Goal: Communication & Community: Answer question/provide support

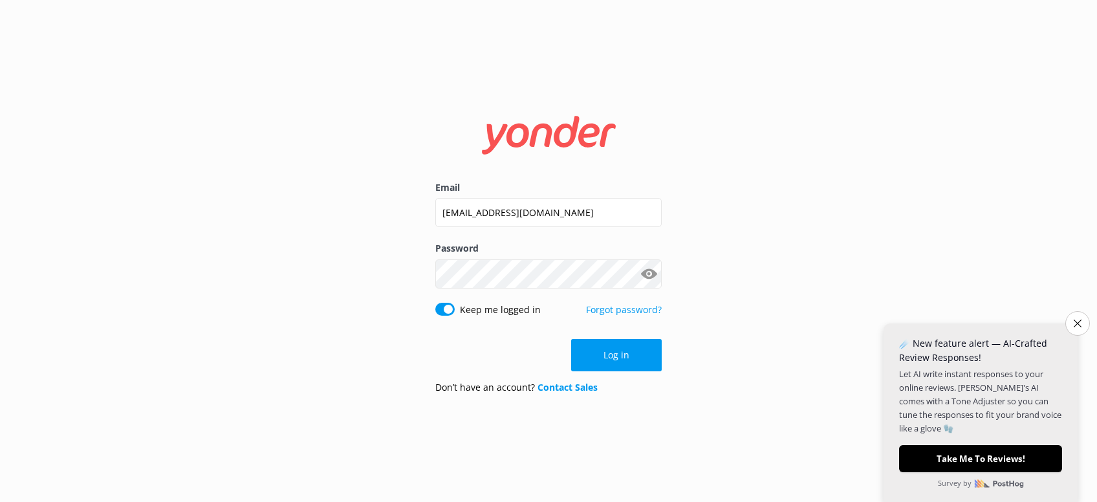
click at [1078, 325] on button "Close survey" at bounding box center [1077, 323] width 25 height 25
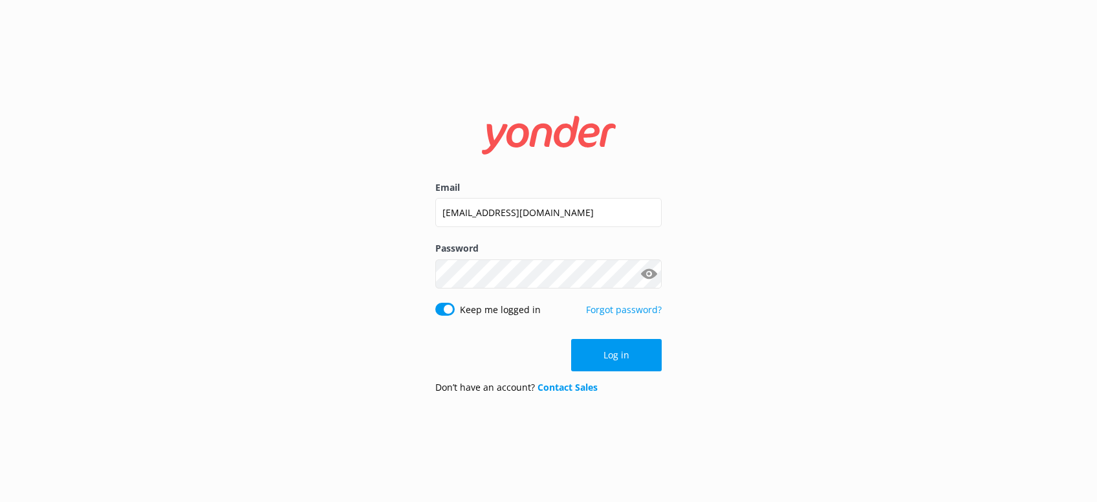
click at [631, 360] on button "Log in" at bounding box center [616, 355] width 91 height 32
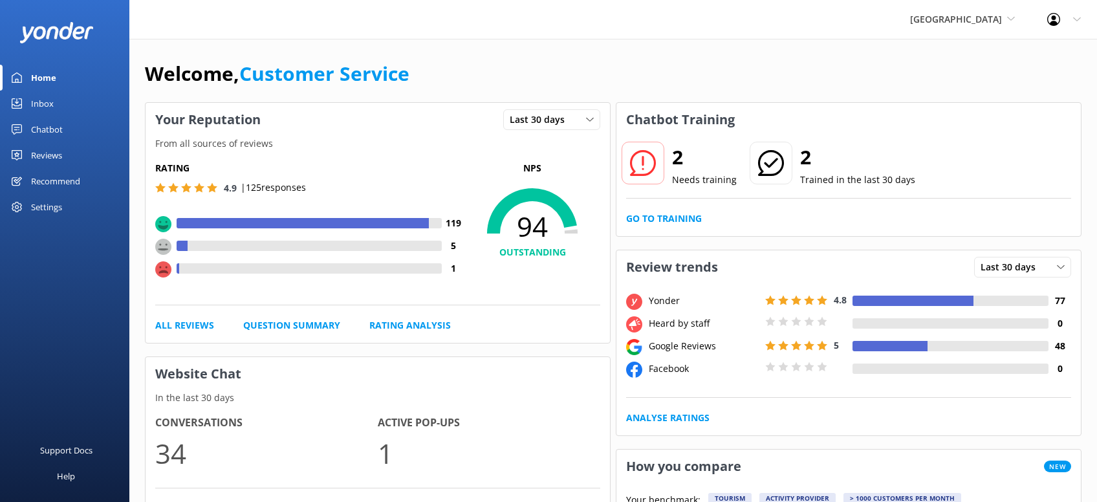
click at [60, 156] on div "Reviews" at bounding box center [46, 155] width 31 height 26
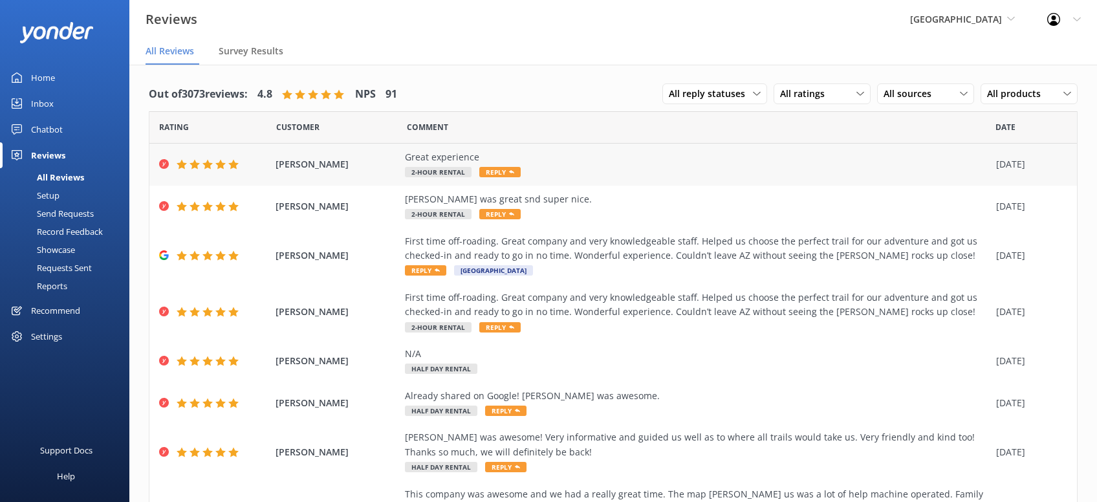
click at [507, 176] on span "Reply" at bounding box center [499, 172] width 41 height 10
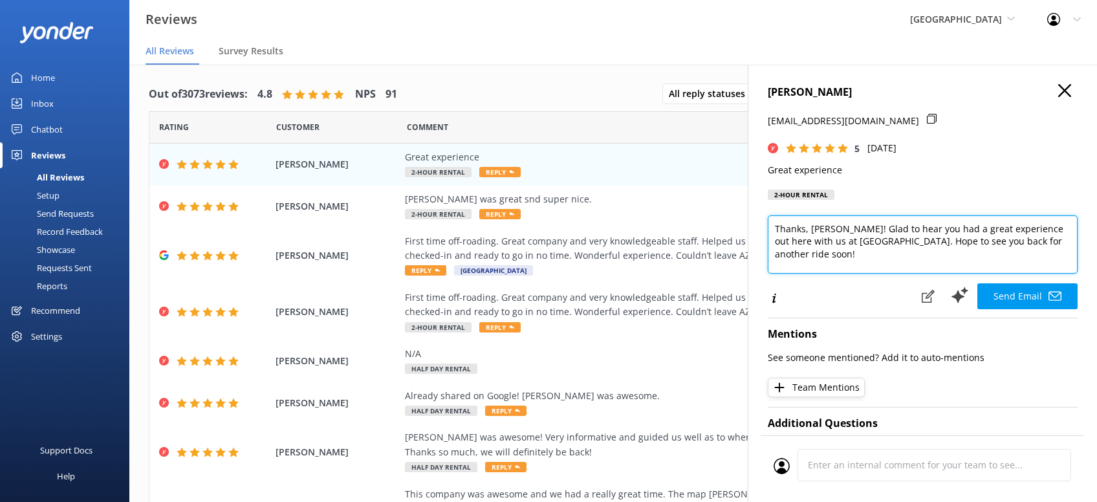
click at [825, 257] on textarea "Thanks, [PERSON_NAME]! Glad to hear you had a great experience out here with us…" at bounding box center [923, 244] width 310 height 58
drag, startPoint x: 886, startPoint y: 258, endPoint x: 830, endPoint y: 262, distance: 56.4
click at [819, 265] on textarea "Thanks, Michael! Glad to hear you had a great experience out here with us at Se…" at bounding box center [923, 244] width 310 height 58
paste textarea "**5YEAR NEED CAR SEAT**"
type textarea "Thanks, Michael! Glad to hear you had a great experience out here with us at Se…"
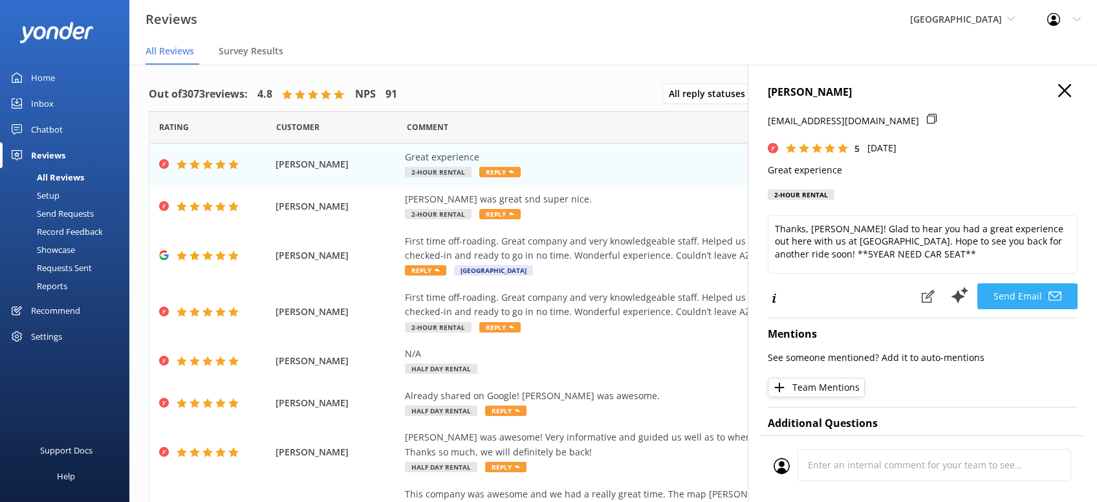
click at [1031, 292] on button "Send Email" at bounding box center [1027, 296] width 100 height 26
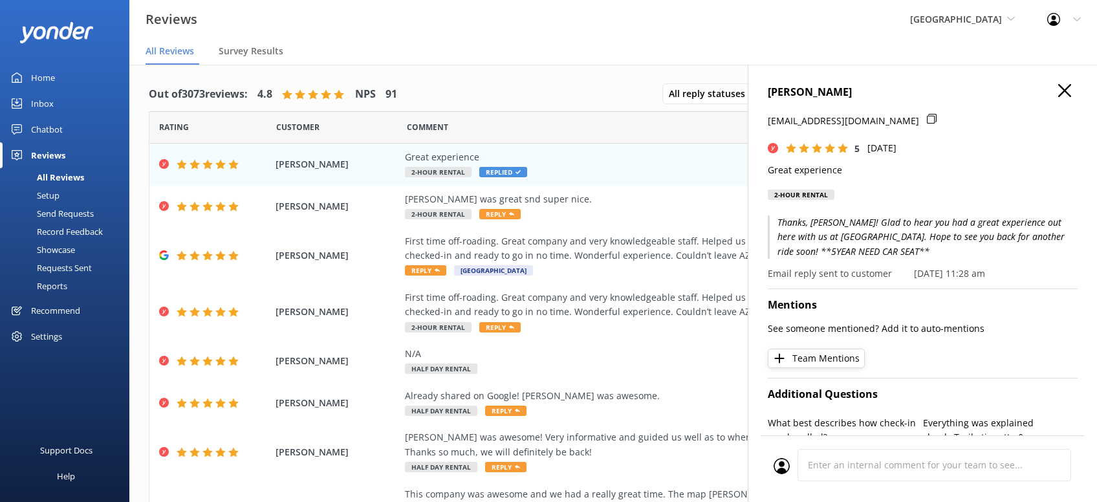
click at [1070, 94] on icon "button" at bounding box center [1064, 90] width 13 height 13
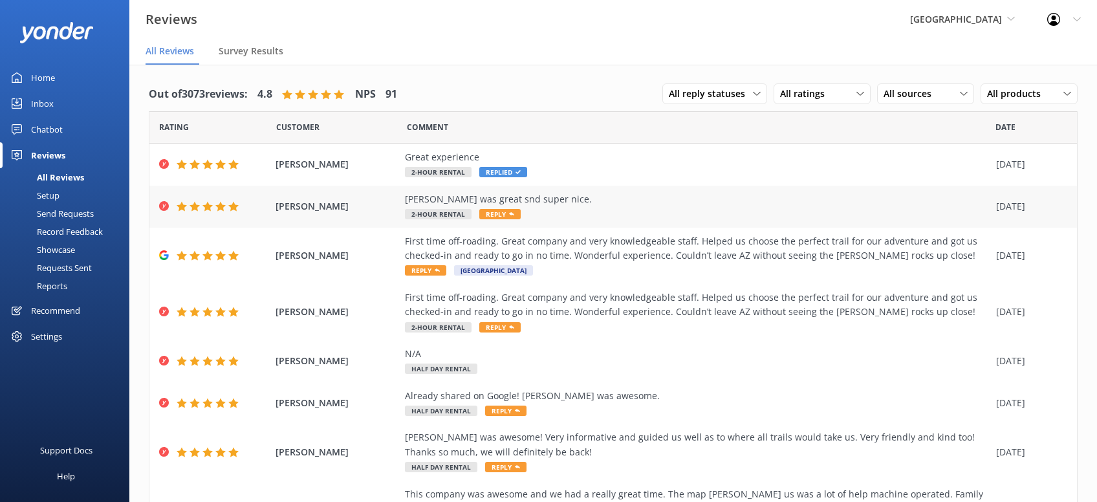
click at [512, 215] on span "Reply" at bounding box center [499, 214] width 41 height 10
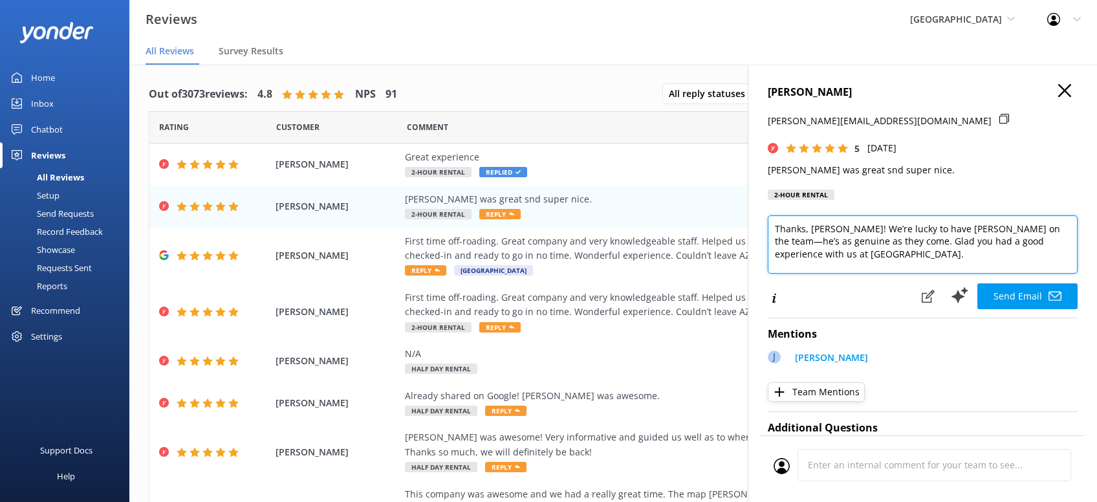
click at [860, 264] on textarea "Thanks, Abigail! We’re lucky to have Jon on the team—he’s as genuine as they co…" at bounding box center [923, 244] width 310 height 58
paste textarea "**5YEAR NEED CAR SEAT**"
drag, startPoint x: 989, startPoint y: 252, endPoint x: 838, endPoint y: 258, distance: 151.5
click at [838, 258] on textarea "Thanks, Abigail! We’re lucky to have Jon on the team—he’s as genuine as they co…" at bounding box center [923, 244] width 310 height 58
type textarea "Thanks, Abigail! We’re lucky to have Jon on the team—he’s as genuine as they co…"
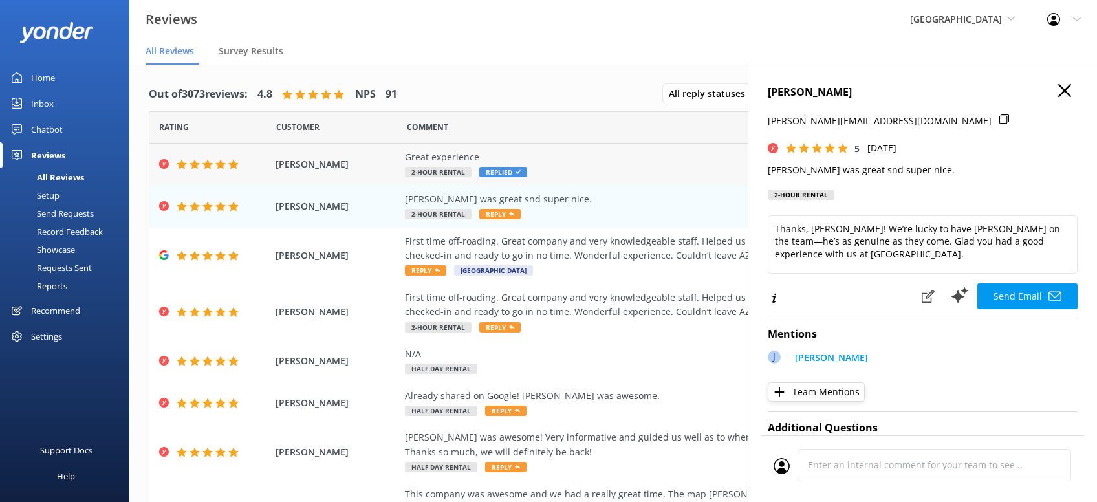
click at [614, 168] on div "Great experience 2-Hour Rental Replied" at bounding box center [697, 164] width 585 height 29
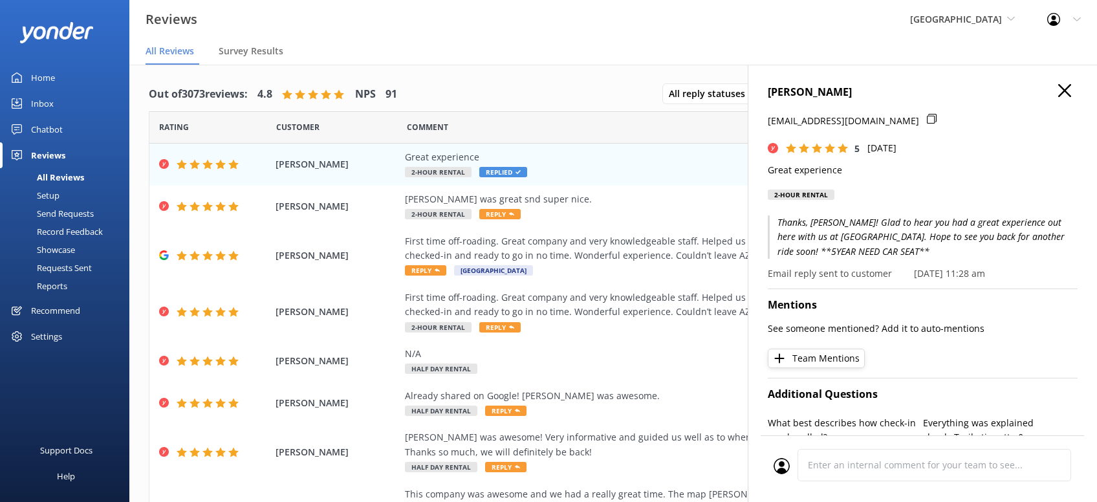
click at [832, 276] on p "Email reply sent to customer" at bounding box center [830, 273] width 124 height 14
click at [949, 270] on p "14/09/25, 11:28 am" at bounding box center [949, 273] width 71 height 14
drag, startPoint x: 943, startPoint y: 263, endPoint x: 832, endPoint y: 251, distance: 111.2
click at [833, 252] on div "Thanks, Michael! Glad to hear you had a great experience out here with us at Se…" at bounding box center [923, 248] width 310 height 66
click at [895, 261] on div "Thanks, Michael! Glad to hear you had a great experience out here with us at Se…" at bounding box center [923, 248] width 310 height 66
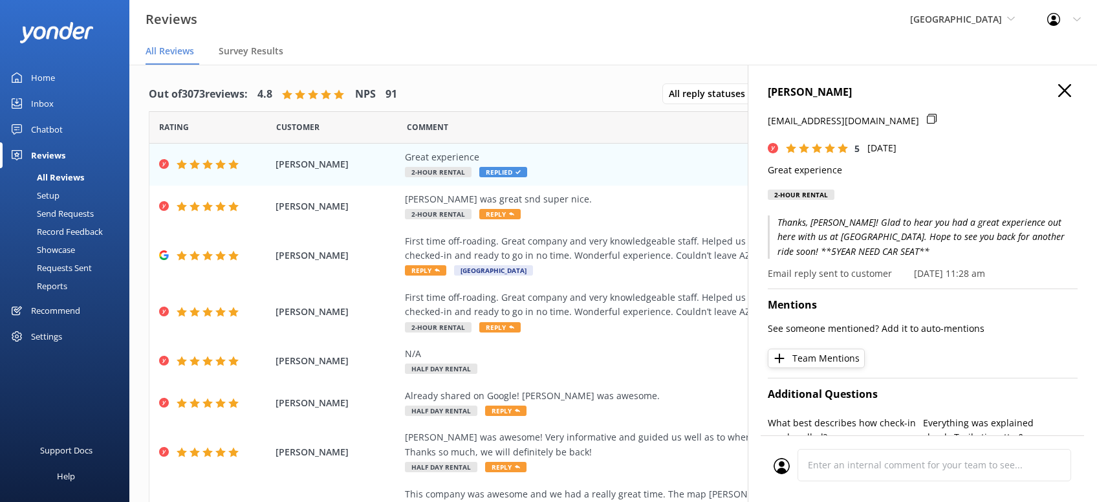
drag, startPoint x: 782, startPoint y: 277, endPoint x: 822, endPoint y: 279, distance: 40.2
click at [801, 279] on p "Email reply sent to customer" at bounding box center [830, 273] width 124 height 14
click at [932, 279] on p "14/09/25, 11:28 am" at bounding box center [949, 273] width 71 height 14
drag, startPoint x: 979, startPoint y: 274, endPoint x: 929, endPoint y: 254, distance: 53.7
click at [953, 265] on div "Thanks, Michael! Glad to hear you had a great experience out here with us at Se…" at bounding box center [923, 248] width 310 height 66
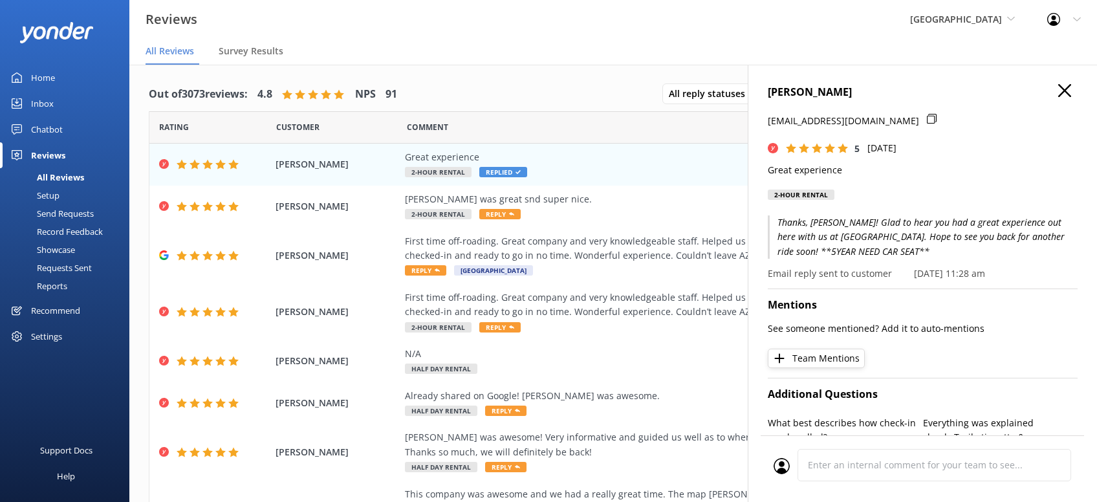
drag, startPoint x: 807, startPoint y: 193, endPoint x: 834, endPoint y: 182, distance: 29.1
click at [814, 193] on div "2-Hour Rental" at bounding box center [801, 195] width 67 height 10
drag, startPoint x: 891, startPoint y: 174, endPoint x: 883, endPoint y: 135, distance: 40.3
click at [895, 165] on p "Great experience" at bounding box center [923, 170] width 310 height 14
click at [927, 116] on icon at bounding box center [932, 119] width 10 height 10
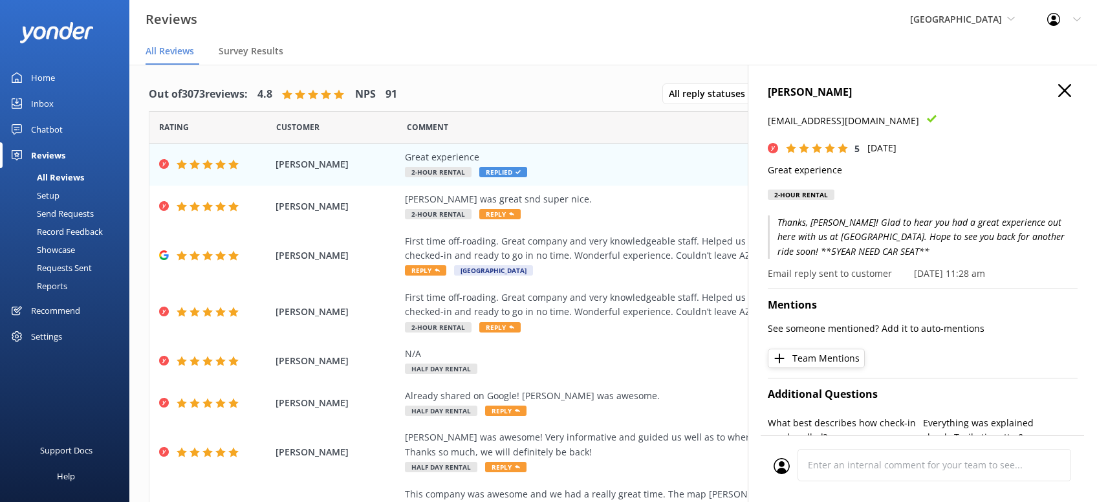
click at [927, 118] on icon at bounding box center [932, 119] width 10 height 10
click at [893, 118] on div "candmtelecom@yahoo.com" at bounding box center [923, 127] width 310 height 27
click at [927, 117] on icon at bounding box center [932, 119] width 10 height 10
click at [864, 276] on p "Email reply sent to customer" at bounding box center [830, 273] width 124 height 14
drag, startPoint x: 912, startPoint y: 252, endPoint x: 850, endPoint y: 234, distance: 64.7
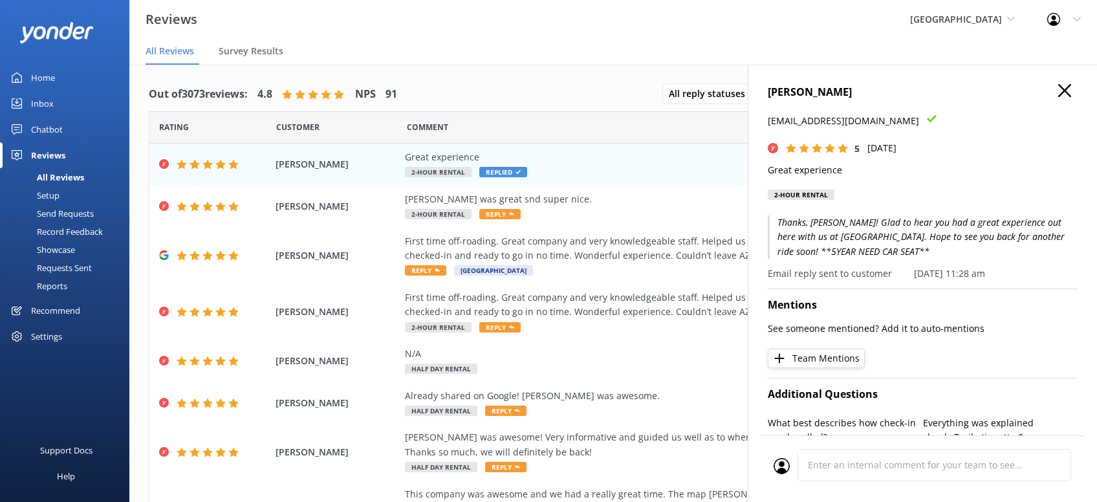
click at [911, 252] on p "Thanks, Michael! Glad to hear you had a great experience out here with us at Se…" at bounding box center [923, 236] width 310 height 43
drag, startPoint x: 788, startPoint y: 195, endPoint x: 886, endPoint y: 193, distance: 97.7
click at [838, 197] on div "Michael Barbieri candmtelecom@yahoo.com 5 Sun, 14th Sep 2025 Great experience 2…" at bounding box center [923, 146] width 310 height 124
drag, startPoint x: 886, startPoint y: 190, endPoint x: 924, endPoint y: 171, distance: 42.2
click at [892, 183] on div "Michael Barbieri candmtelecom@yahoo.com 5 Sun, 14th Sep 2025 Great experience 2…" at bounding box center [923, 146] width 310 height 124
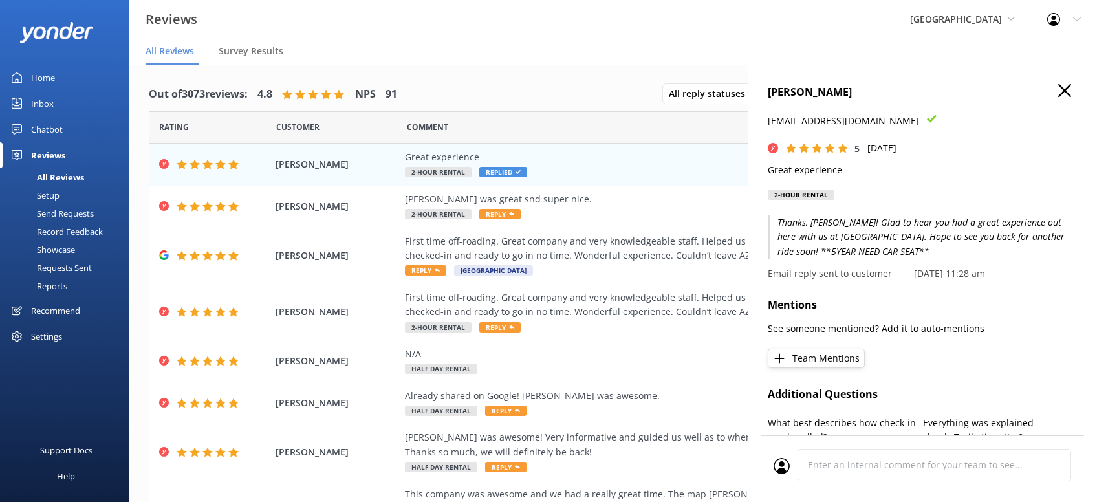
click at [839, 196] on div "Michael Barbieri candmtelecom@yahoo.com 5 Sun, 14th Sep 2025 Great experience 2…" at bounding box center [923, 146] width 310 height 124
click at [822, 277] on p "Email reply sent to customer" at bounding box center [830, 273] width 124 height 14
drag, startPoint x: 822, startPoint y: 277, endPoint x: 836, endPoint y: 272, distance: 14.5
click at [822, 277] on p "Email reply sent to customer" at bounding box center [830, 273] width 124 height 14
click at [854, 274] on p "Email reply sent to customer" at bounding box center [830, 273] width 124 height 14
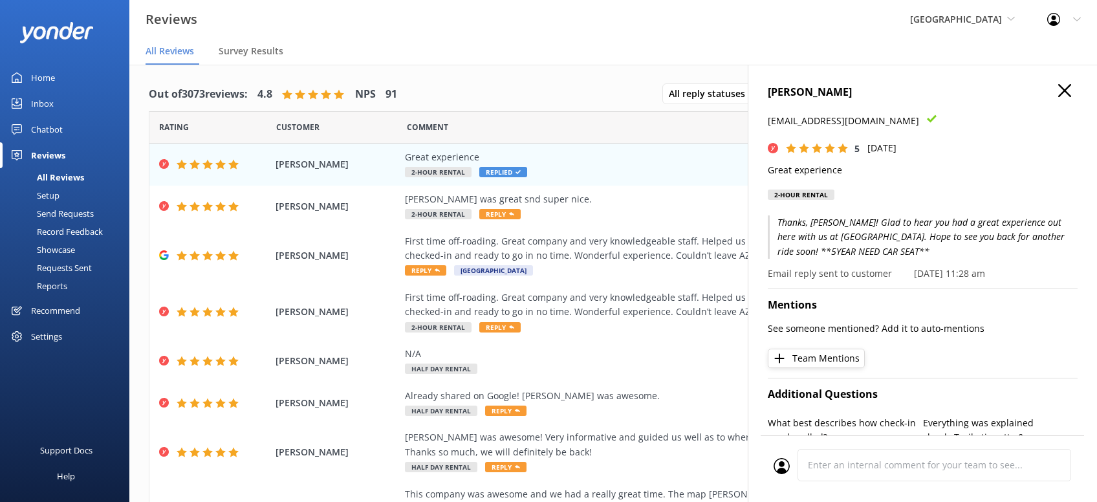
click at [857, 279] on p "Email reply sent to customer" at bounding box center [830, 273] width 124 height 14
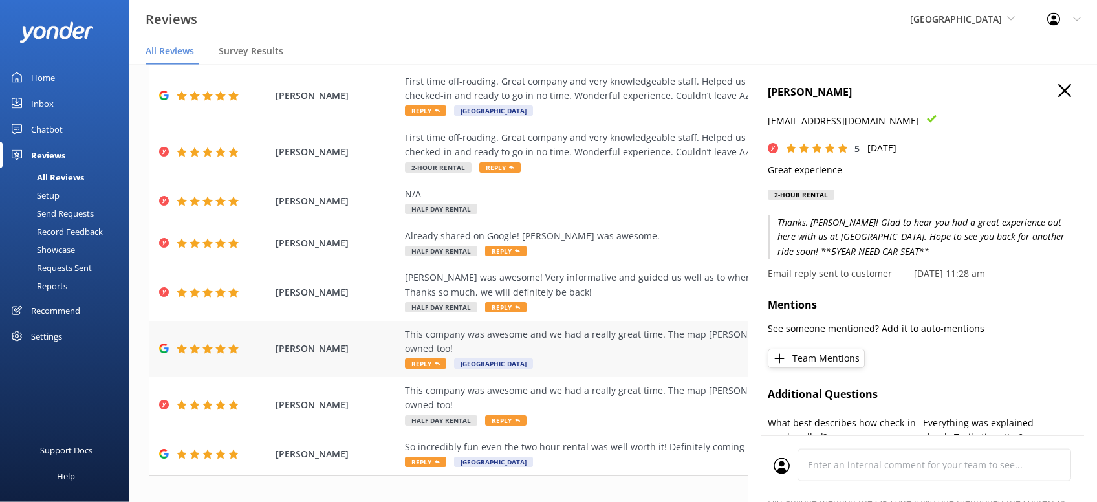
scroll to position [25, 0]
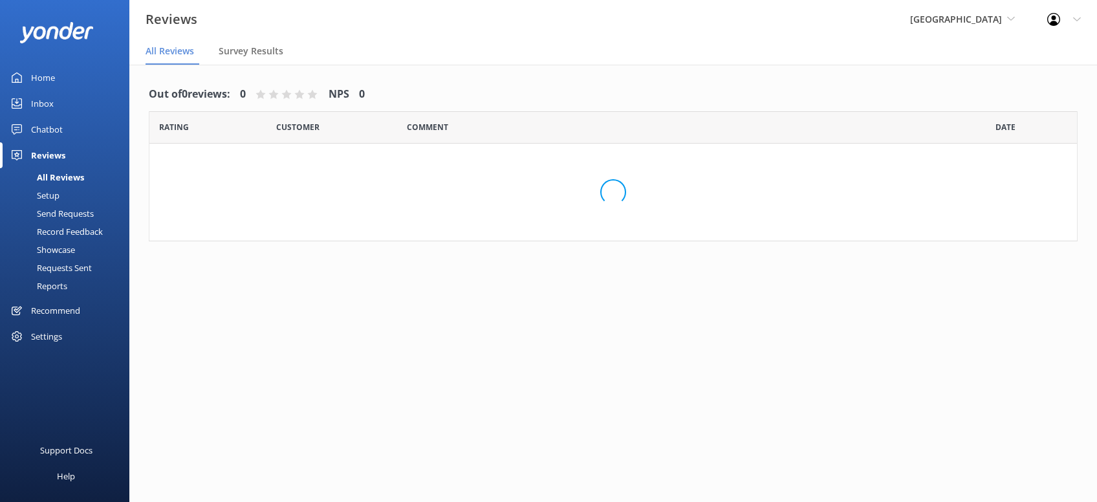
scroll to position [25, 0]
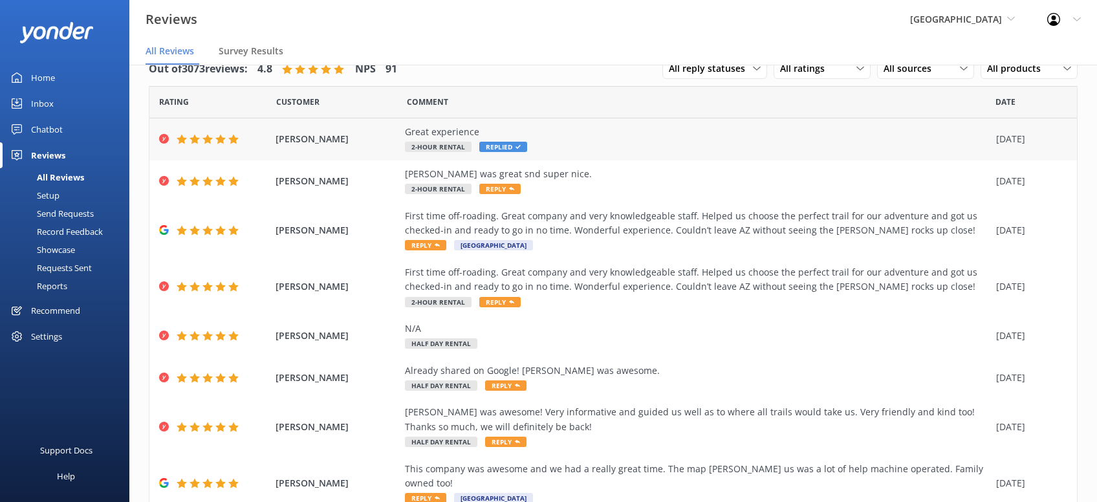
drag, startPoint x: 577, startPoint y: 151, endPoint x: 567, endPoint y: 146, distance: 11.3
click at [576, 150] on div "Great experience 2-Hour Rental Replied" at bounding box center [697, 139] width 585 height 29
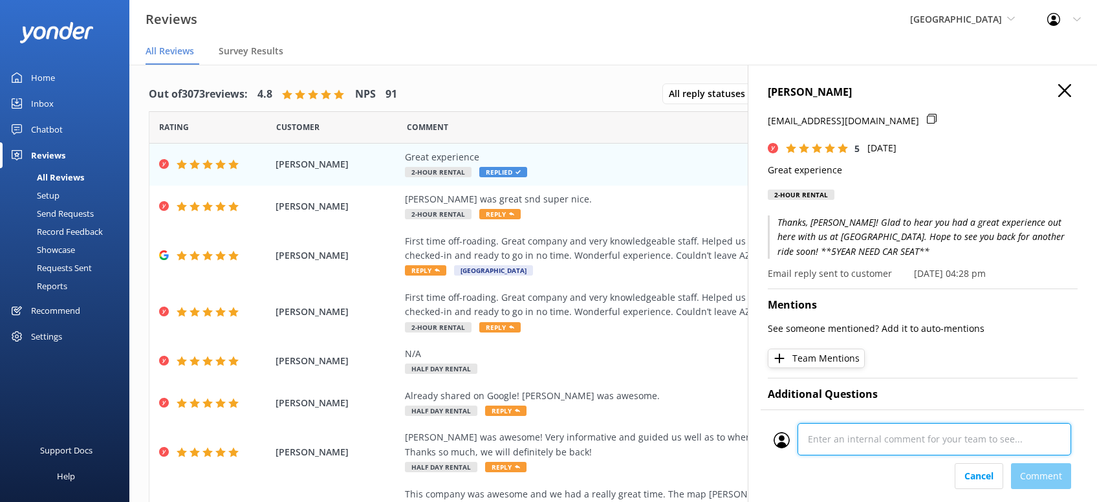
scroll to position [395, 0]
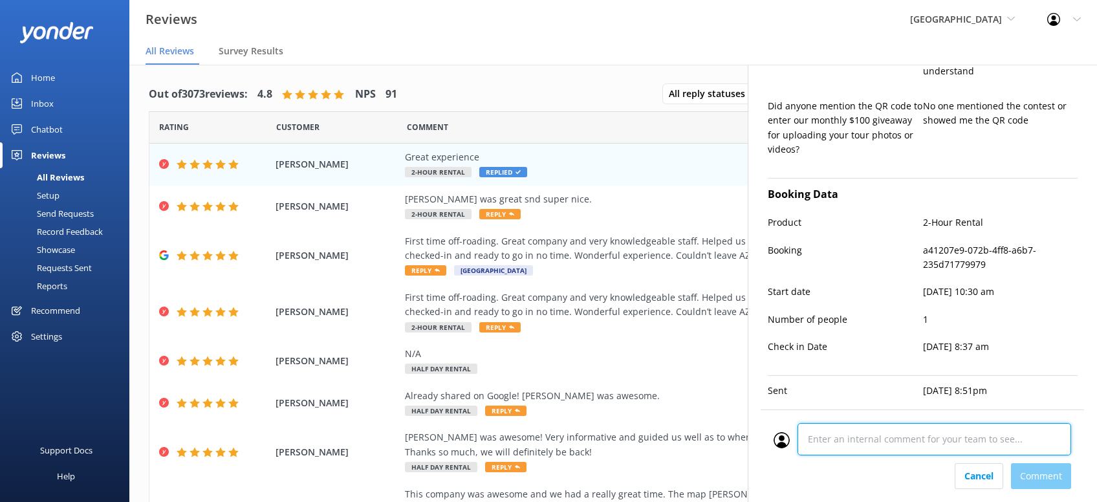
click at [918, 455] on textarea at bounding box center [935, 439] width 274 height 32
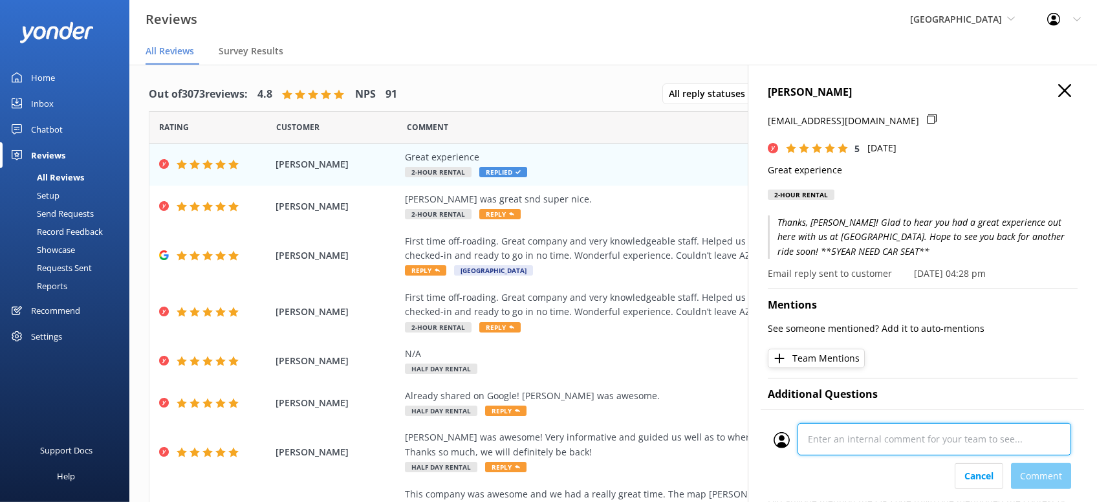
scroll to position [0, 0]
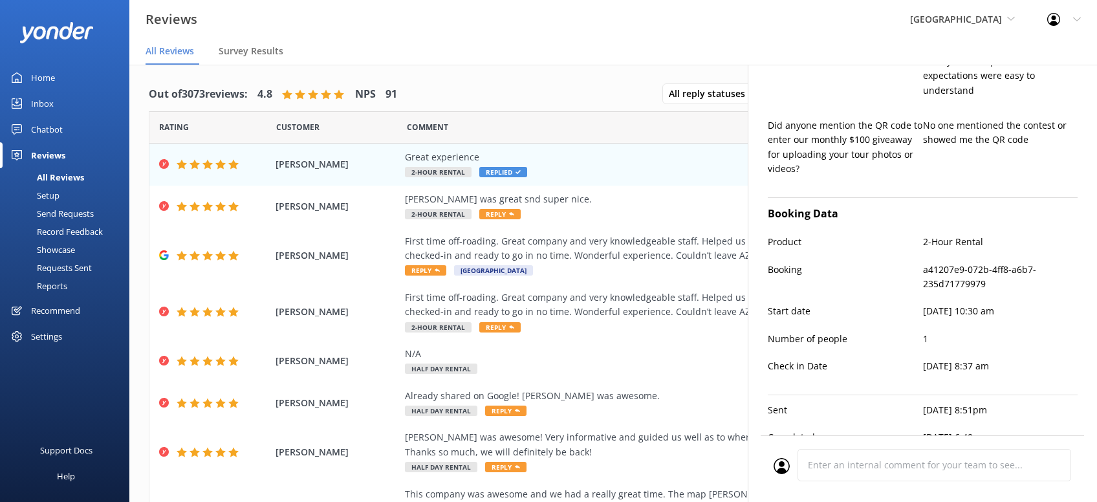
click at [987, 479] on div "Cancel Comment" at bounding box center [922, 468] width 323 height 67
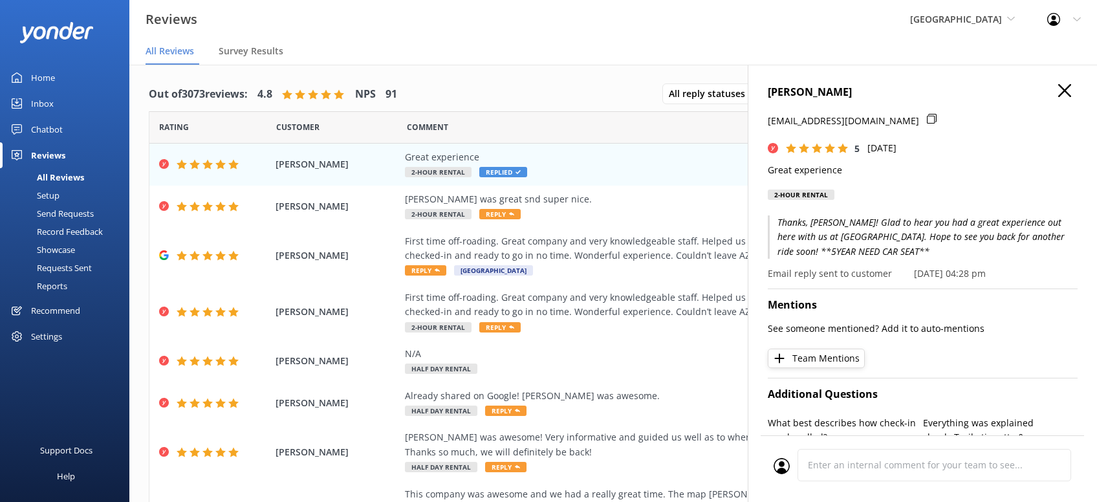
click at [1066, 97] on button "button" at bounding box center [1064, 91] width 13 height 14
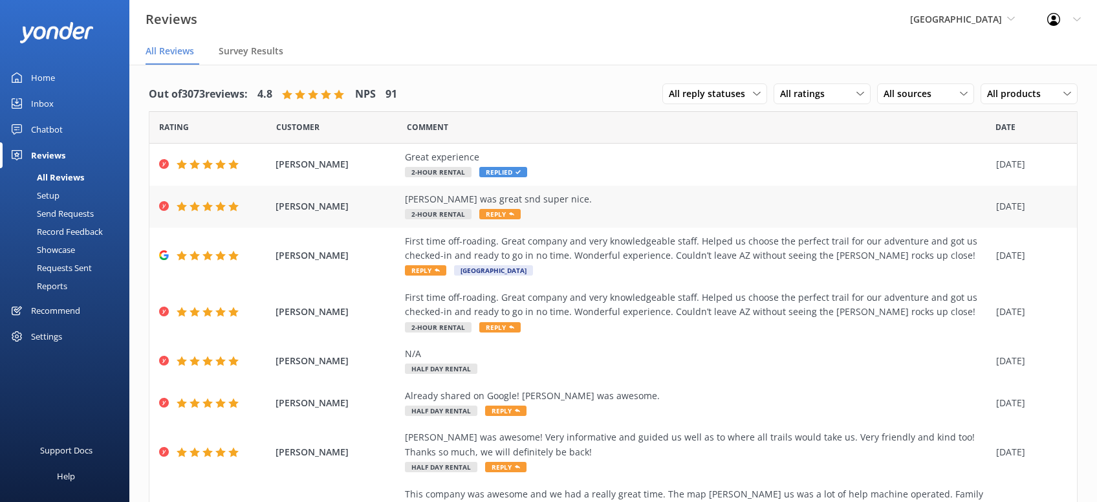
click at [501, 216] on span "Reply" at bounding box center [499, 214] width 41 height 10
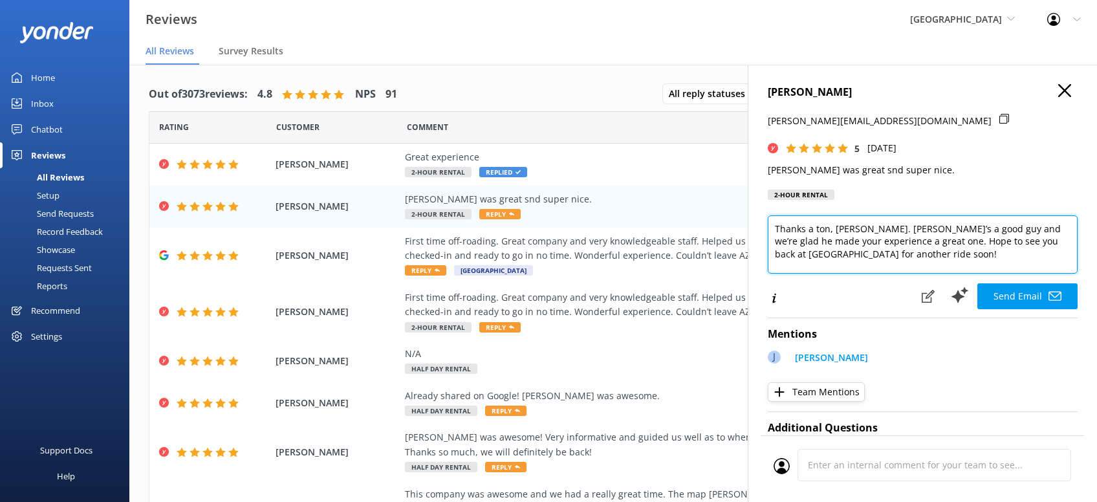
click at [942, 260] on textarea "Thanks a ton, Abigail. Jon’s a good guy and we’re glad he made your experience …" at bounding box center [923, 244] width 310 height 58
drag, startPoint x: 957, startPoint y: 254, endPoint x: 899, endPoint y: 257, distance: 58.3
click at [899, 257] on textarea "Thanks a ton, Abigail. Jon’s a good guy and we’re glad he made your experience …" at bounding box center [923, 244] width 310 height 58
type textarea "Thanks a ton, Abigail. Jon’s a good guy and we’re glad he made your experience …"
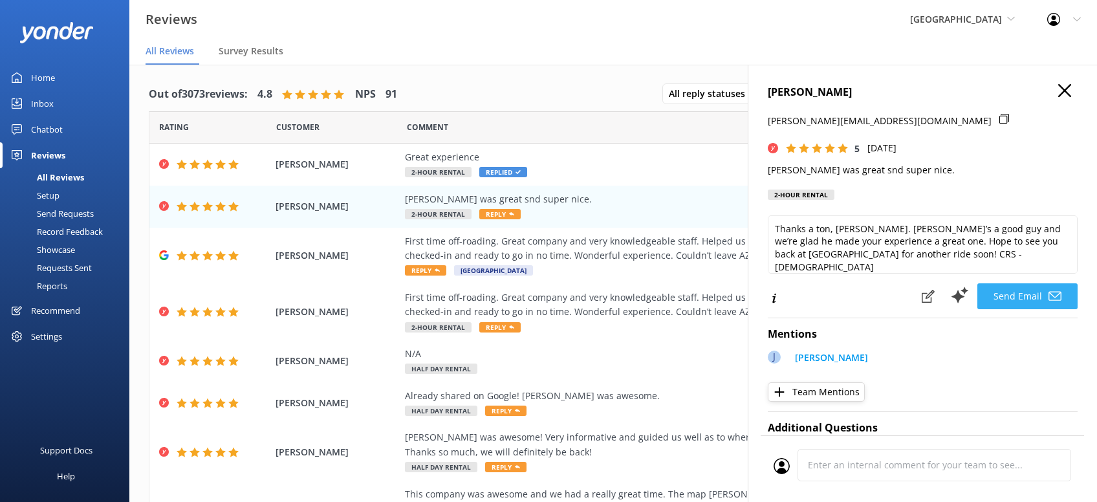
click at [1028, 290] on button "Send Email" at bounding box center [1027, 296] width 100 height 26
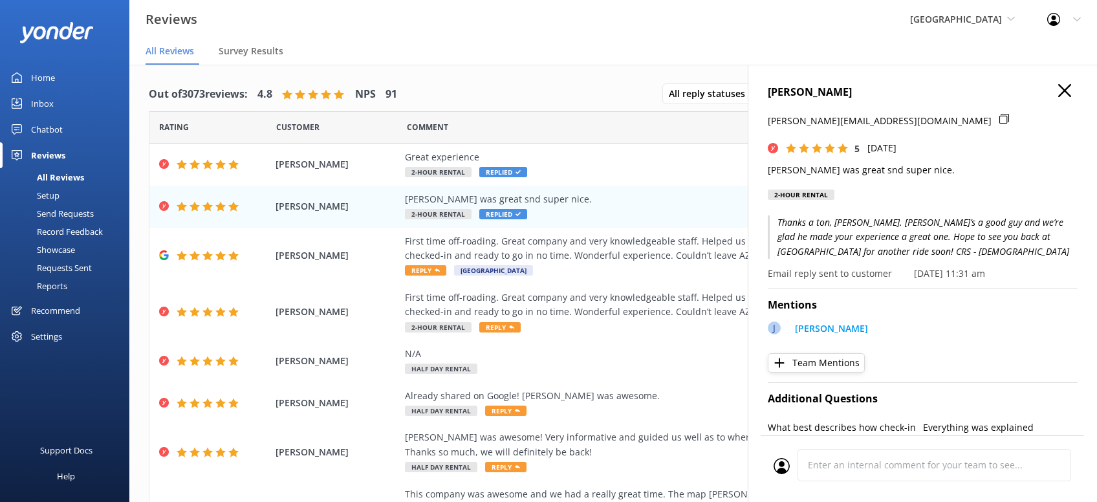
click at [1058, 87] on h4 "[PERSON_NAME]" at bounding box center [923, 92] width 310 height 17
click at [1069, 87] on use "button" at bounding box center [1064, 90] width 13 height 13
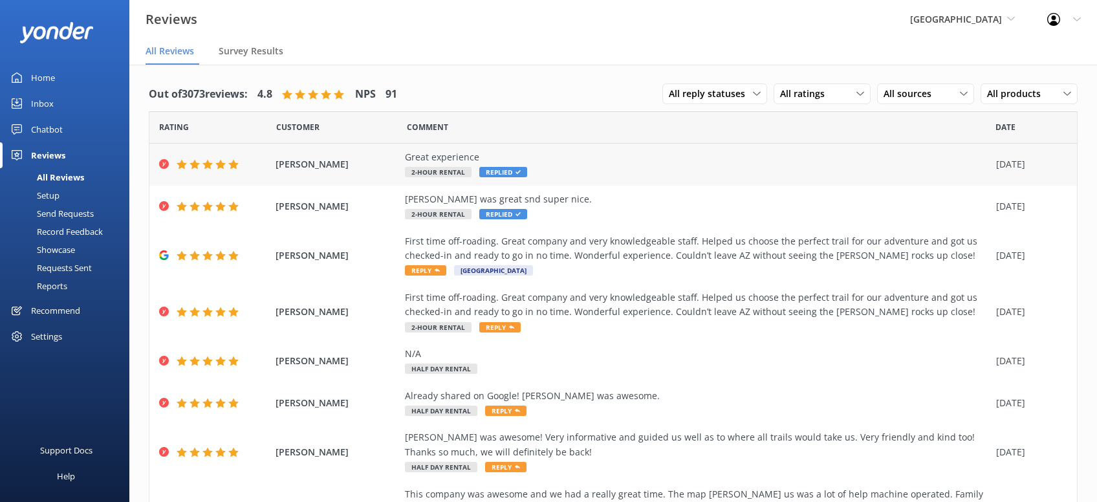
click at [354, 174] on div "Michael Barbieri Great experience 2-Hour Rental Replied 14 Sep 2025" at bounding box center [613, 165] width 928 height 42
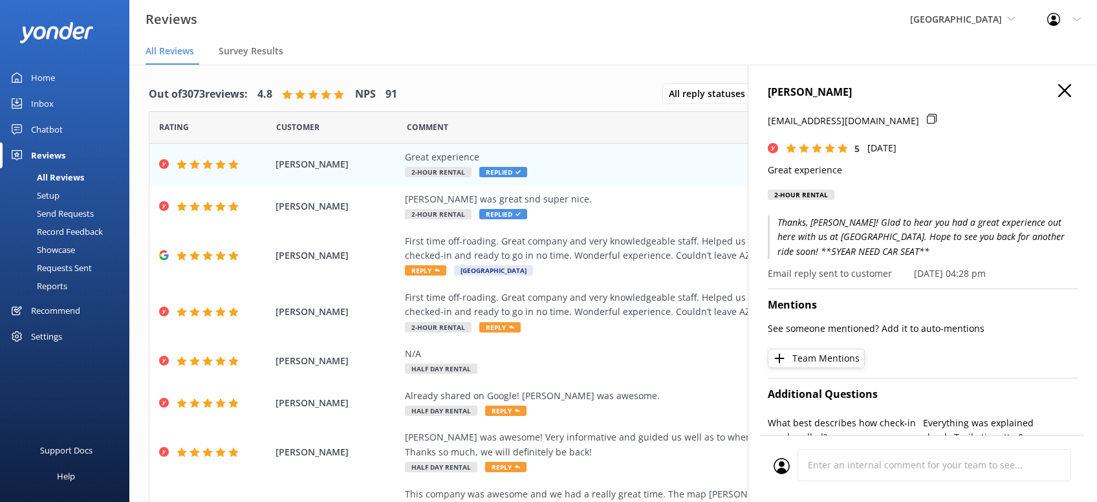
click at [1065, 95] on icon "button" at bounding box center [1064, 90] width 13 height 13
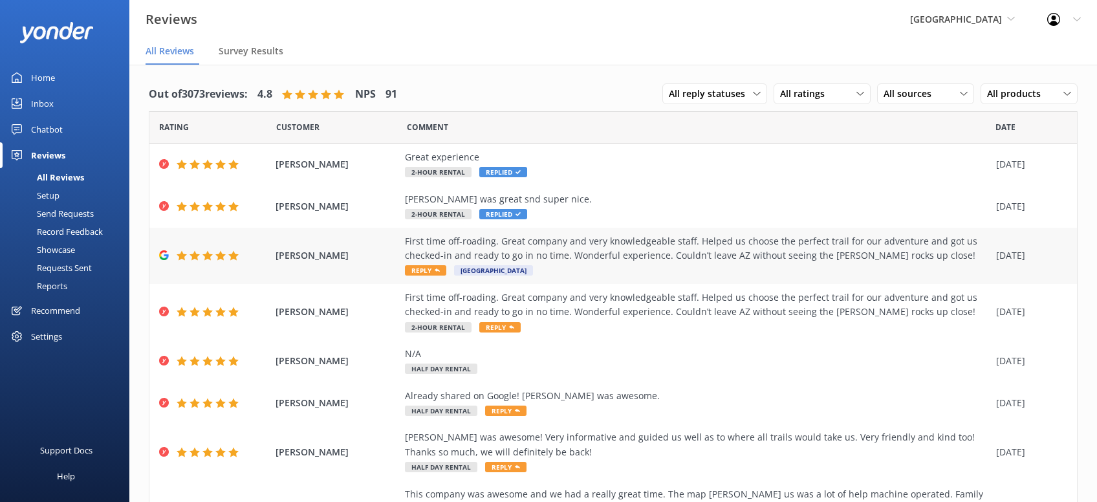
click at [434, 264] on div "First time off-roading. Great company and very knowledgeable staff. Helped us c…" at bounding box center [697, 255] width 585 height 43
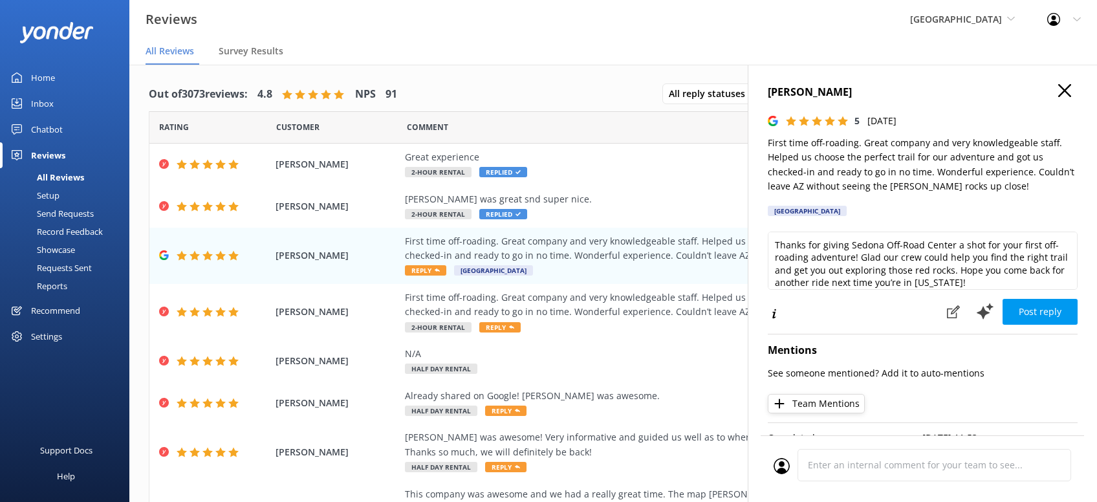
click at [977, 292] on div "Thanks for giving Sedona Off-Road Center a shot for your first off-roading adve…" at bounding box center [923, 265] width 310 height 67
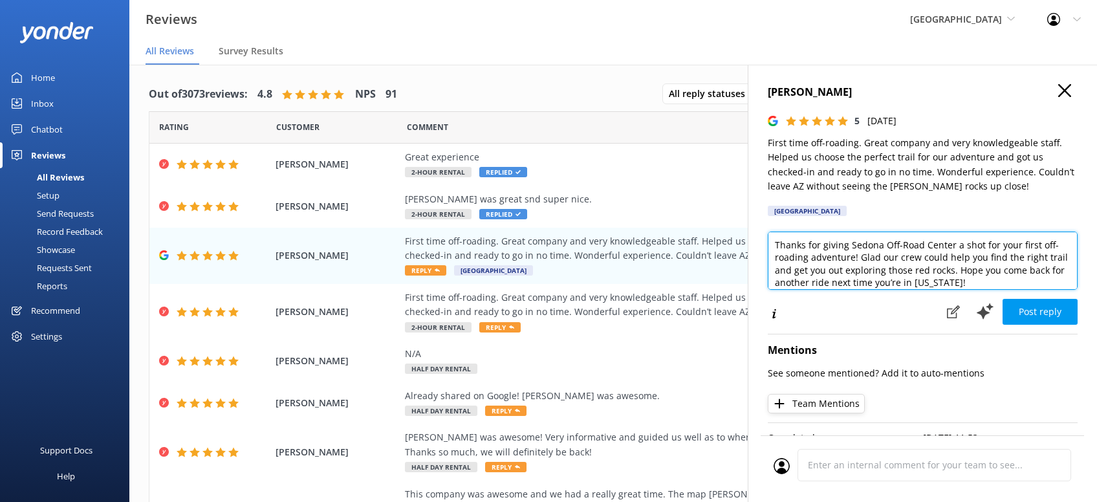
click at [955, 279] on textarea "Thanks for giving Sedona Off-Road Center a shot for your first off-roading adve…" at bounding box center [923, 261] width 310 height 58
paste textarea "CRS - Kristen"
type textarea "Thanks for giving Sedona Off-Road Center a shot for your first off-roading adve…"
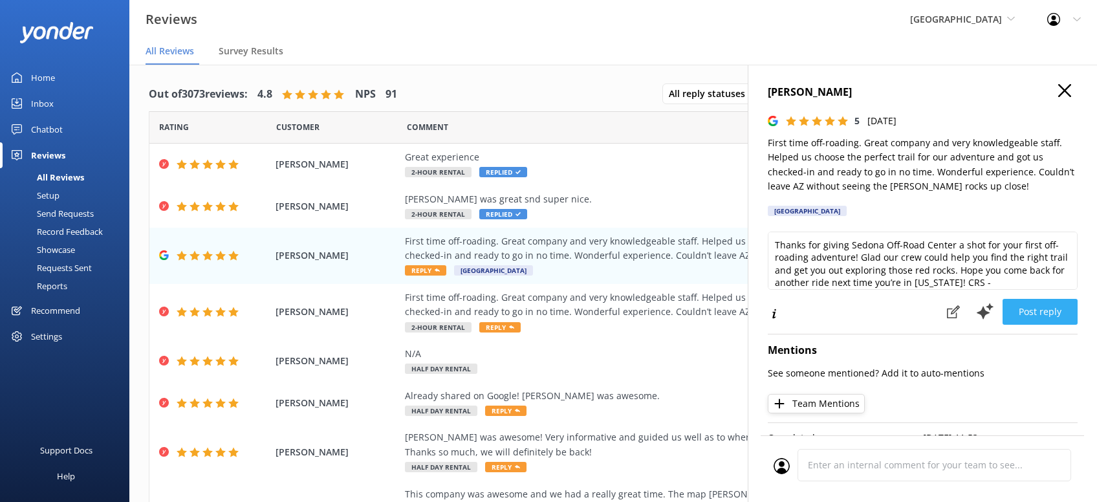
click at [1055, 307] on button "Post reply" at bounding box center [1040, 312] width 75 height 26
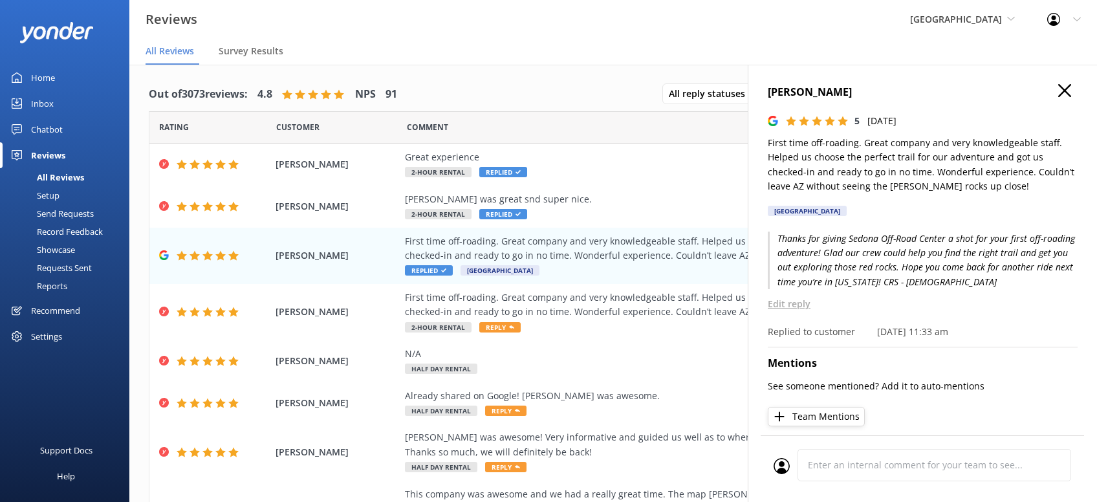
click at [1063, 89] on use "button" at bounding box center [1064, 90] width 13 height 13
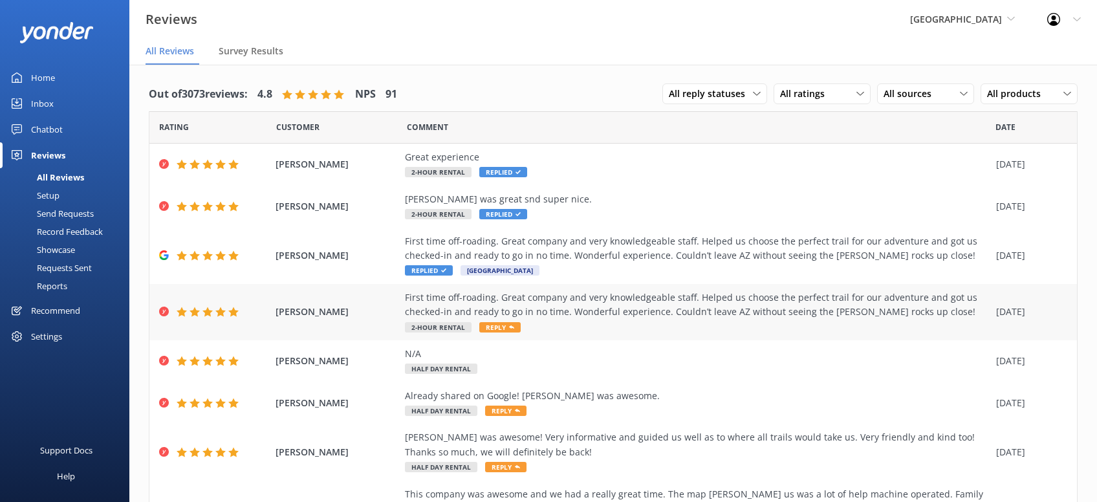
click at [532, 325] on div "First time off-roading. Great company and very knowledgeable staff. Helped us c…" at bounding box center [697, 311] width 585 height 43
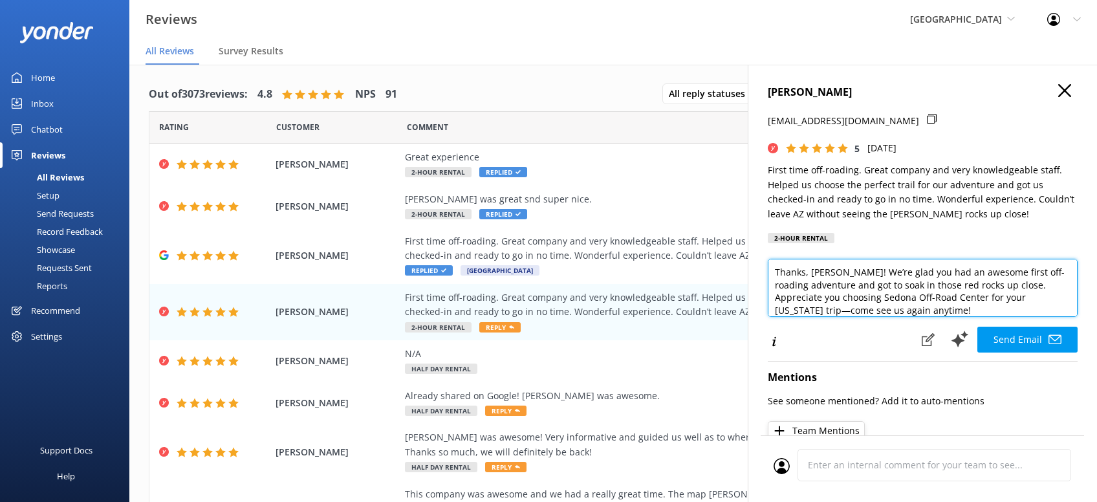
click at [887, 310] on textarea "Thanks, Chantel! We’re glad you had an awesome first off-roading adventure and …" at bounding box center [923, 288] width 310 height 58
paste textarea "CRS - Kristen"
type textarea "Thanks, Chantel! We’re glad you had an awesome first off-roading adventure and …"
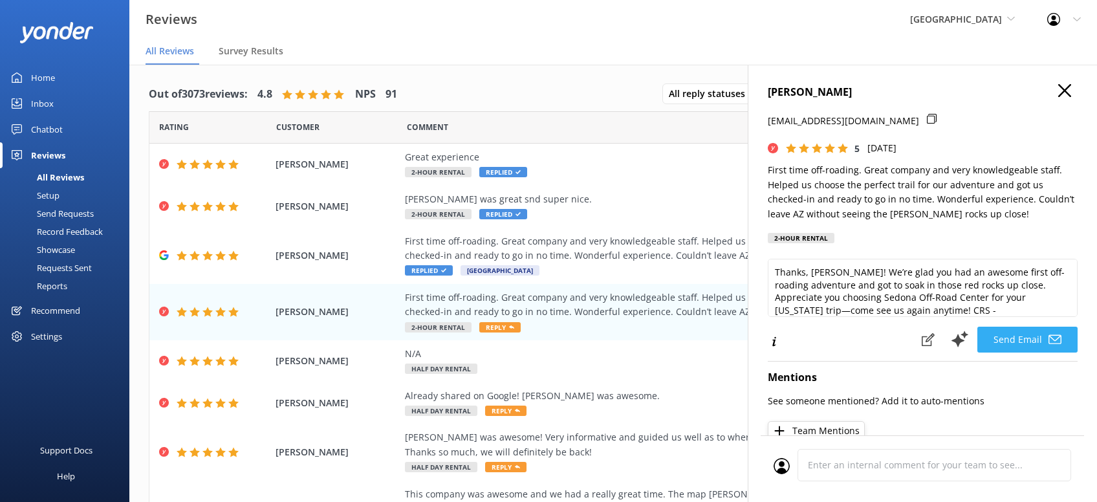
click at [980, 338] on button "Send Email" at bounding box center [1027, 340] width 100 height 26
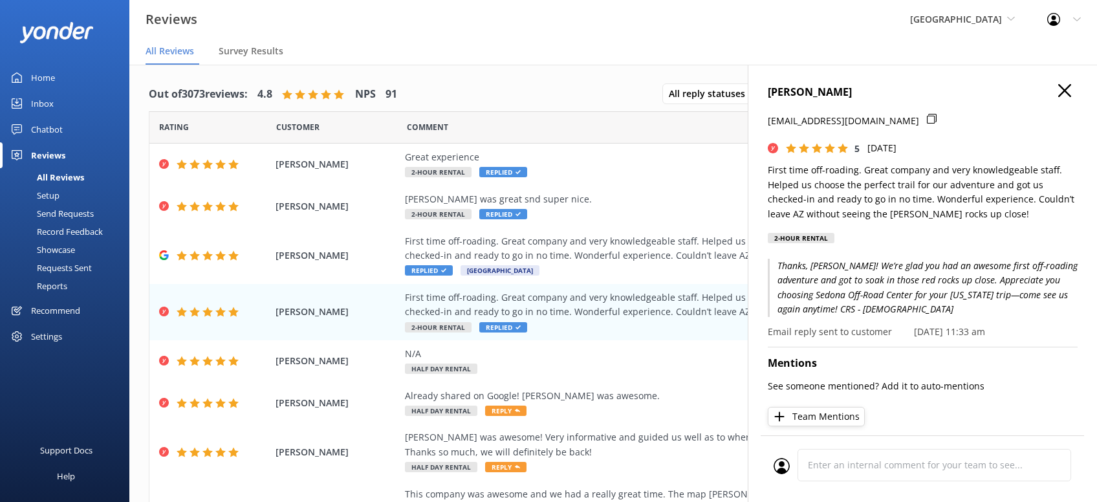
click at [1070, 90] on icon "button" at bounding box center [1064, 90] width 13 height 13
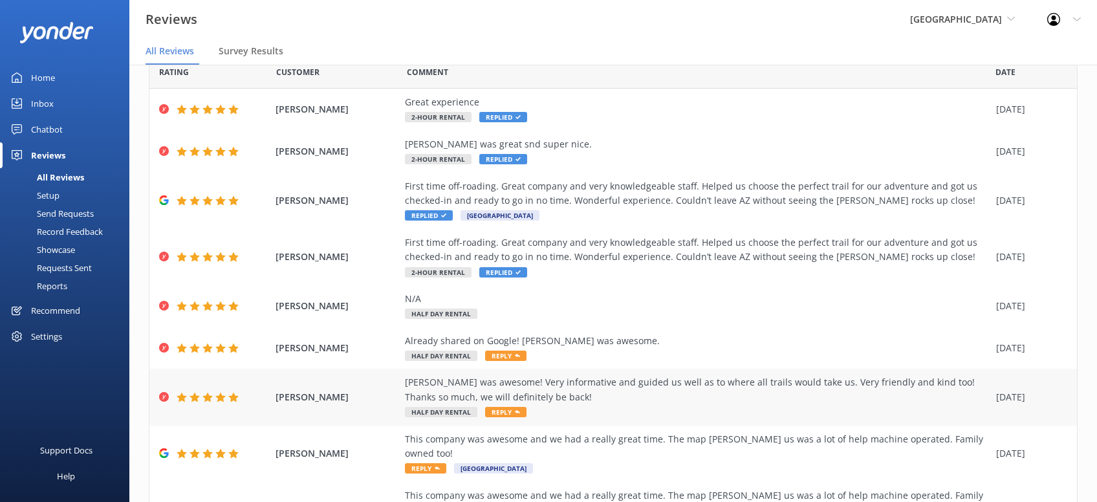
scroll to position [82, 0]
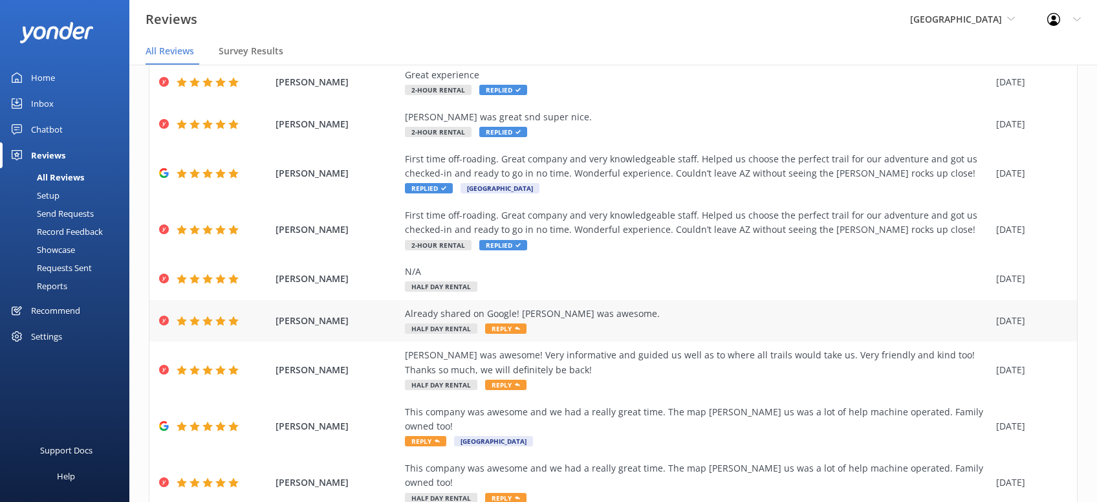
click at [640, 327] on div "Already shared on Google! Jay was awesome. Half Day Rental Reply" at bounding box center [697, 321] width 585 height 29
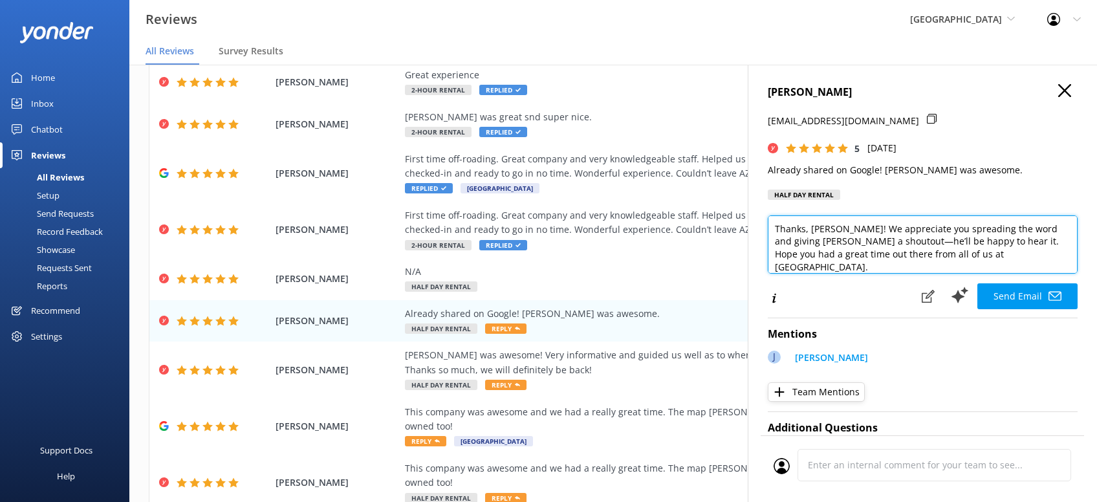
drag, startPoint x: 979, startPoint y: 255, endPoint x: 1076, endPoint y: 276, distance: 99.2
click at [981, 255] on textarea "Thanks, Sam! We appreciate you spreading the word and giving Jay a shoutout—he’…" at bounding box center [923, 244] width 310 height 58
paste textarea "CRS - Kristen"
type textarea "Thanks, Sam! We appreciate you spreading the word and giving Jay a shoutout—he’…"
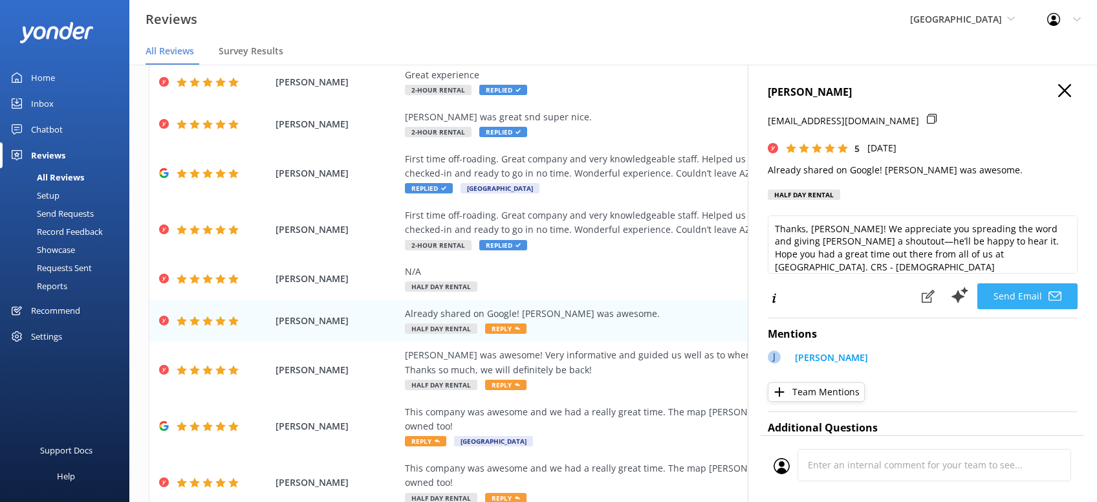
click at [1030, 291] on button "Send Email" at bounding box center [1027, 296] width 100 height 26
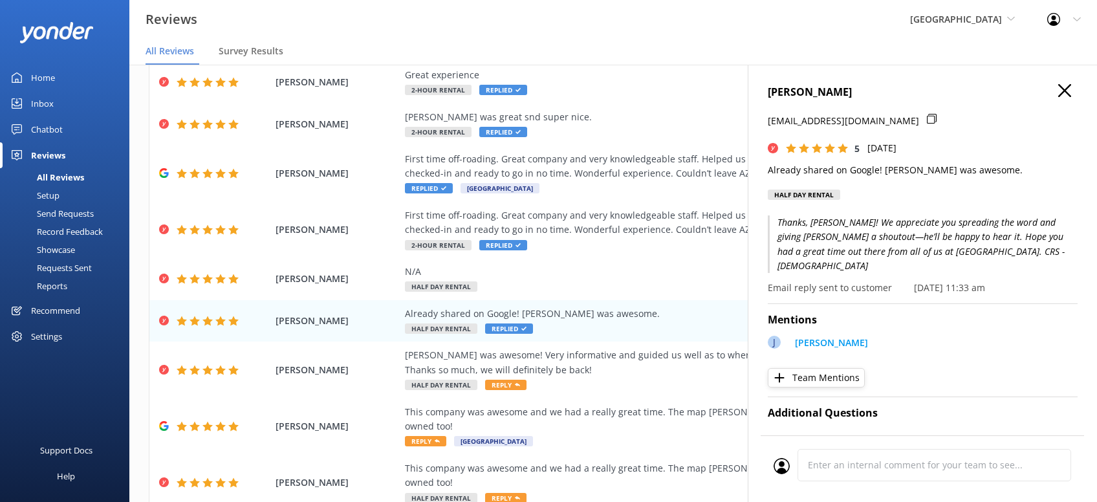
click at [1060, 91] on icon "button" at bounding box center [1064, 90] width 13 height 13
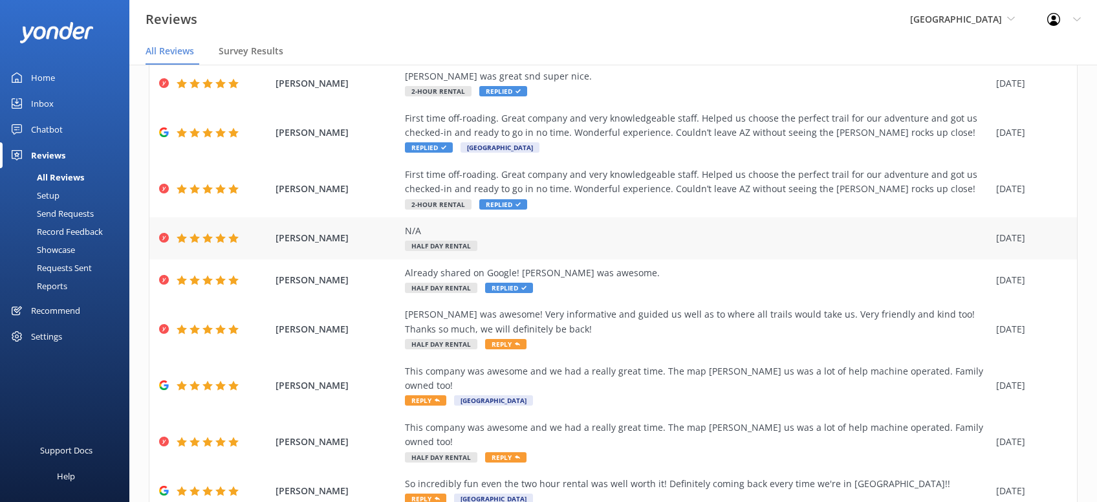
scroll to position [147, 0]
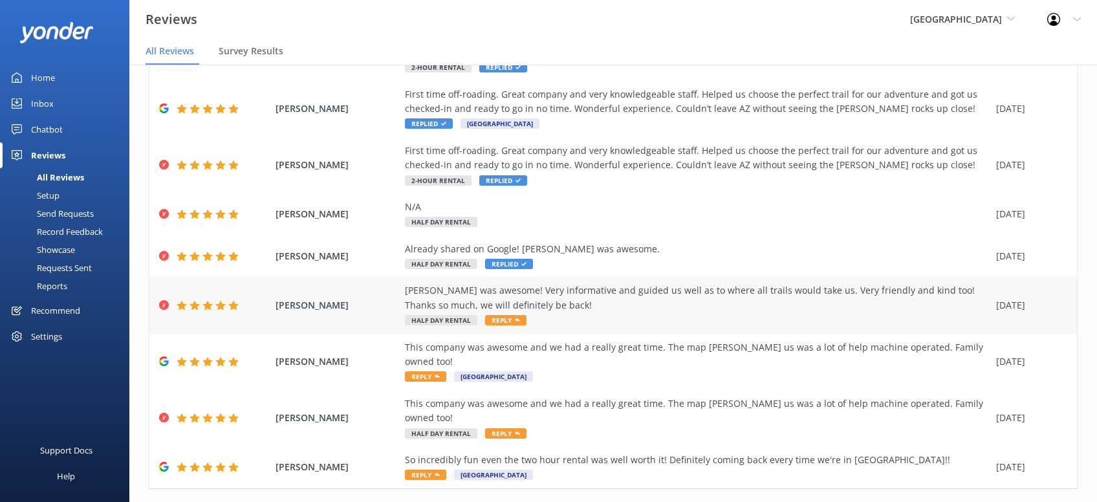
drag, startPoint x: 509, startPoint y: 324, endPoint x: 541, endPoint y: 301, distance: 39.3
click at [514, 324] on span "Reply" at bounding box center [505, 320] width 41 height 10
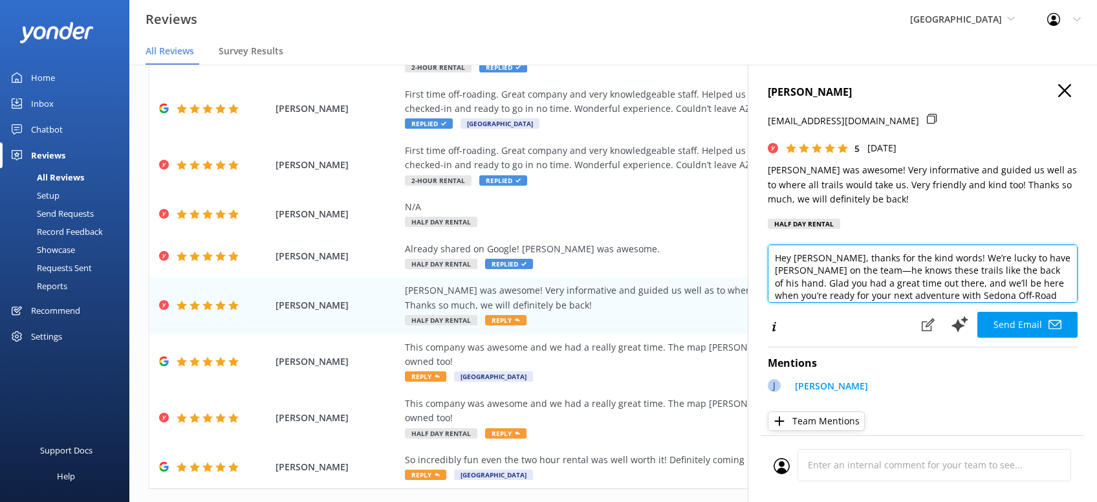
click at [1005, 295] on textarea "Hey Jennifer, thanks for the kind words! We’re lucky to have Jon D. on the team…" at bounding box center [923, 274] width 310 height 58
paste textarea "CRS - Kristen"
type textarea "Hey Jennifer, thanks for the kind words! We’re lucky to have Jon D. on the team…"
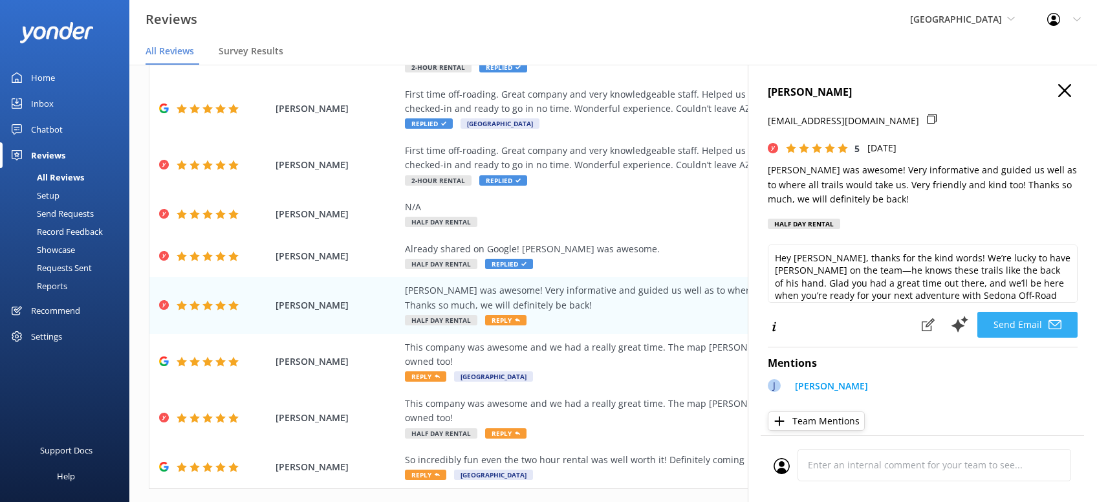
click at [1020, 329] on button "Send Email" at bounding box center [1027, 325] width 100 height 26
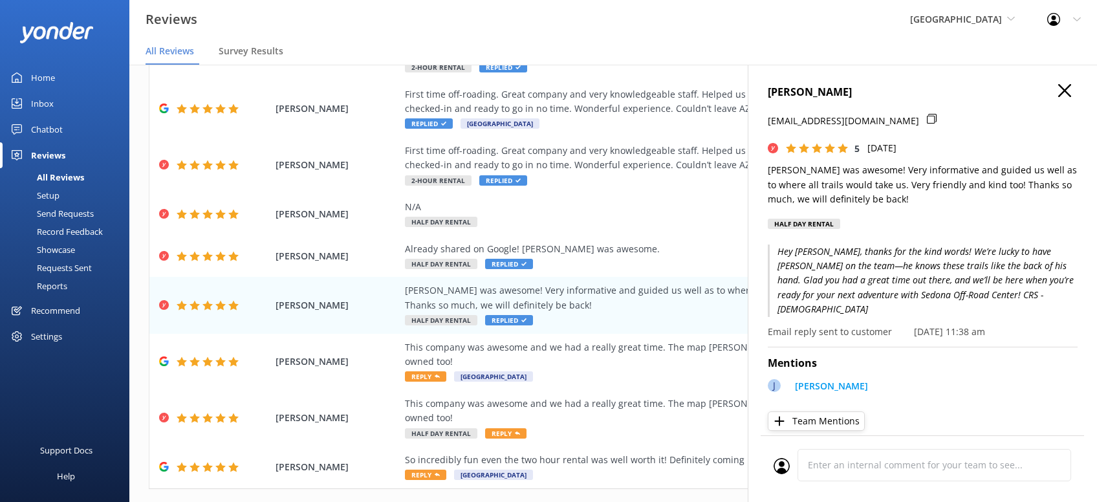
click at [1070, 92] on icon "button" at bounding box center [1064, 90] width 13 height 13
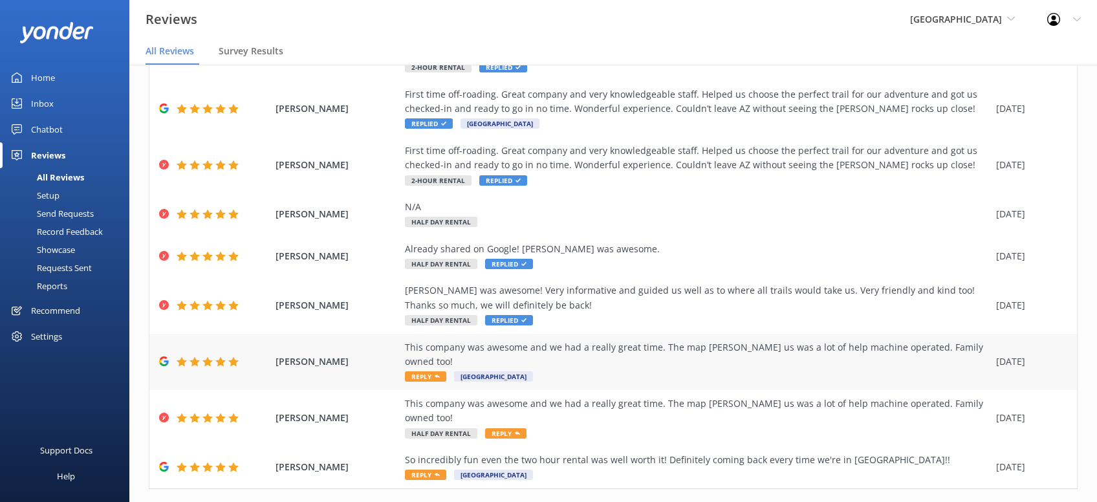
click at [429, 371] on span "Reply" at bounding box center [425, 376] width 41 height 10
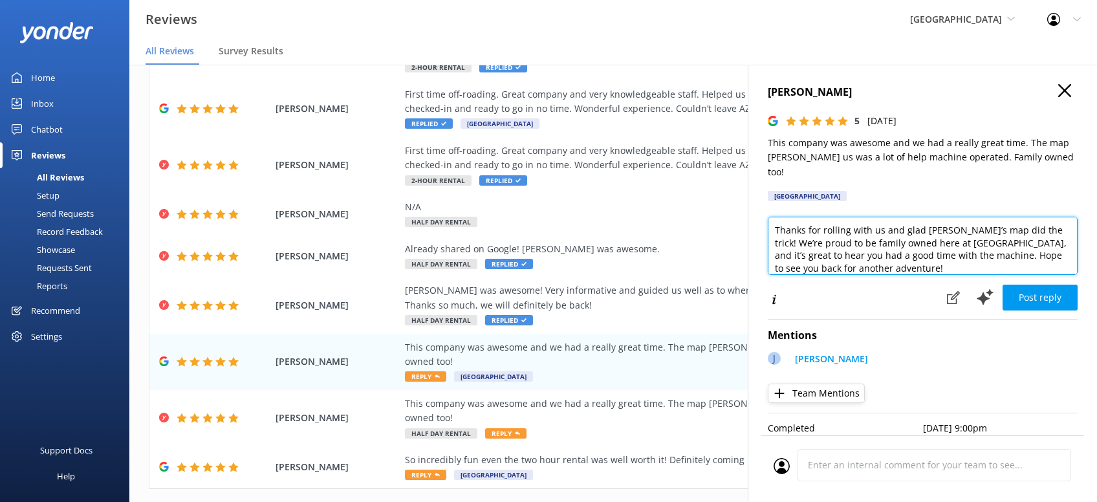
click at [912, 261] on textarea "Thanks for rolling with us and glad Jon’s map did the trick! We’re proud to be …" at bounding box center [923, 246] width 310 height 58
paste textarea "CRS - Kristen"
type textarea "Thanks for rolling with us and glad Jon’s map did the trick! We’re proud to be …"
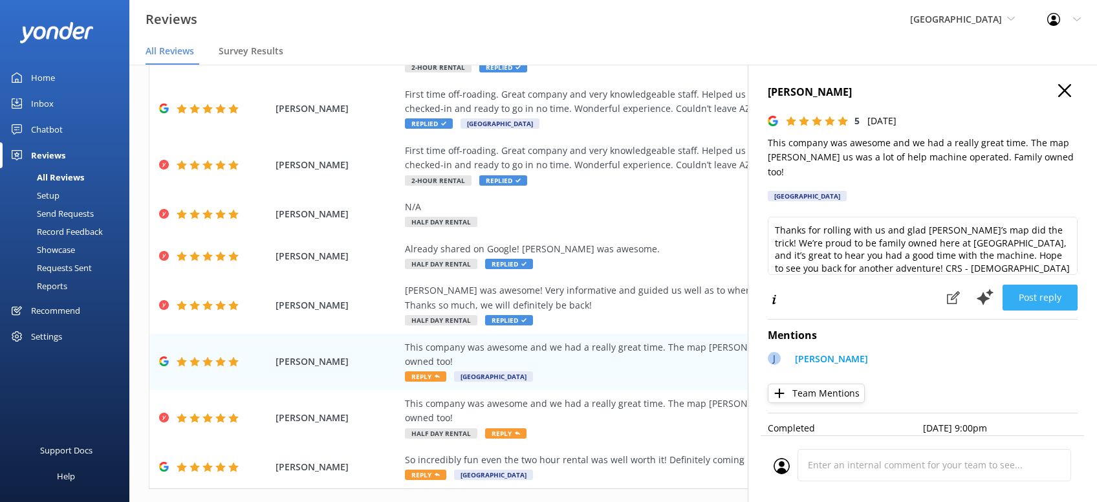
click at [1040, 285] on button "Post reply" at bounding box center [1040, 298] width 75 height 26
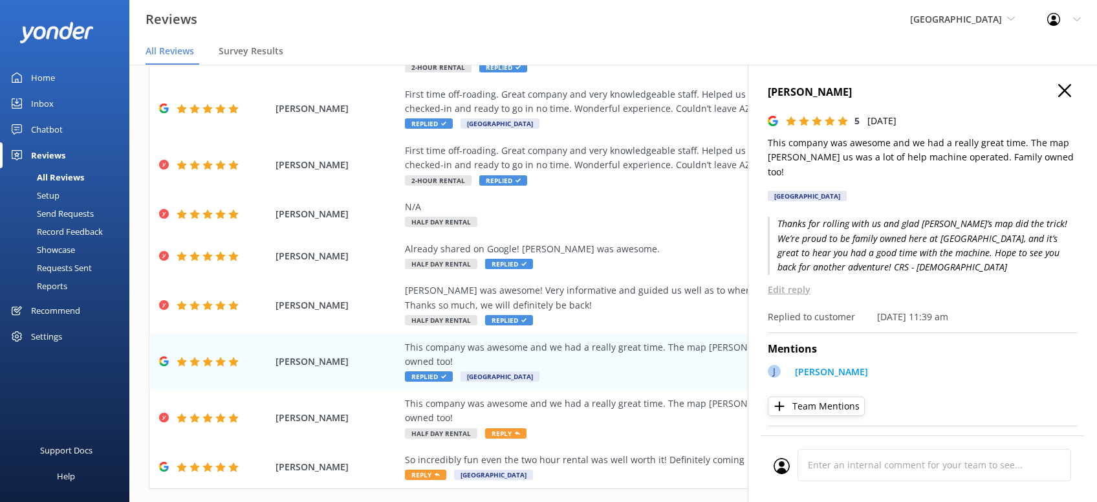
click at [1068, 94] on use "button" at bounding box center [1064, 90] width 13 height 13
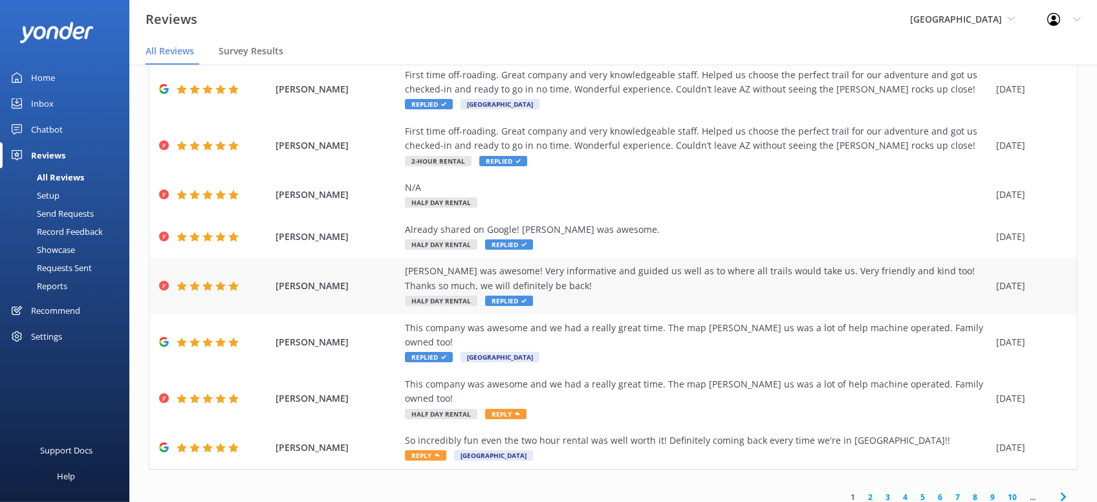
scroll to position [25, 0]
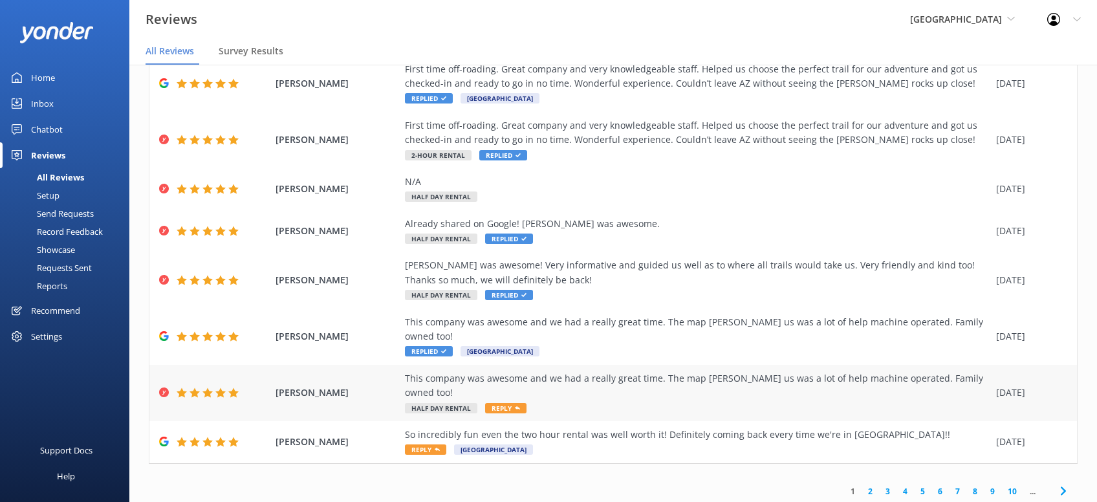
drag, startPoint x: 521, startPoint y: 384, endPoint x: 505, endPoint y: 377, distance: 18.3
click at [520, 389] on div "Nick Baker This company was awesome and we had a really great time. The map Jon…" at bounding box center [613, 393] width 928 height 56
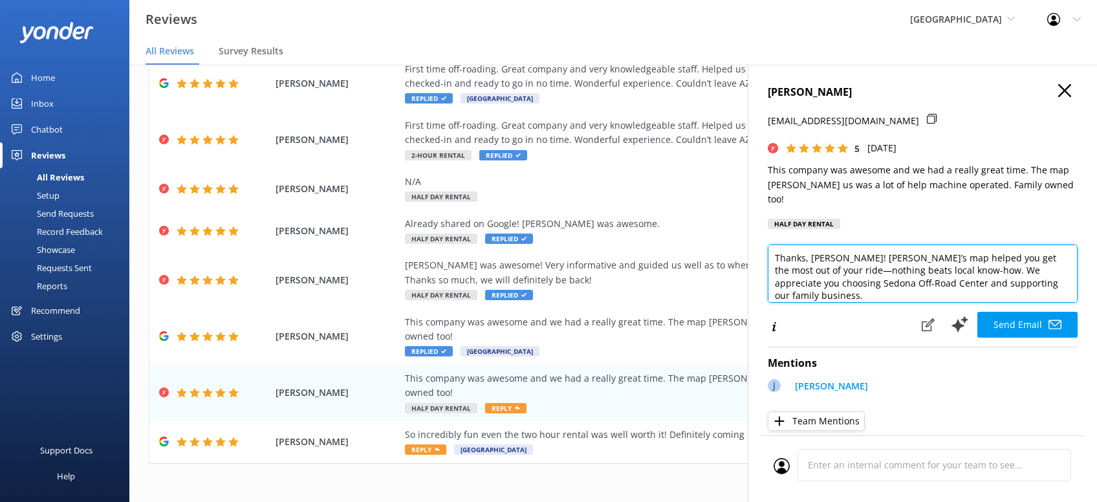
click at [1025, 275] on textarea "Thanks, Nick! Glad Jon’s map helped you get the most out of your ride—nothing b…" at bounding box center [923, 274] width 310 height 58
paste textarea "CRS - Kristen"
type textarea "Thanks, Nick! Glad Jon’s map helped you get the most out of your ride—nothing b…"
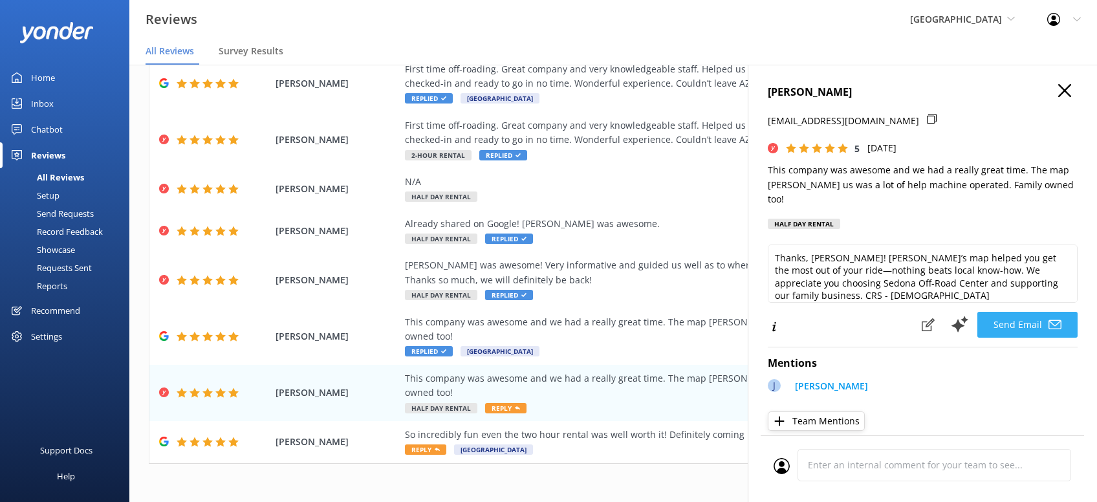
click at [1018, 312] on button "Send Email" at bounding box center [1027, 325] width 100 height 26
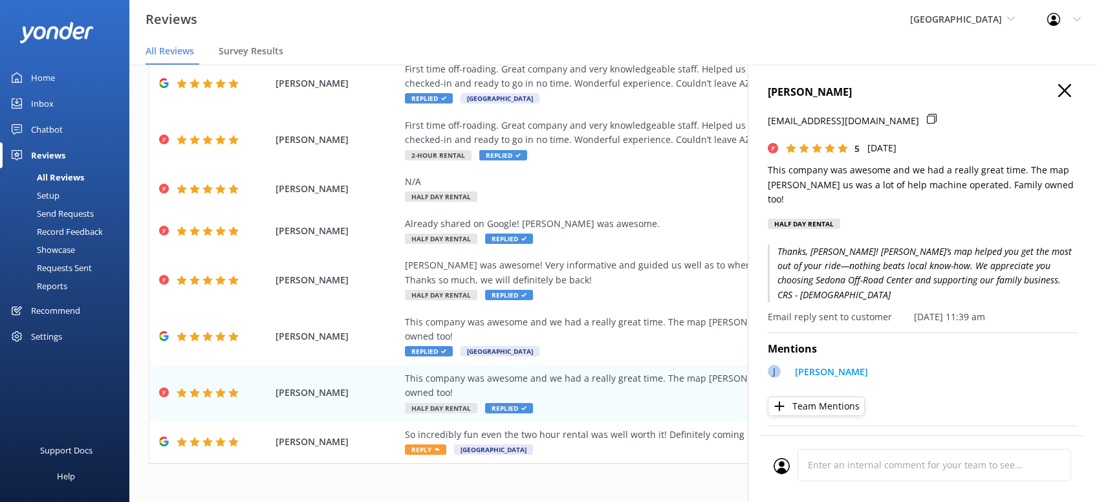
click at [1062, 90] on icon "button" at bounding box center [1064, 90] width 13 height 13
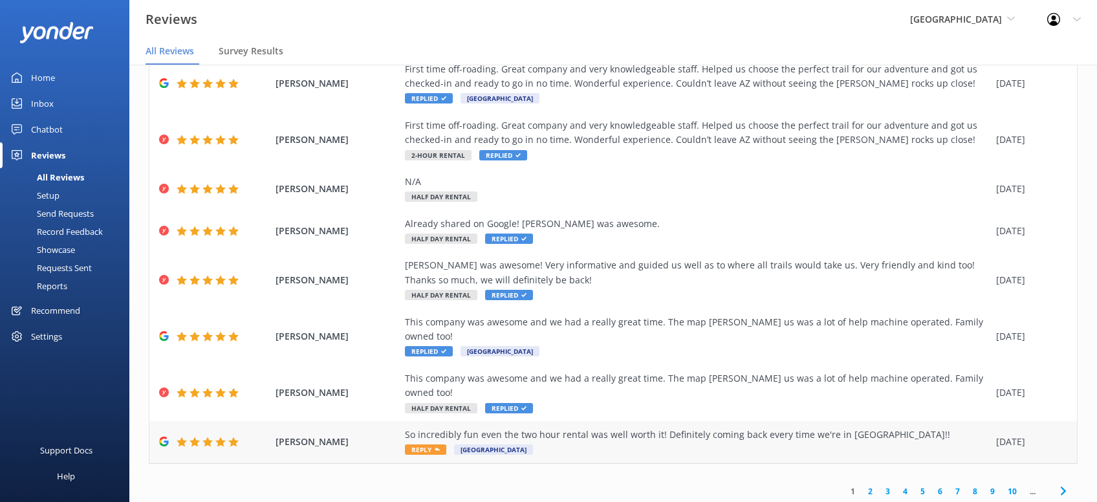
click at [428, 444] on span "Reply" at bounding box center [425, 449] width 41 height 10
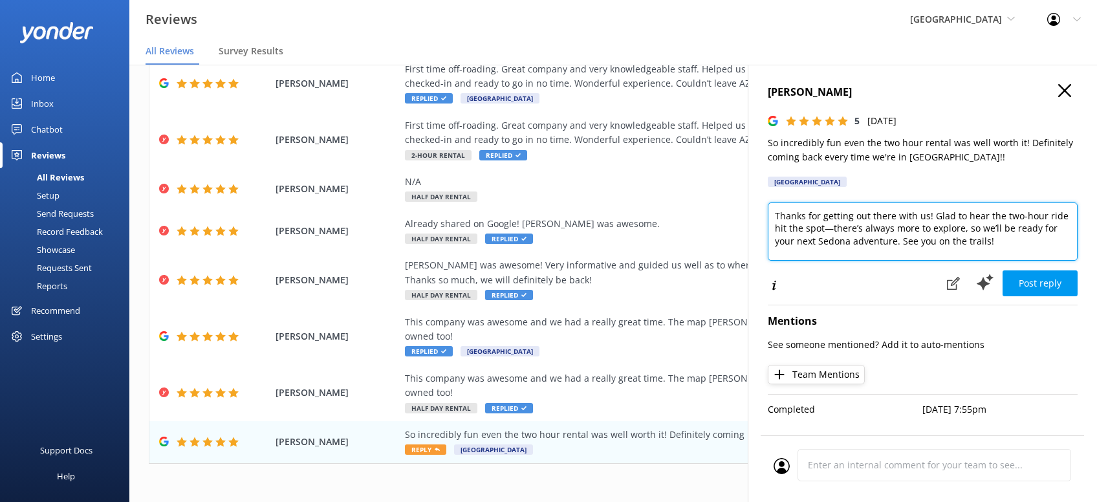
click at [1010, 243] on textarea "Thanks for getting out there with us! Glad to hear the two-hour ride hit the sp…" at bounding box center [923, 231] width 310 height 58
paste textarea "CRS - Kristen"
type textarea "Thanks for getting out there with us! Glad to hear the two-hour ride hit the sp…"
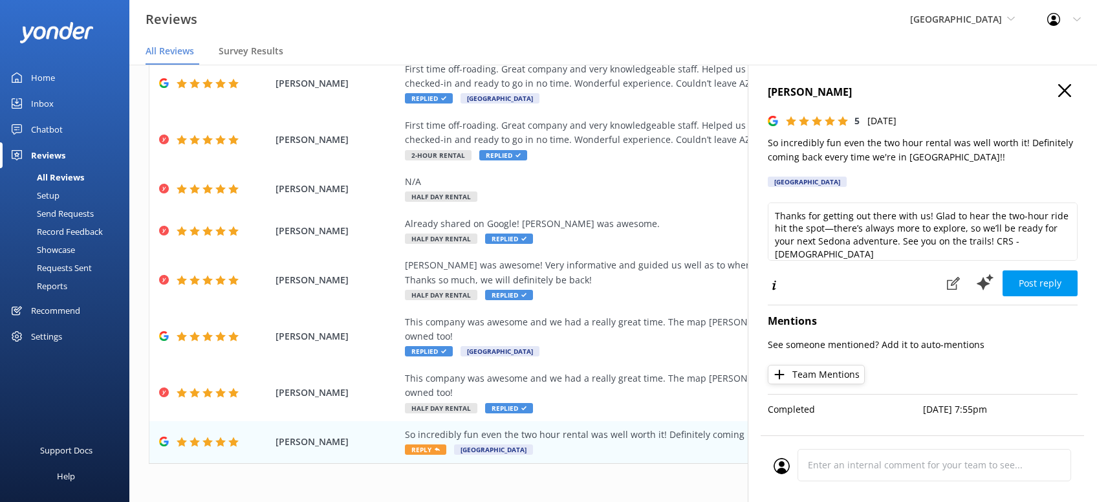
drag, startPoint x: 1053, startPoint y: 276, endPoint x: 1063, endPoint y: 269, distance: 12.0
click at [1056, 276] on button "Post reply" at bounding box center [1040, 283] width 75 height 26
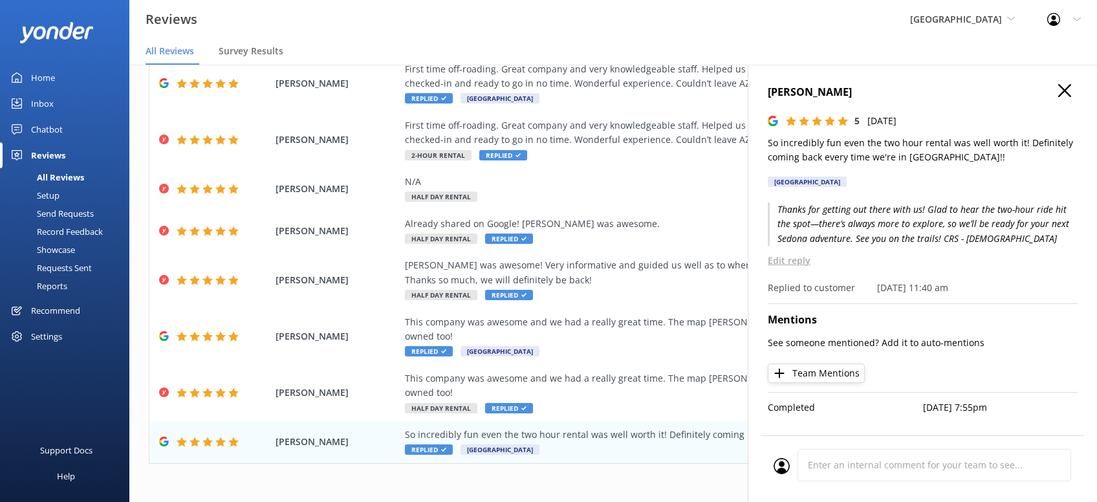
click at [1076, 96] on h4 "[PERSON_NAME]" at bounding box center [923, 92] width 310 height 17
click at [1070, 97] on button "button" at bounding box center [1064, 91] width 13 height 14
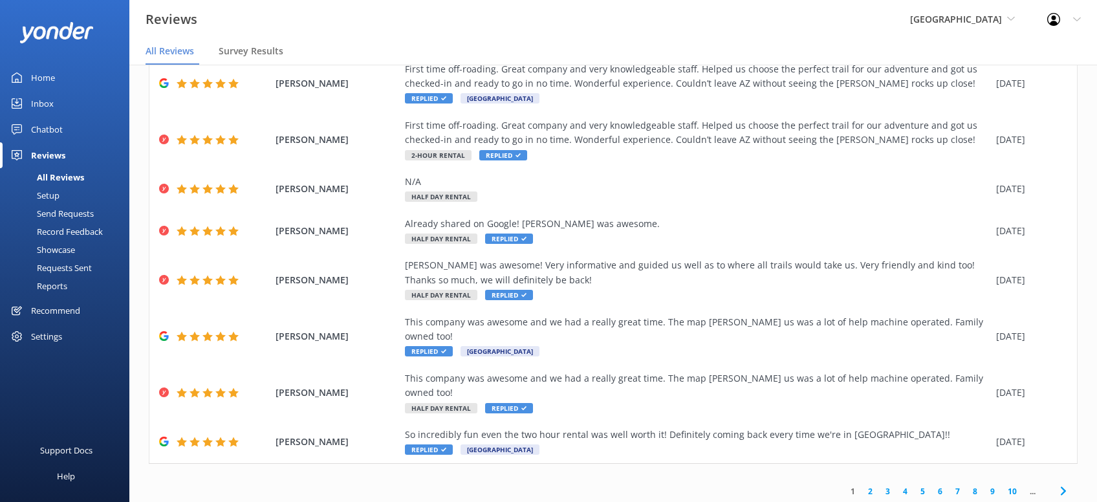
click at [1060, 483] on icon at bounding box center [1064, 491] width 16 height 16
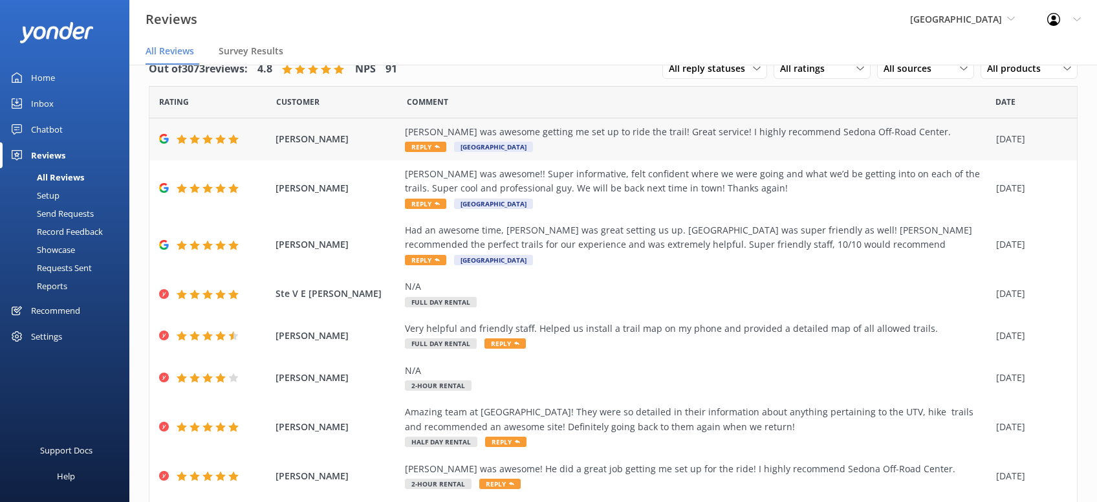
click at [444, 144] on span "Reply" at bounding box center [425, 147] width 41 height 10
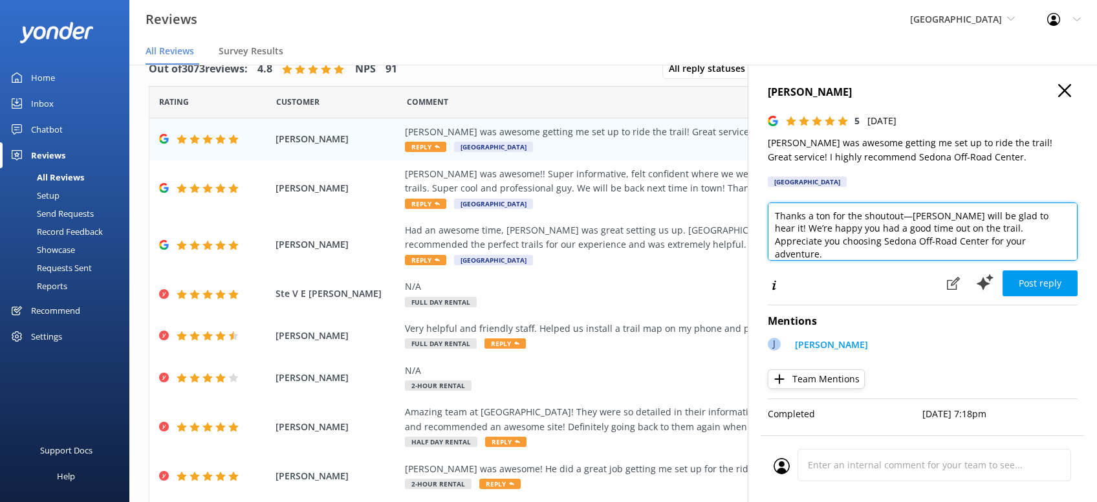
drag, startPoint x: 975, startPoint y: 239, endPoint x: 984, endPoint y: 239, distance: 9.7
click at [977, 239] on textarea "Thanks a ton for the shoutout—Jon D will be glad to hear it! We’re happy you ha…" at bounding box center [923, 231] width 310 height 58
paste textarea "CRS - Kristen"
type textarea "Thanks a ton for the shoutout—Jon D will be glad to hear it! We’re happy you ha…"
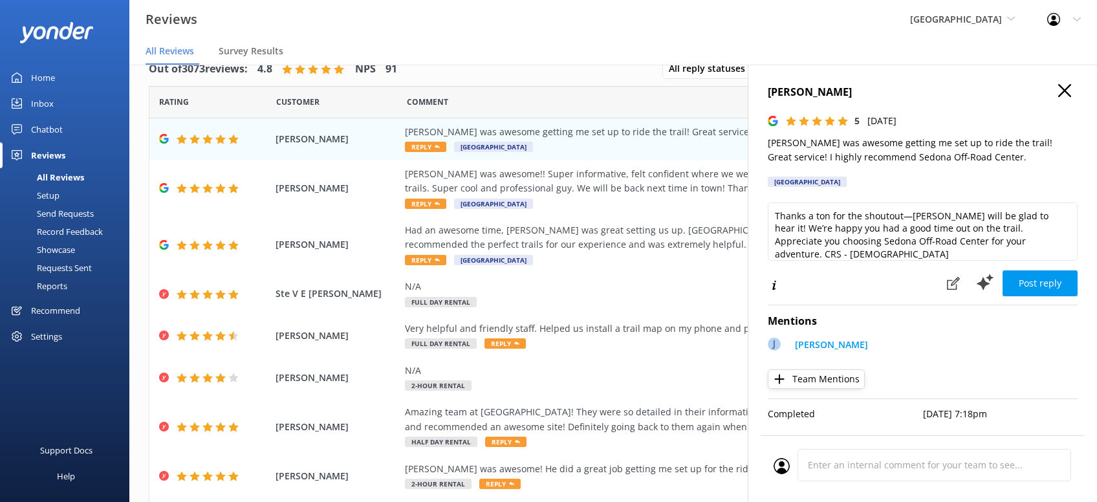
drag, startPoint x: 1054, startPoint y: 283, endPoint x: 1026, endPoint y: 291, distance: 29.7
click at [1051, 284] on button "Post reply" at bounding box center [1040, 283] width 75 height 26
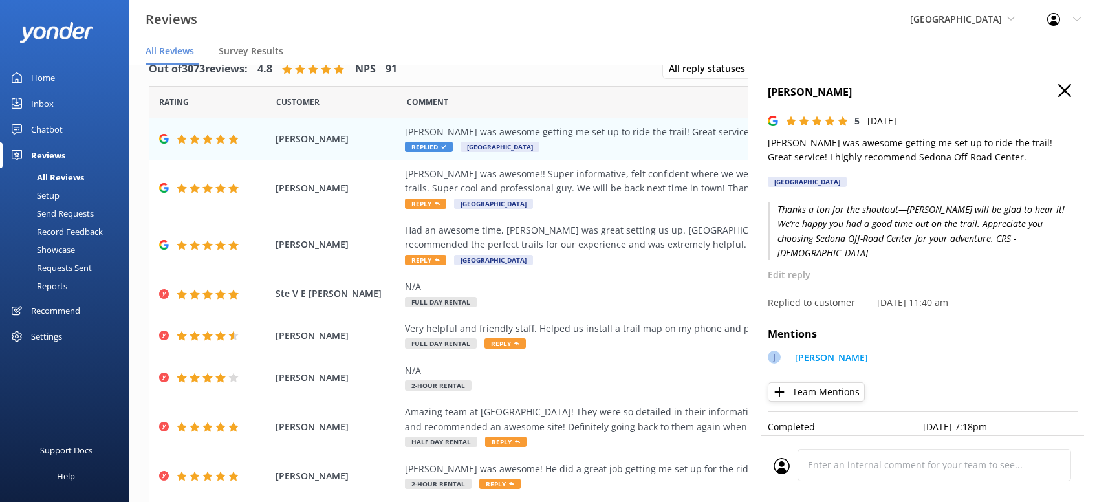
click at [1062, 87] on icon "button" at bounding box center [1064, 90] width 13 height 13
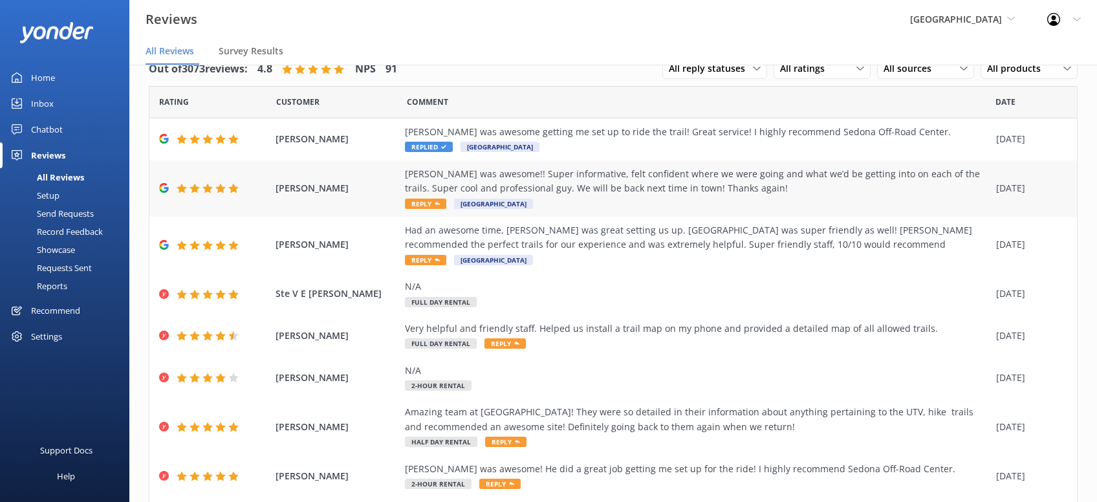
drag, startPoint x: 770, startPoint y: 192, endPoint x: 781, endPoint y: 188, distance: 11.7
click at [775, 192] on div "[PERSON_NAME] was awesome!! Super informative, felt confident where we were goi…" at bounding box center [697, 181] width 585 height 29
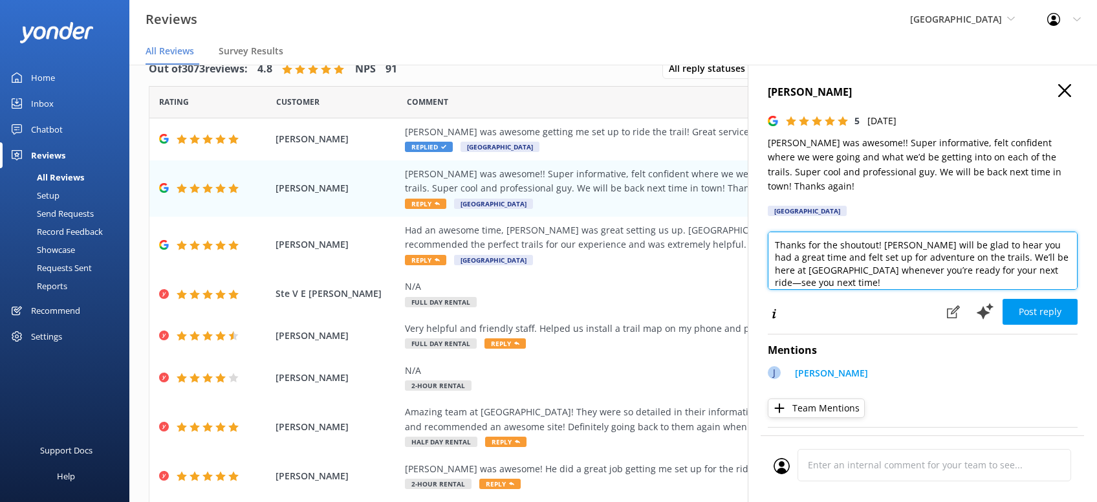
click at [827, 266] on textarea "Thanks for the shoutout! Jon will be glad to hear you had a great time and felt…" at bounding box center [923, 261] width 310 height 58
paste textarea "CRS - Kristen"
type textarea "Thanks for the shoutout! Jon will be glad to hear you had a great time and felt…"
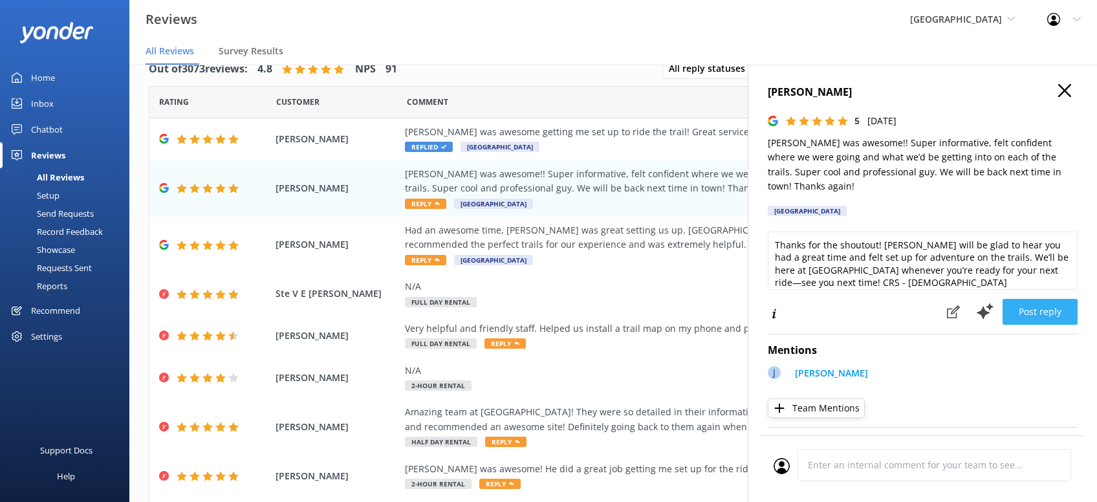
click at [1055, 299] on button "Post reply" at bounding box center [1040, 312] width 75 height 26
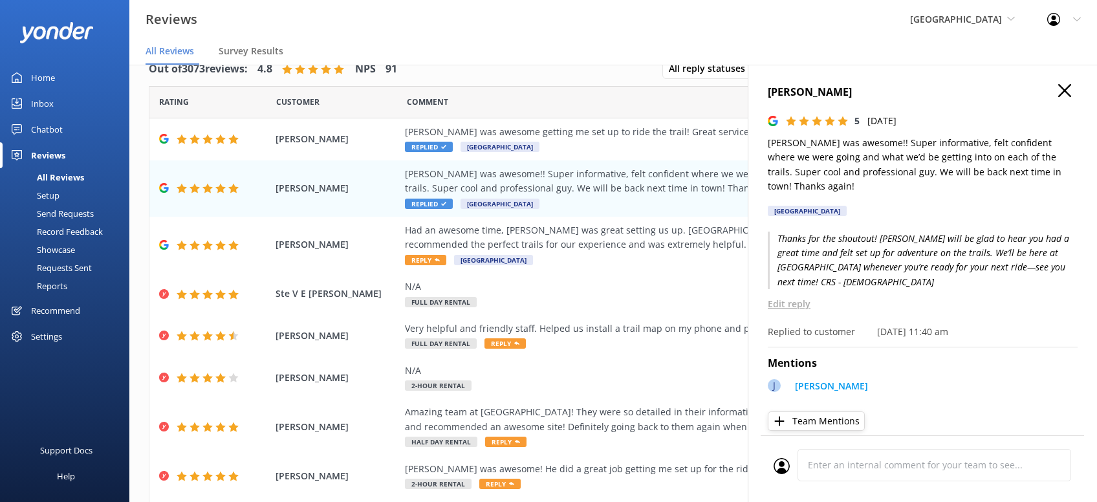
click at [1065, 87] on icon "button" at bounding box center [1064, 90] width 13 height 13
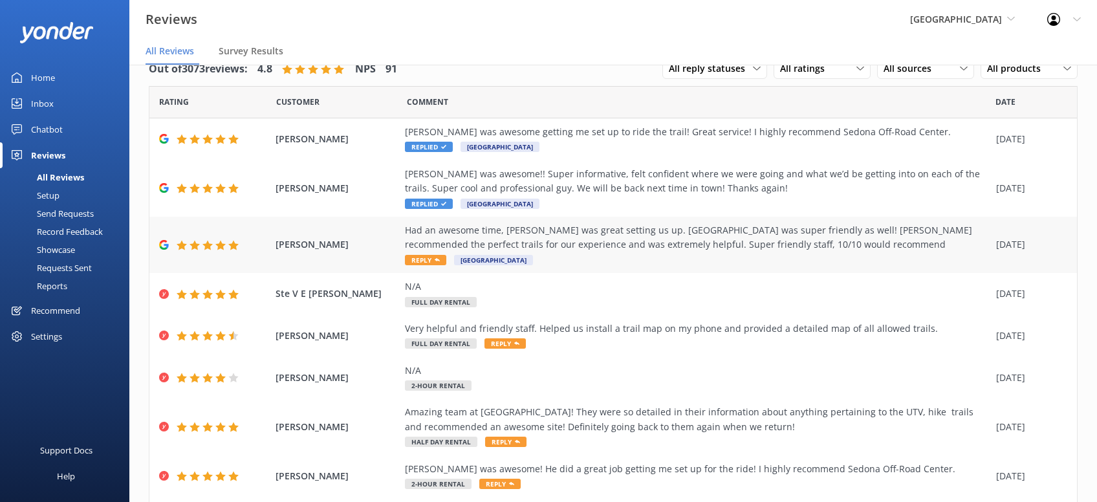
click at [440, 258] on span "Reply" at bounding box center [425, 260] width 41 height 10
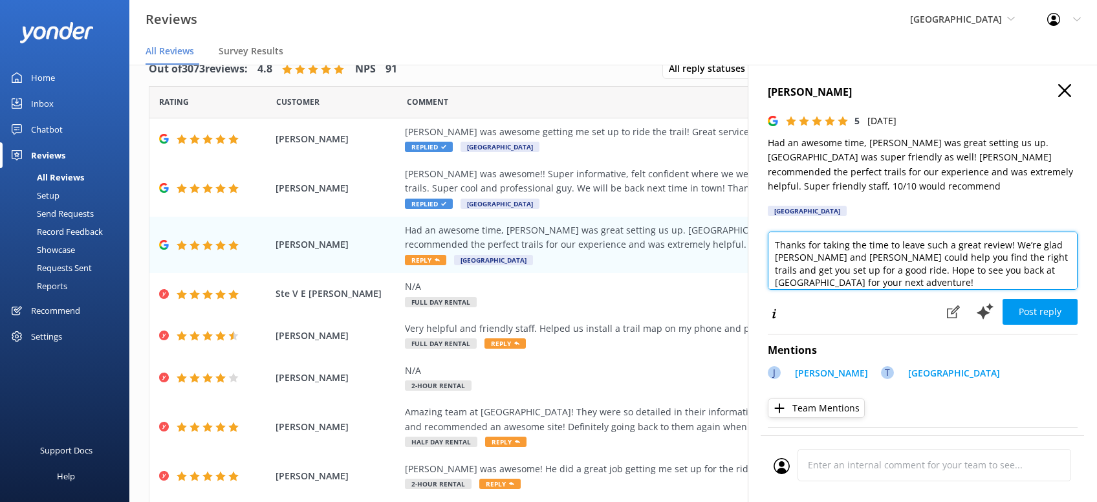
click at [913, 271] on textarea "Thanks for taking the time to leave such a great review! We’re glad Jay and Tre…" at bounding box center [923, 261] width 310 height 58
paste textarea "CRS - Kristen"
type textarea "Thanks for taking the time to leave such a great review! We’re glad Jay and Tre…"
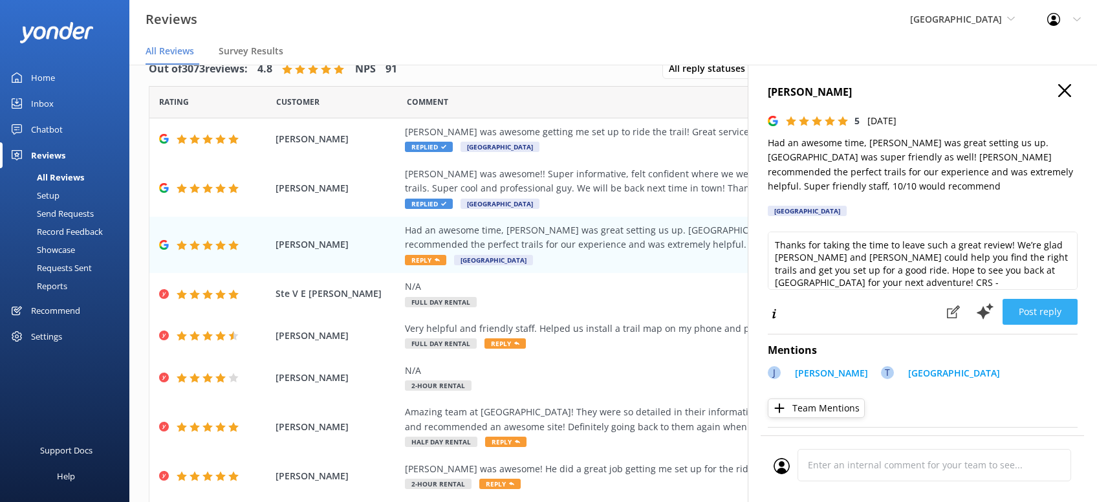
click at [1036, 299] on button "Post reply" at bounding box center [1040, 312] width 75 height 26
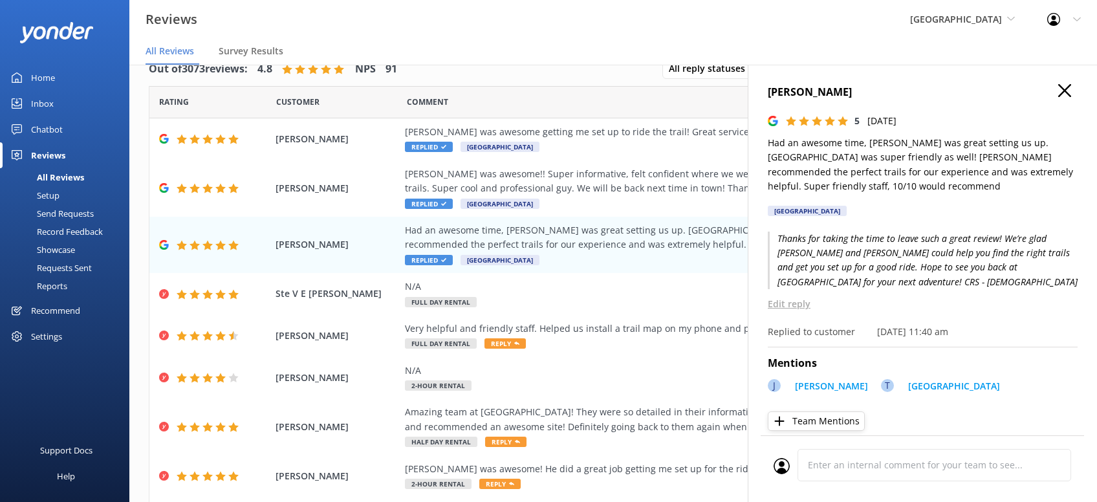
click at [1063, 92] on use "button" at bounding box center [1064, 90] width 13 height 13
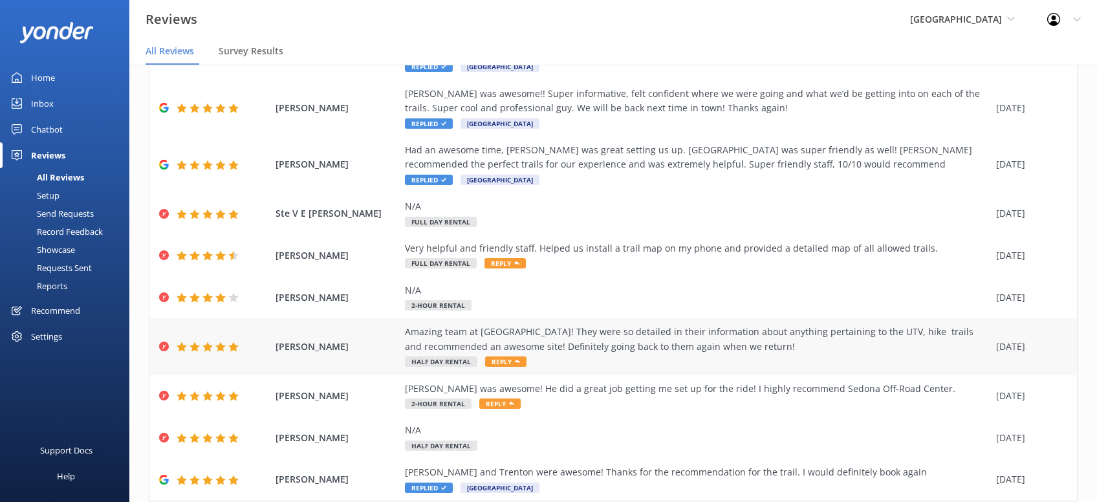
scroll to position [147, 0]
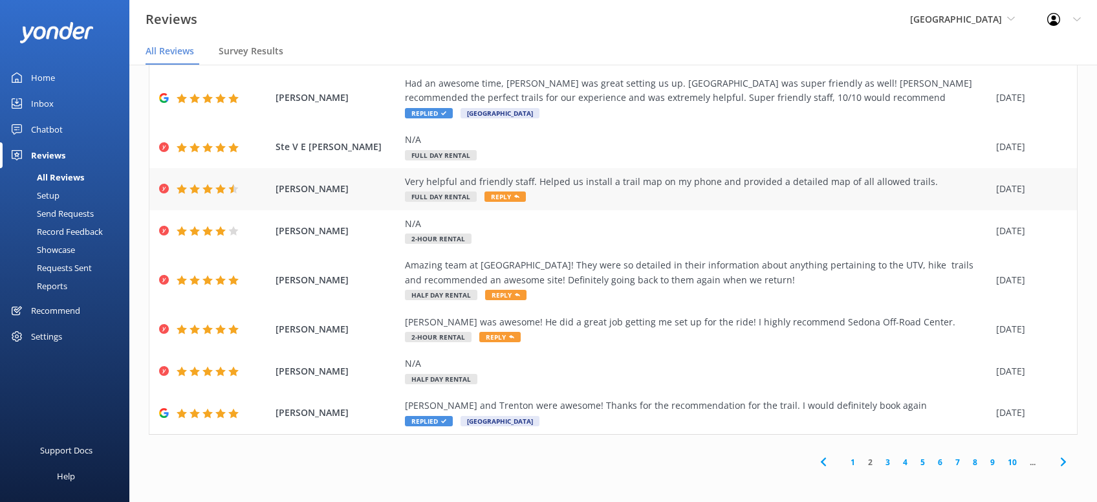
drag, startPoint x: 629, startPoint y: 188, endPoint x: 673, endPoint y: 197, distance: 44.3
click at [630, 188] on div "Very helpful and friendly staff. Helped us install a trail map on my phone and …" at bounding box center [697, 182] width 585 height 14
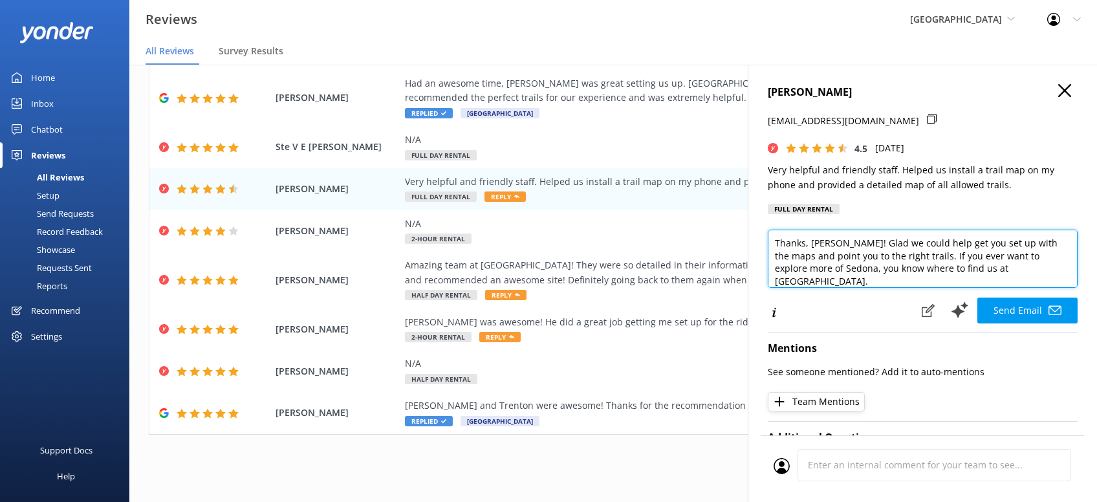
click at [1065, 272] on textarea "Thanks, Kenneth! Glad we could help get you set up with the maps and point you …" at bounding box center [923, 259] width 310 height 58
paste textarea "CRS - Kristen"
type textarea "Thanks, Kenneth! Glad we could help get you set up with the maps and point you …"
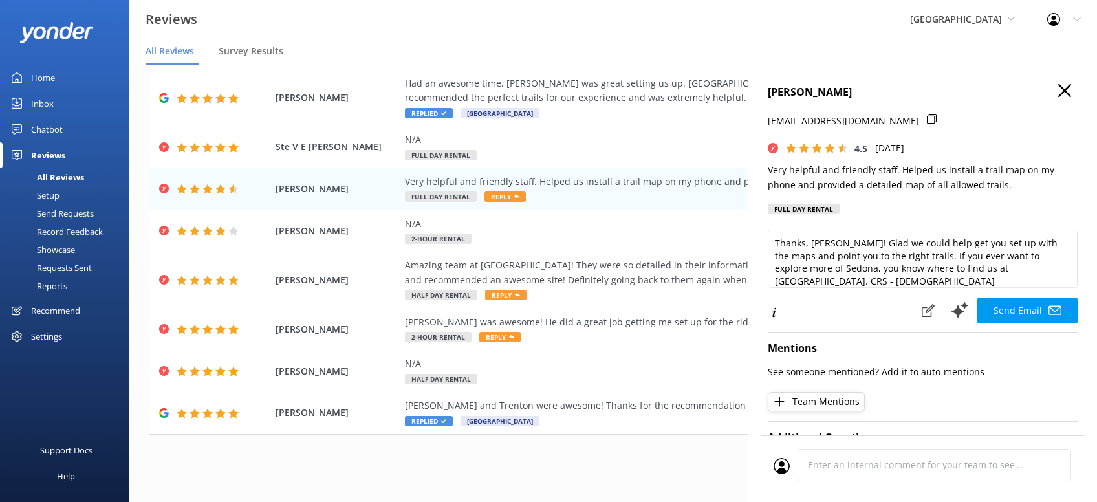
click at [1028, 306] on button "Send Email" at bounding box center [1027, 311] width 100 height 26
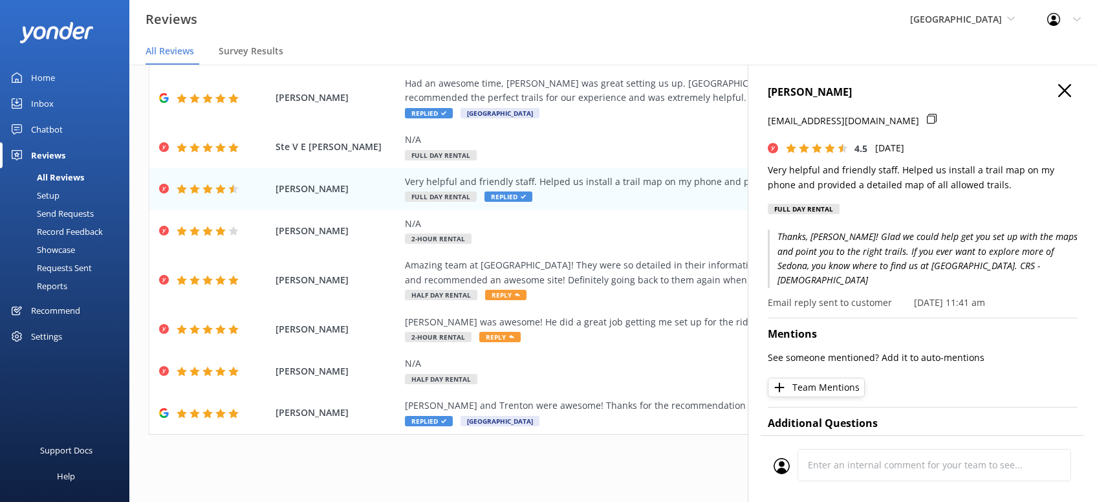
click at [1065, 92] on icon "button" at bounding box center [1064, 90] width 13 height 13
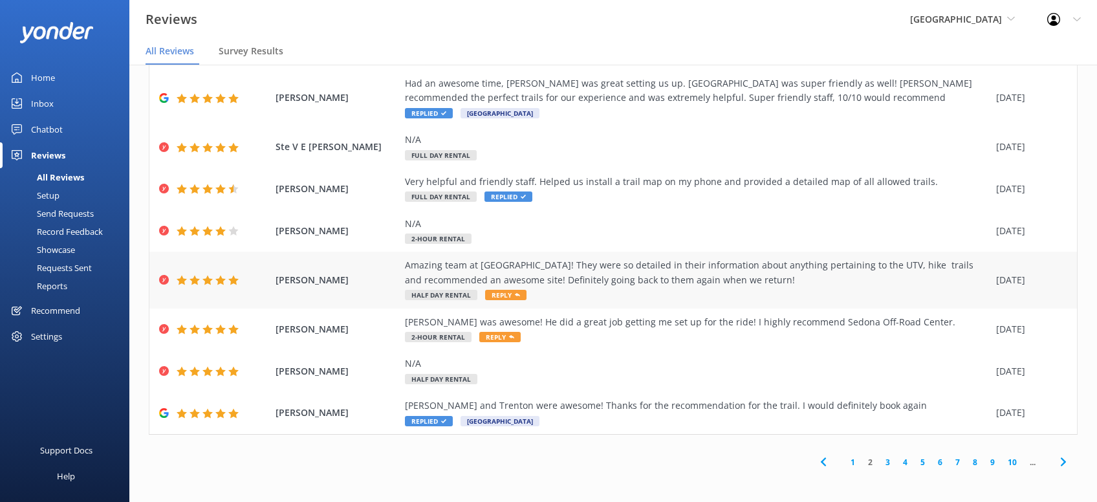
click at [707, 294] on div "Amazing team at Sedona Off Road Center! They were so detailed in their informat…" at bounding box center [697, 279] width 585 height 43
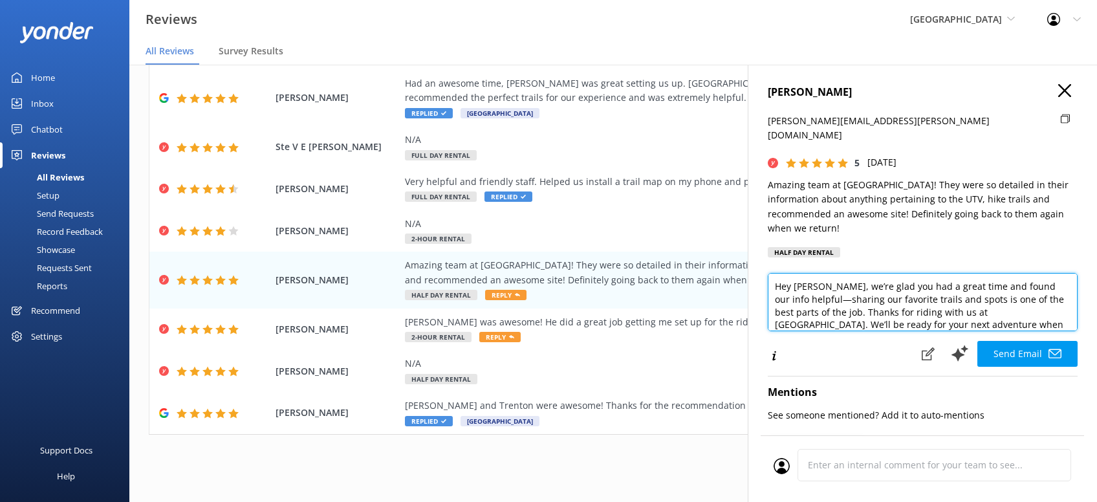
click at [1027, 312] on textarea "Hey Samuel, we’re glad you had a great time and found our info helpful—sharing …" at bounding box center [923, 302] width 310 height 58
paste textarea "CRS - Kristen"
type textarea "Hey Samuel, we’re glad you had a great time and found our info helpful—sharing …"
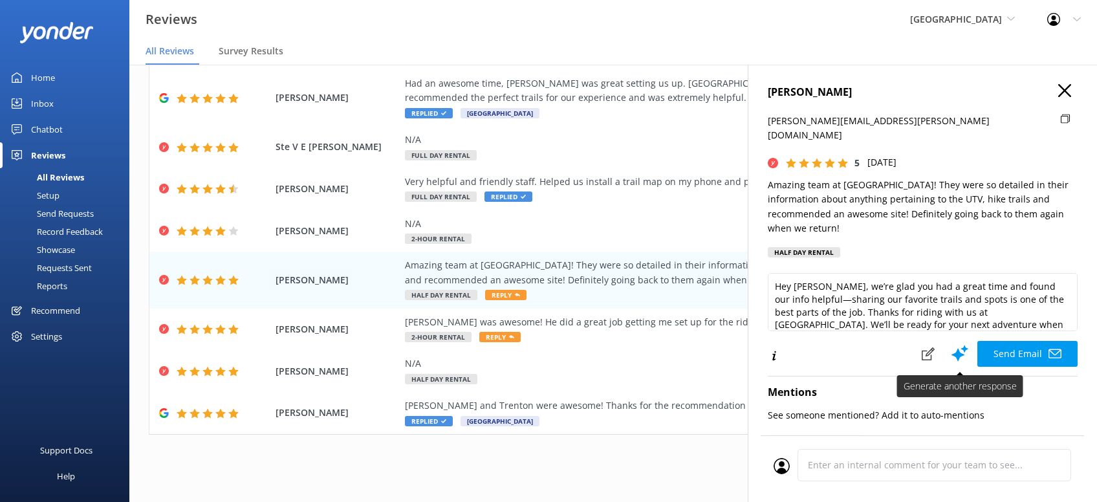
click at [1026, 341] on button "Send Email" at bounding box center [1027, 354] width 100 height 26
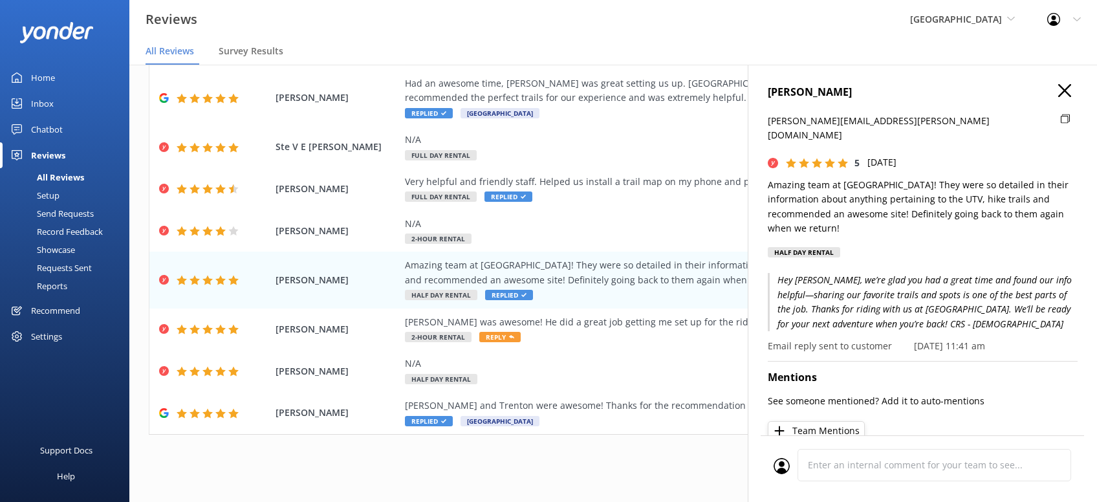
click at [1062, 94] on use "button" at bounding box center [1064, 90] width 13 height 13
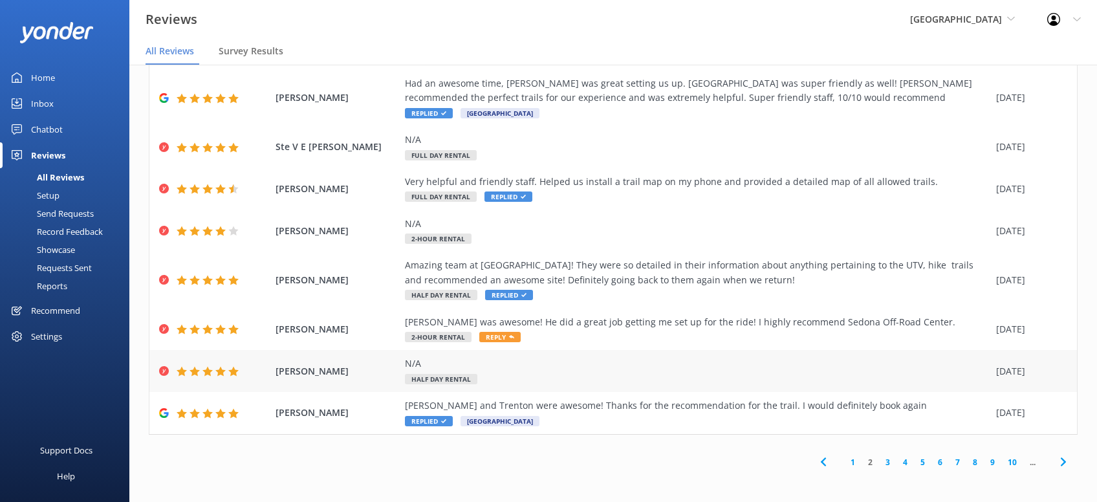
click at [782, 353] on div "Ian Luke N/A Half Day Rental 09 Sep 2025" at bounding box center [613, 371] width 928 height 42
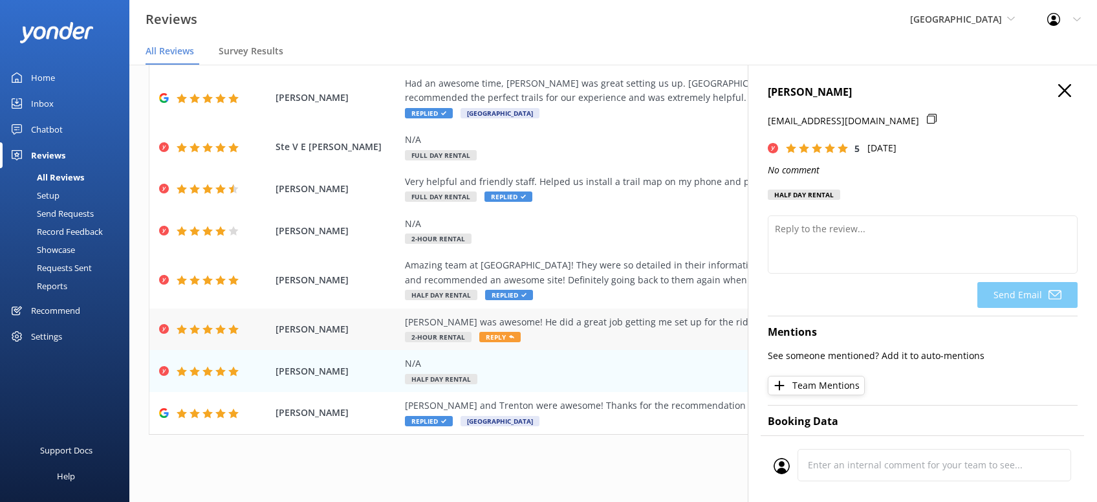
click at [671, 317] on div "[PERSON_NAME] was awesome! He did a great job getting me set up for the ride! I…" at bounding box center [697, 322] width 585 height 14
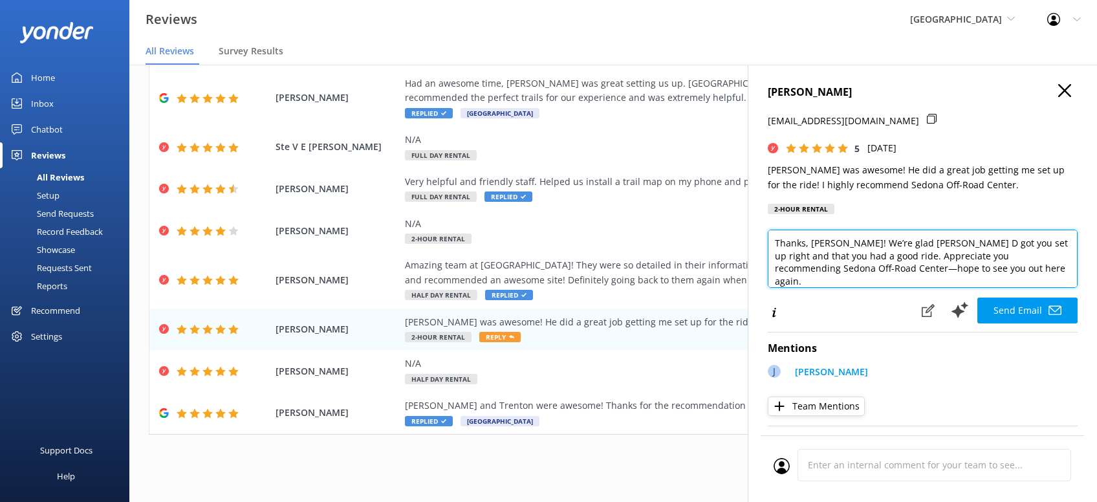
click at [935, 266] on textarea "Thanks, John! We’re glad Jon D got you set up right and that you had a good rid…" at bounding box center [923, 259] width 310 height 58
paste textarea "CRS - Kristen"
type textarea "Thanks, John! We’re glad Jon D got you set up right and that you had a good rid…"
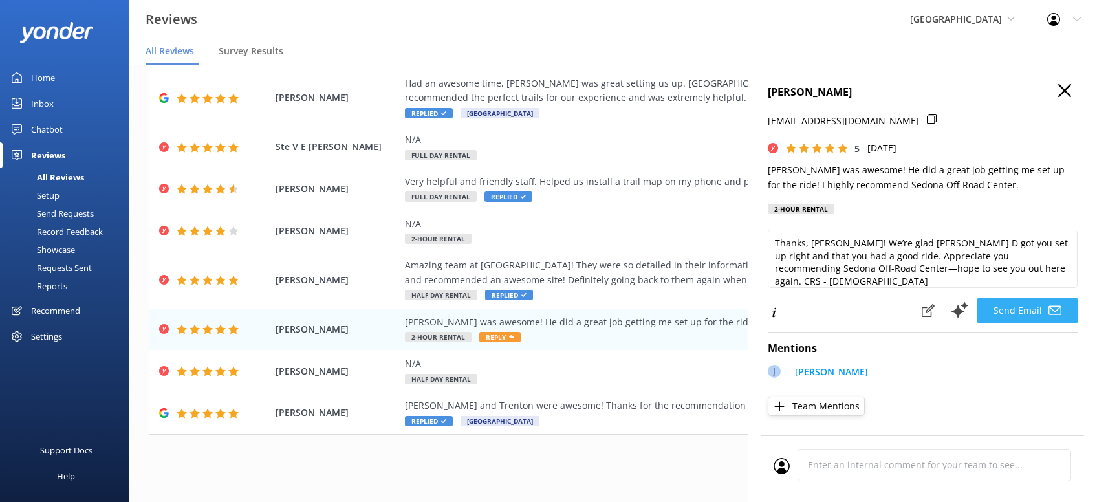
click at [1021, 309] on button "Send Email" at bounding box center [1027, 311] width 100 height 26
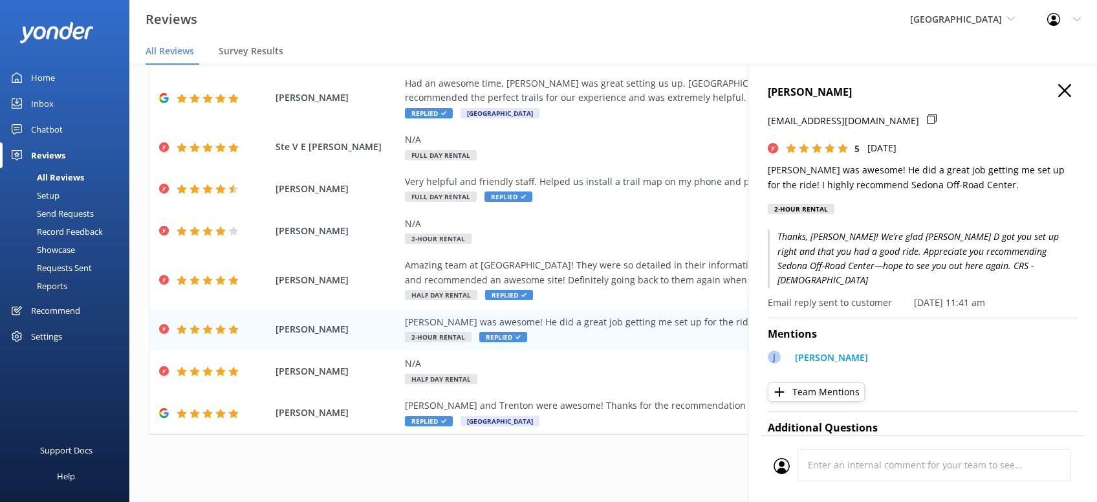
click at [1058, 91] on h4 "[PERSON_NAME]" at bounding box center [923, 92] width 310 height 17
click at [1061, 91] on icon "button" at bounding box center [1064, 90] width 13 height 13
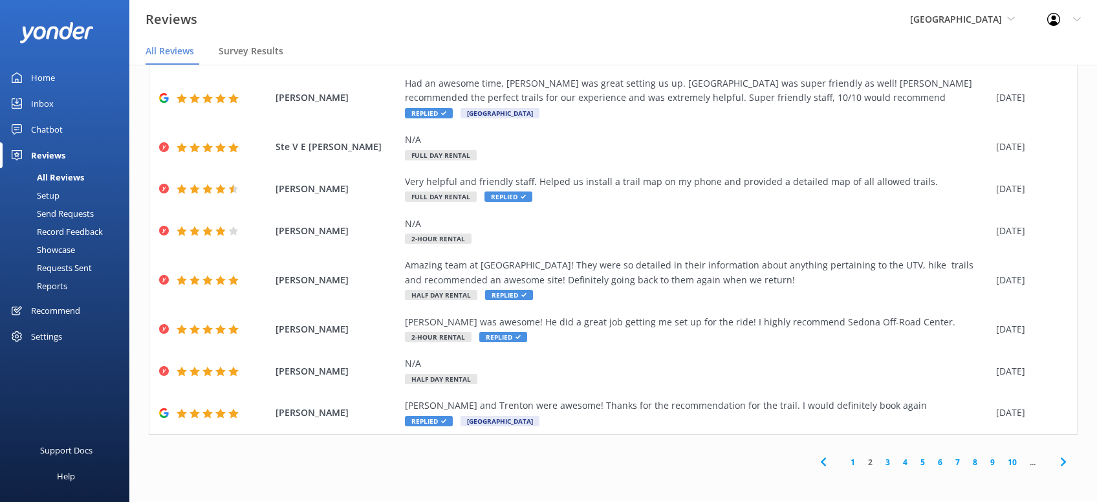
click at [1062, 467] on icon at bounding box center [1064, 462] width 16 height 16
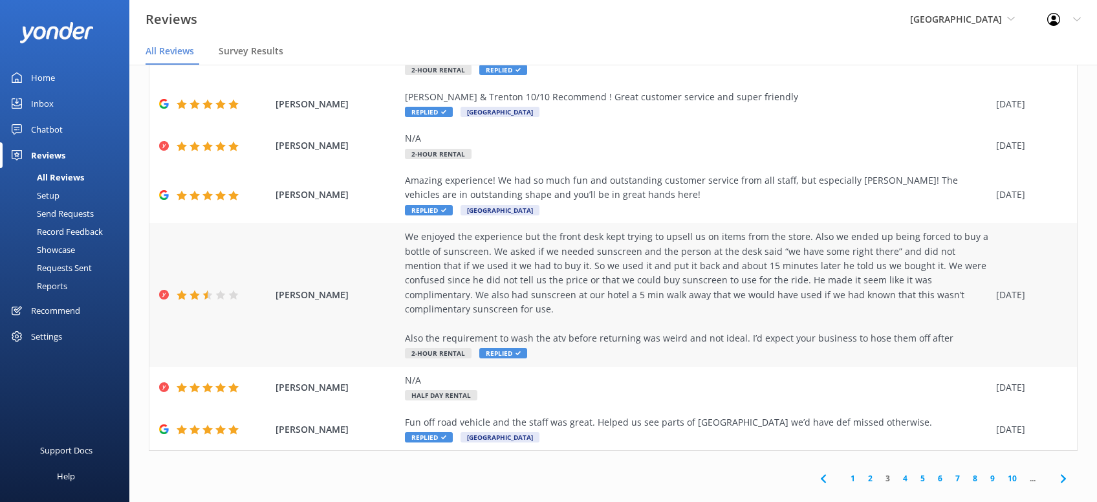
scroll to position [219, 0]
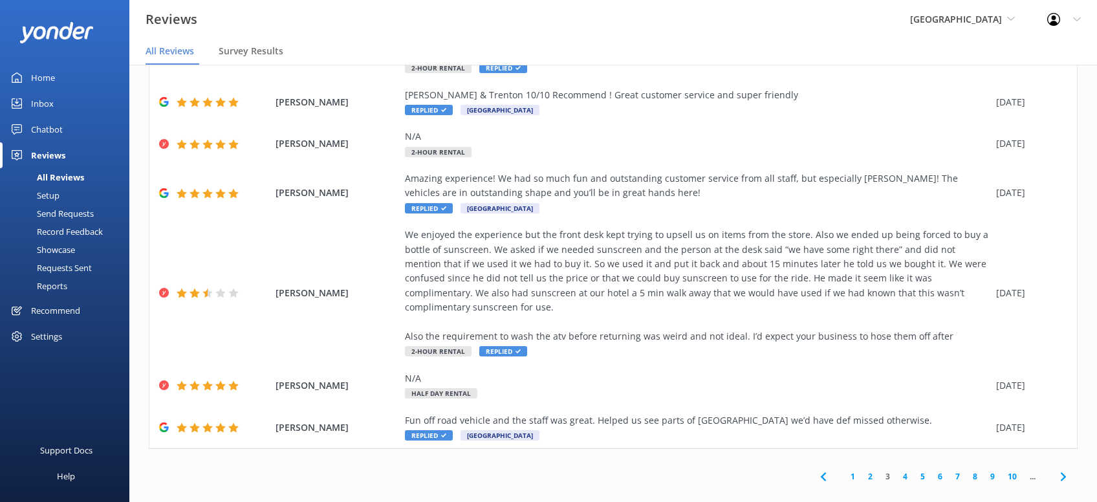
click at [1062, 469] on icon at bounding box center [1064, 477] width 16 height 16
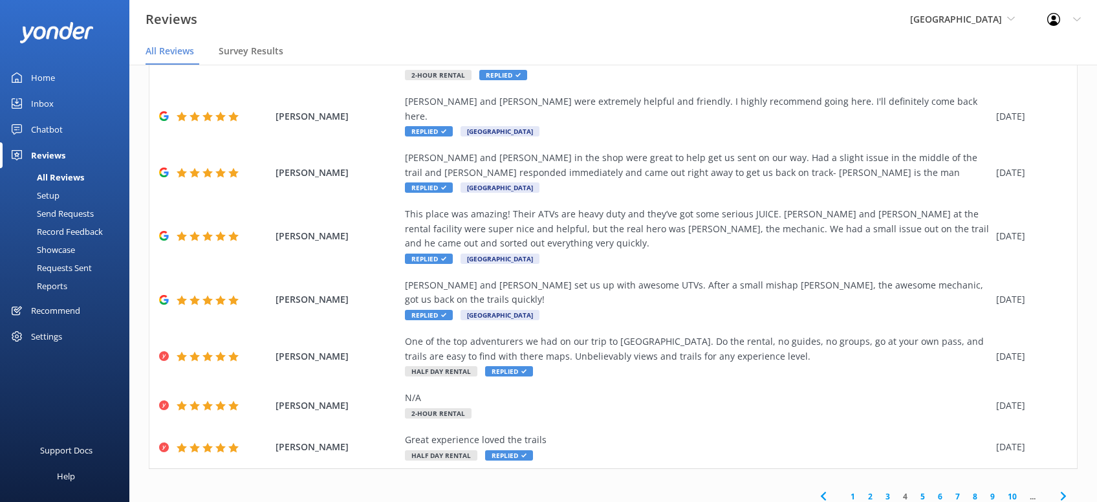
scroll to position [190, 0]
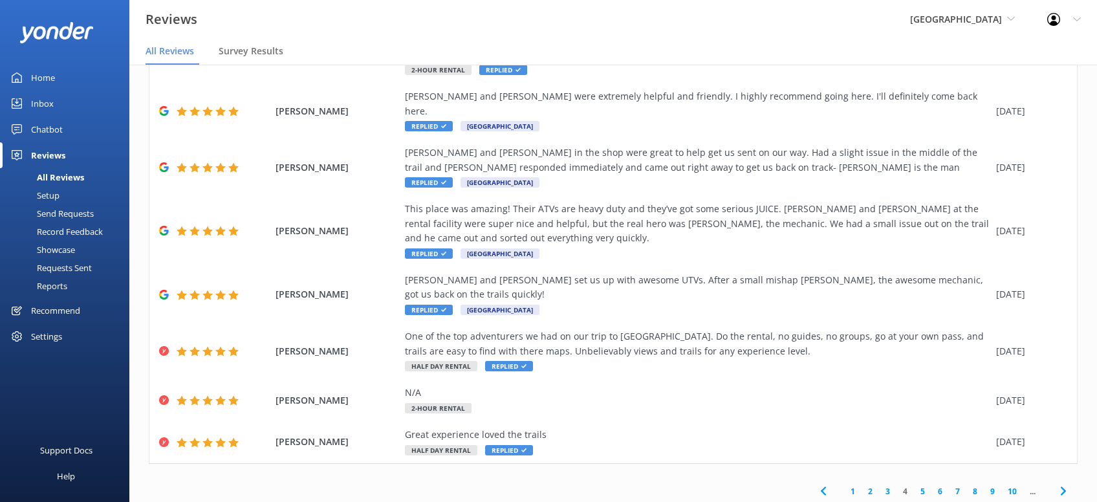
click at [1058, 483] on icon at bounding box center [1064, 491] width 16 height 16
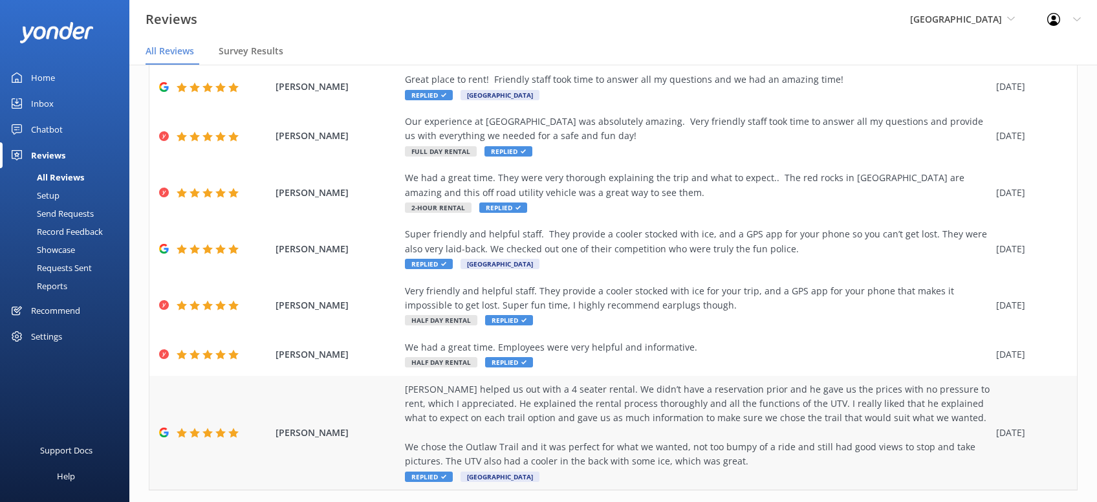
scroll to position [349, 0]
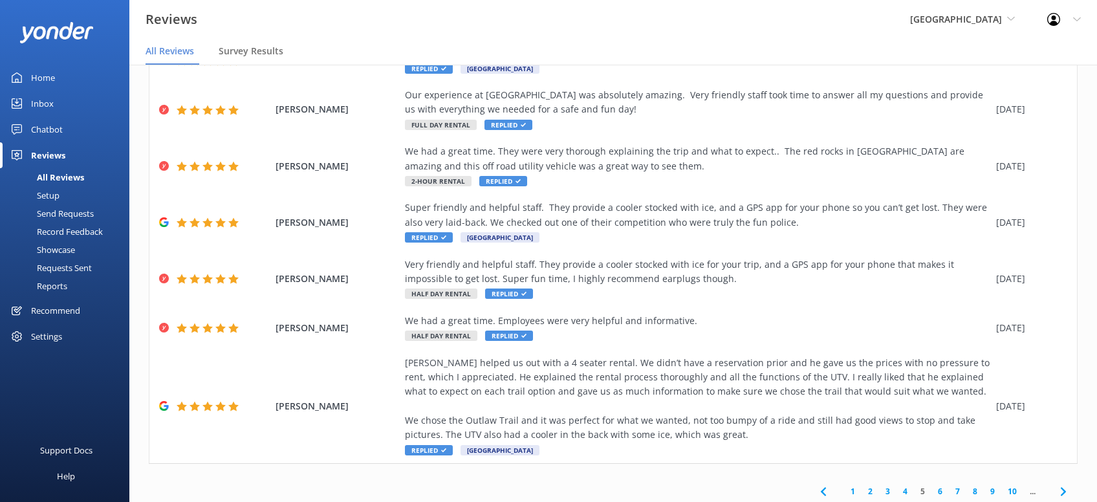
click at [1064, 484] on icon at bounding box center [1064, 492] width 16 height 16
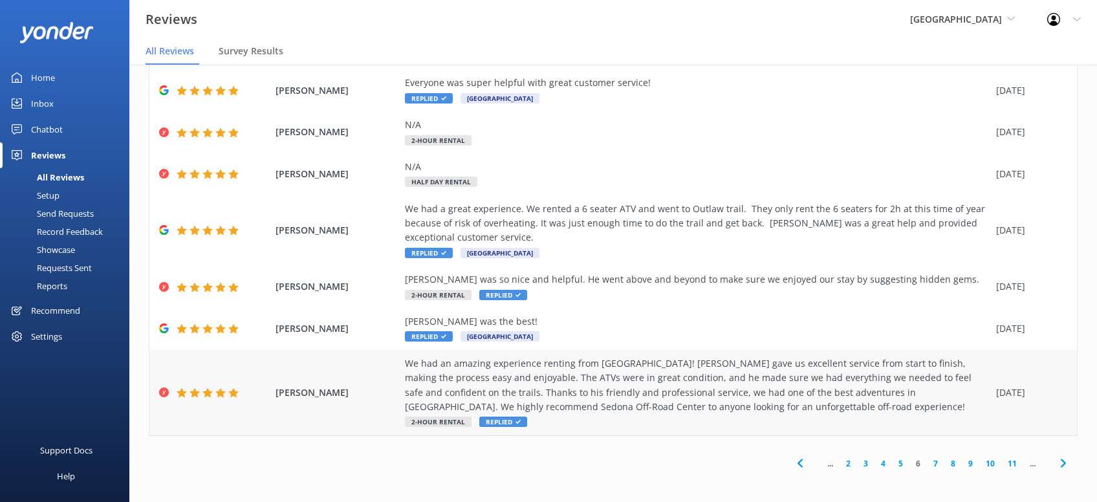
scroll to position [176, 0]
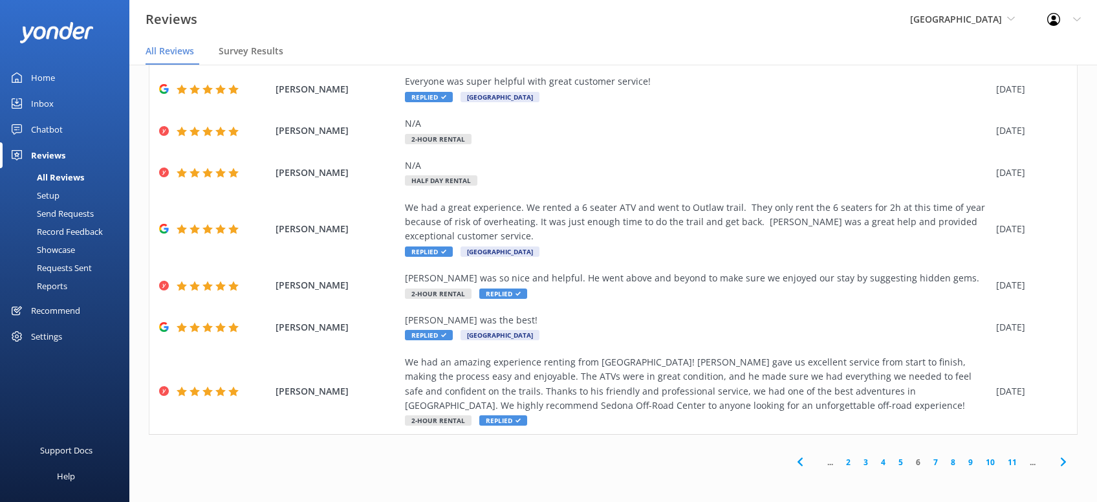
click at [1060, 463] on icon at bounding box center [1064, 462] width 16 height 16
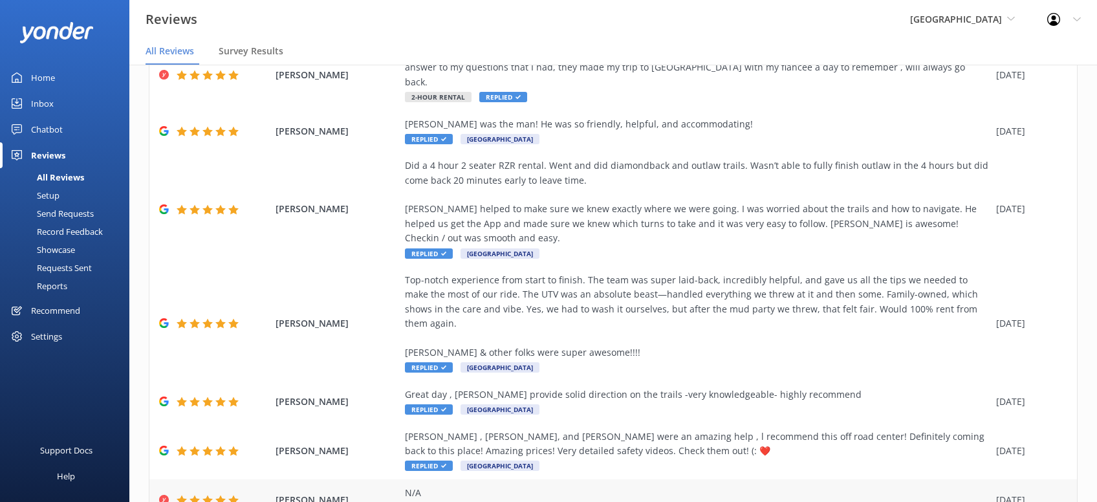
scroll to position [320, 0]
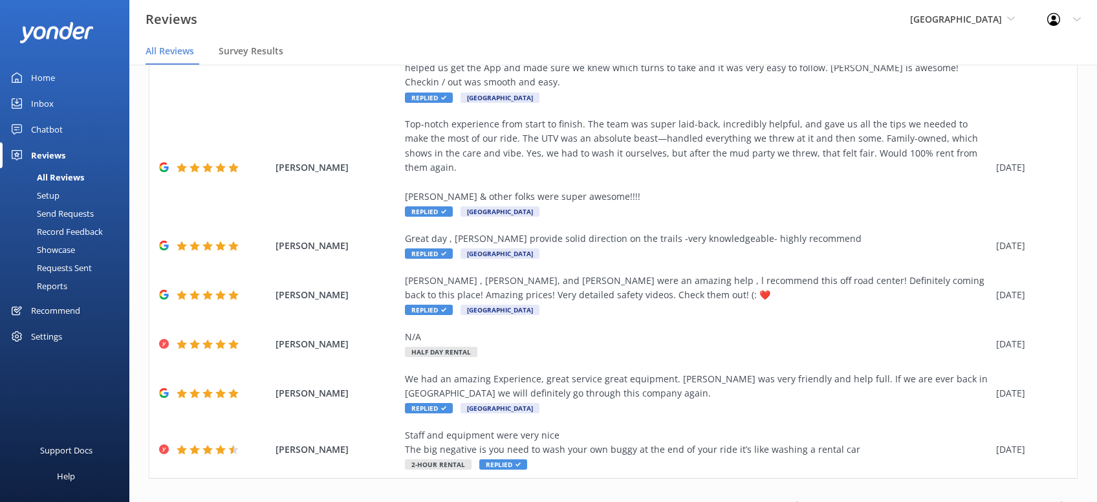
click at [1065, 498] on icon at bounding box center [1064, 506] width 16 height 16
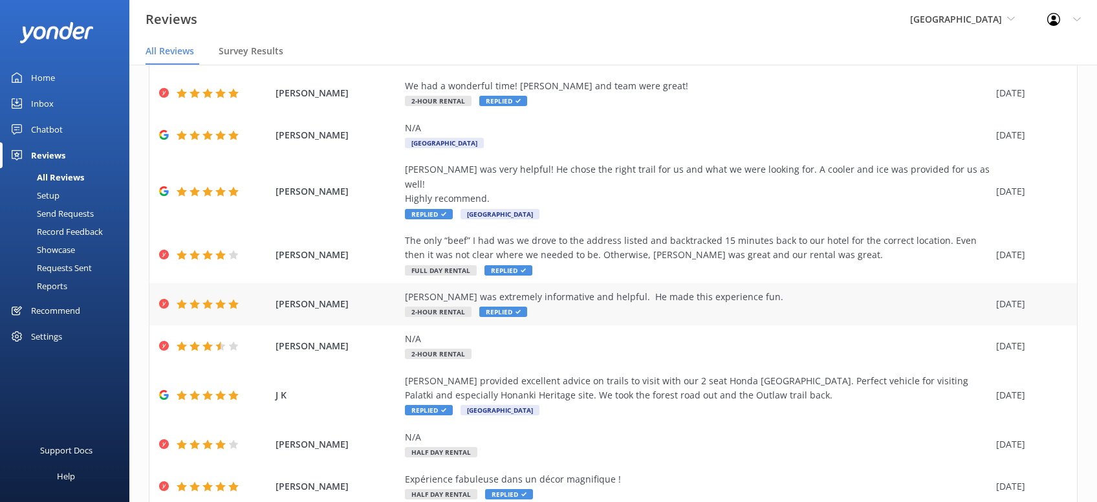
scroll to position [147, 0]
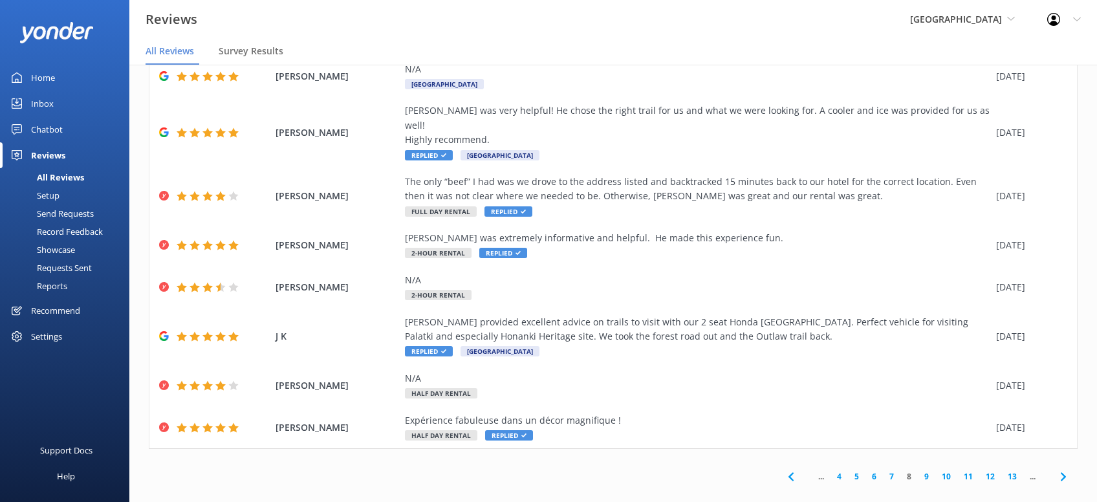
click at [1063, 469] on icon at bounding box center [1064, 477] width 16 height 16
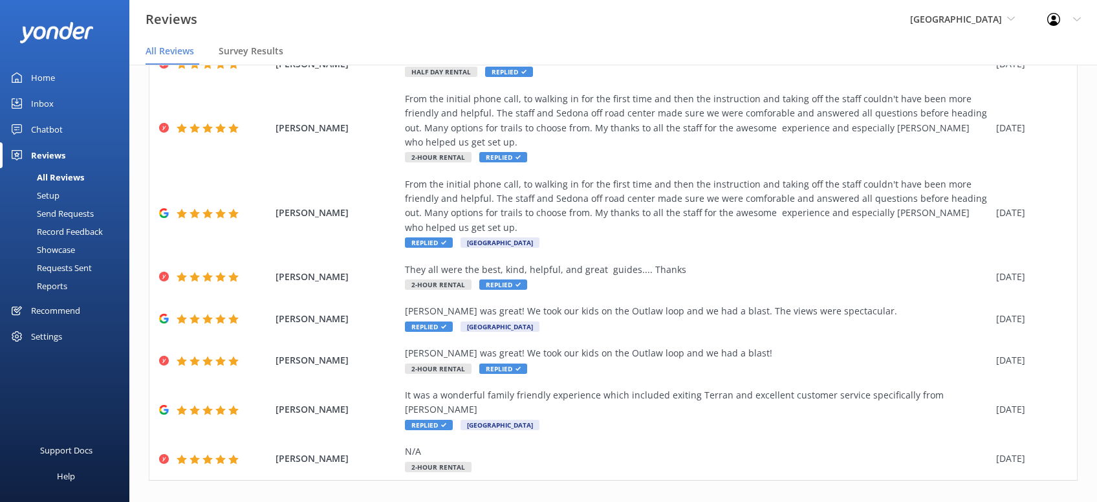
scroll to position [176, 0]
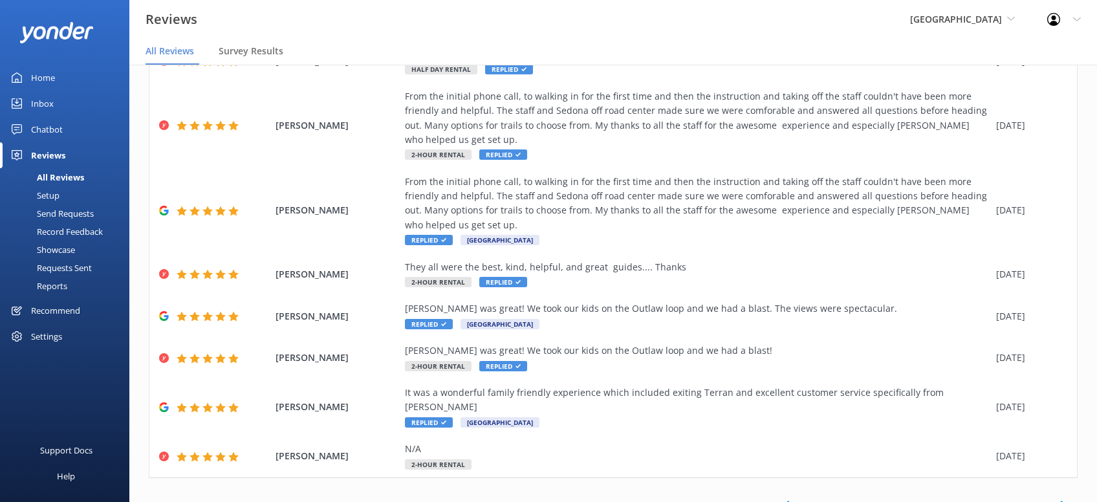
click at [1062, 497] on icon at bounding box center [1064, 505] width 16 height 16
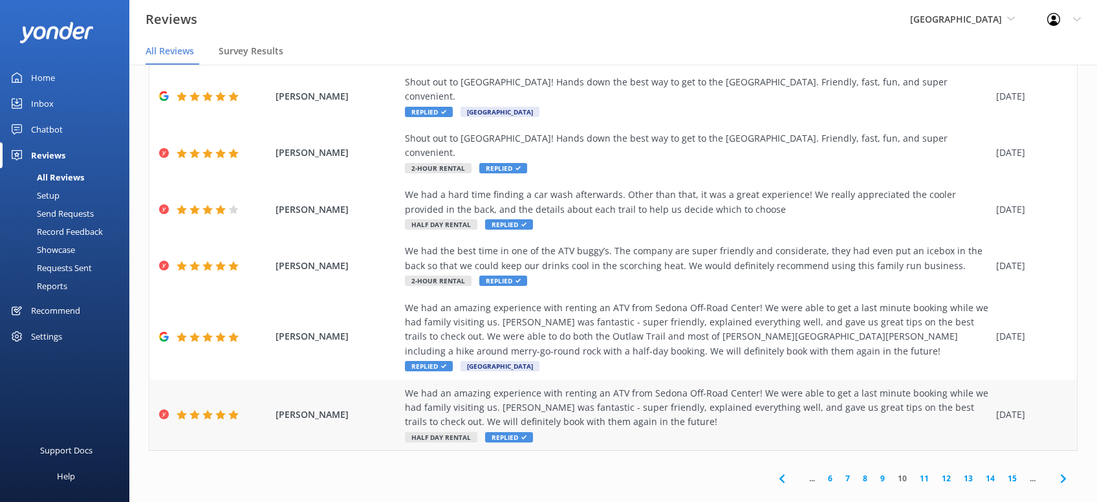
scroll to position [248, 0]
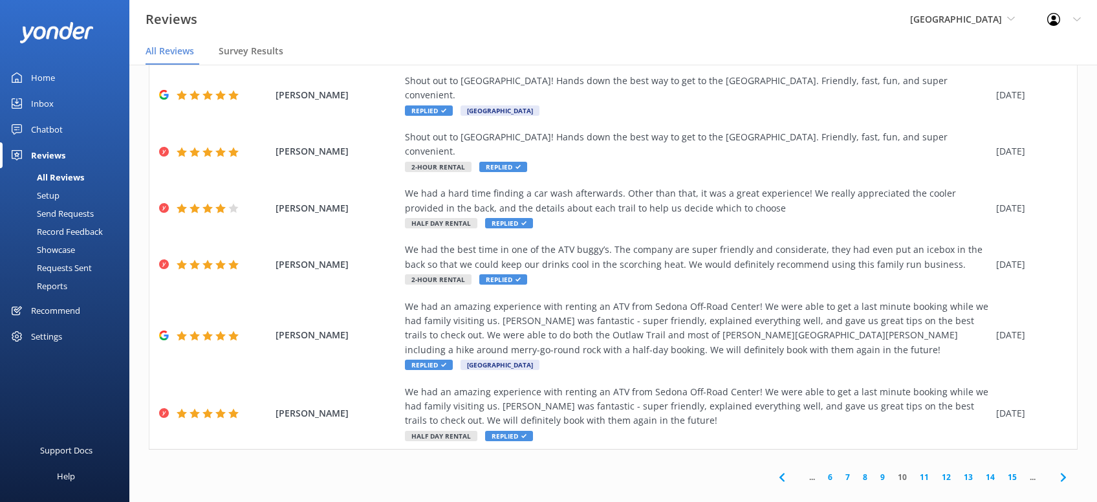
drag, startPoint x: 1060, startPoint y: 464, endPoint x: 1075, endPoint y: 453, distance: 18.9
click at [1062, 470] on icon at bounding box center [1064, 478] width 16 height 16
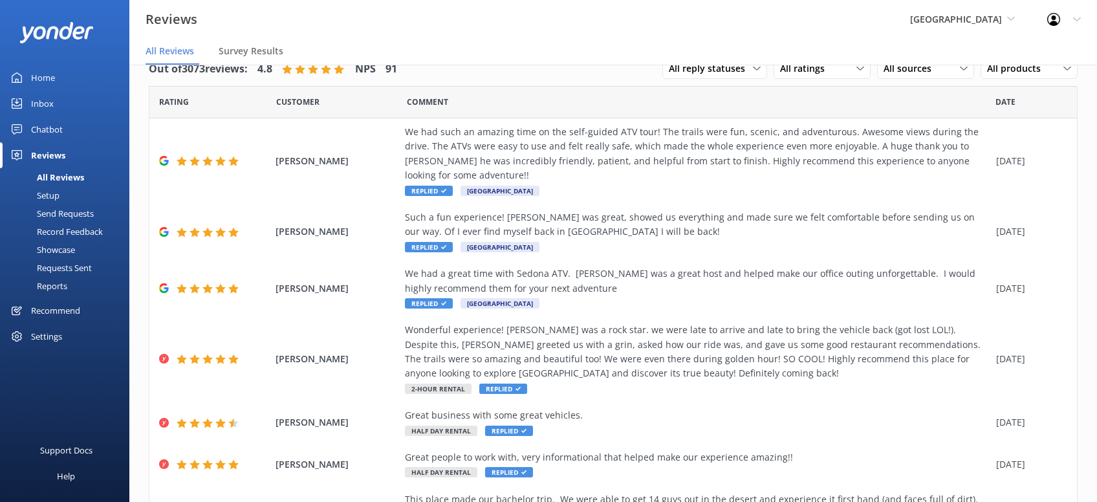
scroll to position [248, 0]
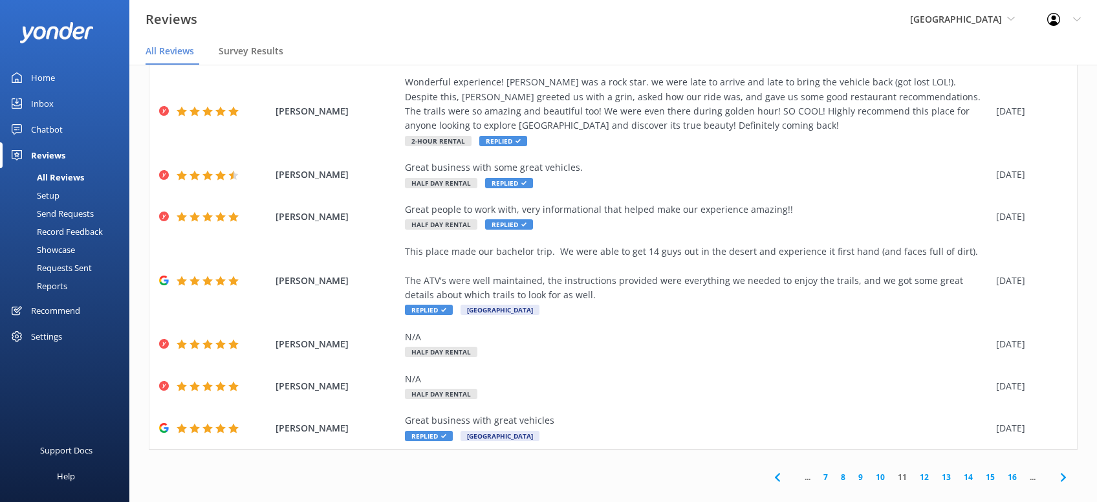
click at [1060, 470] on icon at bounding box center [1064, 478] width 16 height 16
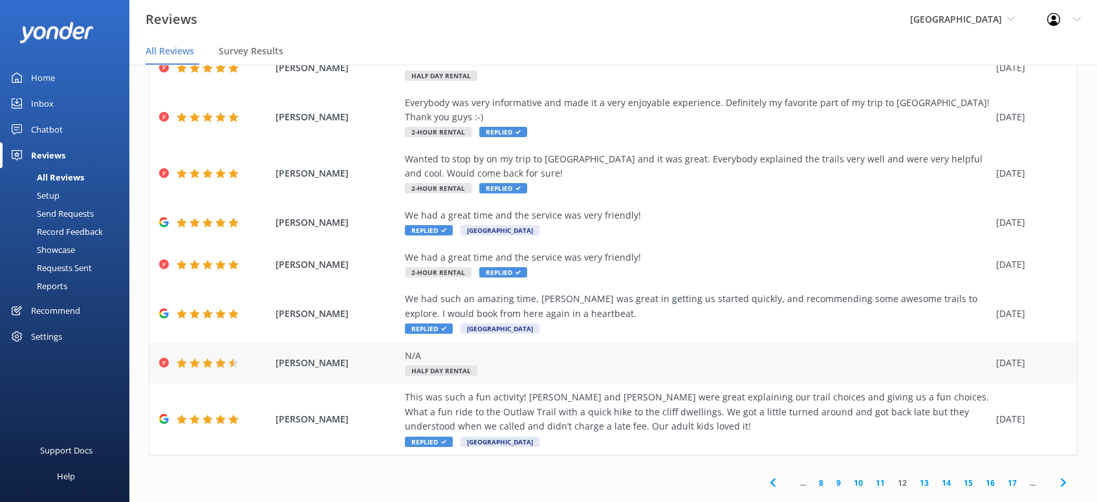
scroll to position [204, 0]
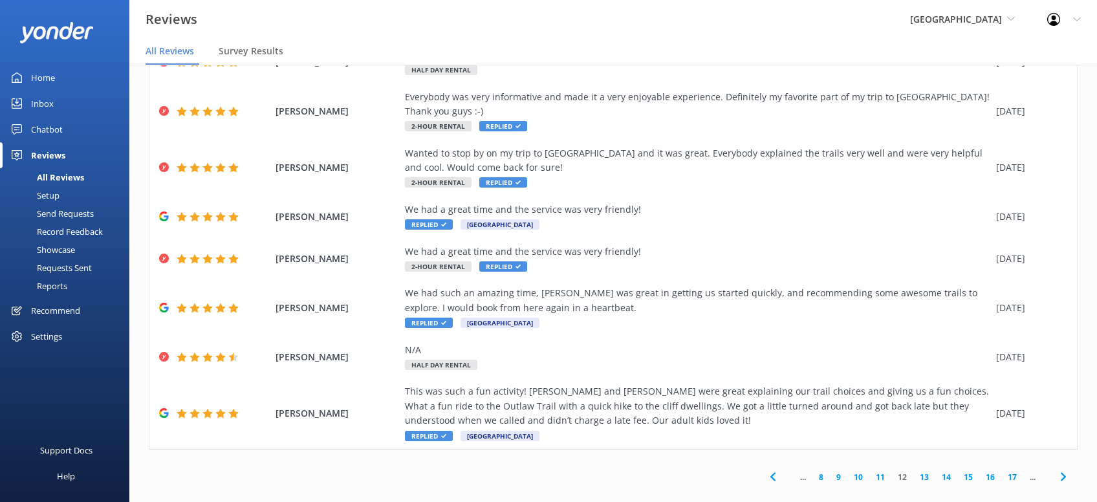
click at [1063, 469] on icon at bounding box center [1064, 477] width 16 height 16
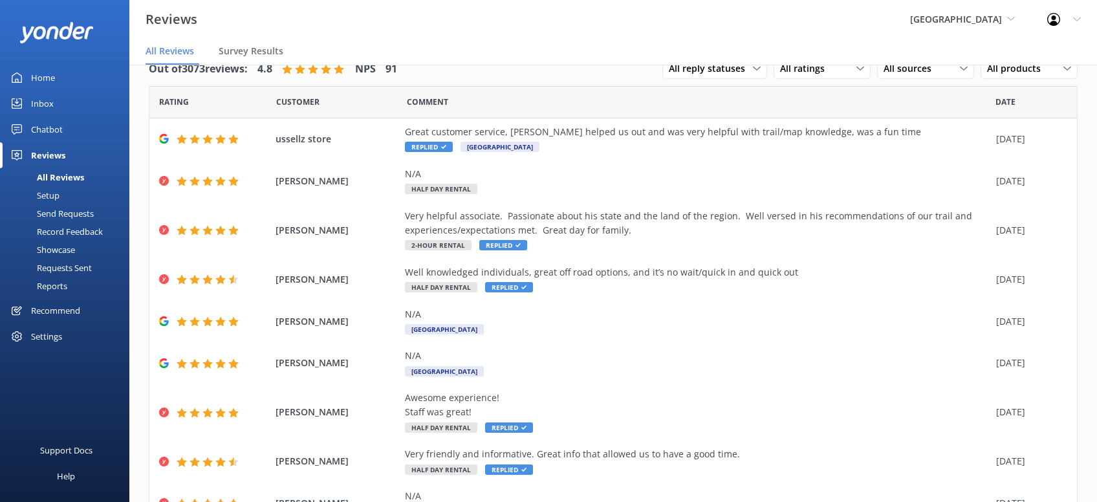
scroll to position [132, 0]
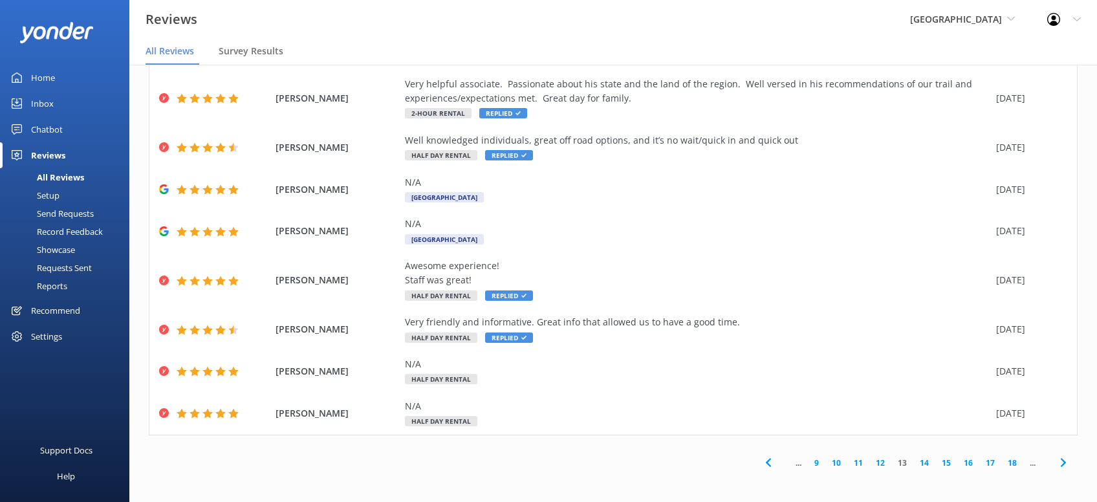
click at [1063, 461] on icon at bounding box center [1064, 463] width 16 height 16
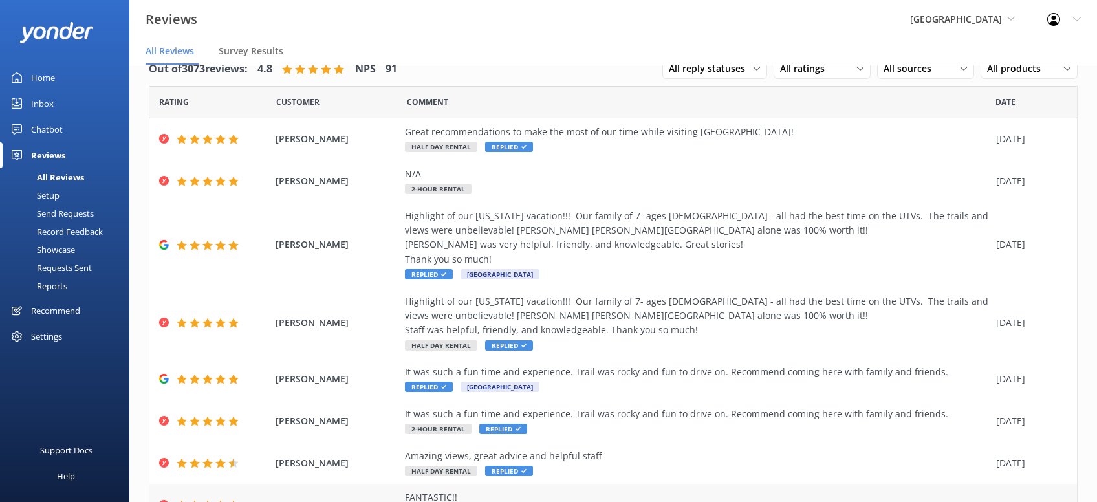
scroll to position [176, 0]
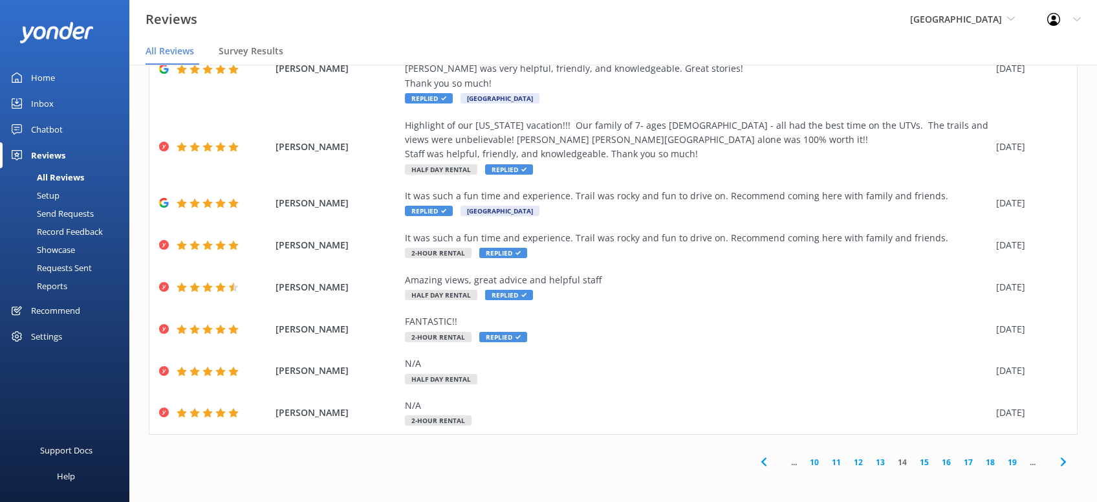
drag, startPoint x: 1060, startPoint y: 468, endPoint x: 1059, endPoint y: 459, distance: 9.1
click at [1060, 463] on icon at bounding box center [1064, 462] width 16 height 16
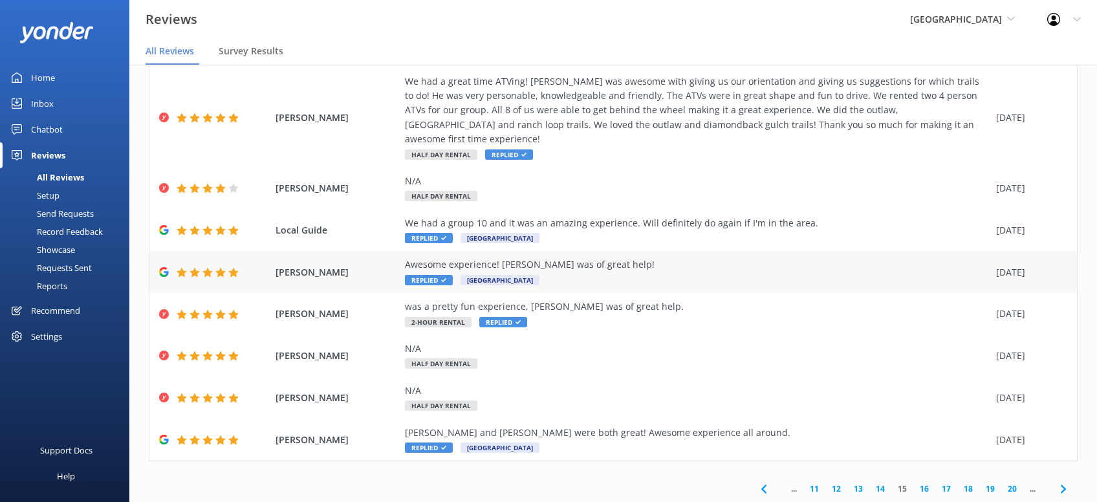
scroll to position [147, 0]
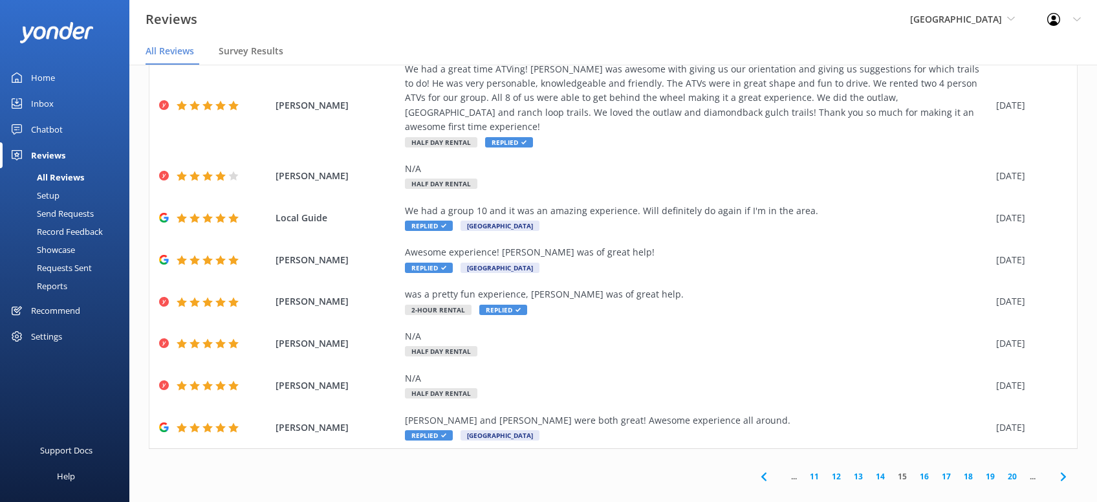
click at [1061, 469] on icon at bounding box center [1064, 477] width 16 height 16
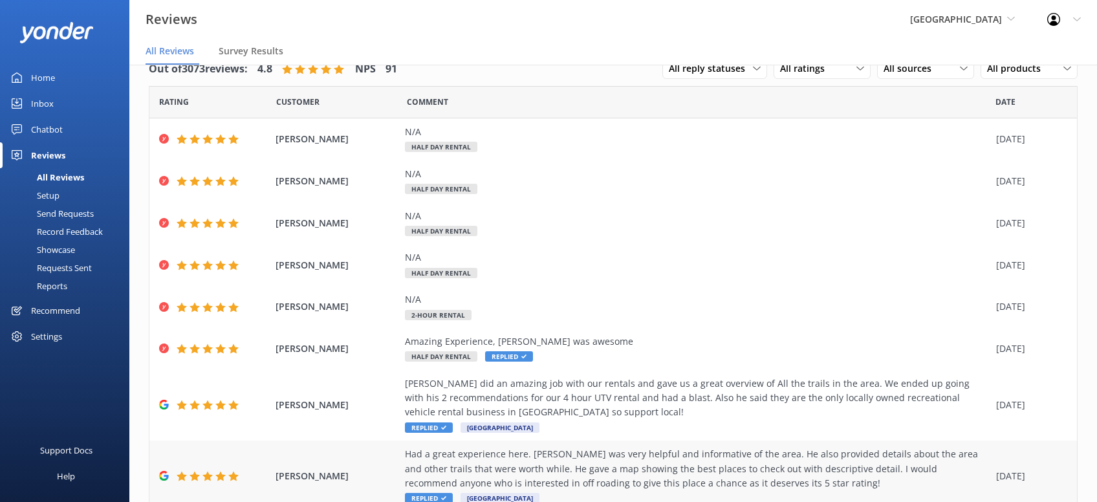
scroll to position [176, 0]
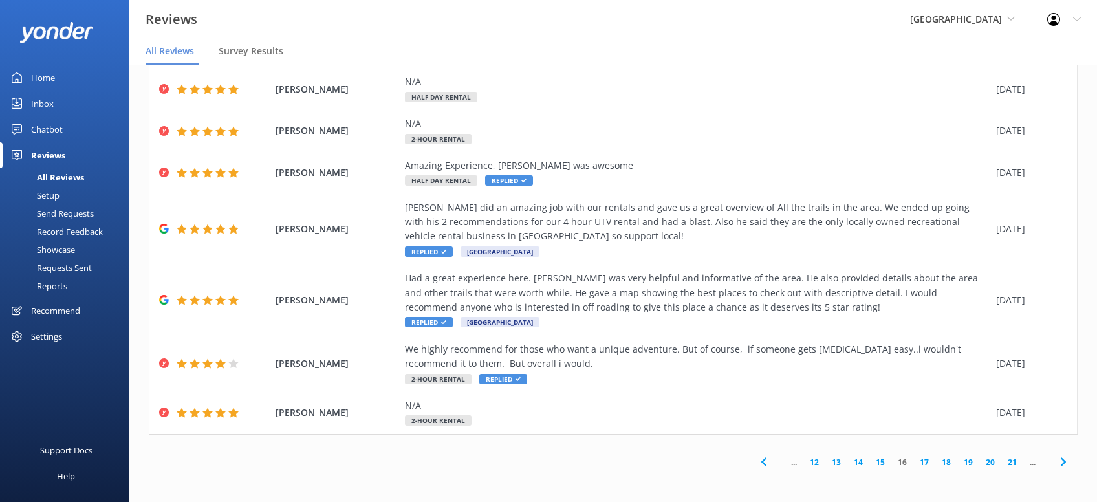
drag, startPoint x: 1061, startPoint y: 457, endPoint x: 1066, endPoint y: 447, distance: 11.3
click at [1063, 458] on icon at bounding box center [1064, 462] width 16 height 16
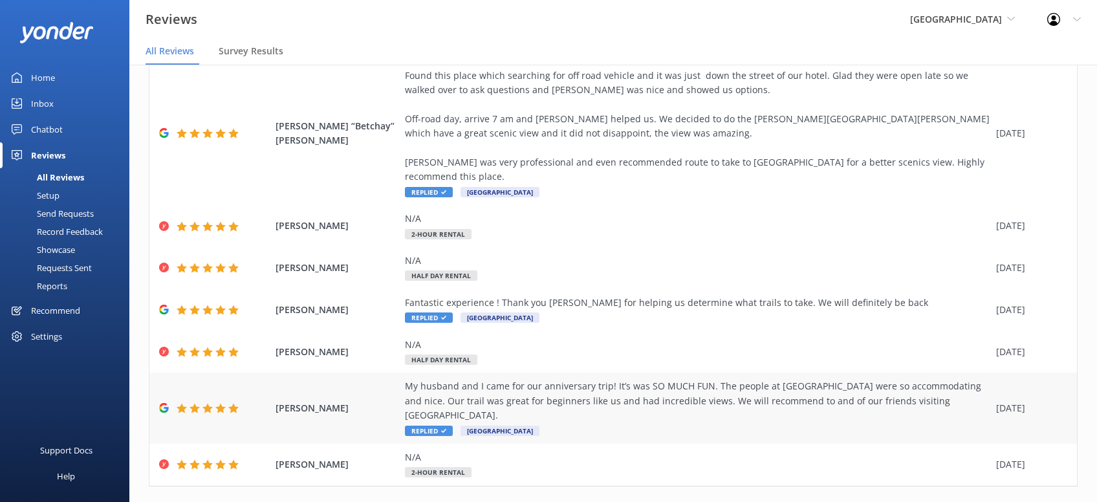
scroll to position [204, 0]
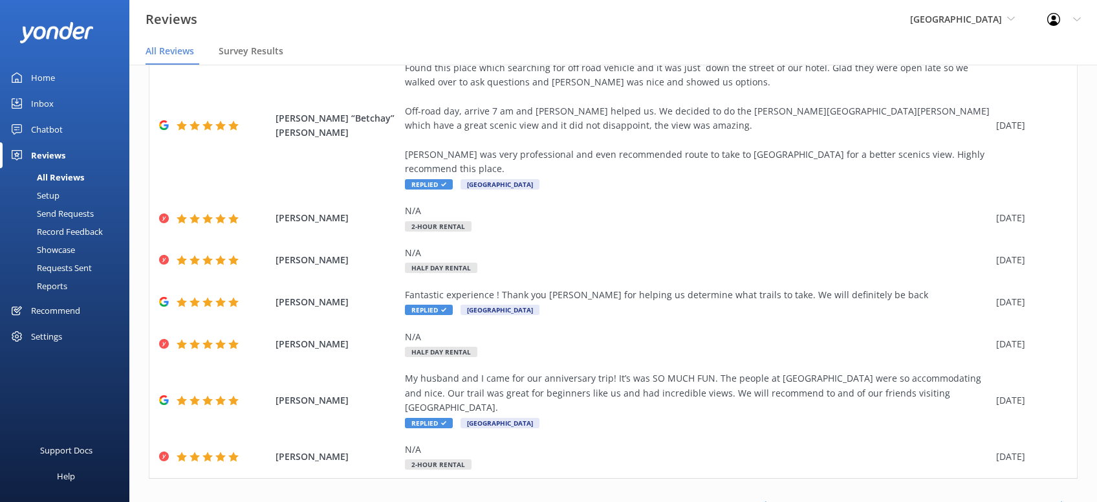
click at [1063, 498] on icon at bounding box center [1064, 506] width 16 height 16
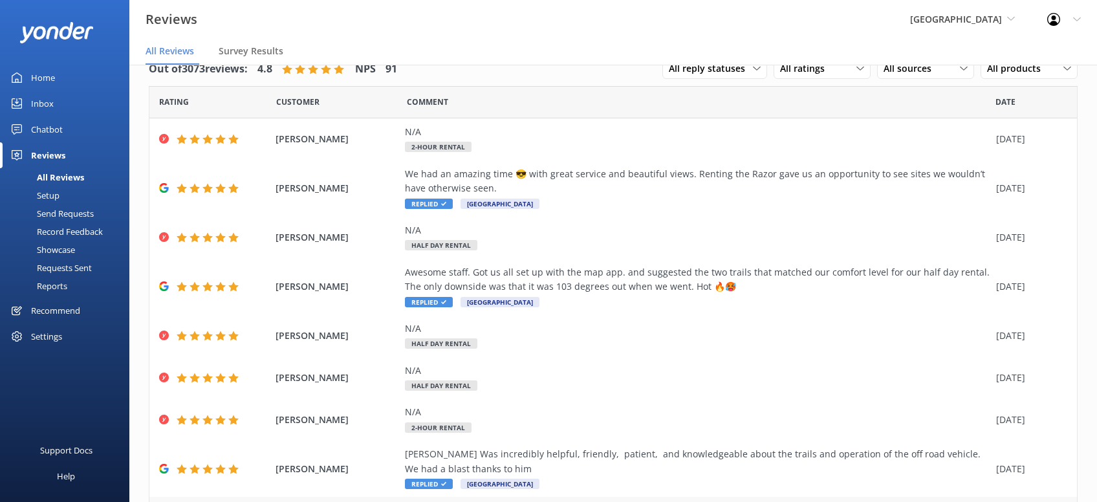
scroll to position [190, 0]
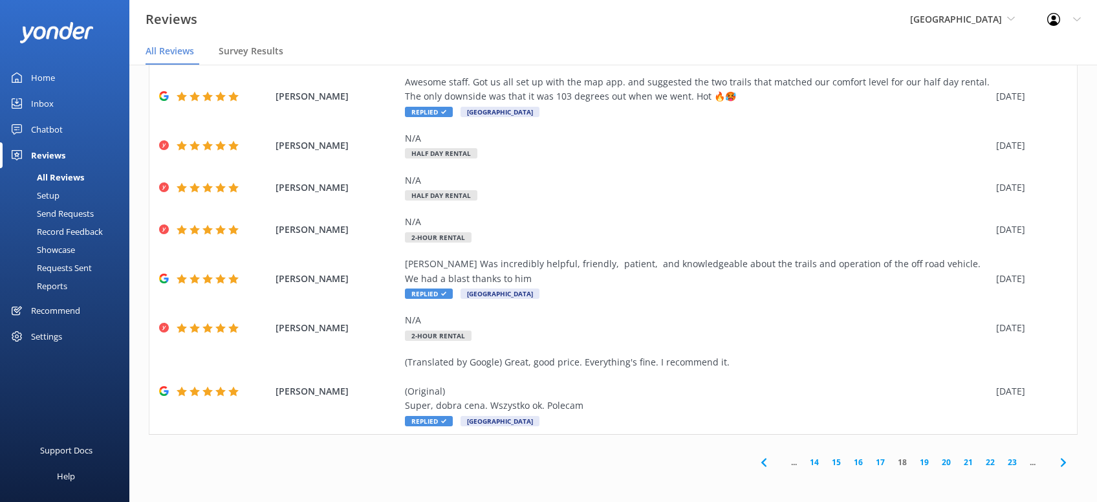
click at [1068, 462] on icon at bounding box center [1064, 463] width 16 height 16
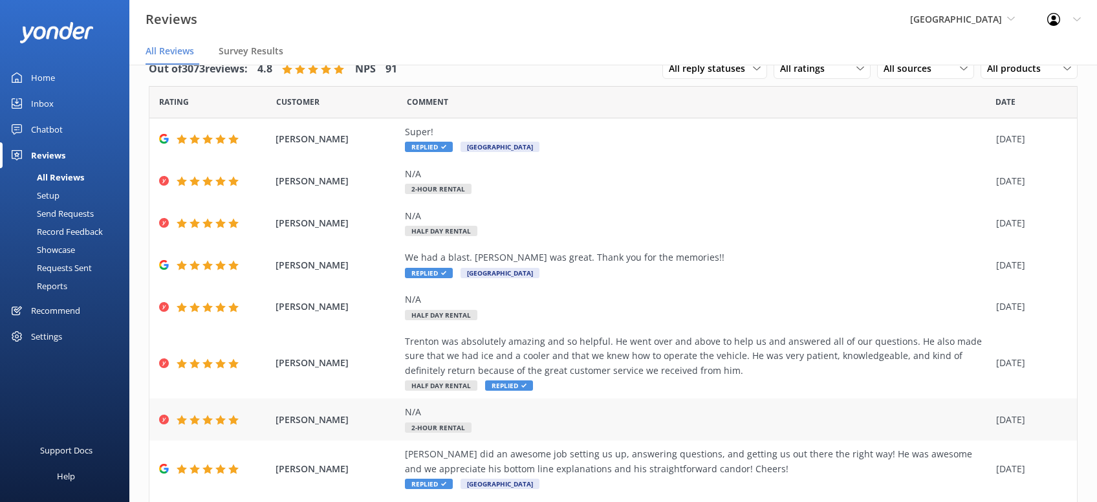
scroll to position [147, 0]
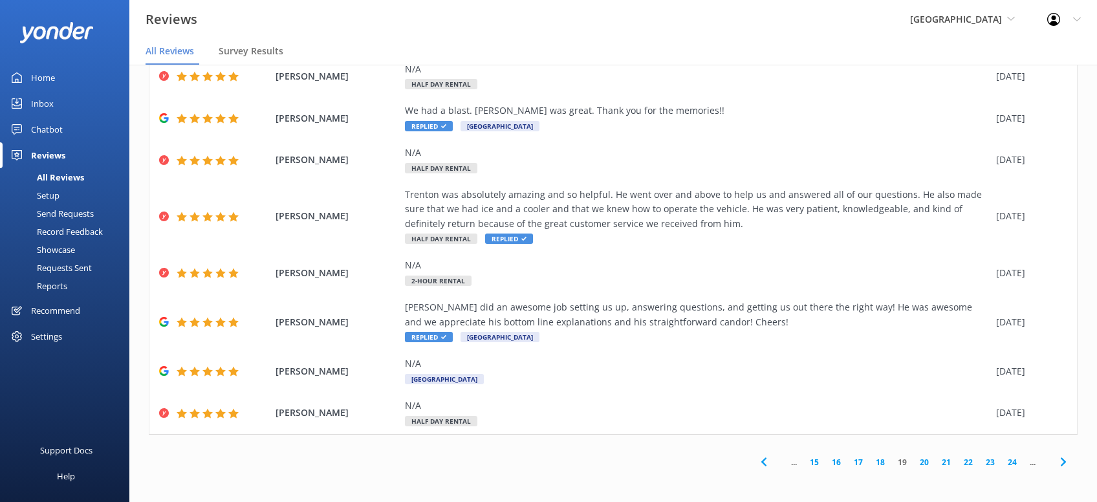
click at [1067, 462] on icon at bounding box center [1064, 462] width 16 height 16
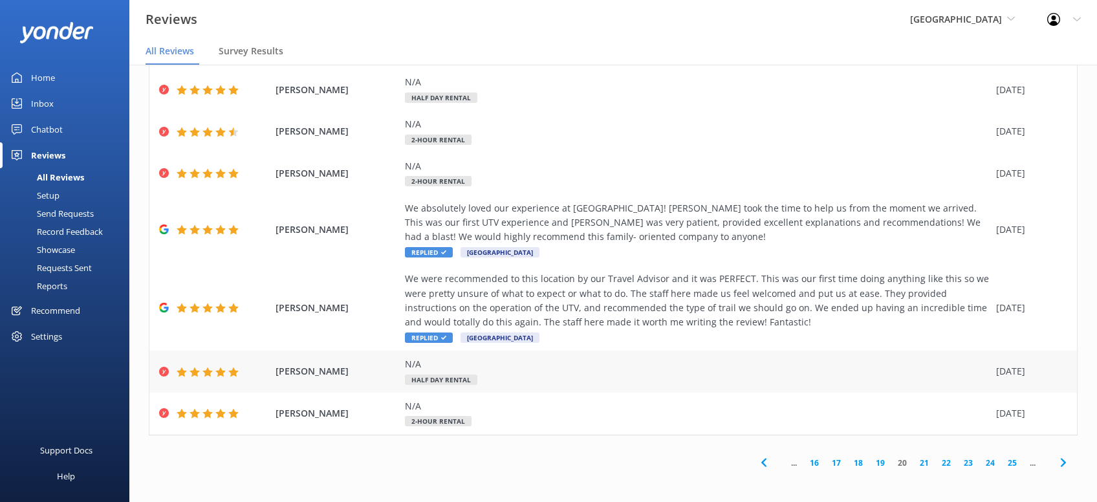
scroll to position [176, 0]
drag, startPoint x: 1061, startPoint y: 463, endPoint x: 1049, endPoint y: 360, distance: 103.6
click at [1064, 453] on span at bounding box center [1063, 462] width 29 height 29
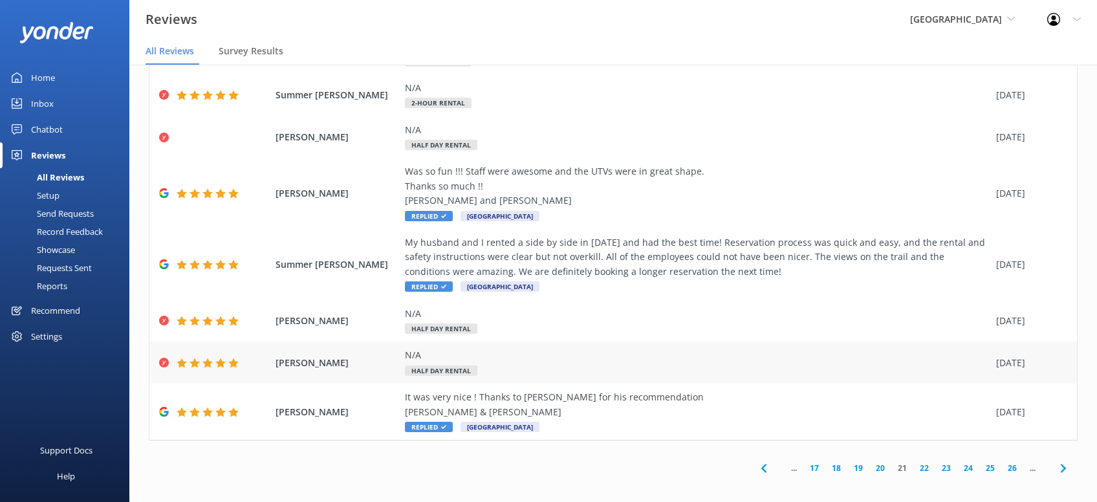
scroll to position [234, 0]
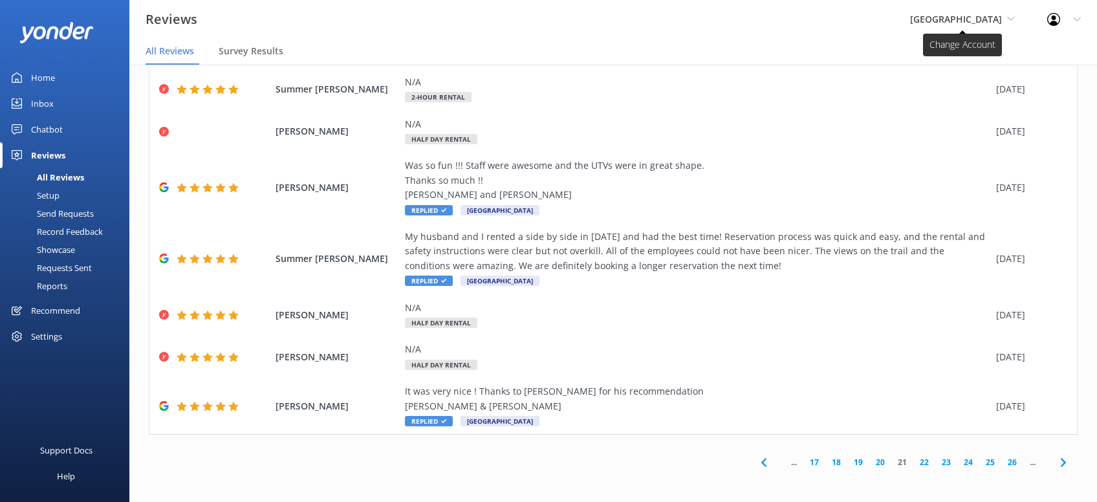
click at [1008, 19] on icon at bounding box center [1011, 19] width 8 height 8
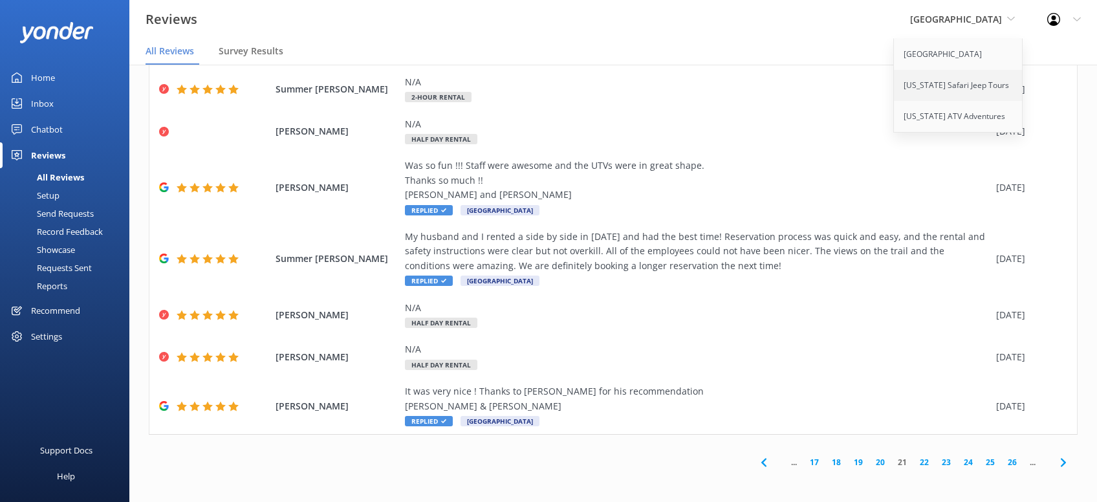
click at [975, 89] on link "[US_STATE] Safari Jeep Tours" at bounding box center [958, 85] width 129 height 31
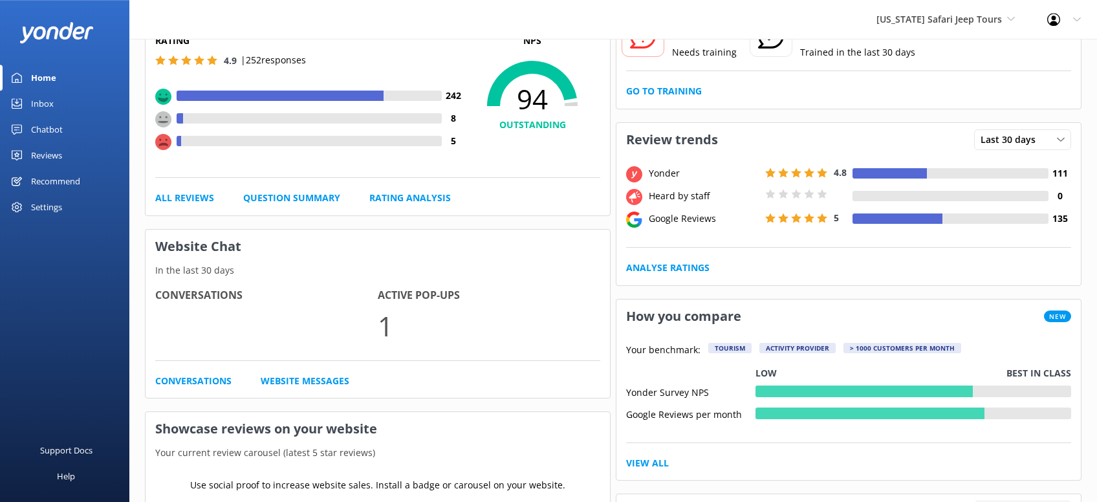
scroll to position [137, 0]
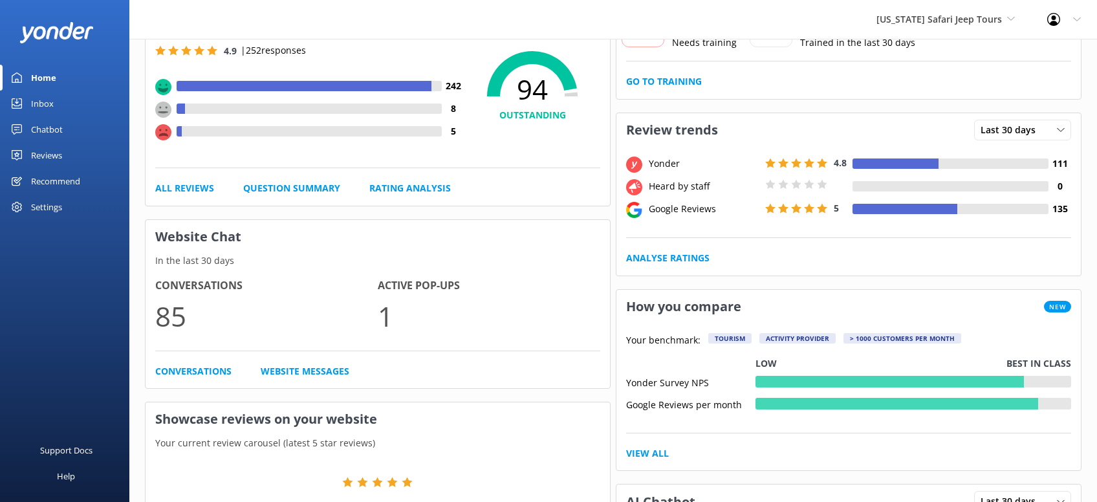
click at [49, 156] on div "Reviews" at bounding box center [46, 155] width 31 height 26
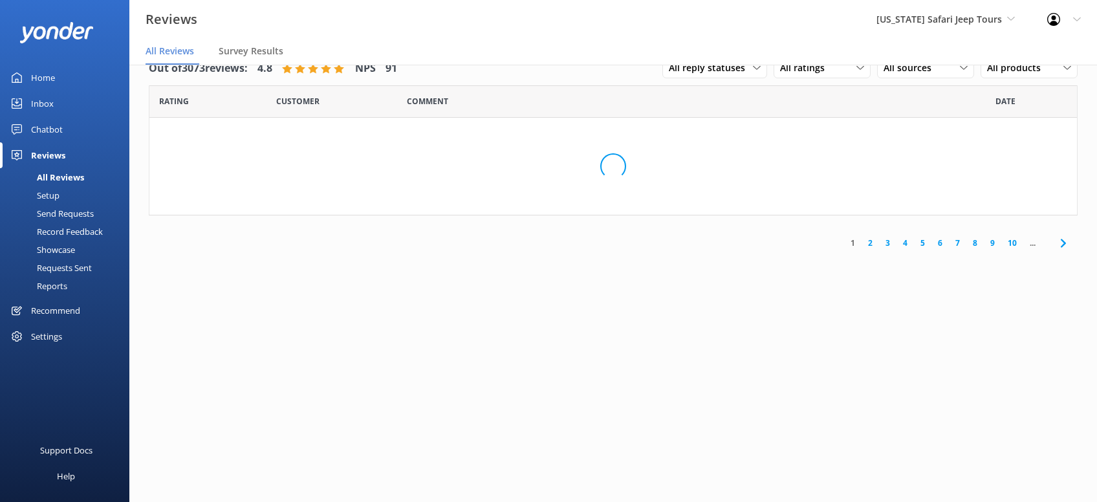
scroll to position [25, 0]
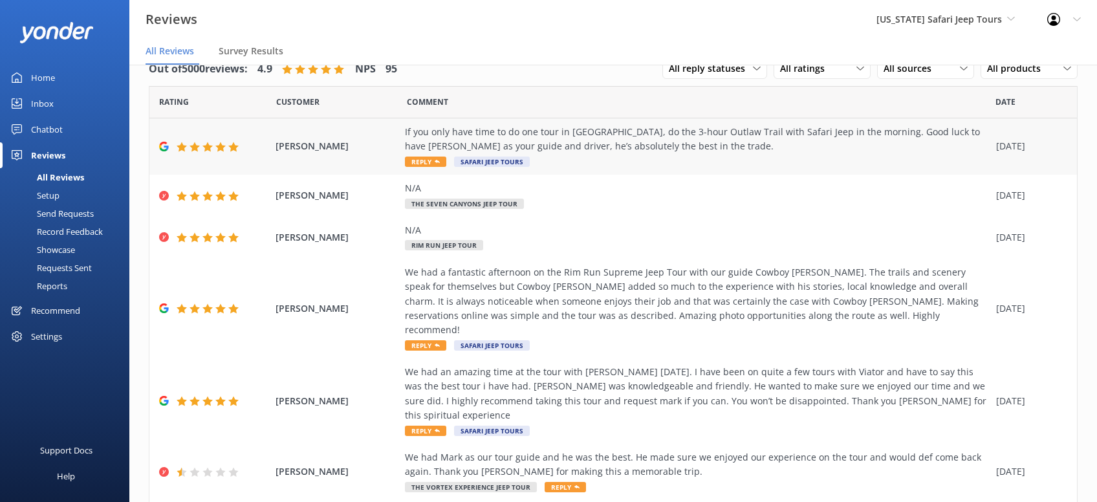
click at [433, 159] on span "Reply" at bounding box center [425, 162] width 41 height 10
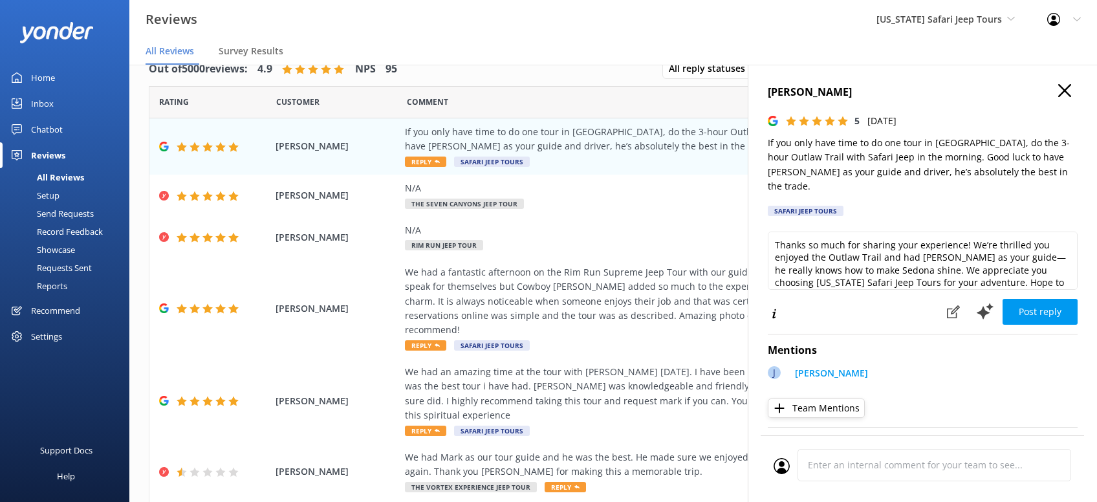
scroll to position [19, 0]
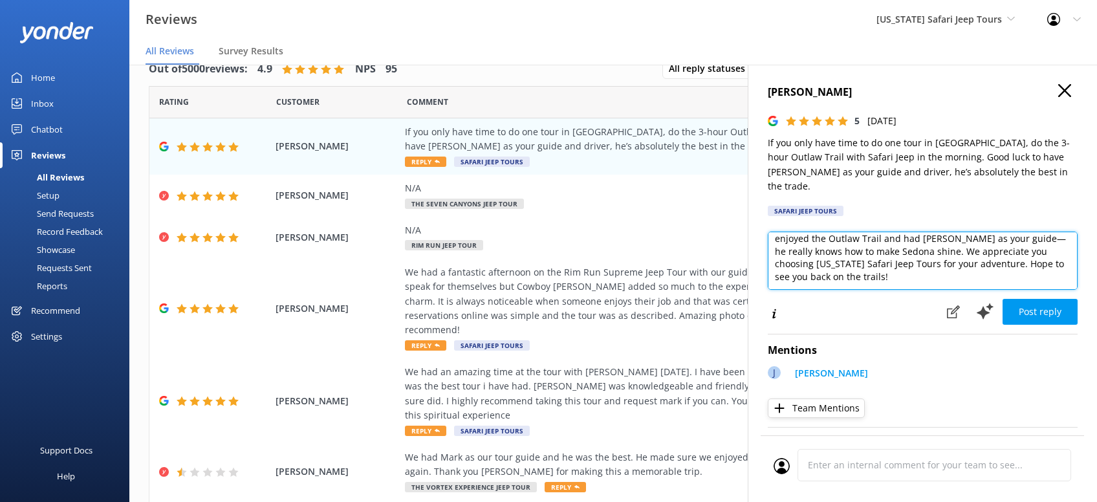
click at [856, 269] on textarea "Thanks so much for sharing your experience! We’re thrilled you enjoyed the Outl…" at bounding box center [923, 261] width 310 height 58
paste textarea "CRS - Kristen"
type textarea "Thanks so much for sharing your experience! We’re thrilled you enjoyed the Outl…"
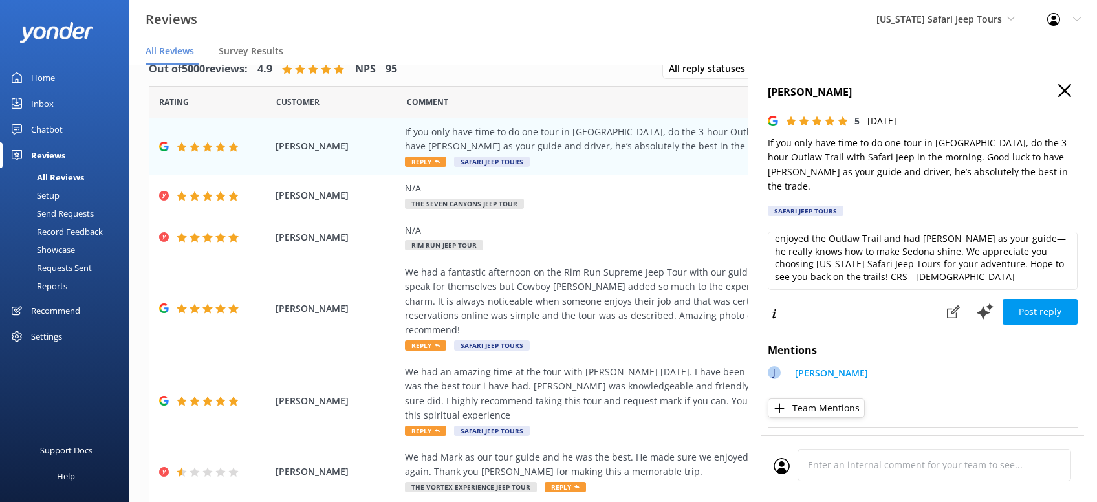
click at [1065, 400] on div "Mentions J Joe Team Mentions" at bounding box center [923, 376] width 310 height 85
click at [1056, 299] on button "Post reply" at bounding box center [1040, 312] width 75 height 26
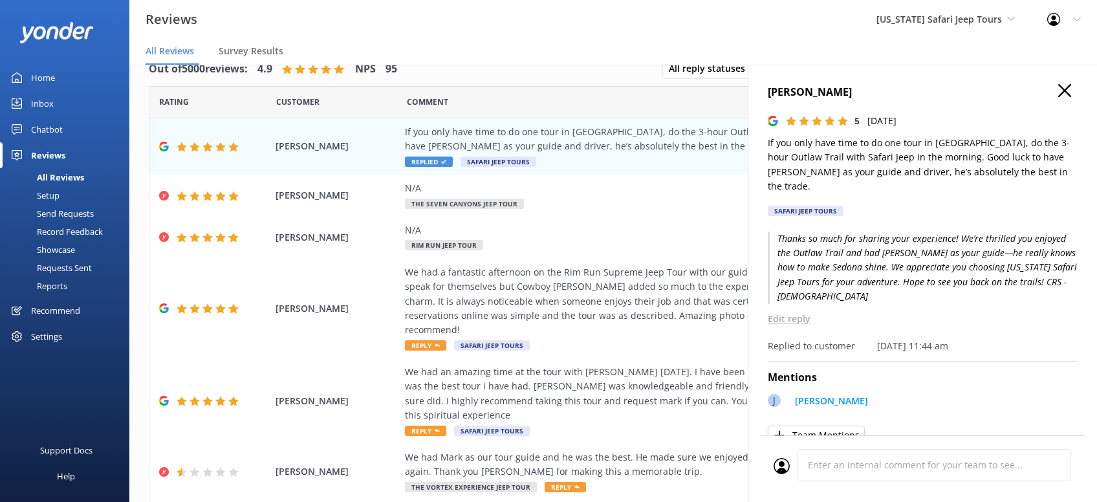
click at [1076, 96] on h4 "Jay Yin" at bounding box center [923, 92] width 310 height 17
click at [1061, 90] on icon "button" at bounding box center [1064, 90] width 13 height 13
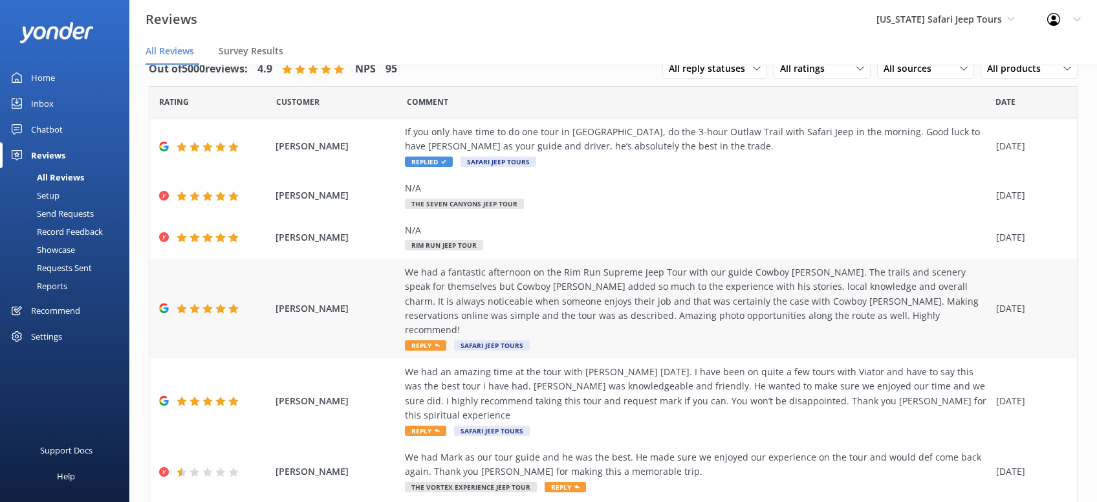
click at [420, 336] on div "We had a fantastic afternoon on the Rim Run Supreme Jeep Tour with our guide Co…" at bounding box center [697, 308] width 585 height 87
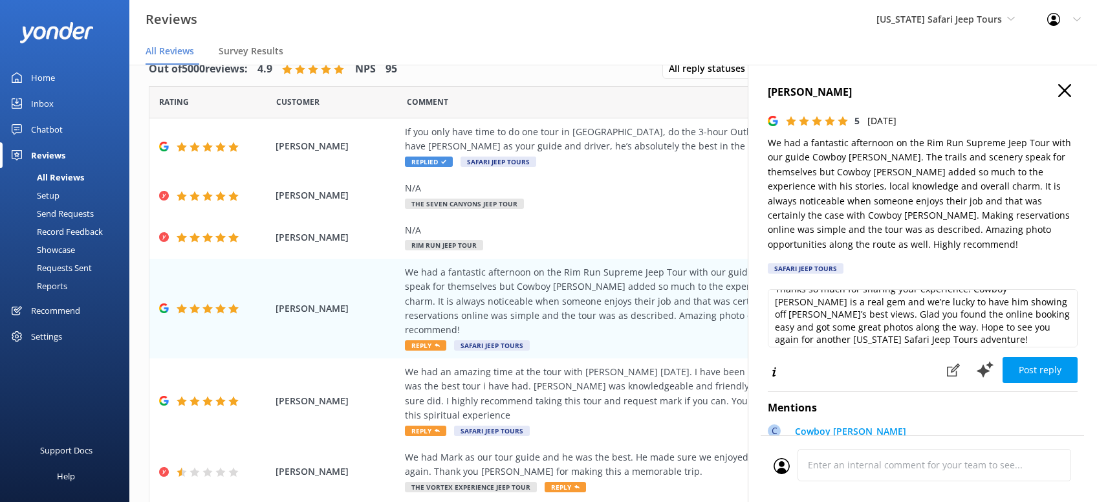
scroll to position [19, 0]
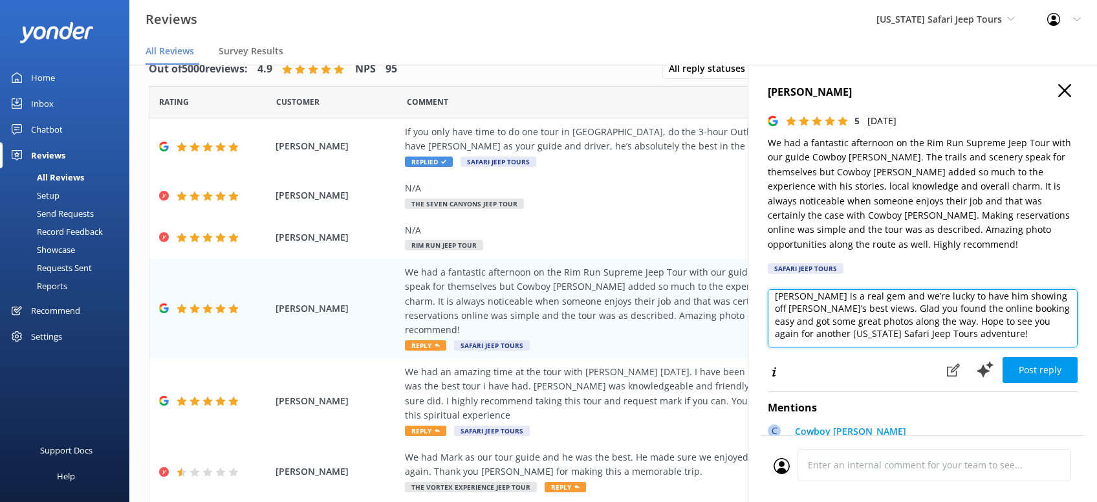
click at [902, 326] on textarea "Thanks so much for sharing your experience! Cowboy Bob is a real gem and we’re …" at bounding box center [923, 318] width 310 height 58
paste textarea "CRS - Kristen"
drag, startPoint x: 848, startPoint y: 318, endPoint x: 970, endPoint y: 382, distance: 137.1
click at [849, 319] on textarea "Thanks so much for sharing your experience! Cowboy Bob is a real gem and we’re …" at bounding box center [923, 318] width 310 height 58
type textarea "Thanks so much for sharing your experience! Cowboy Bob is a real gem and we’re …"
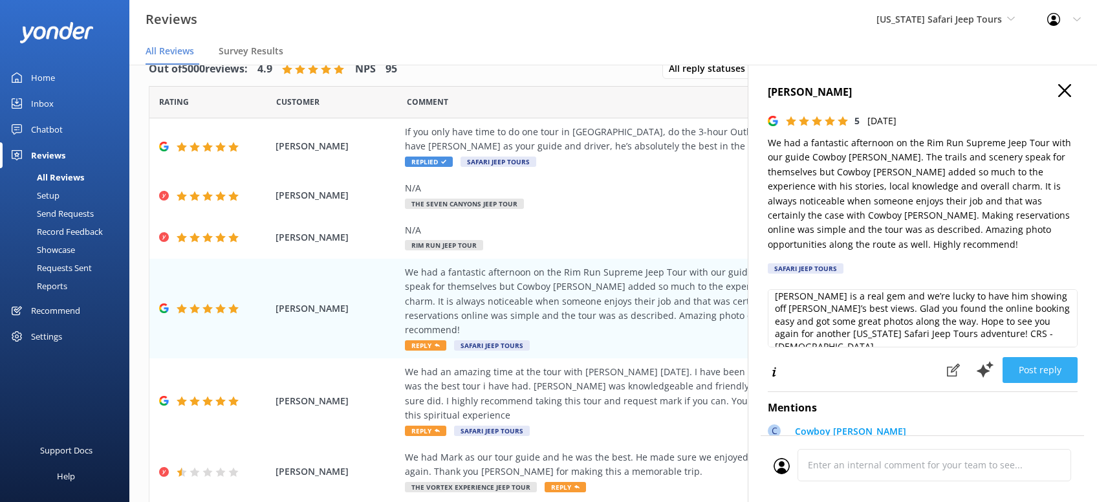
click at [1060, 357] on button "Post reply" at bounding box center [1040, 370] width 75 height 26
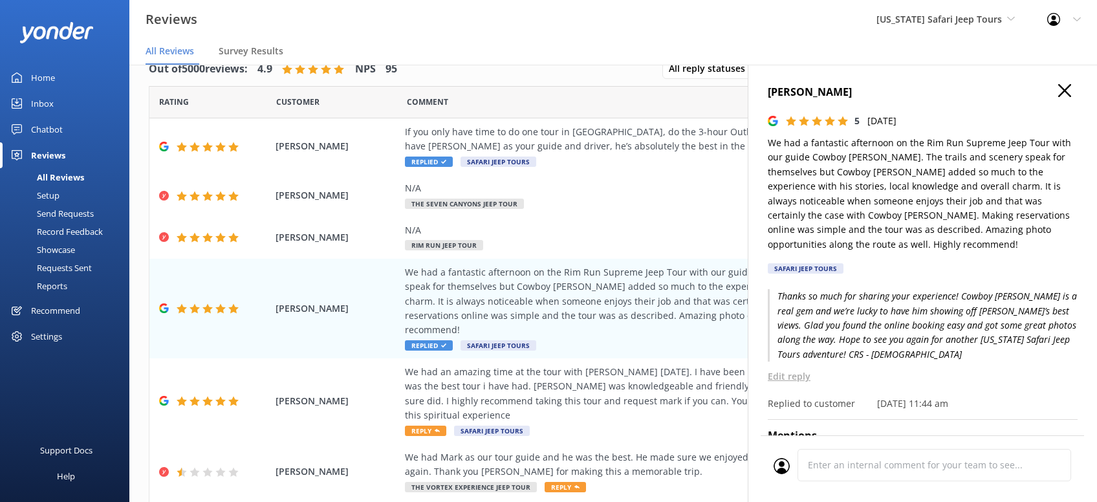
click at [1061, 94] on use "button" at bounding box center [1064, 90] width 13 height 13
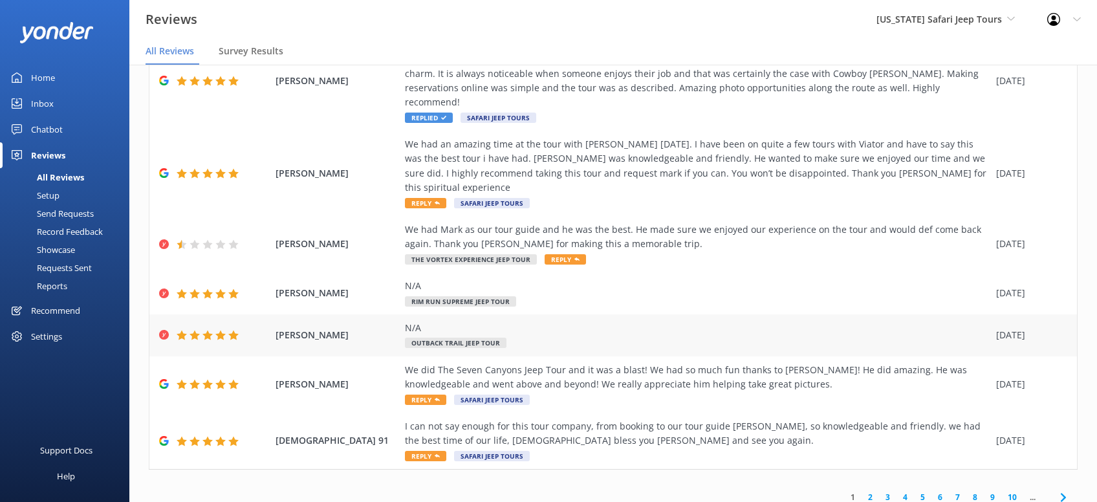
scroll to position [234, 0]
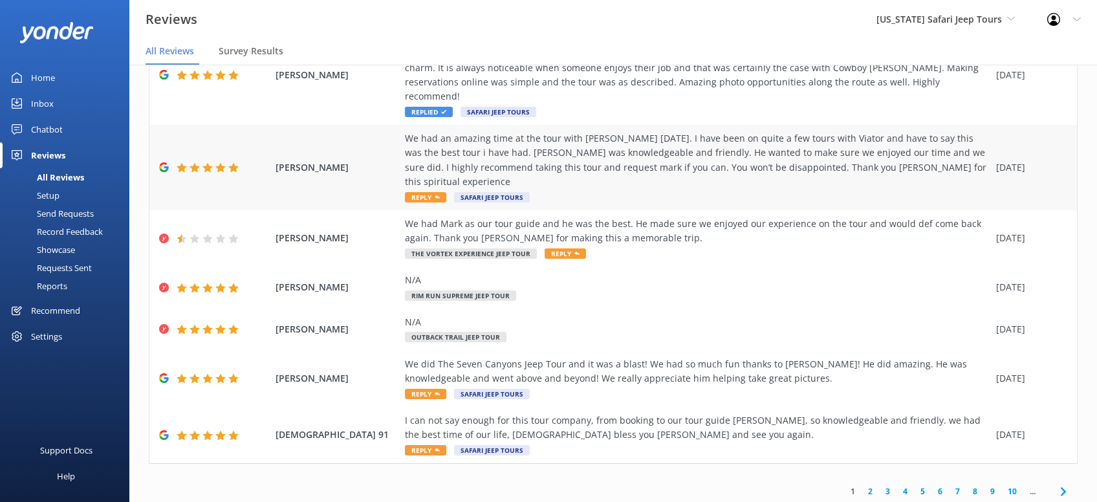
click at [434, 192] on span "Reply" at bounding box center [425, 197] width 41 height 10
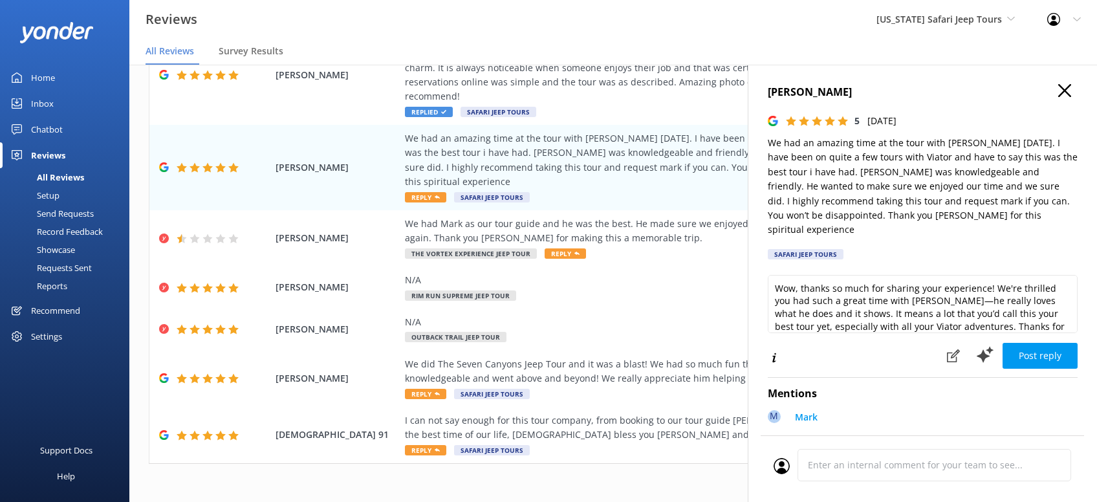
scroll to position [19, 0]
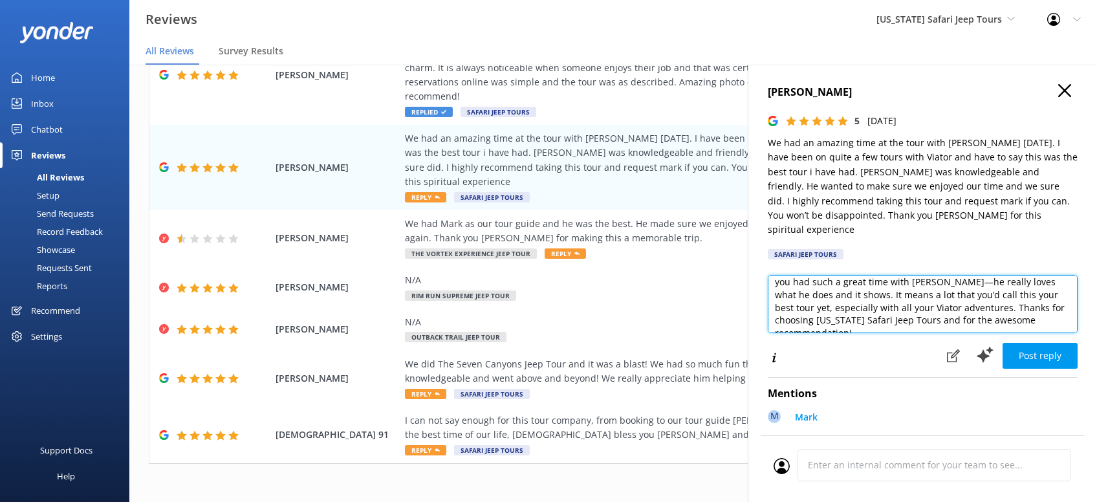
click at [1028, 310] on textarea "Wow, thanks so much for sharing your experience! We're thrilled you had such a …" at bounding box center [923, 304] width 310 height 58
paste textarea "CRS - Kristen"
type textarea "Wow, thanks so much for sharing your experience! We're thrilled you had such a …"
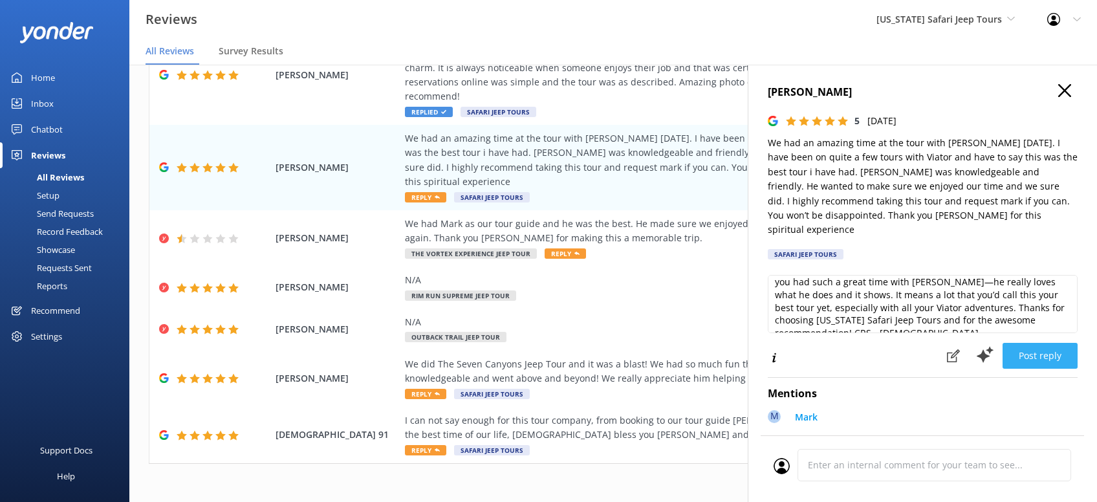
click at [1039, 343] on button "Post reply" at bounding box center [1040, 356] width 75 height 26
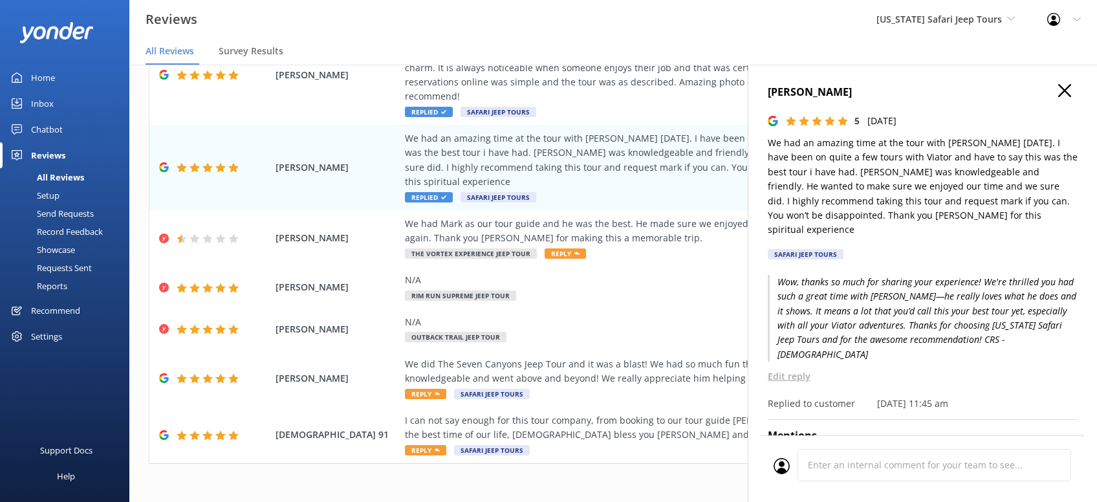
drag, startPoint x: 1072, startPoint y: 86, endPoint x: 1060, endPoint y: 71, distance: 19.3
click at [1069, 86] on div "Priscilla Pineiro 5 Sat, 13th Sep 2025 We had an amazing time at the tour with …" at bounding box center [922, 316] width 349 height 502
click at [1070, 90] on icon "button" at bounding box center [1064, 90] width 13 height 13
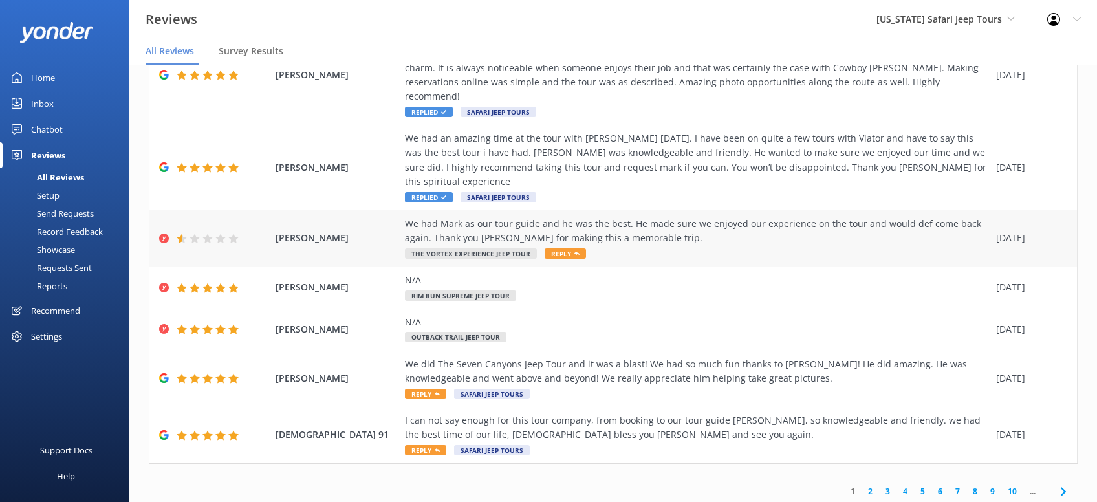
drag, startPoint x: 552, startPoint y: 226, endPoint x: 555, endPoint y: 216, distance: 10.0
click at [552, 248] on span "Reply" at bounding box center [565, 253] width 41 height 10
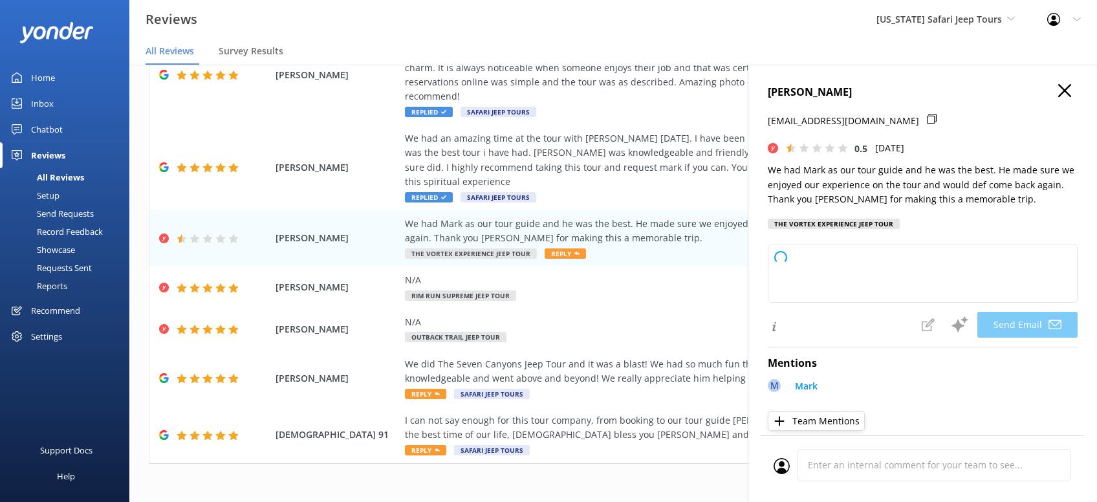
type textarea "Hey Priscilla, thanks so much for your kind words about Mark! We’re thrilled he…"
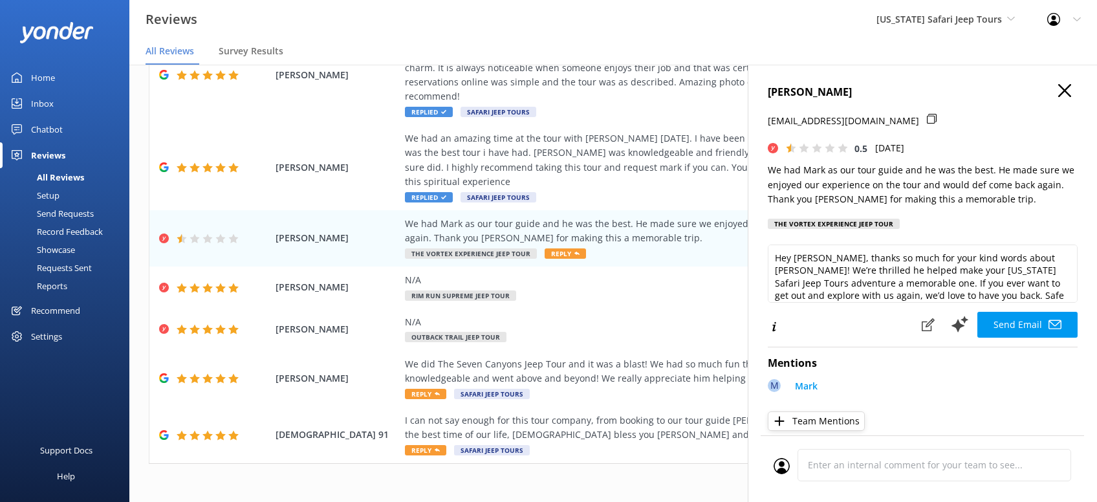
click at [1061, 93] on use "button" at bounding box center [1064, 90] width 13 height 13
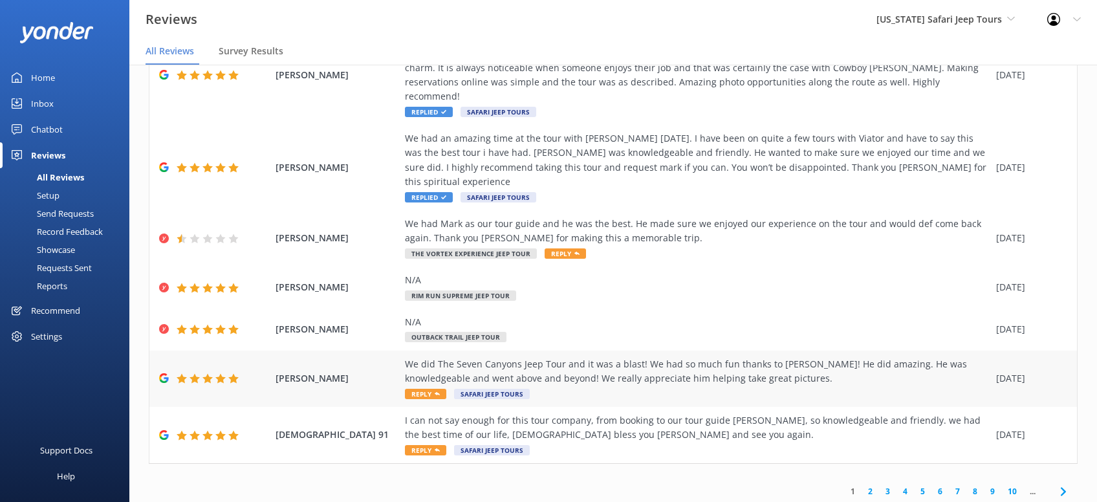
click at [429, 389] on span "Reply" at bounding box center [425, 394] width 41 height 10
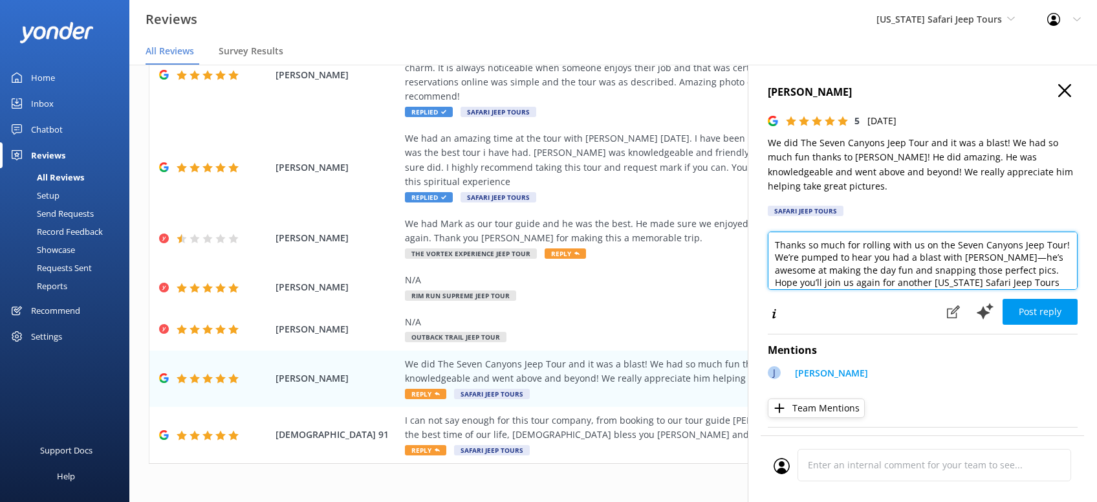
click at [1039, 264] on textarea "Thanks so much for rolling with us on the Seven Canyons Jeep Tour! We’re pumped…" at bounding box center [923, 261] width 310 height 58
paste textarea "CRS - Kristen"
type textarea "Thanks so much for rolling with us on the Seven Canyons Jeep Tour! We’re pumped…"
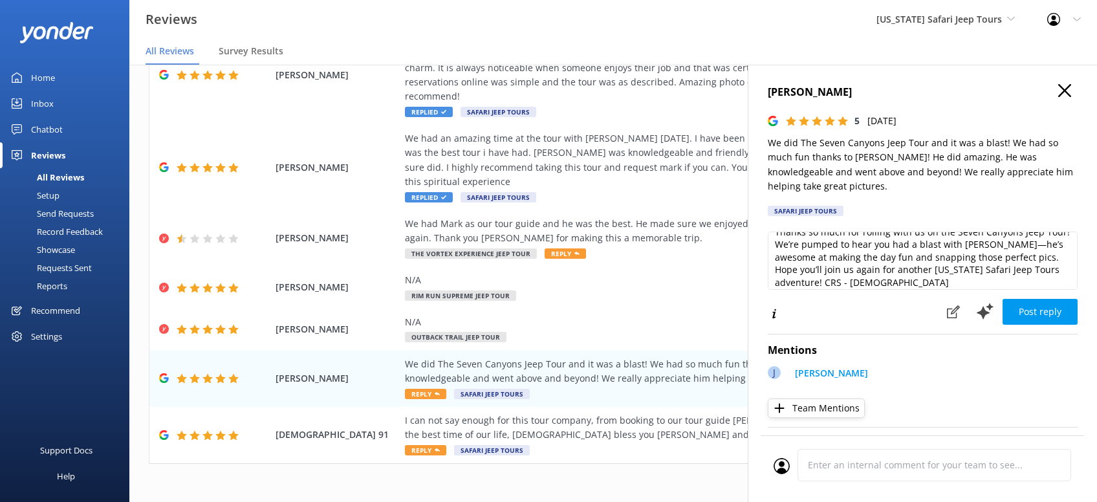
click at [1043, 300] on button "Post reply" at bounding box center [1040, 312] width 75 height 26
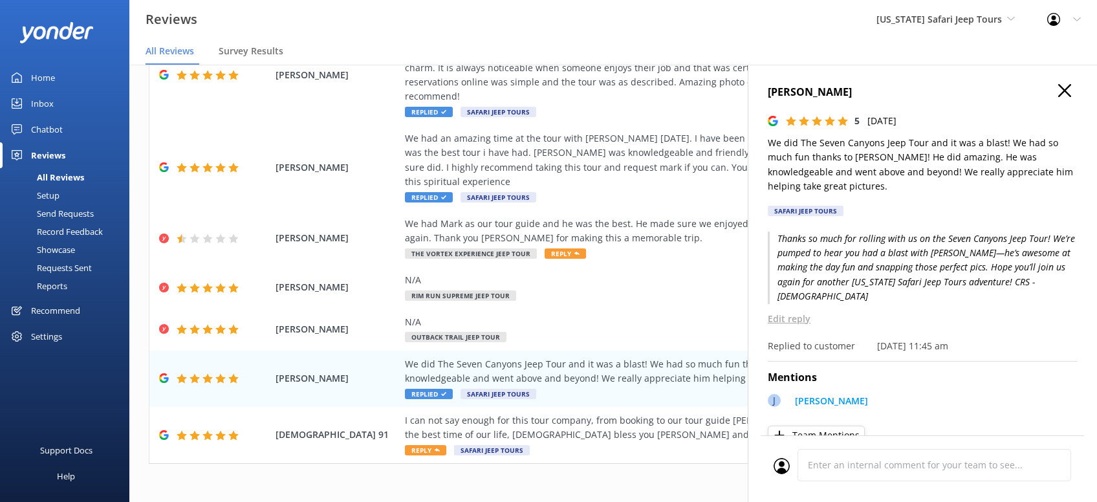
click at [1070, 96] on use "button" at bounding box center [1064, 90] width 13 height 13
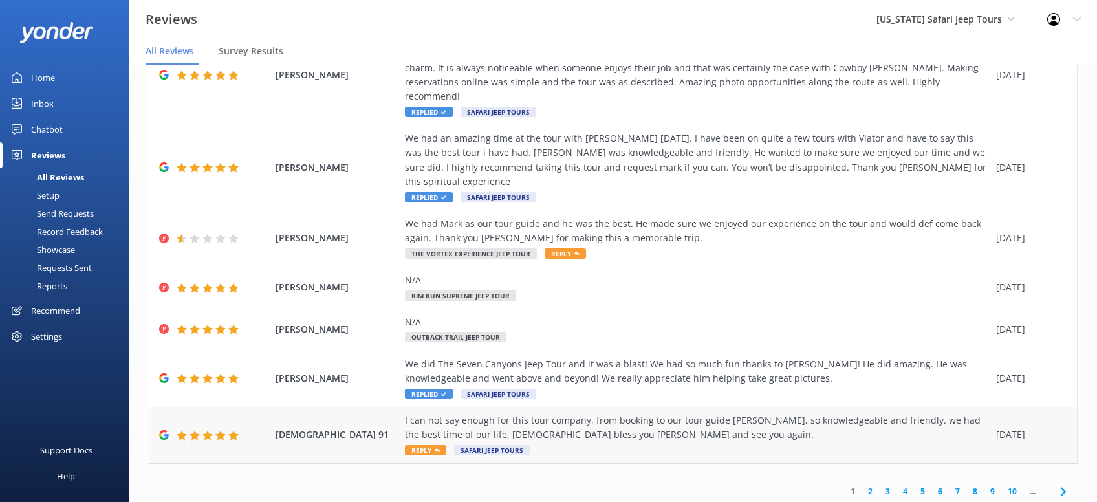
click at [594, 413] on div "I can not say enough for this tour company, from booking to our tour guide JOE,…" at bounding box center [697, 434] width 585 height 43
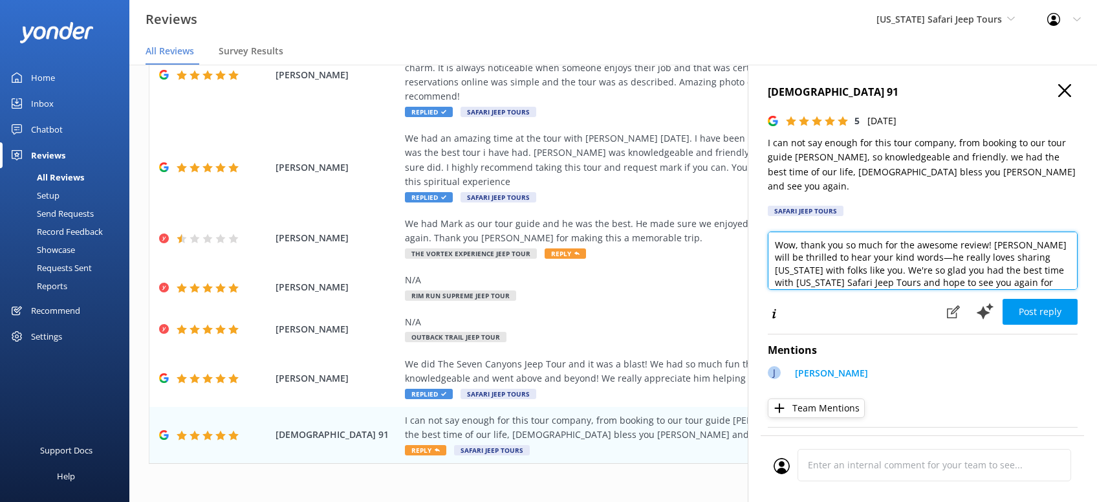
click at [1033, 267] on textarea "Wow, thank you so much for the awesome review! Joe will be thrilled to hear you…" at bounding box center [923, 261] width 310 height 58
paste textarea "CRS - Kristen"
type textarea "Wow, thank you so much for the awesome review! Joe will be thrilled to hear you…"
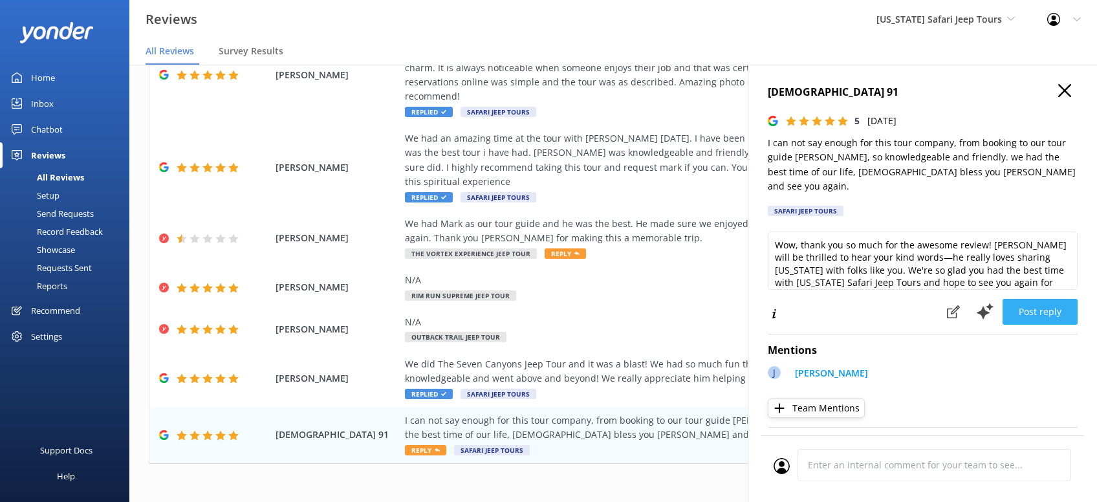
drag, startPoint x: 1044, startPoint y: 297, endPoint x: 1050, endPoint y: 300, distance: 7.2
click at [1047, 299] on button "Post reply" at bounding box center [1040, 312] width 75 height 26
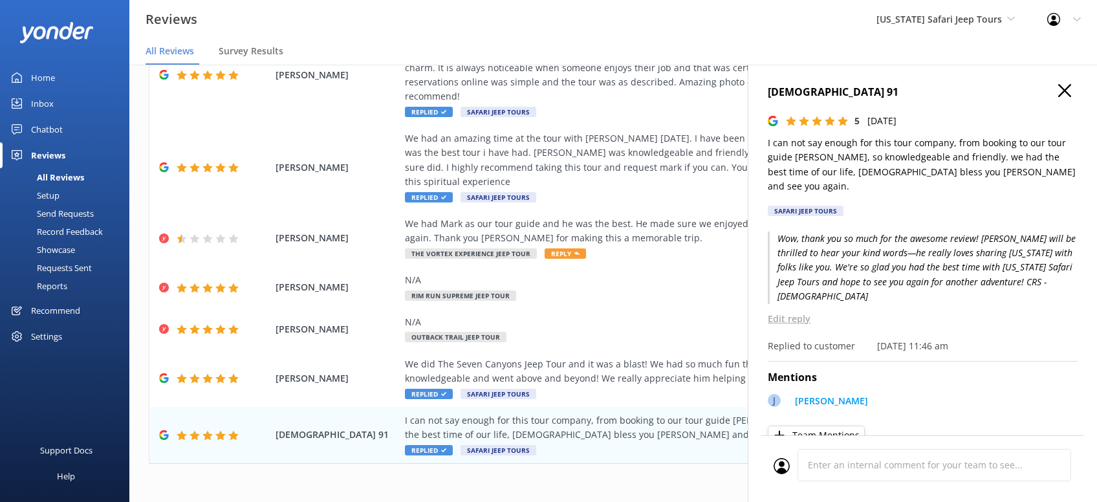
click at [1068, 91] on icon "button" at bounding box center [1064, 90] width 13 height 13
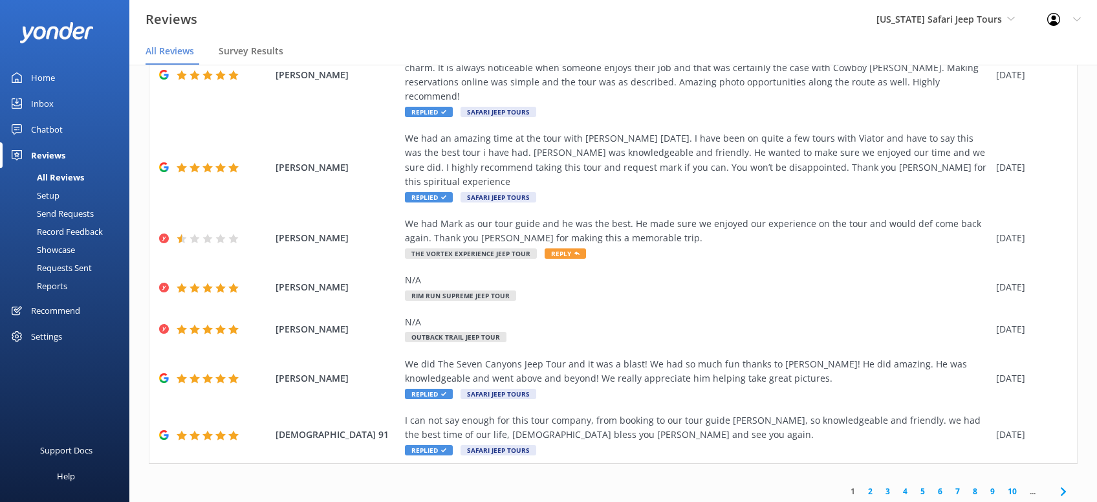
click at [1066, 484] on icon at bounding box center [1064, 492] width 16 height 16
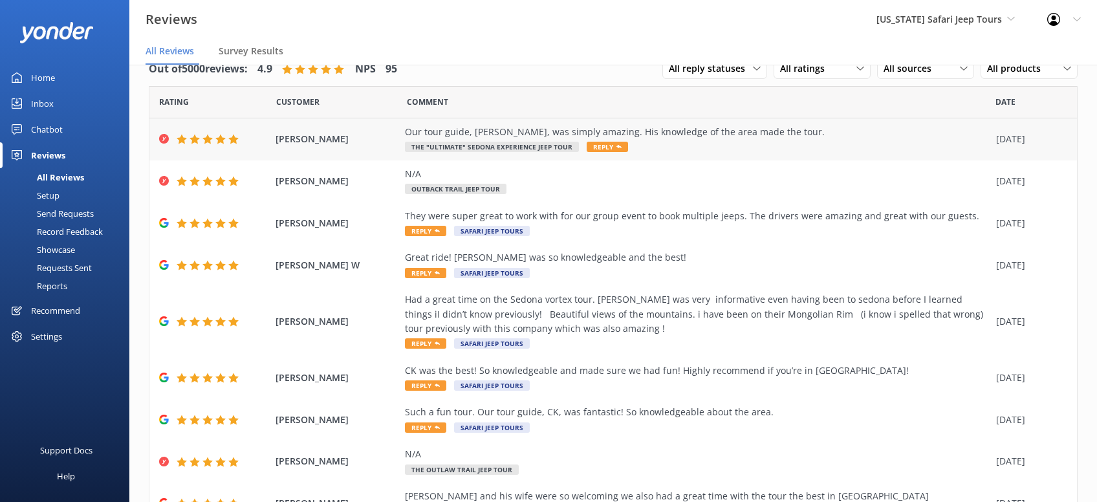
click at [617, 145] on span "Reply" at bounding box center [607, 147] width 41 height 10
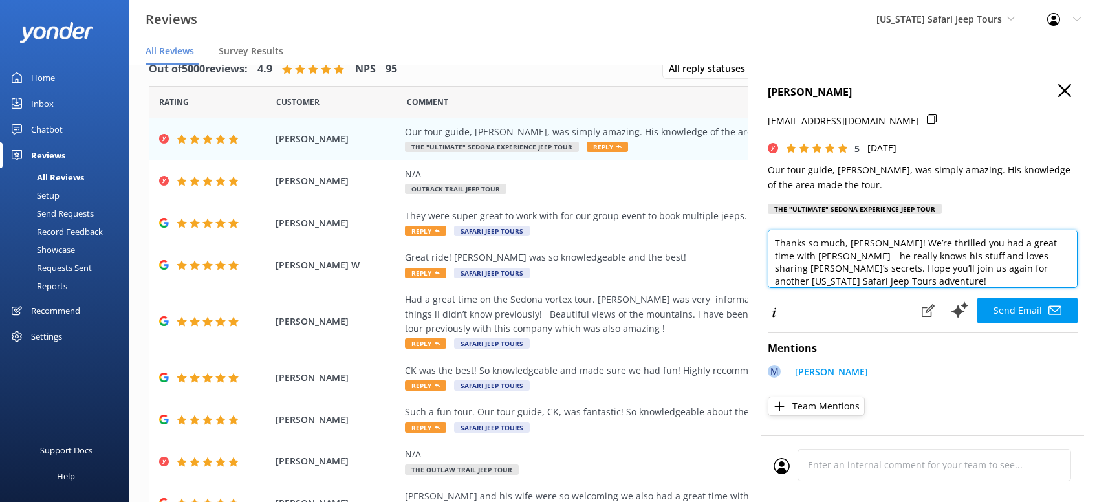
click at [850, 288] on textarea "Thanks so much, Judith! We’re thrilled you had a great time with Michael—he rea…" at bounding box center [923, 259] width 310 height 58
click at [858, 288] on textarea "Thanks so much, Judith! We’re thrilled you had a great time with Michael—he rea…" at bounding box center [923, 259] width 310 height 58
paste textarea "CRS - Kristen"
type textarea "Thanks so much, Judith! We’re thrilled you had a great time with Michael—he rea…"
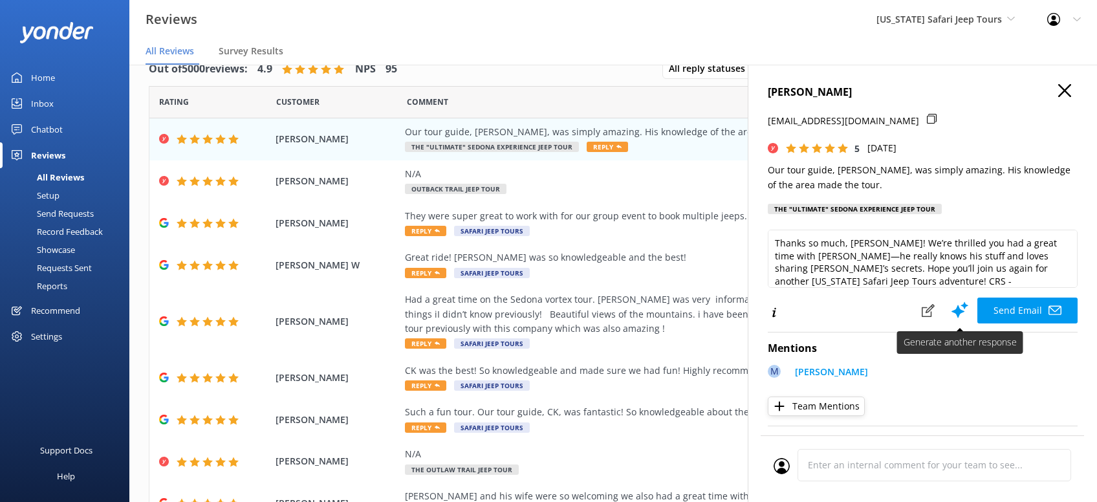
click at [1003, 323] on button "Send Email" at bounding box center [1027, 311] width 100 height 26
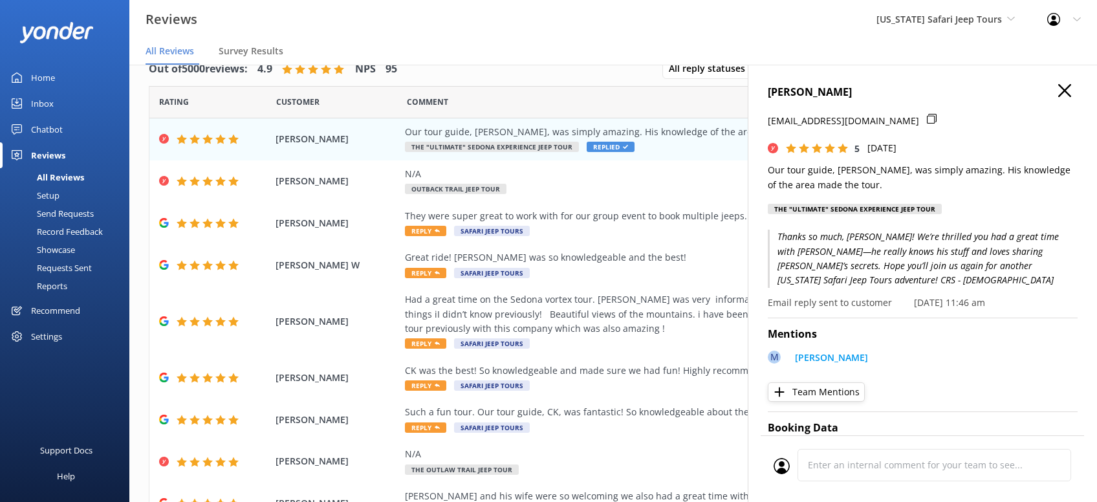
click at [1070, 92] on icon "button" at bounding box center [1064, 90] width 13 height 13
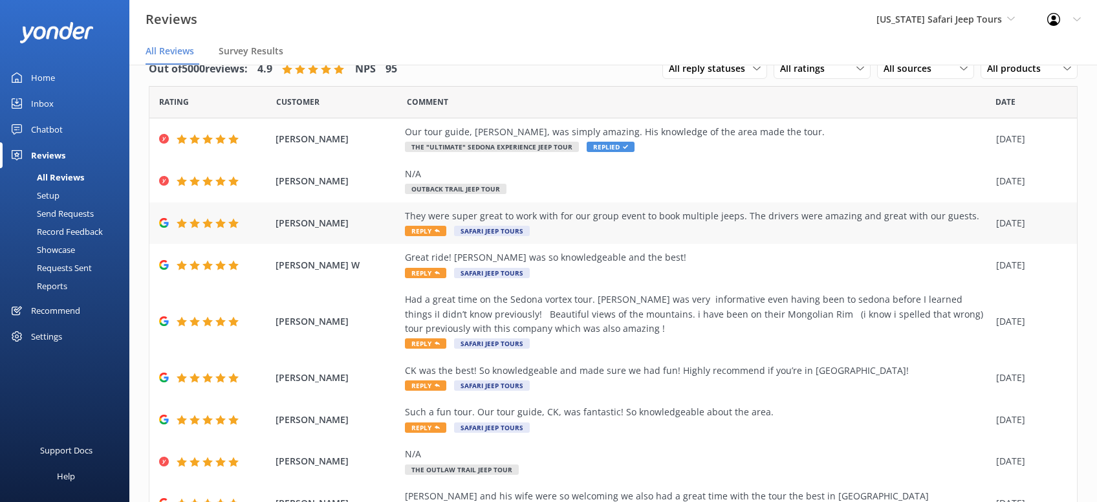
drag, startPoint x: 427, startPoint y: 229, endPoint x: 438, endPoint y: 210, distance: 22.3
click at [436, 213] on div "They were super great to work with for our group event to book multiple jeeps. …" at bounding box center [697, 223] width 585 height 29
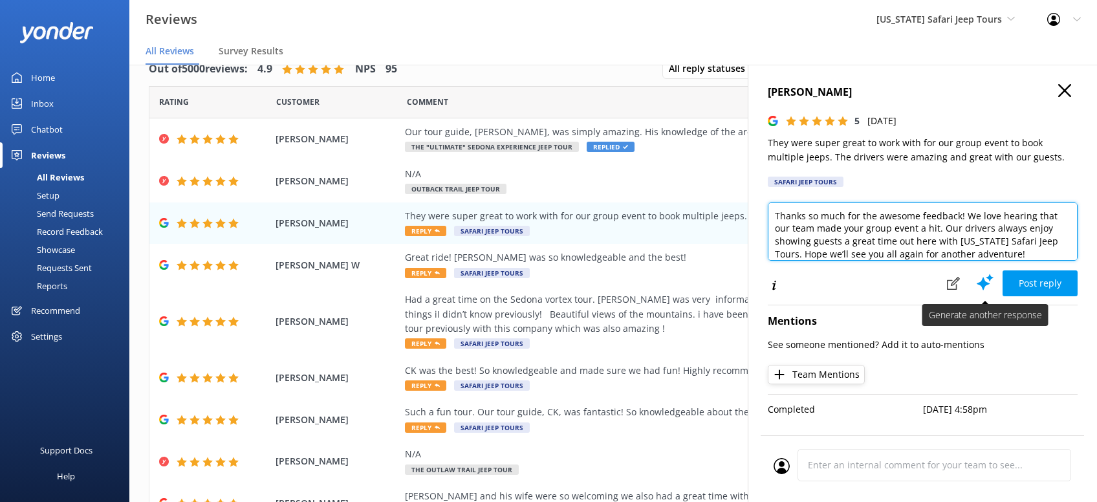
drag, startPoint x: 971, startPoint y: 256, endPoint x: 983, endPoint y: 277, distance: 24.1
click at [972, 256] on textarea "Thanks so much for the awesome feedback! We love hearing that our team made you…" at bounding box center [923, 231] width 310 height 58
paste textarea "CRS - Kristen"
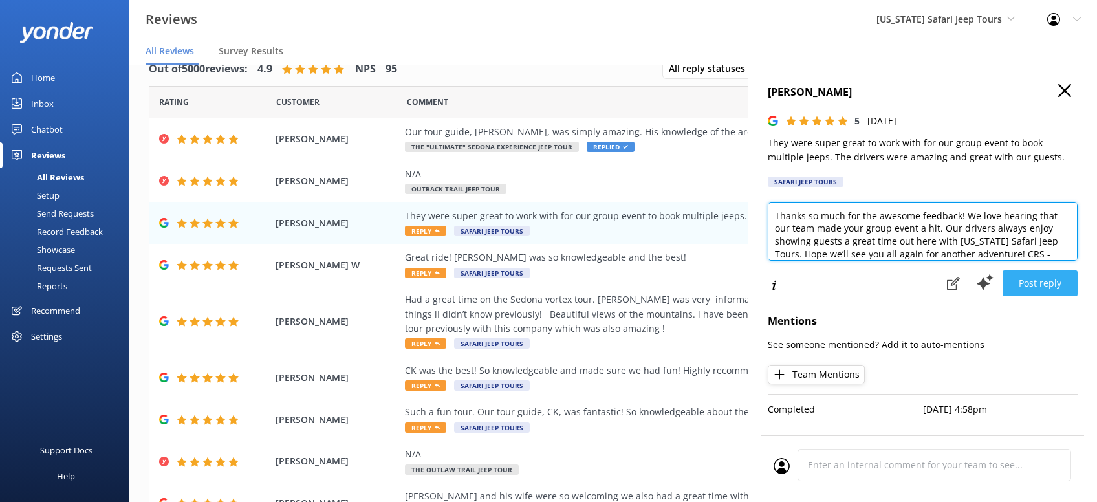
type textarea "Thanks so much for the awesome feedback! We love hearing that our team made you…"
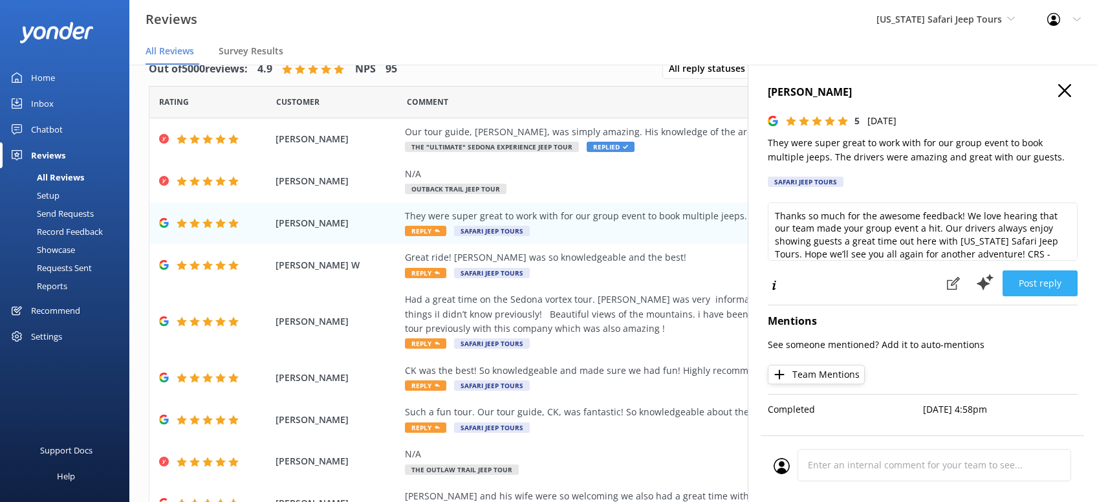
click at [1024, 283] on button "Post reply" at bounding box center [1040, 283] width 75 height 26
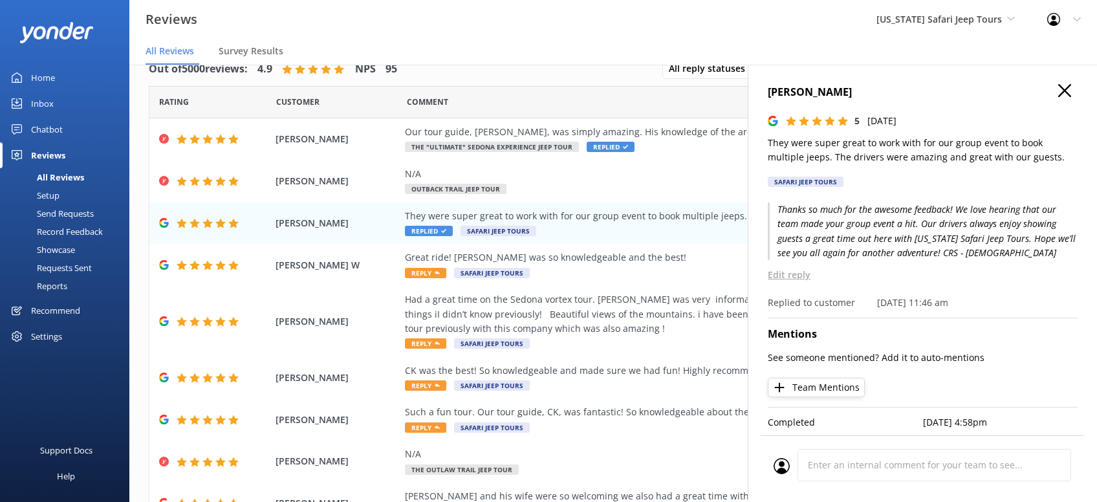
click at [1063, 90] on use "button" at bounding box center [1064, 90] width 13 height 13
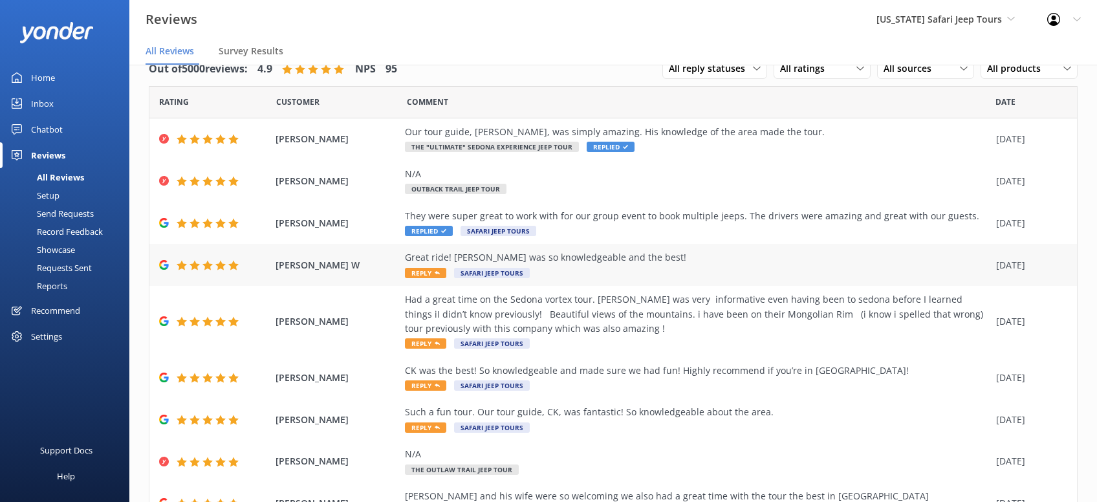
click at [566, 262] on div "Great ride! Joe was so knowledgeable and the best!" at bounding box center [697, 257] width 585 height 14
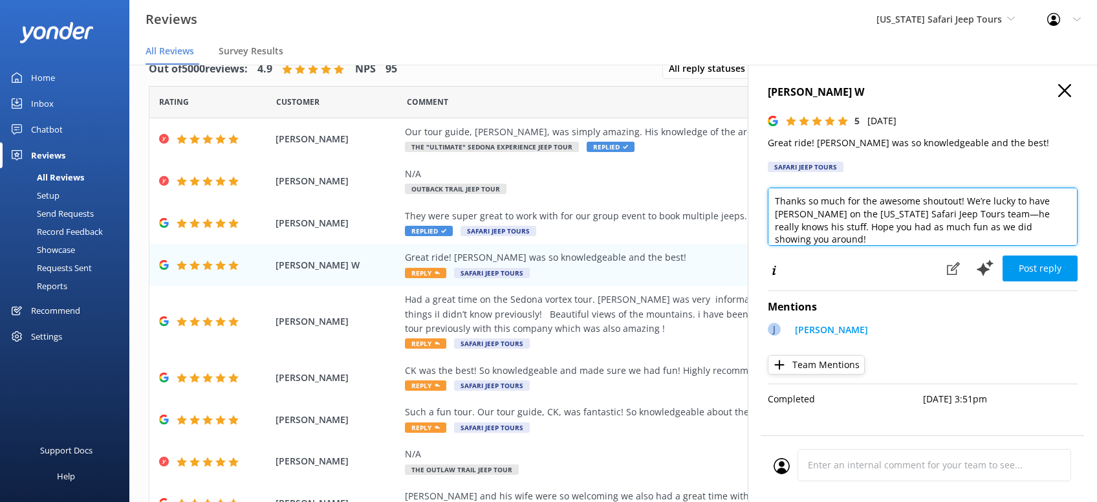
click at [1034, 228] on textarea "Thanks so much for the awesome shoutout! We’re lucky to have Joe on the Arizona…" at bounding box center [923, 217] width 310 height 58
paste textarea "CRS - Kristen"
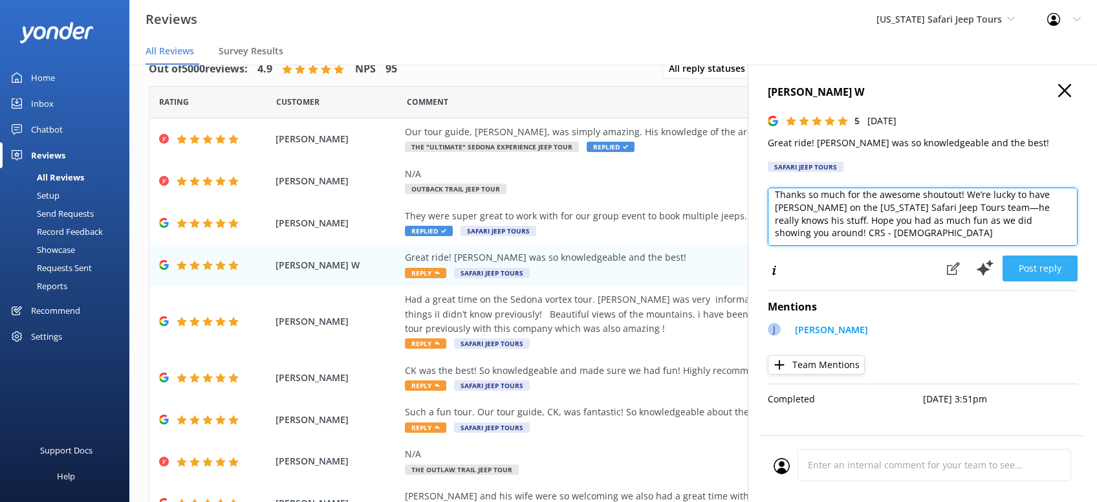
scroll to position [6, 0]
type textarea "Thanks so much for the awesome shoutout! We’re lucky to have Joe on the Arizona…"
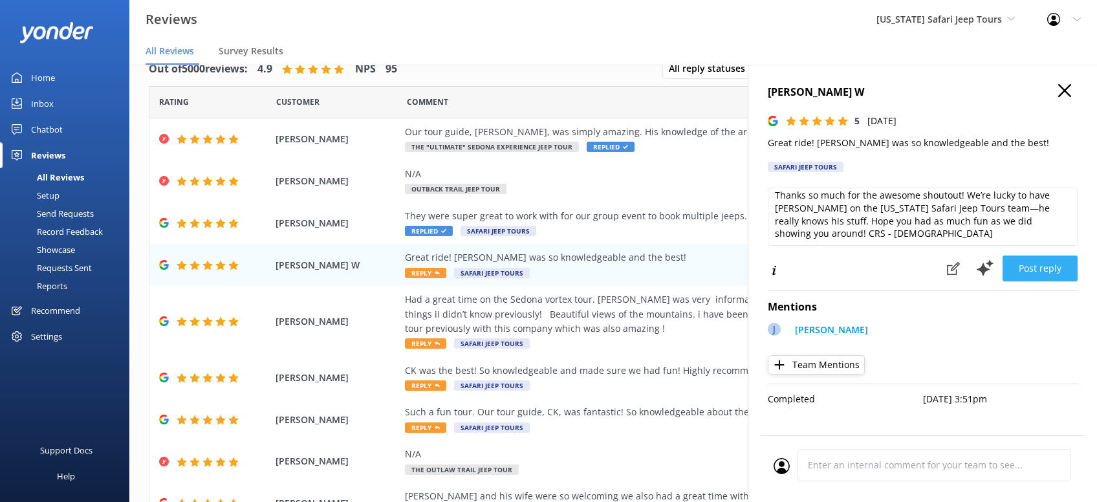
click at [1054, 269] on button "Post reply" at bounding box center [1040, 268] width 75 height 26
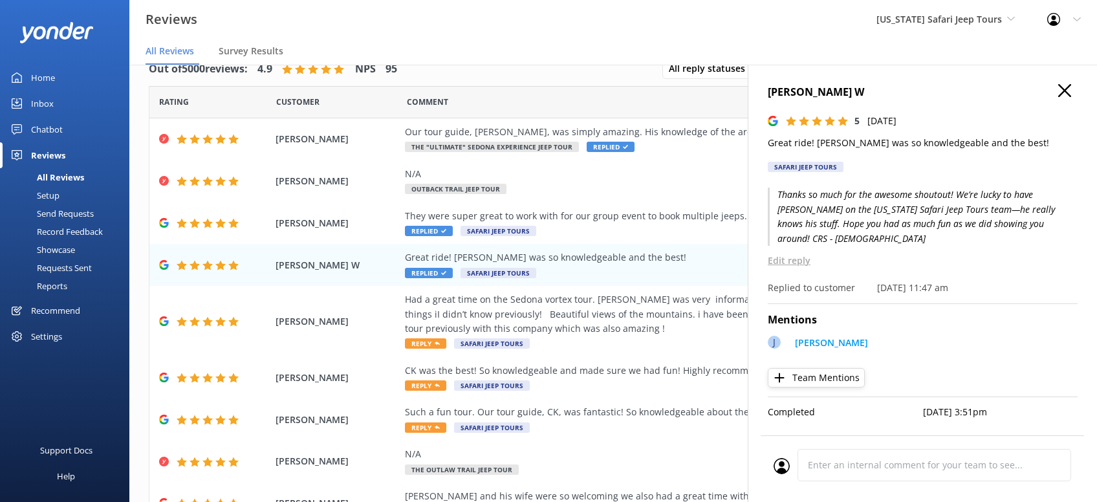
click at [1070, 89] on icon "button" at bounding box center [1064, 90] width 13 height 13
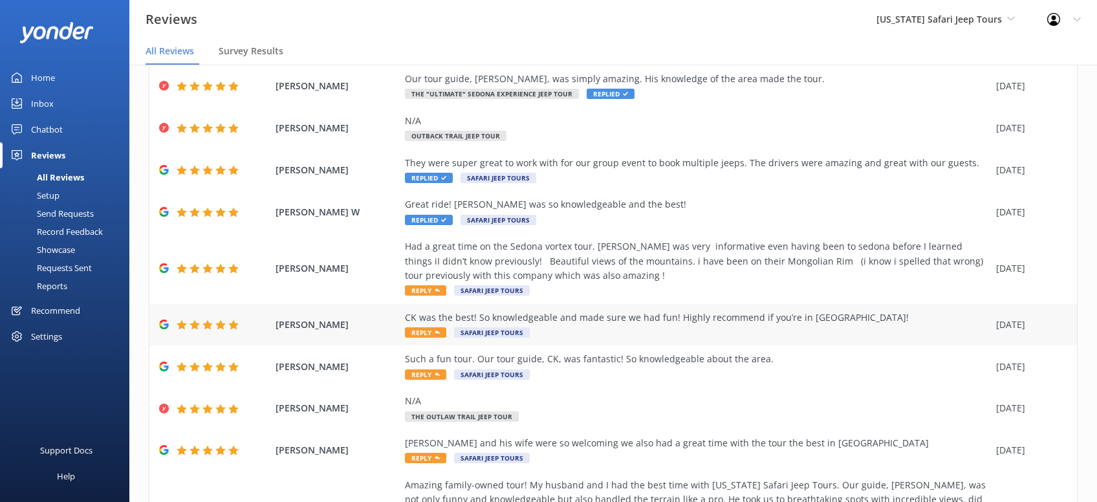
scroll to position [82, 0]
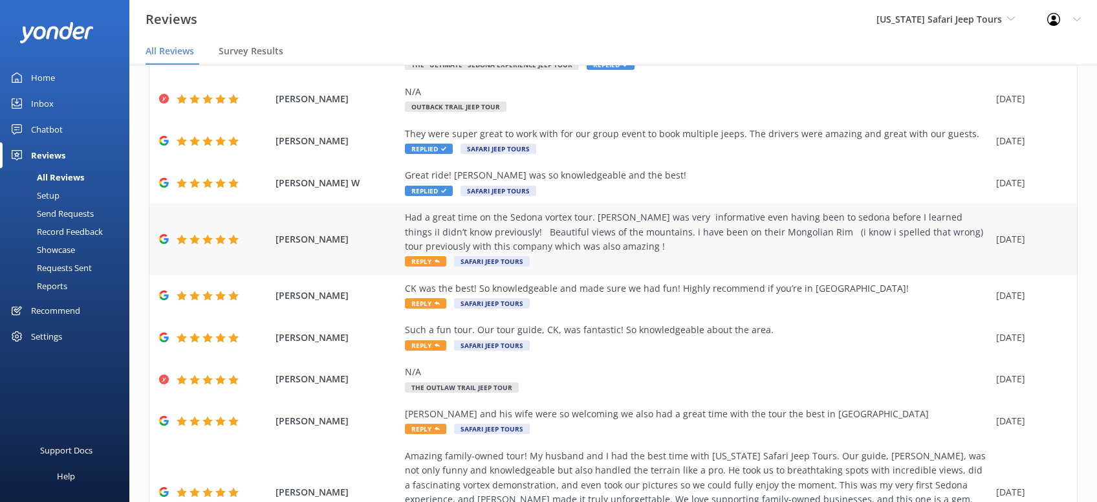
click at [420, 267] on div "Had a great time on the Sedona vortex tour. Joe was very informative even havin…" at bounding box center [697, 239] width 585 height 58
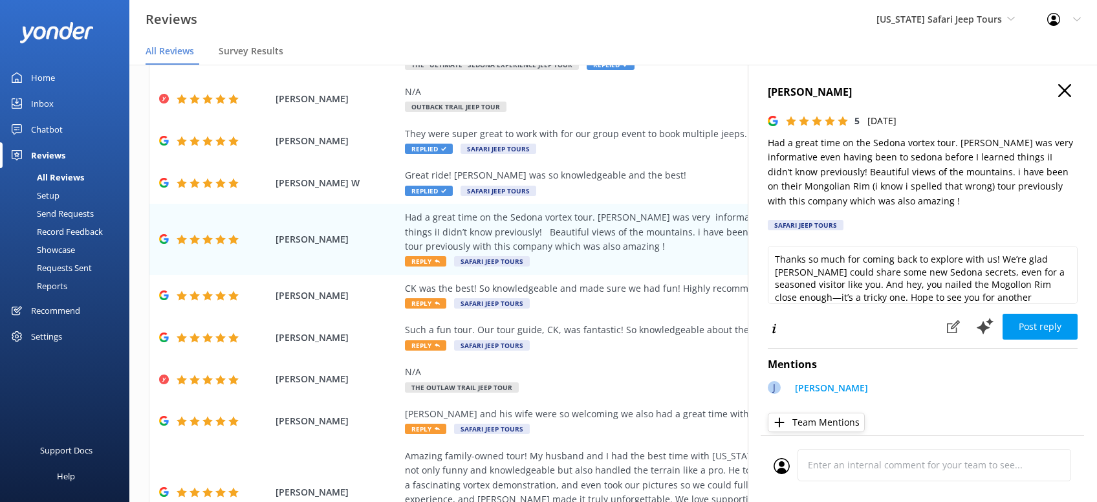
scroll to position [19, 0]
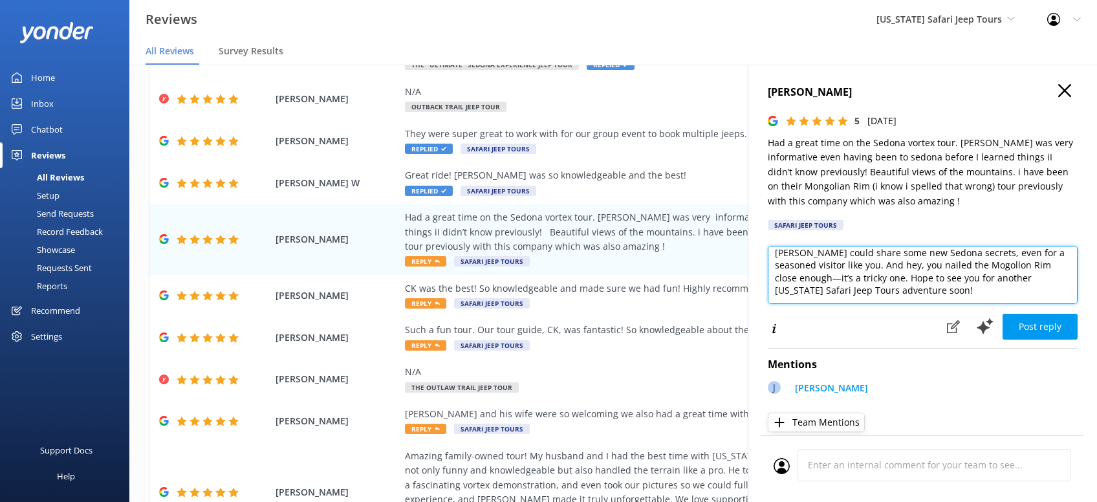
click at [849, 288] on textarea "Thanks so much for coming back to explore with us! We’re glad Joe could share s…" at bounding box center [923, 275] width 310 height 58
paste textarea "CRS - Kristen"
type textarea "Thanks so much for coming back to explore with us! We’re glad Joe could share s…"
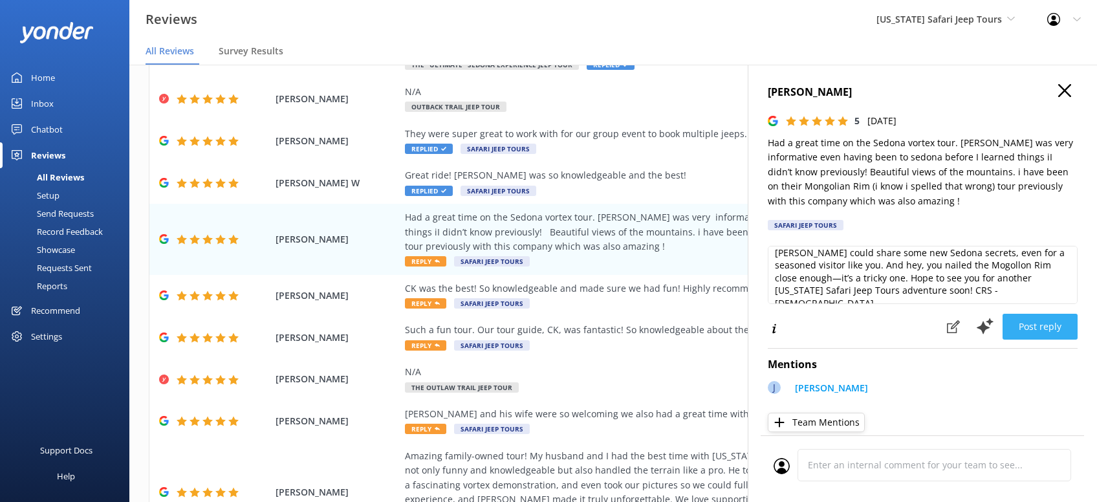
click at [1058, 332] on button "Post reply" at bounding box center [1040, 327] width 75 height 26
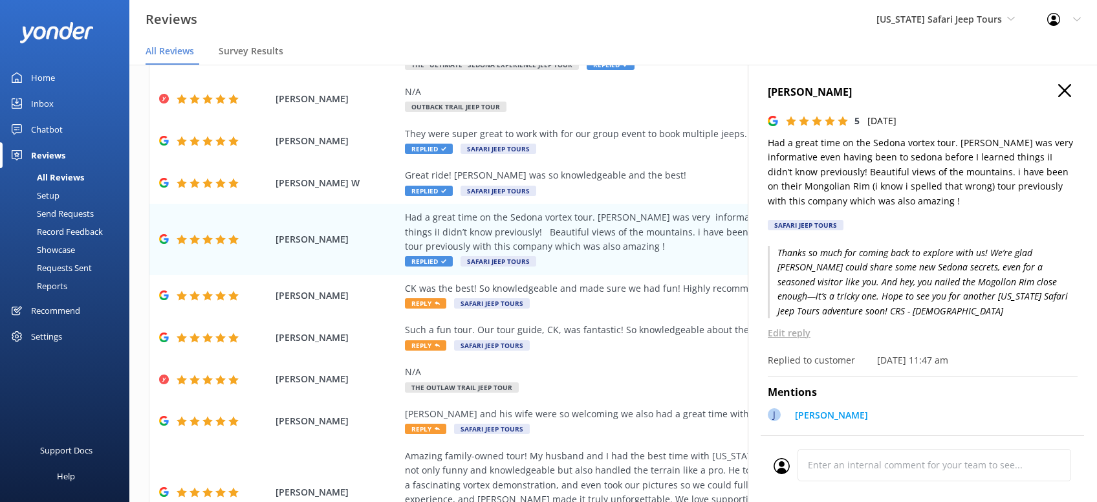
click at [1067, 94] on icon "button" at bounding box center [1064, 90] width 13 height 13
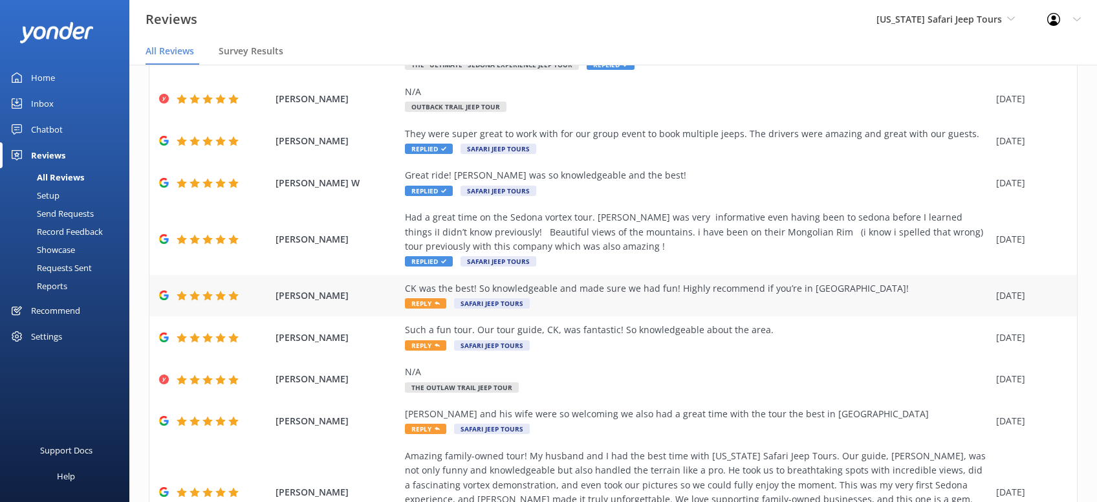
click at [626, 296] on div "CK was the best! So knowledgeable and made sure we had fun! Highly recommend if…" at bounding box center [697, 295] width 585 height 29
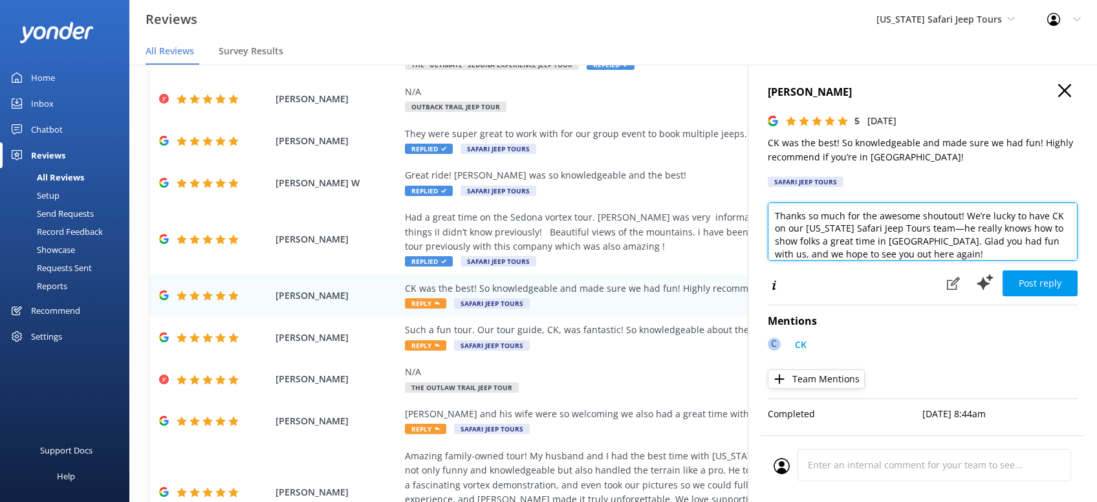
drag, startPoint x: 897, startPoint y: 255, endPoint x: 913, endPoint y: 244, distance: 19.6
click at [897, 253] on textarea "Thanks so much for the awesome shoutout! We’re lucky to have CK on our Arizona …" at bounding box center [923, 231] width 310 height 58
paste textarea "CRS - Kristen"
type textarea "Thanks so much for the awesome shoutout! We’re lucky to have CK on our Arizona …"
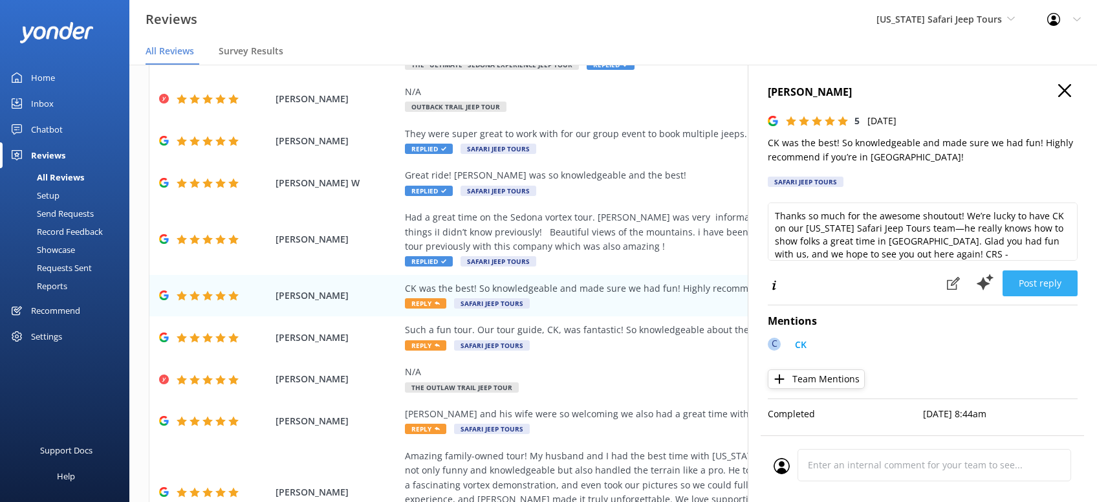
click at [1052, 284] on button "Post reply" at bounding box center [1040, 283] width 75 height 26
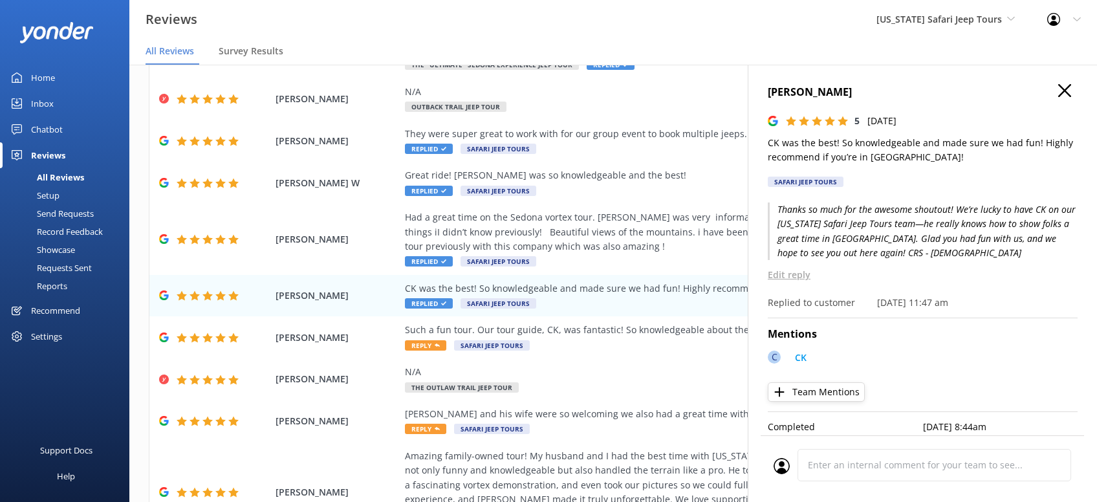
click at [1065, 96] on icon "button" at bounding box center [1064, 90] width 13 height 13
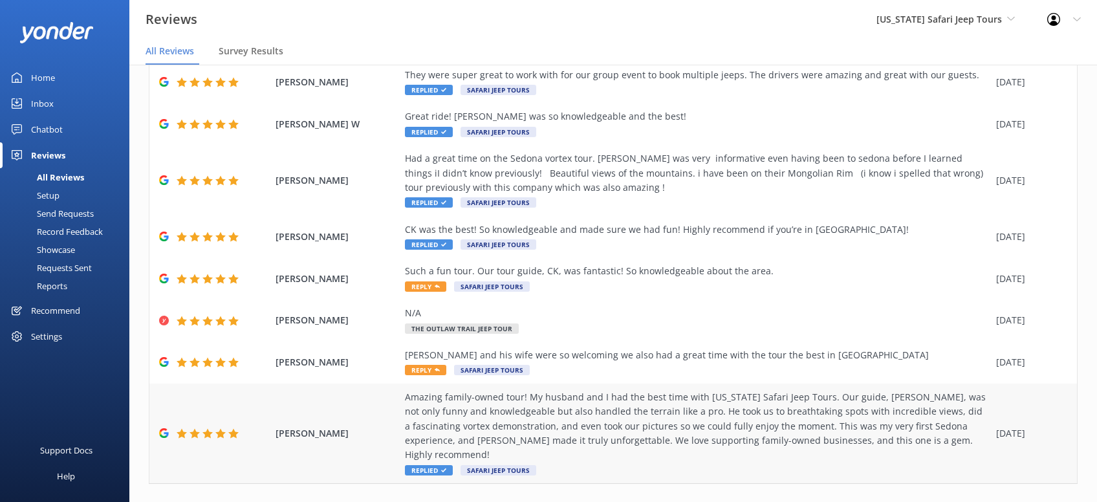
scroll to position [164, 0]
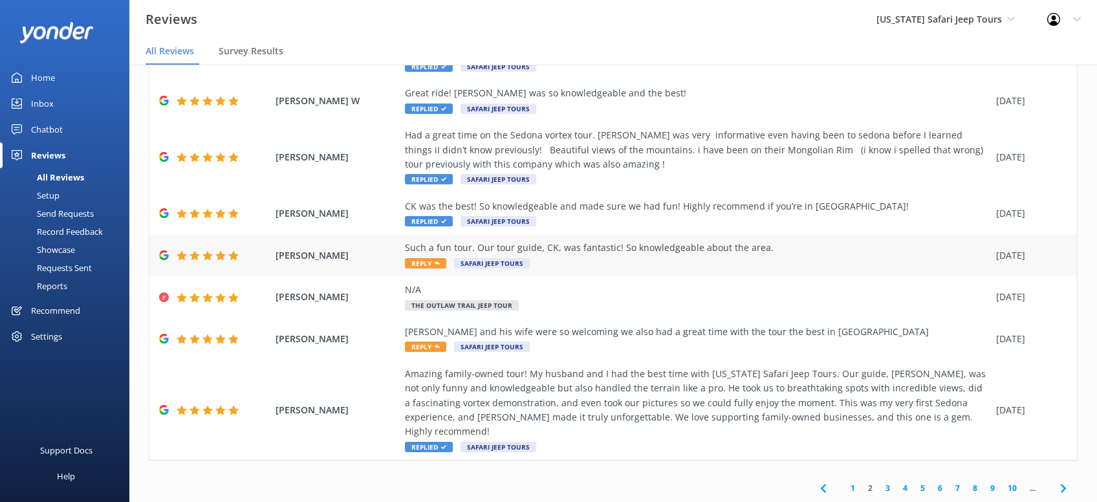
drag, startPoint x: 585, startPoint y: 256, endPoint x: 596, endPoint y: 257, distance: 11.1
click at [585, 255] on div "Such a fun tour. Our tour guide, CK, was fantastic! So knowledgeable about the …" at bounding box center [697, 255] width 585 height 29
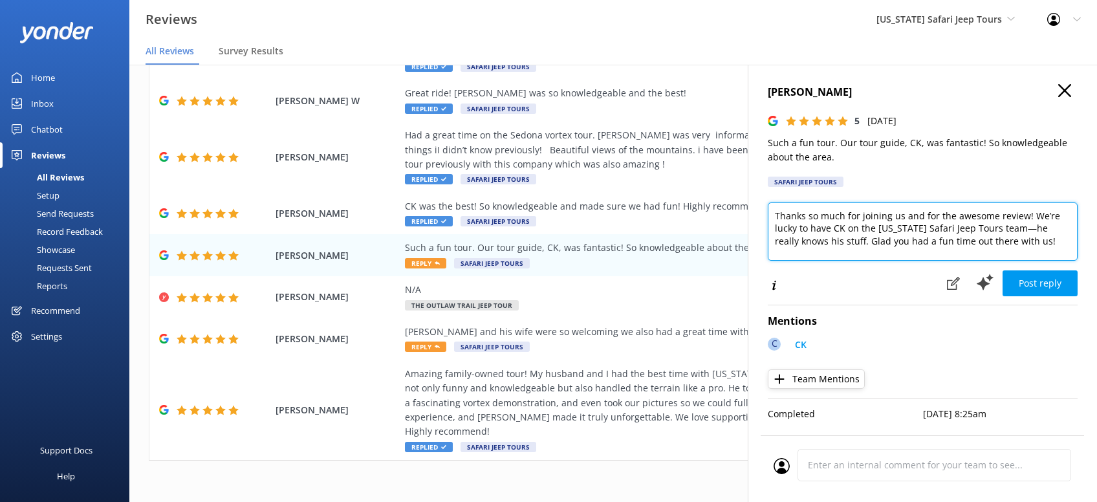
click at [1046, 247] on textarea "Thanks so much for joining us and for the awesome review! We’re lucky to have C…" at bounding box center [923, 231] width 310 height 58
paste textarea "CRS - Kristen"
type textarea "Thanks so much for joining us and for the awesome review! We’re lucky to have C…"
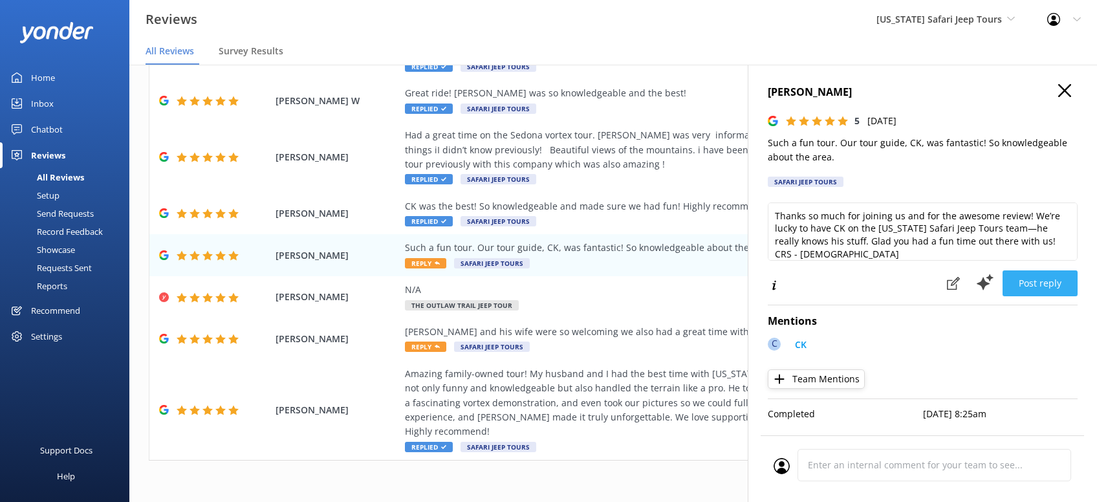
click at [1054, 288] on button "Post reply" at bounding box center [1040, 283] width 75 height 26
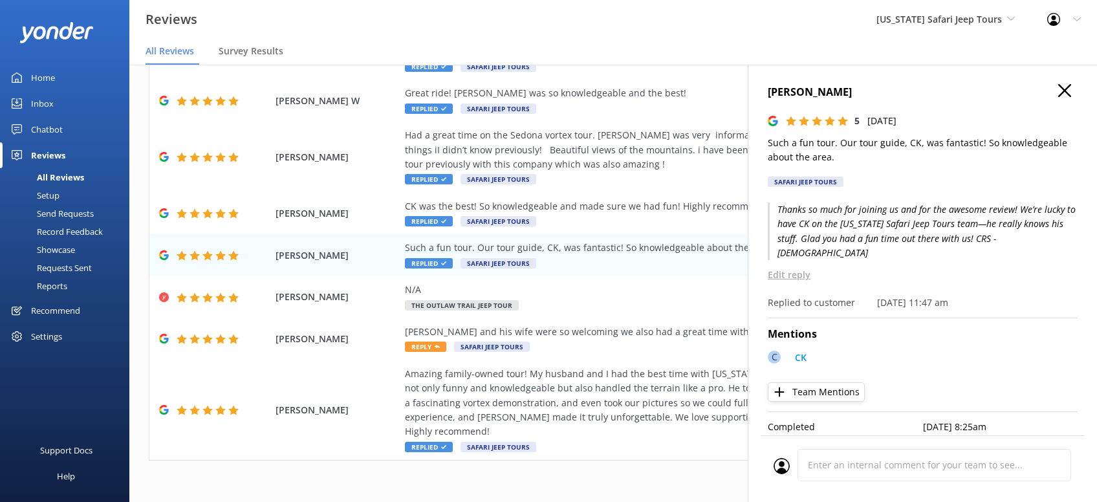
click at [1067, 91] on icon "button" at bounding box center [1064, 90] width 13 height 13
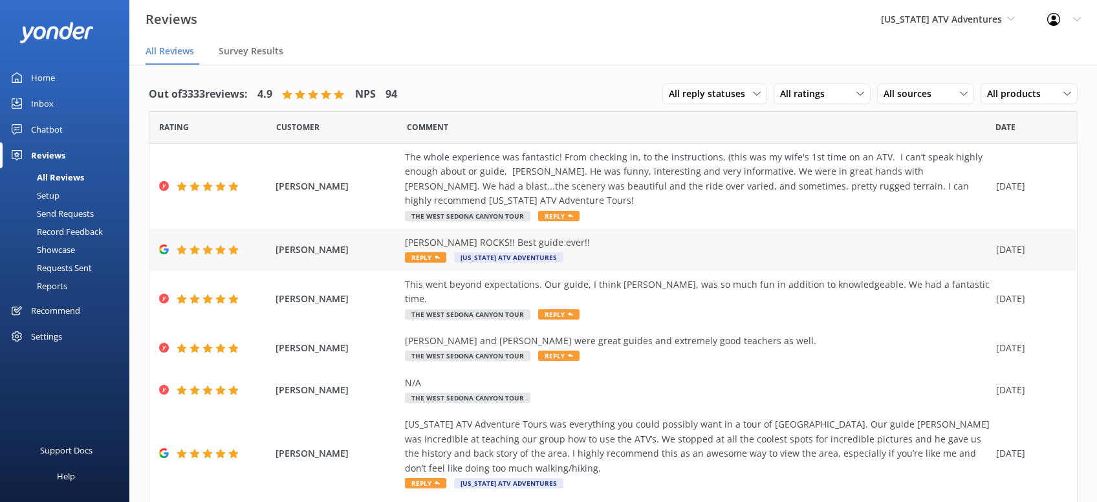
scroll to position [25, 0]
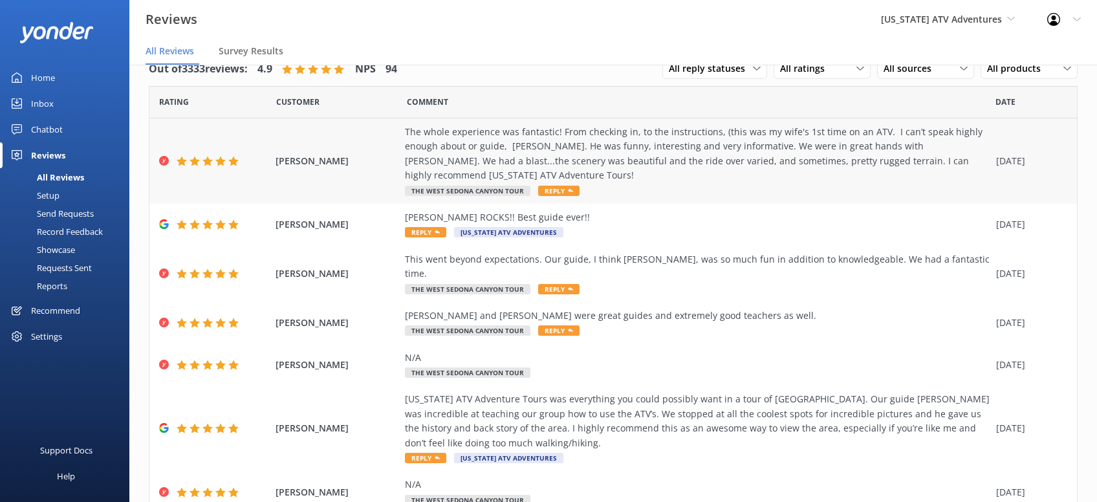
click at [562, 187] on span "Reply" at bounding box center [558, 191] width 41 height 10
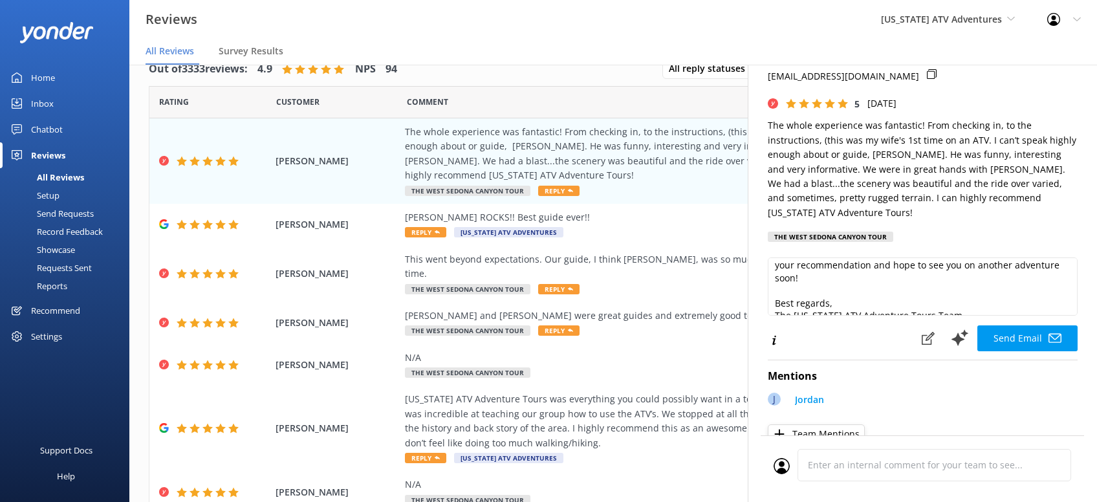
scroll to position [82, 0]
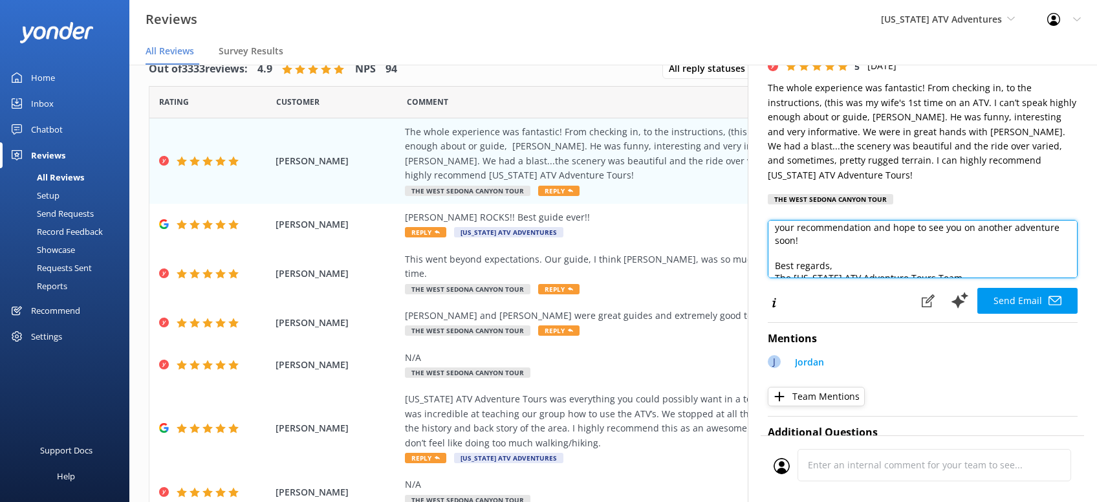
drag, startPoint x: 959, startPoint y: 252, endPoint x: 918, endPoint y: 254, distance: 40.8
click at [918, 254] on textarea "Hi Richard, Thank you so much for your wonderful review! We're thrilled to hear…" at bounding box center [923, 249] width 310 height 58
type textarea "Hi Richard, Thank you so much for your wonderful review! We're thrilled to hear…"
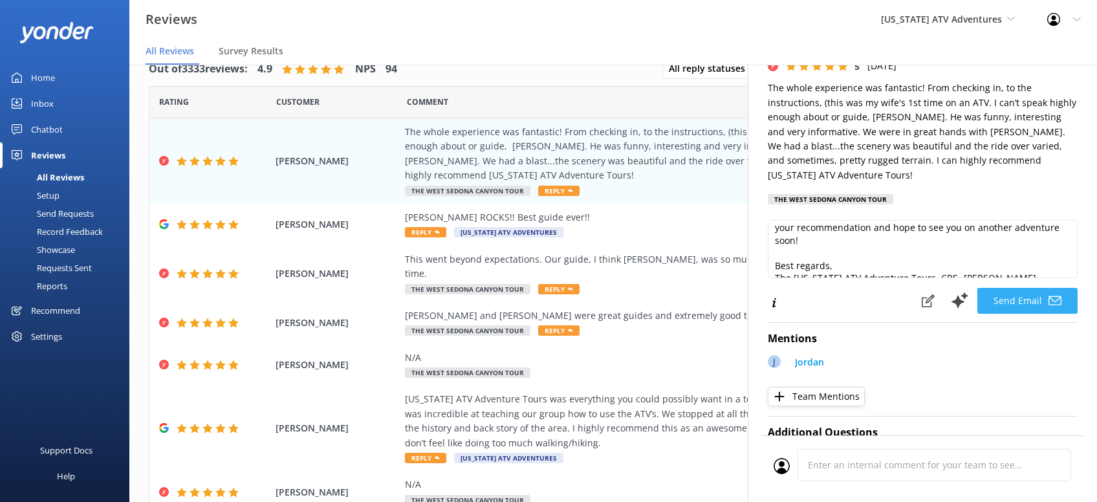
click at [1006, 288] on button "Send Email" at bounding box center [1027, 301] width 100 height 26
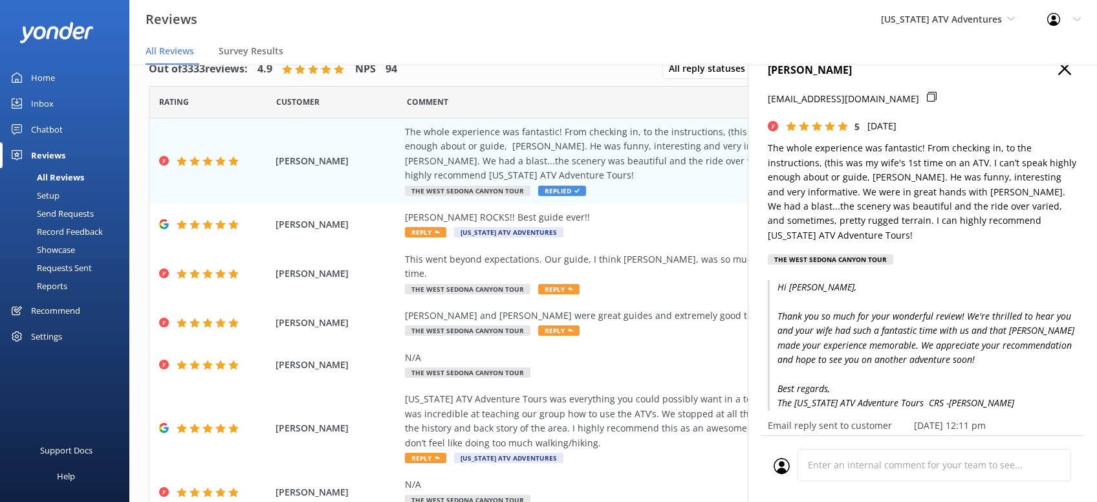
scroll to position [0, 0]
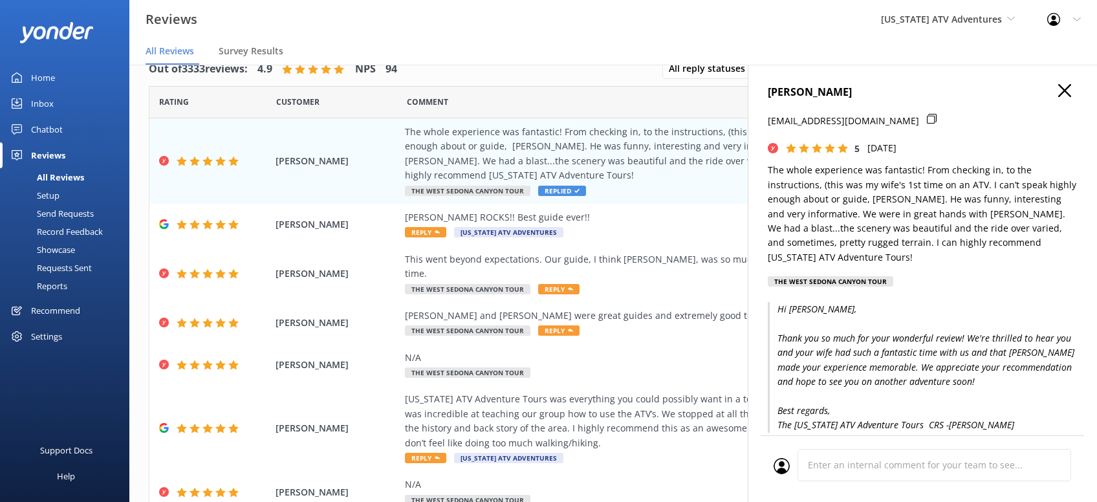
click at [1060, 92] on icon "button" at bounding box center [1064, 90] width 13 height 13
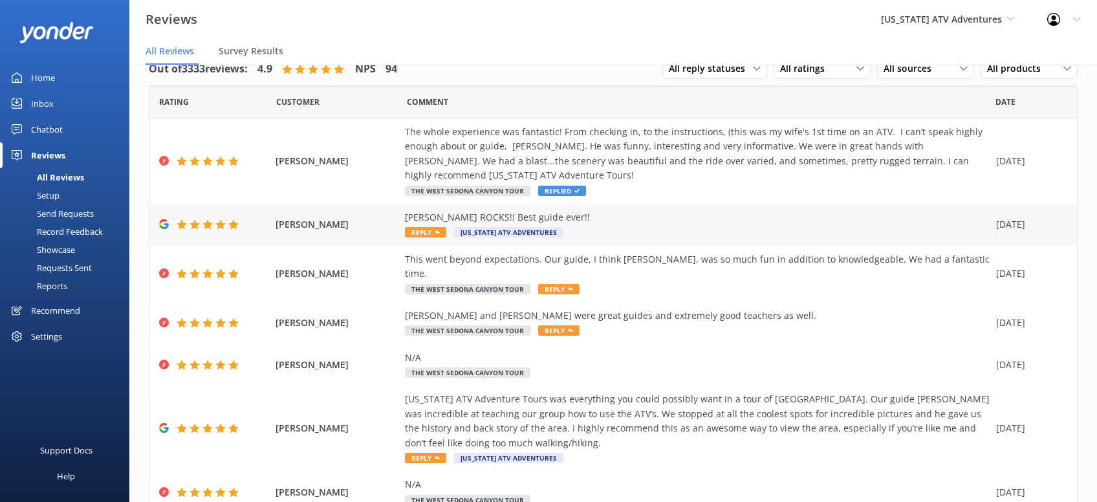
drag, startPoint x: 426, startPoint y: 232, endPoint x: 439, endPoint y: 212, distance: 24.2
click at [428, 232] on span "Reply" at bounding box center [425, 232] width 41 height 10
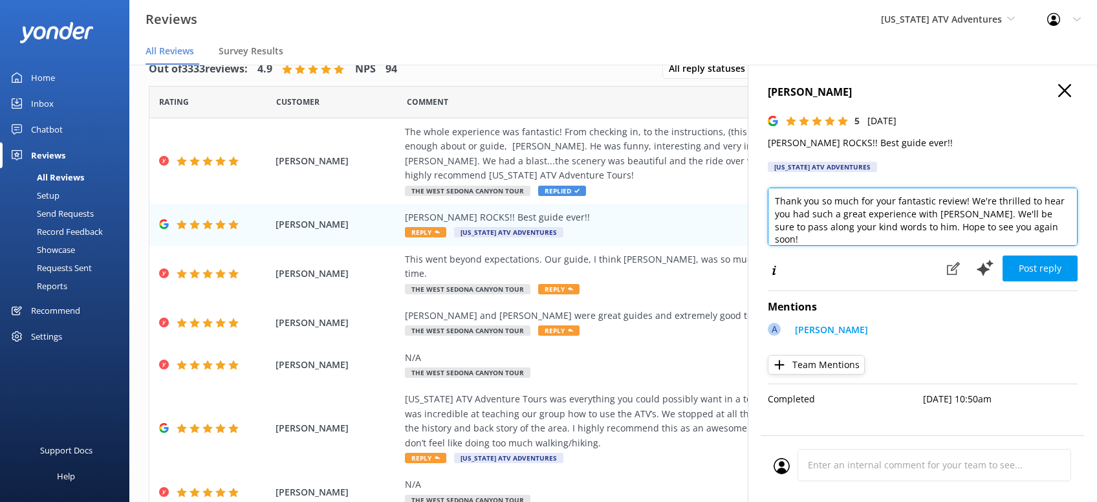
click at [1040, 241] on textarea "Thank you so much for your fantastic review! We're thrilled to hear you had suc…" at bounding box center [923, 217] width 310 height 58
type textarea "Thank you so much for your fantastic review! We're thrilled to hear you had suc…"
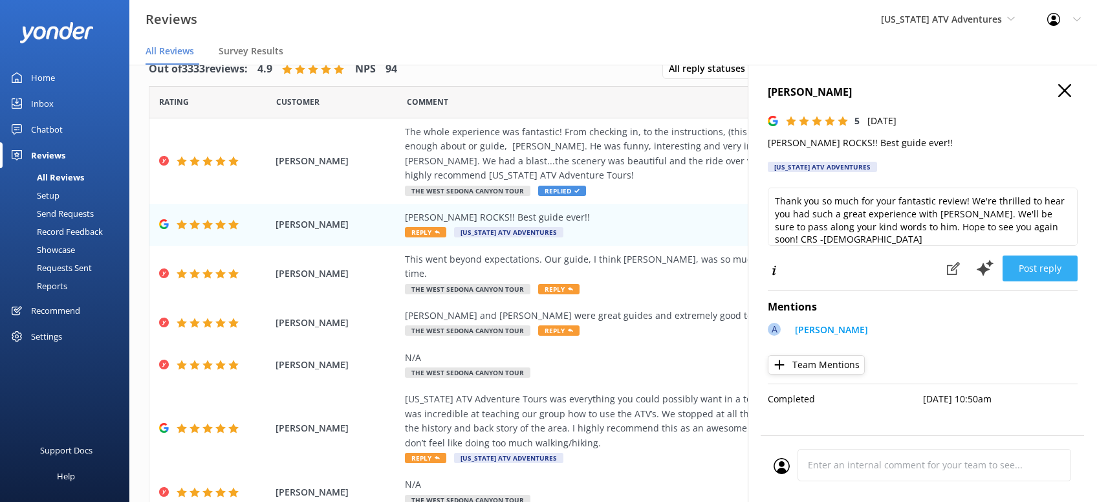
drag, startPoint x: 1050, startPoint y: 267, endPoint x: 1059, endPoint y: 267, distance: 8.4
click at [1051, 268] on button "Post reply" at bounding box center [1040, 268] width 75 height 26
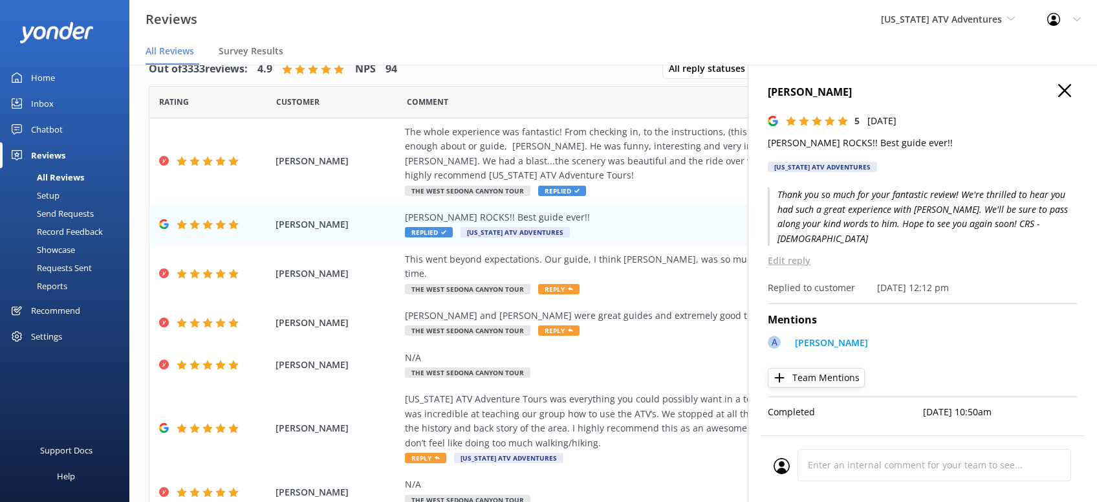
click at [1070, 96] on use "button" at bounding box center [1064, 90] width 13 height 13
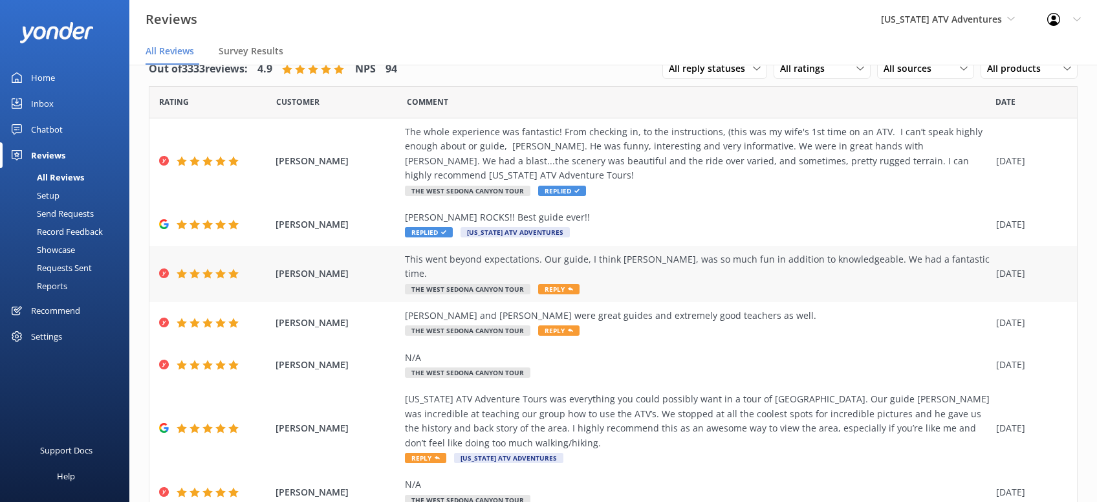
click at [560, 284] on span "Reply" at bounding box center [558, 289] width 41 height 10
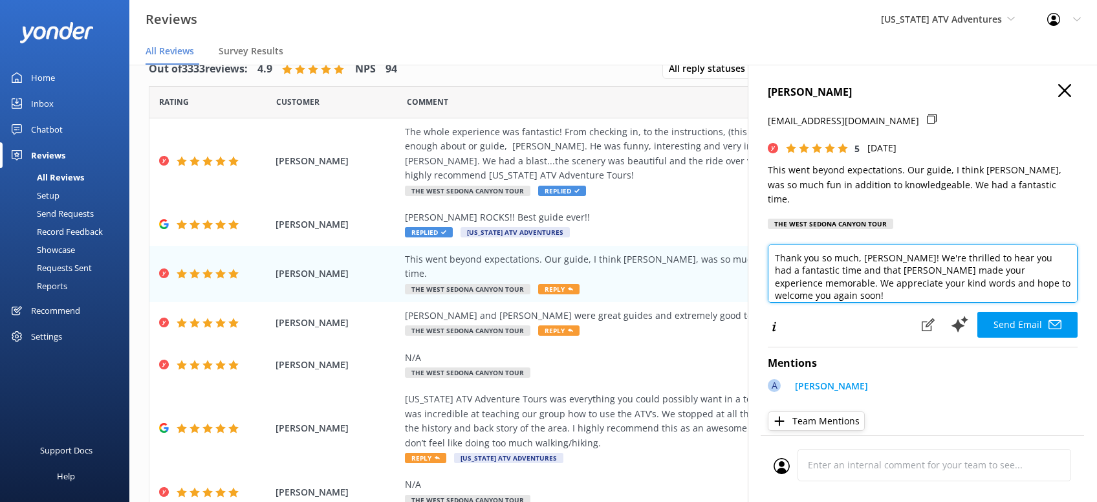
drag, startPoint x: 1063, startPoint y: 273, endPoint x: 1096, endPoint y: 288, distance: 36.5
click at [1064, 274] on textarea "Thank you so much, Laura! We're thrilled to hear you had a fantastic time and t…" at bounding box center [923, 274] width 310 height 58
paste textarea "Alazz"
drag, startPoint x: 816, startPoint y: 280, endPoint x: 771, endPoint y: 280, distance: 45.3
click at [771, 280] on textarea "Thank you so much, Laura! We're thrilled to hear you had a fantastic time and t…" at bounding box center [923, 274] width 310 height 58
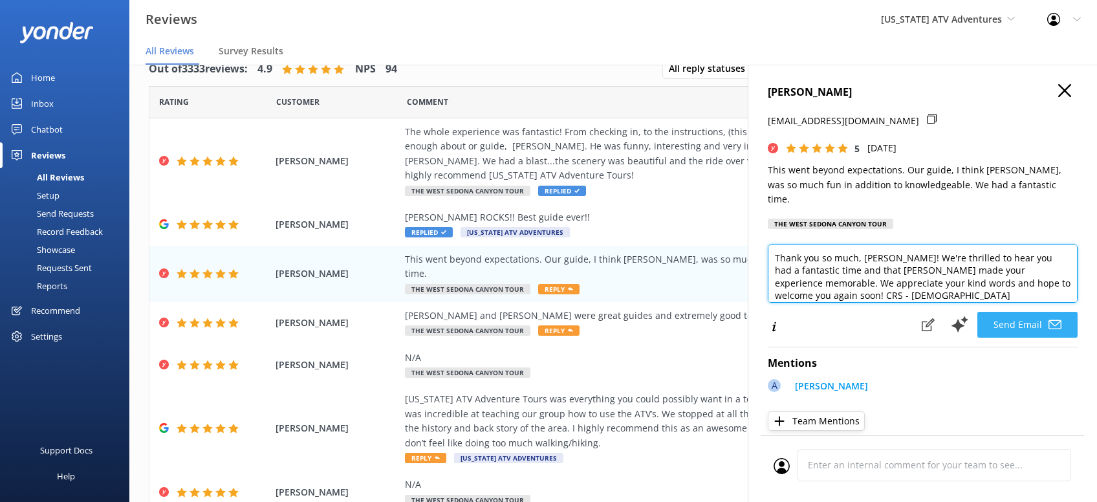
type textarea "Thank you so much, Laura! We're thrilled to hear you had a fantastic time and t…"
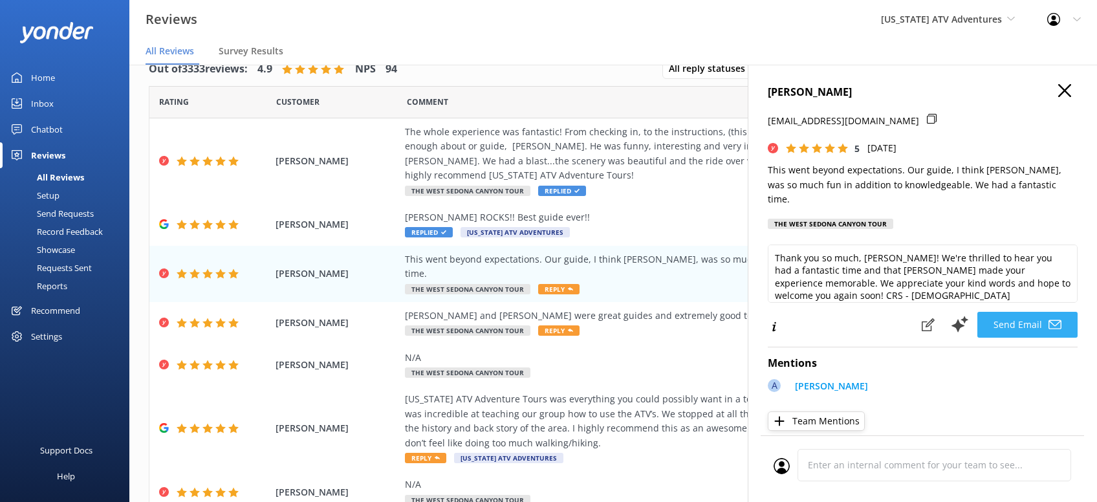
drag, startPoint x: 1016, startPoint y: 306, endPoint x: 1026, endPoint y: 299, distance: 12.0
click at [1017, 312] on button "Send Email" at bounding box center [1027, 325] width 100 height 26
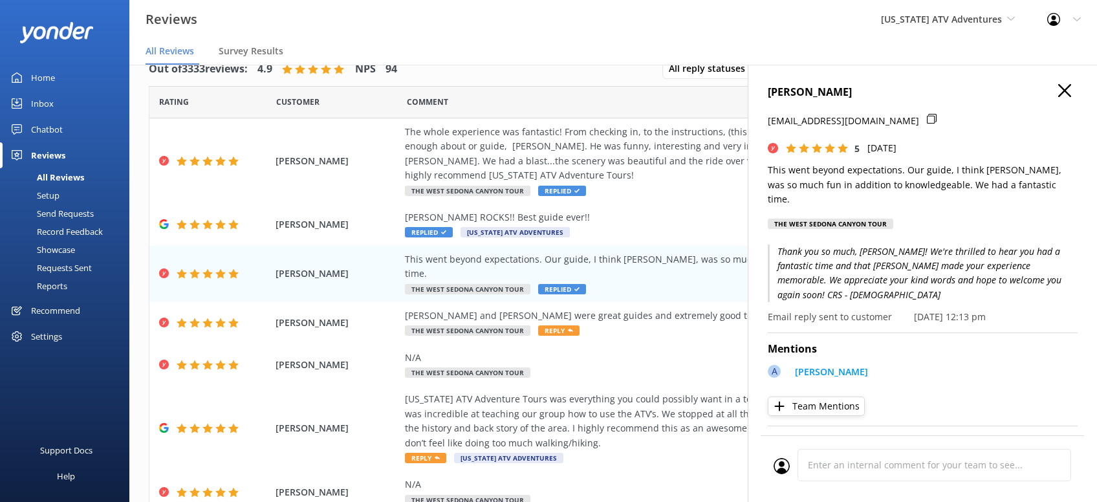
click at [1069, 89] on icon "button" at bounding box center [1064, 90] width 13 height 13
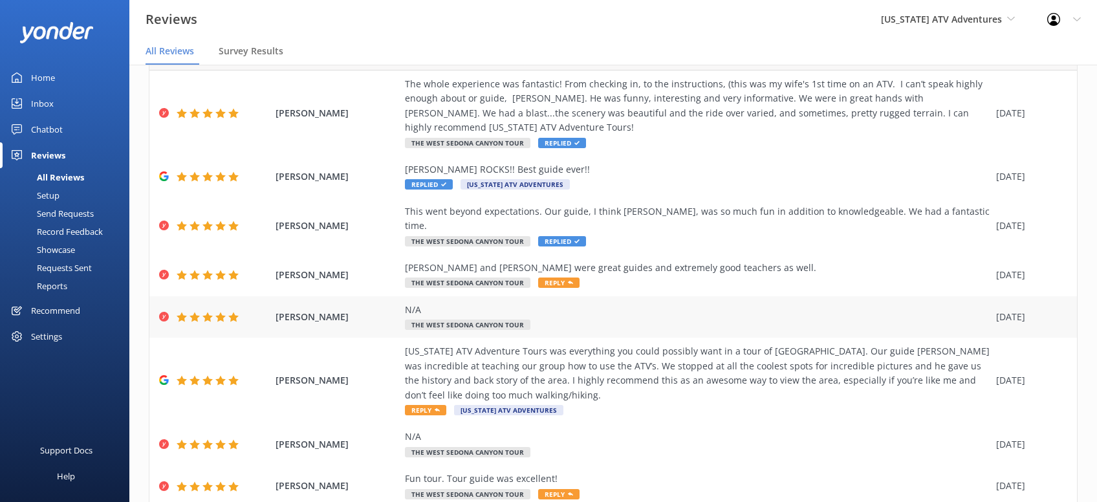
scroll to position [82, 0]
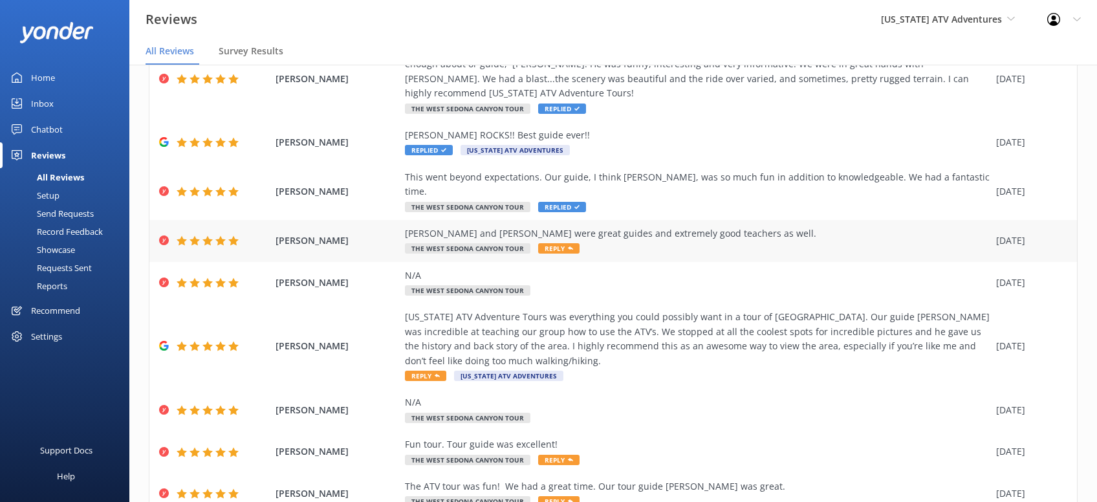
click at [641, 234] on div "Adam and Jordan were great guides and extremely good teachers as well. The West…" at bounding box center [697, 240] width 585 height 29
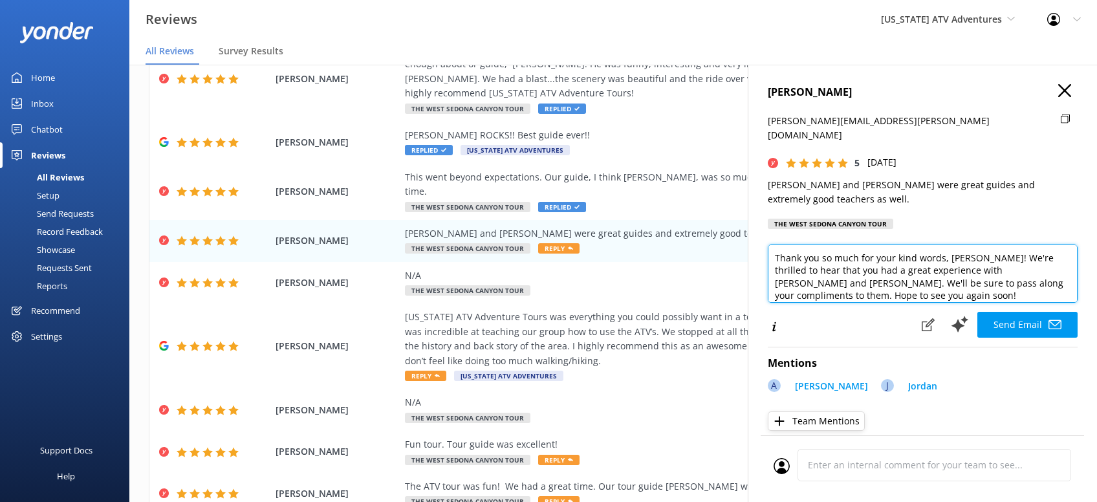
click at [818, 270] on textarea "Thank you so much for your kind words, Carolynn! We're thrilled to hear that yo…" at bounding box center [923, 274] width 310 height 58
paste textarea "CRS - Kristen"
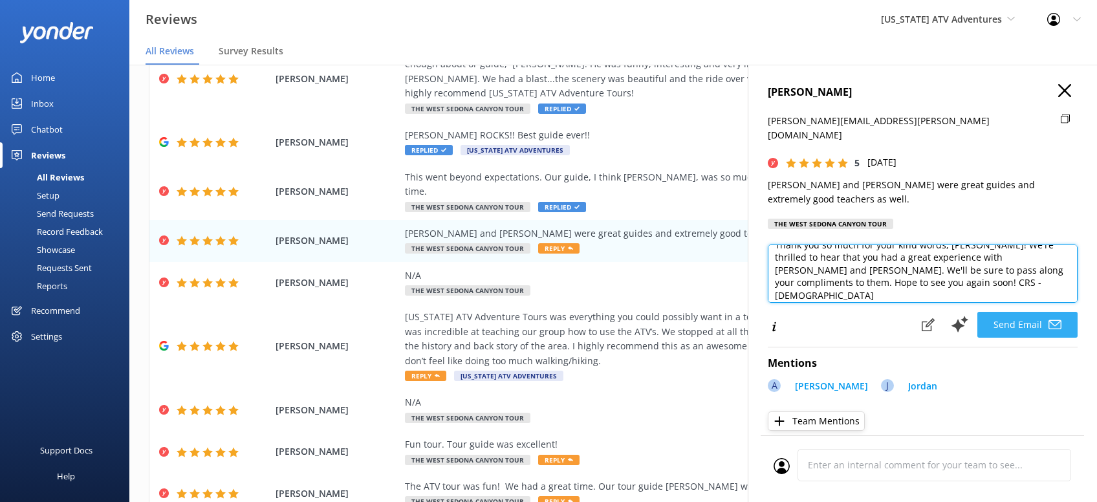
type textarea "Thank you so much for your kind words, Carolynn! We're thrilled to hear that yo…"
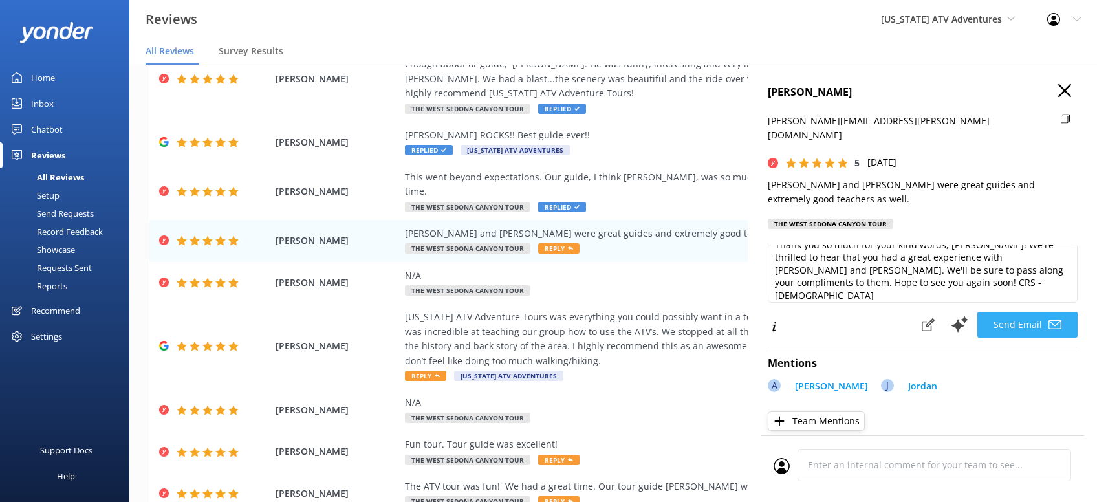
click at [1026, 312] on button "Send Email" at bounding box center [1027, 325] width 100 height 26
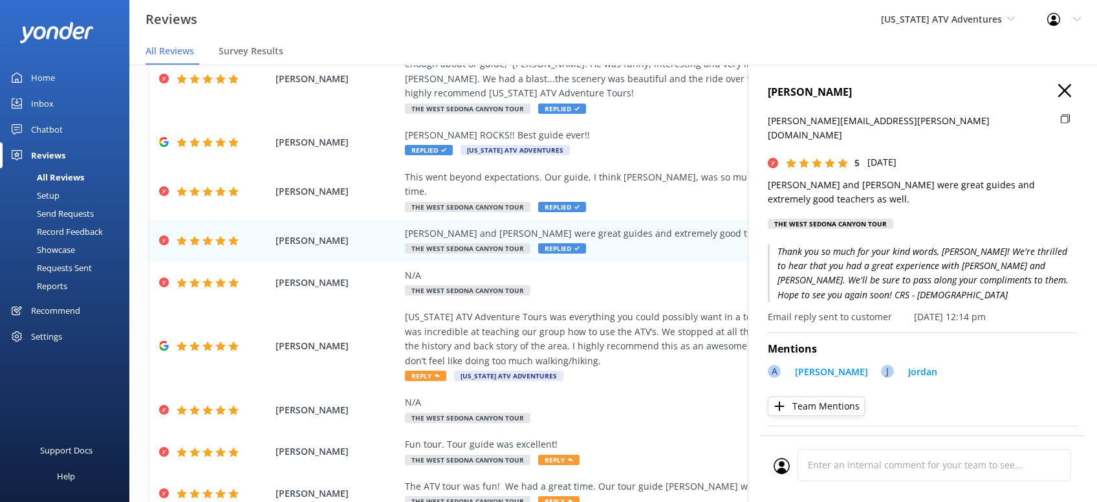
click at [1061, 91] on icon "button" at bounding box center [1064, 90] width 13 height 13
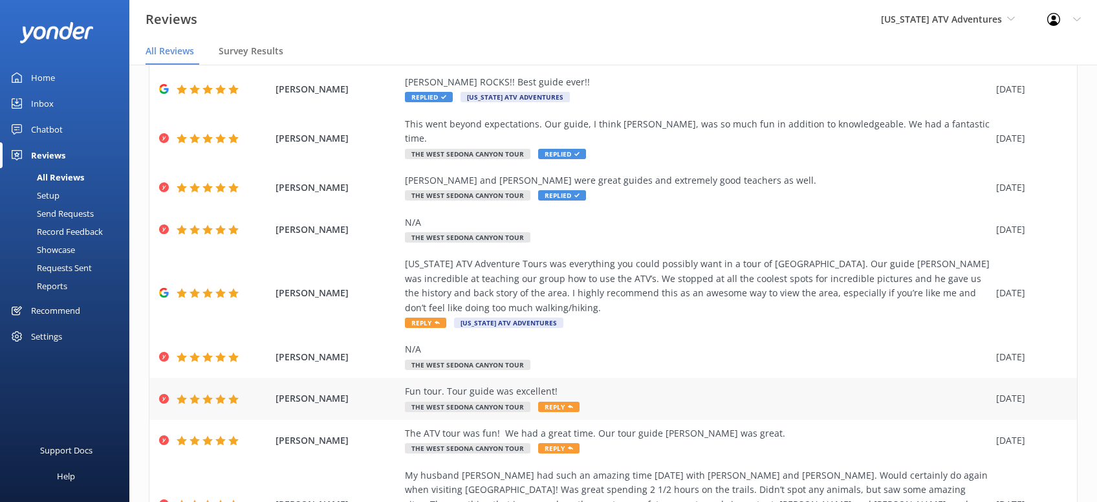
scroll to position [164, 0]
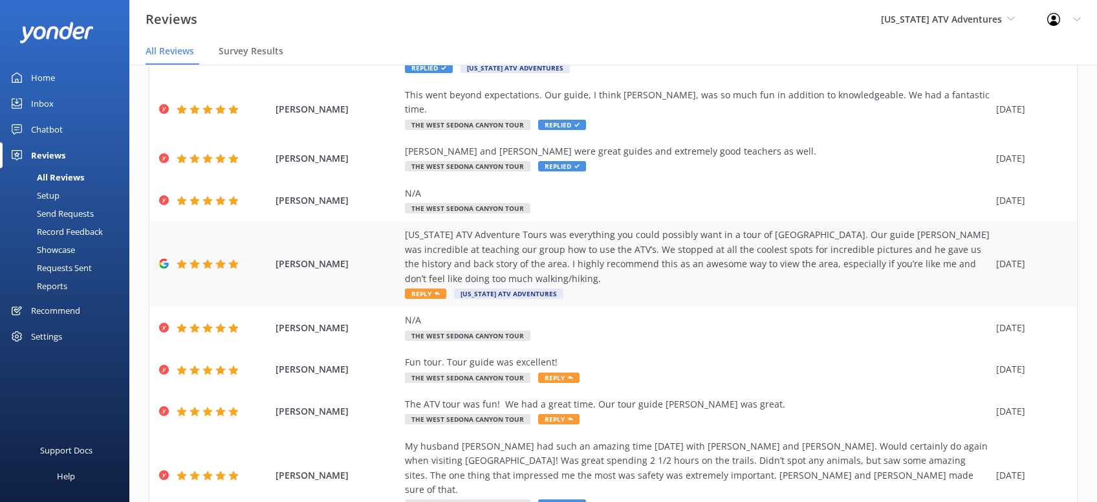
click at [658, 271] on div "Arizona ATV Adventure Tours was everything you could possibly want in a tour of…" at bounding box center [697, 264] width 585 height 72
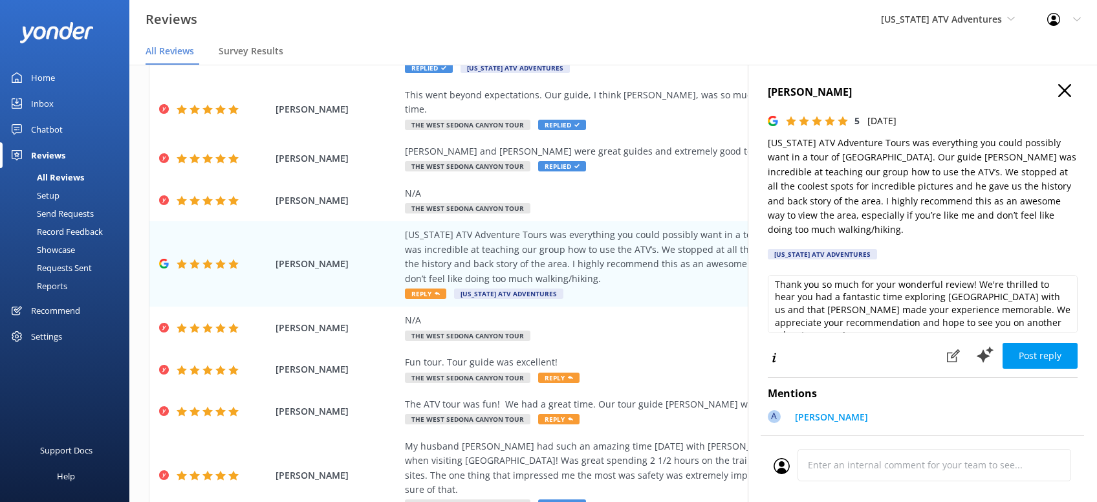
scroll to position [6, 0]
click at [1058, 304] on textarea "Thank you so much for your wonderful review! We're thrilled to hear you had a f…" at bounding box center [923, 304] width 310 height 58
paste textarea "CRS - Kristen"
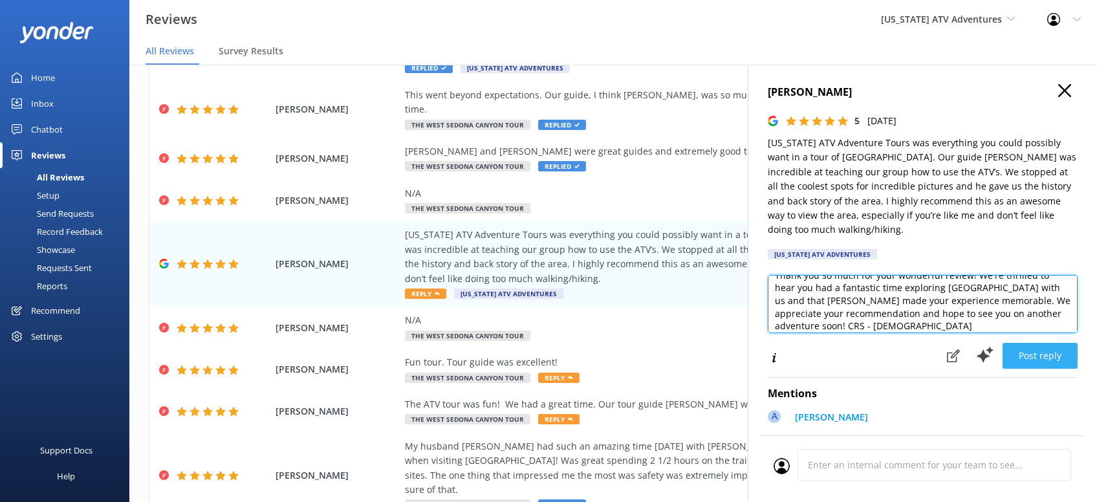
type textarea "Thank you so much for your wonderful review! We're thrilled to hear you had a f…"
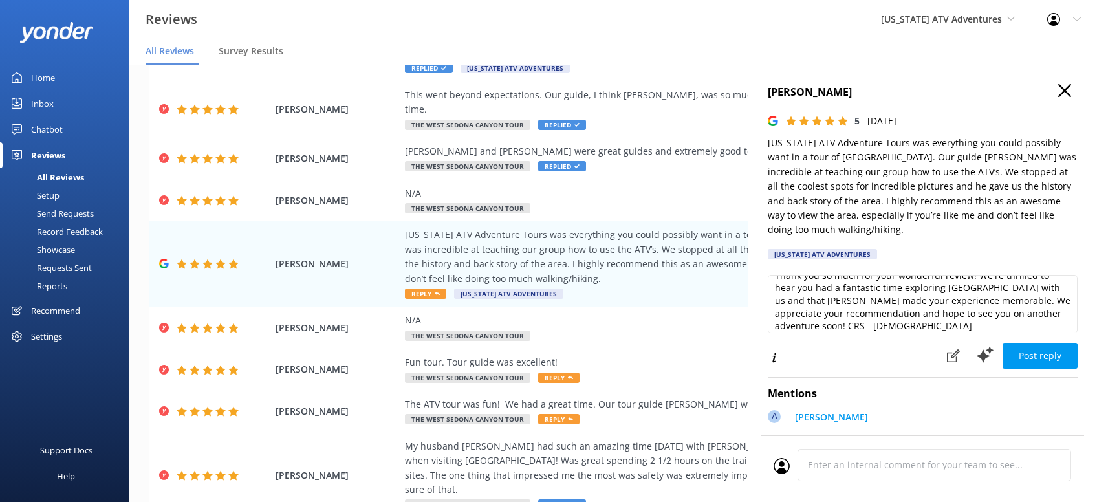
drag, startPoint x: 1022, startPoint y: 339, endPoint x: 1041, endPoint y: 333, distance: 19.6
click at [1026, 343] on button "Post reply" at bounding box center [1040, 356] width 75 height 26
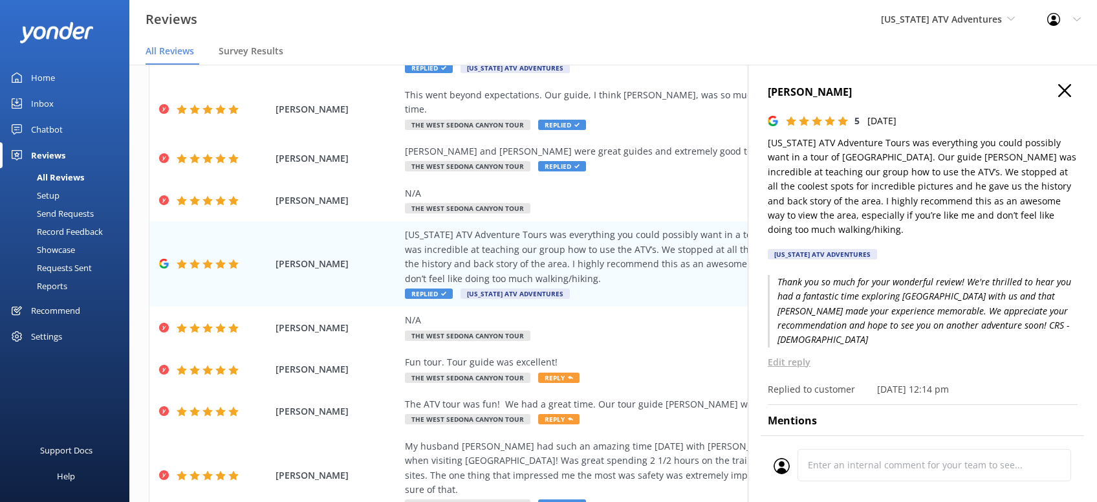
click at [1069, 91] on icon "button" at bounding box center [1064, 90] width 13 height 13
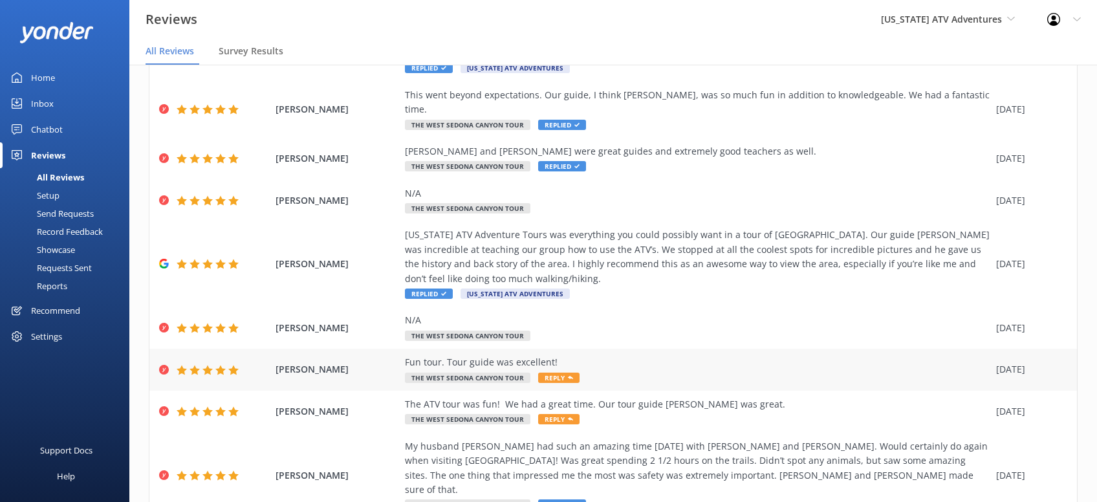
click at [658, 358] on div "Fun tour. Tour guide was excellent! The West Sedona Canyon Tour Reply" at bounding box center [697, 369] width 585 height 29
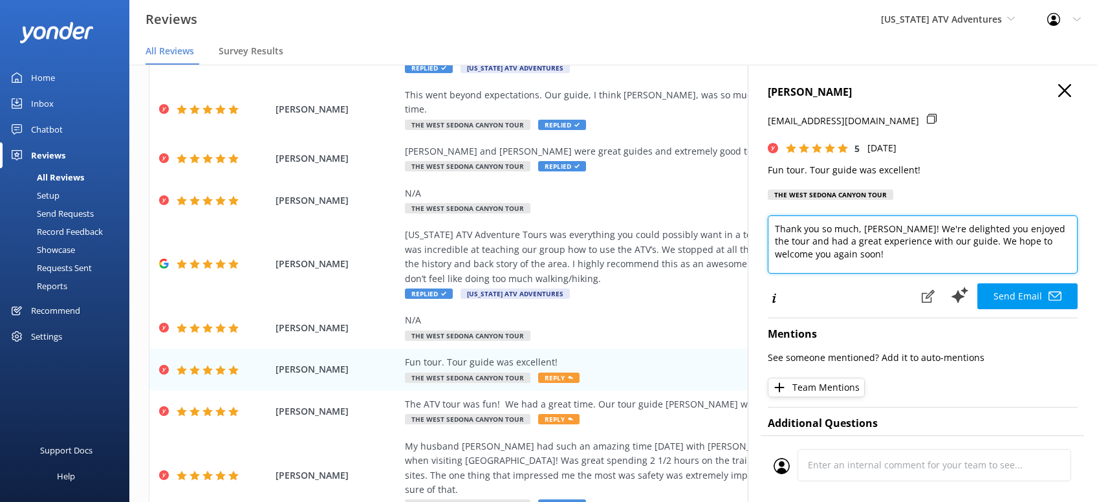
click at [906, 258] on textarea "Thank you so much, Jeff! We're delighted you enjoyed the tour and had a great e…" at bounding box center [923, 244] width 310 height 58
paste textarea "CRS - Kristen"
type textarea "Thank you so much, Jeff! We're delighted you enjoyed the tour and had a great e…"
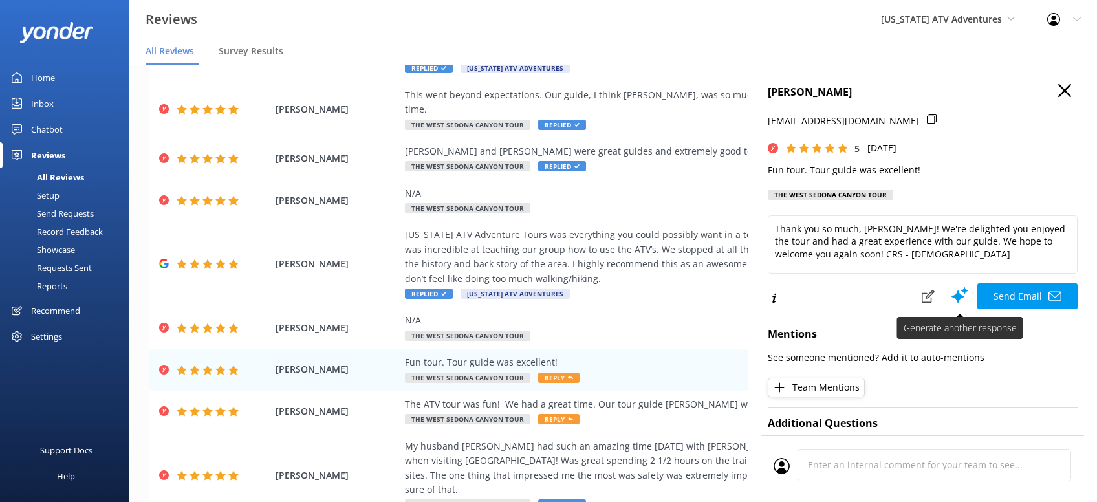
drag, startPoint x: 1015, startPoint y: 286, endPoint x: 1001, endPoint y: 300, distance: 19.7
click at [1016, 287] on button "Send Email" at bounding box center [1027, 296] width 100 height 26
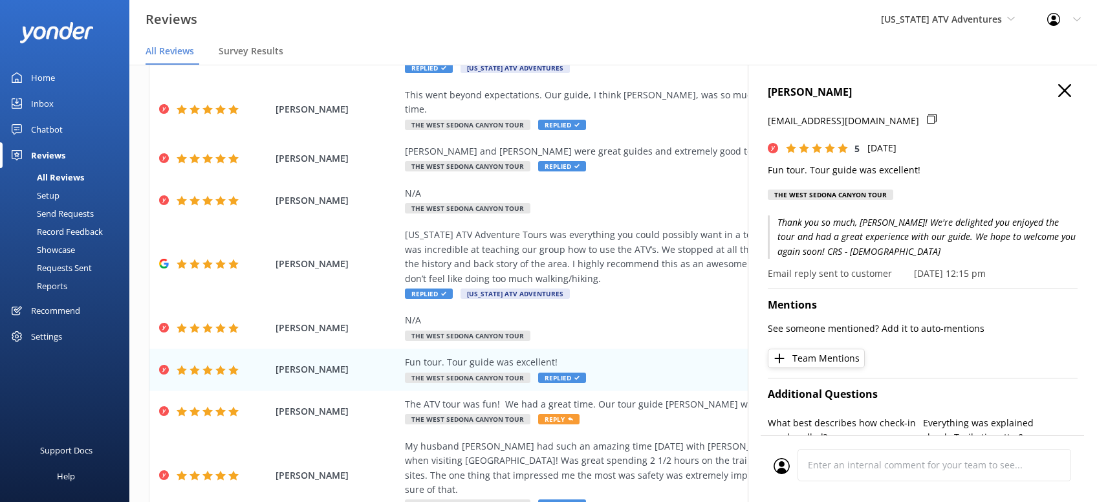
click at [1065, 94] on icon "button" at bounding box center [1064, 90] width 13 height 13
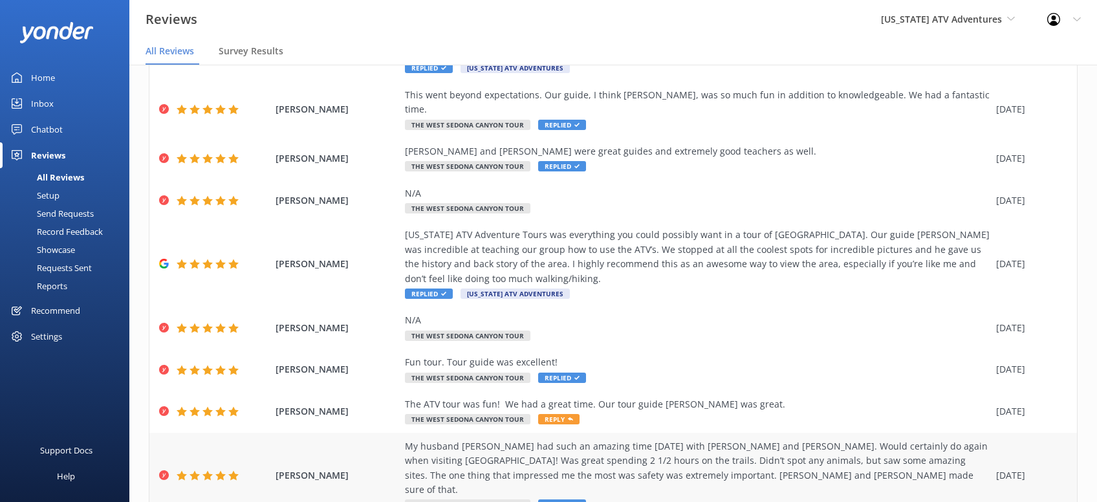
scroll to position [219, 0]
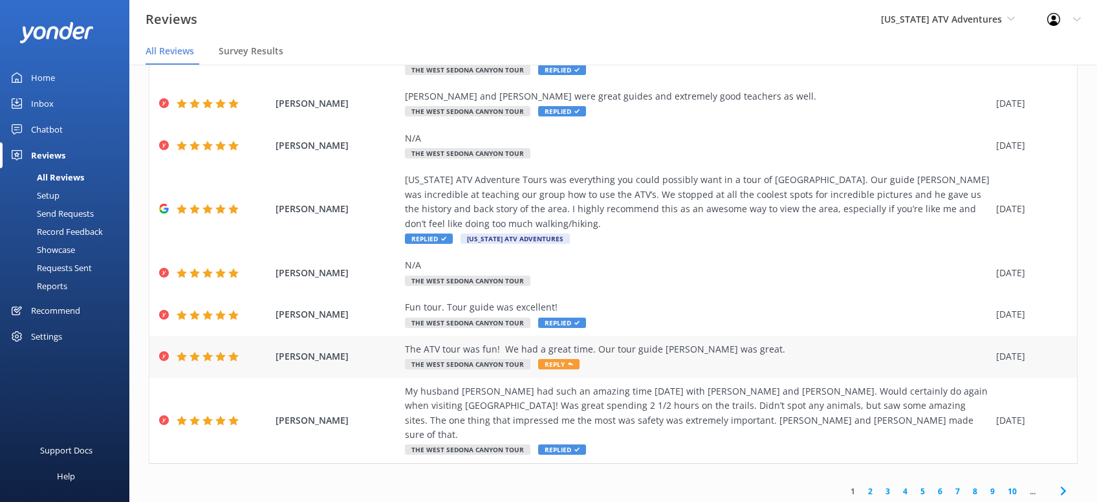
click at [661, 342] on div "The ATV tour was fun! We had a great time. Our tour guide Tyler was great." at bounding box center [697, 349] width 585 height 14
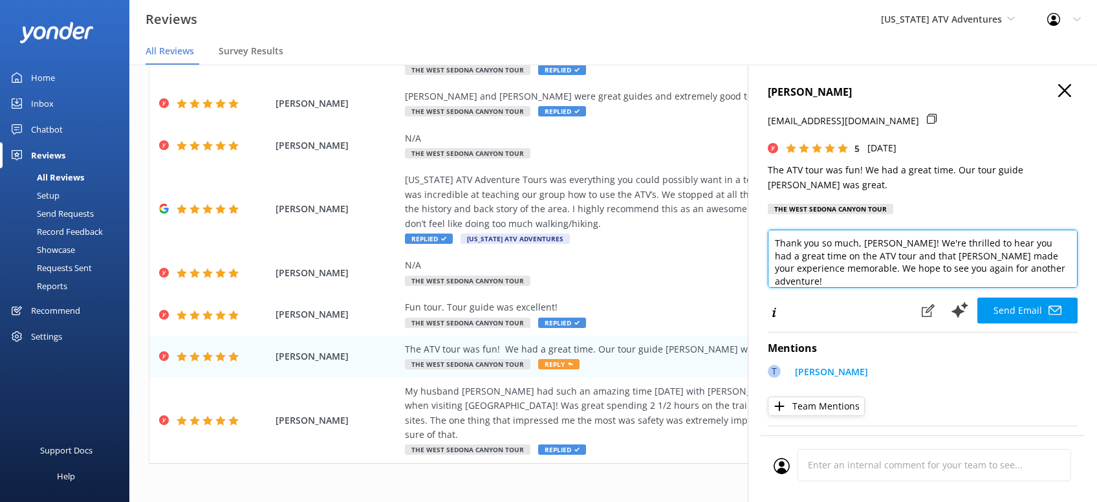
click at [1060, 276] on textarea "Thank you so much, Jacqueline! We're thrilled to hear you had a great time on t…" at bounding box center [923, 259] width 310 height 58
paste textarea "CRS - Kristen"
type textarea "Thank you so much, Jacqueline! We're thrilled to hear you had a great time on t…"
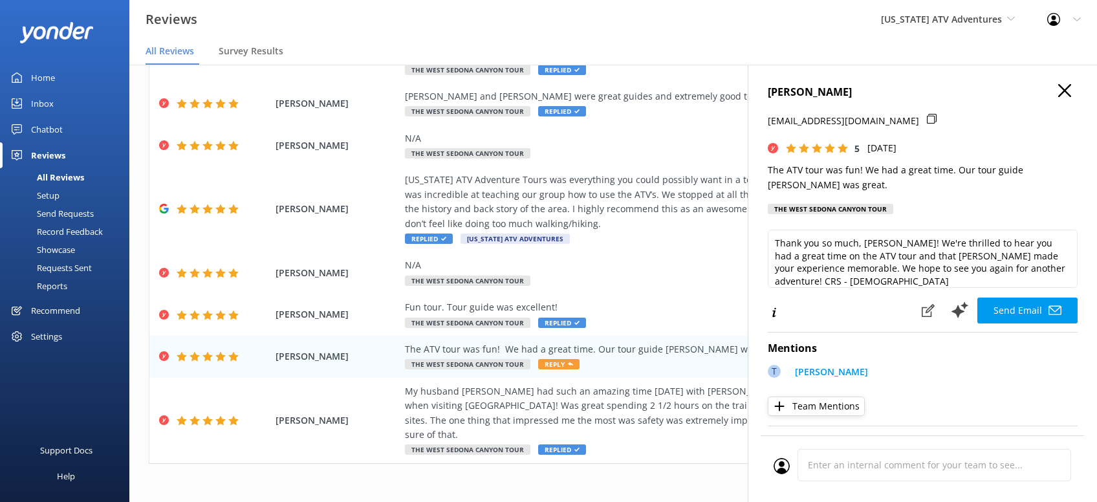
click at [1021, 305] on button "Send Email" at bounding box center [1027, 311] width 100 height 26
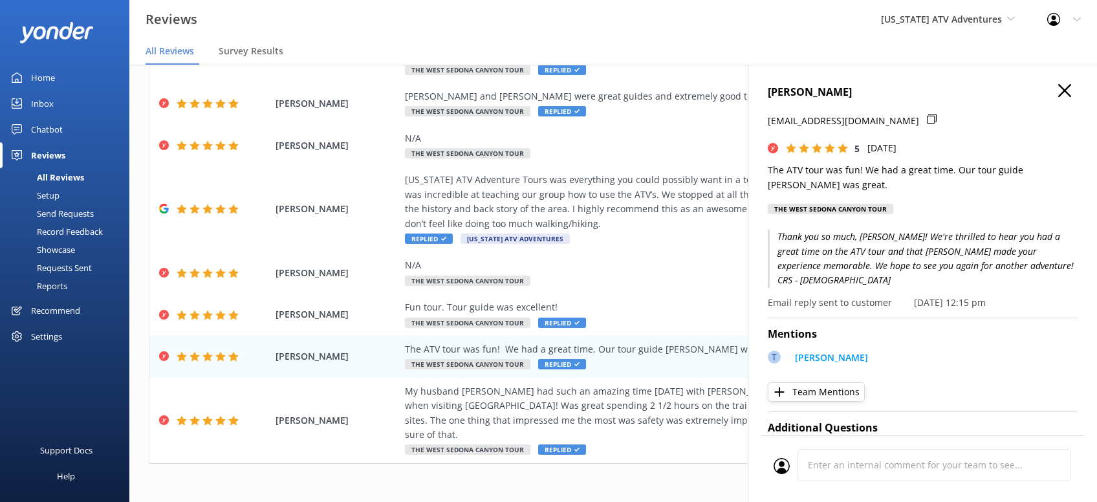
click at [1056, 87] on h4 "Jacqueline Love" at bounding box center [923, 92] width 310 height 17
click at [1060, 93] on icon "button" at bounding box center [1064, 90] width 13 height 13
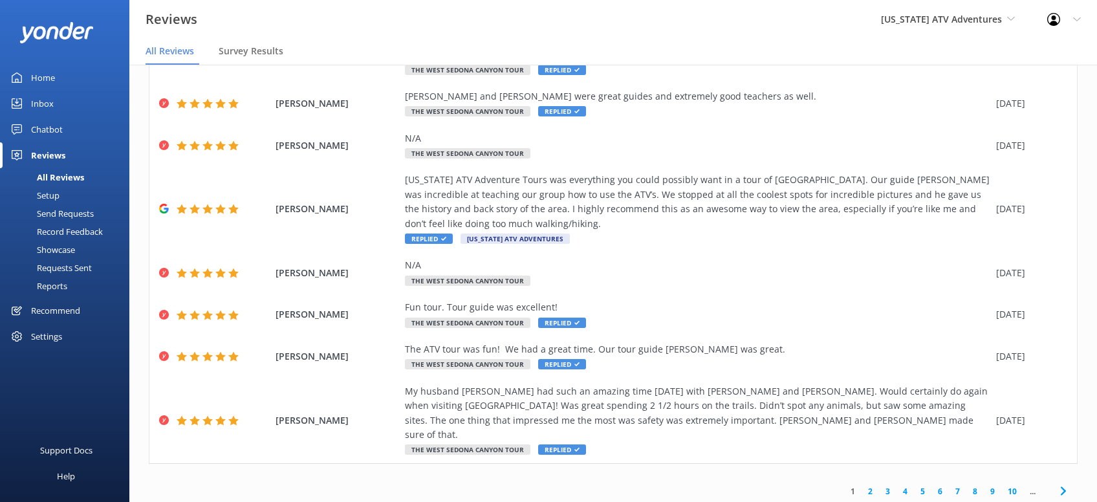
click at [1057, 483] on icon at bounding box center [1064, 491] width 16 height 16
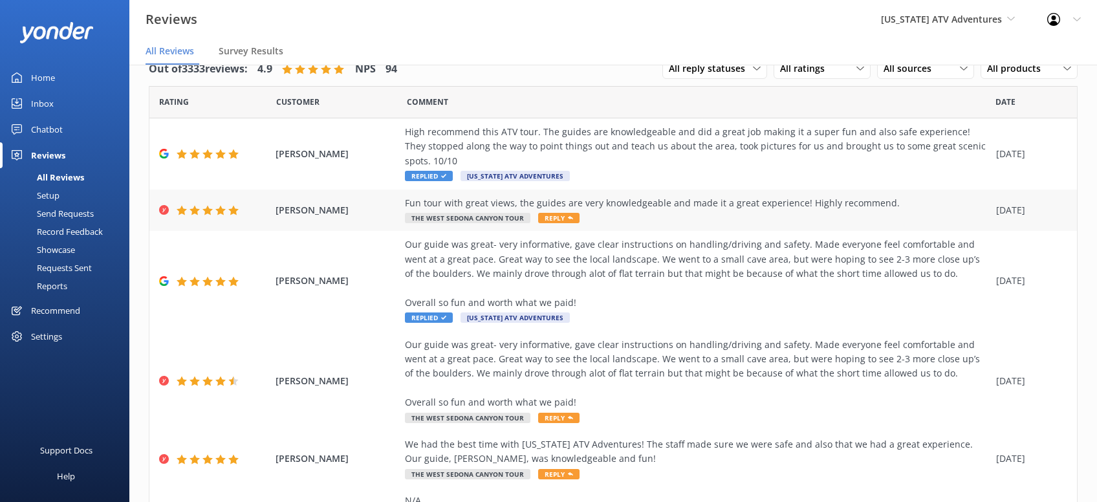
click at [574, 215] on span "Reply" at bounding box center [558, 218] width 41 height 10
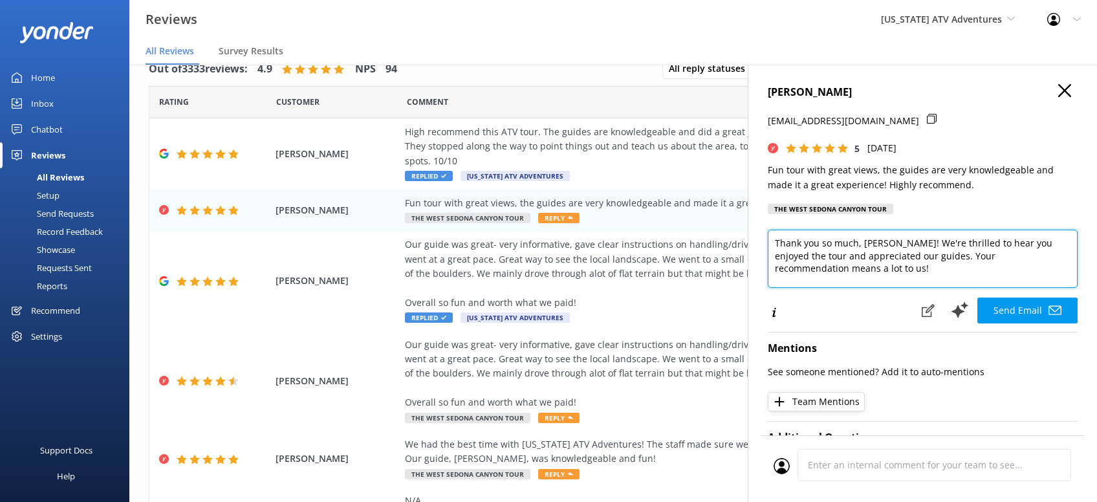
click at [844, 272] on textarea "Thank you so much, Natasha! We're thrilled to hear you enjoyed the tour and app…" at bounding box center [923, 259] width 310 height 58
paste textarea "CRS - Kristen"
type textarea "Thank you so much, Natasha! We're thrilled to hear you enjoyed the tour and app…"
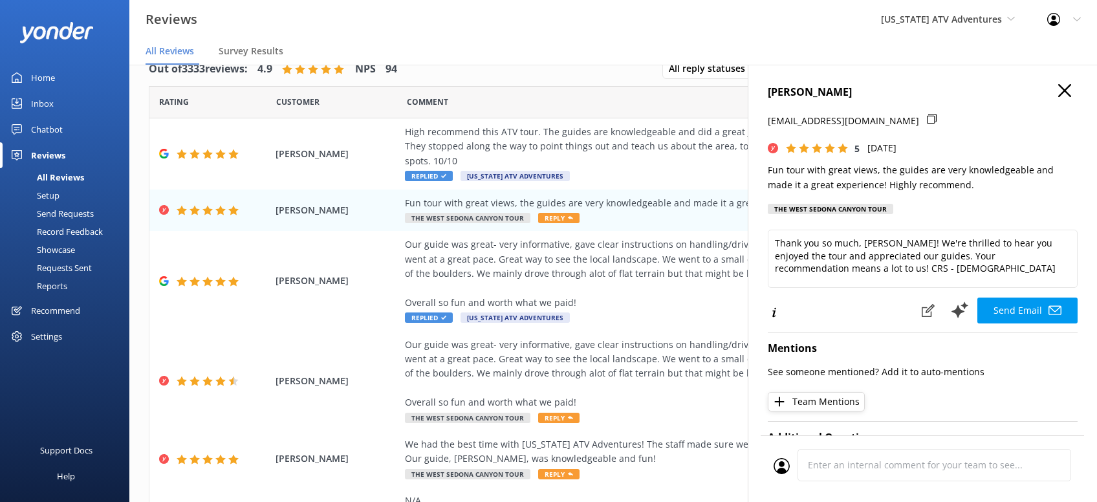
drag, startPoint x: 1019, startPoint y: 305, endPoint x: 1028, endPoint y: 304, distance: 9.7
click at [1021, 305] on button "Send Email" at bounding box center [1027, 311] width 100 height 26
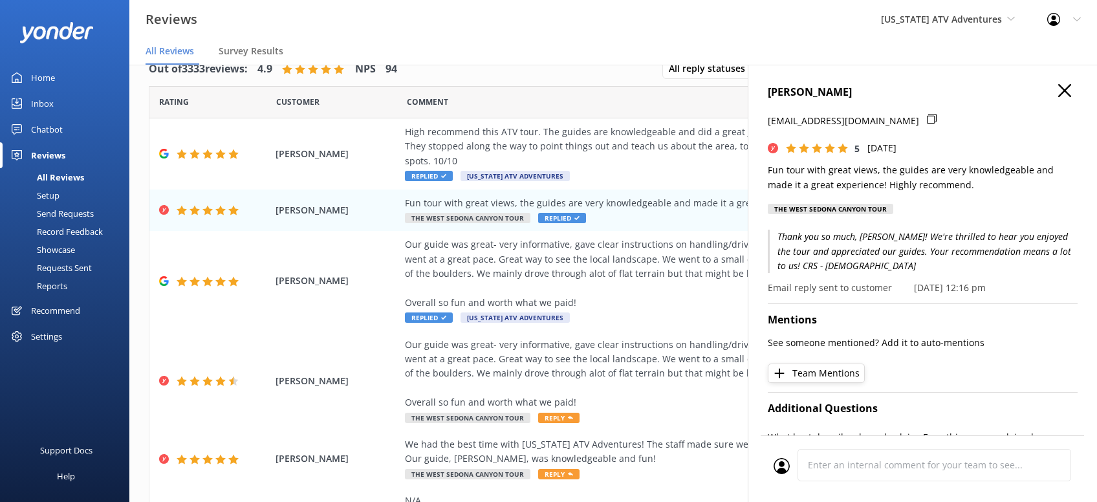
click at [1065, 92] on icon "button" at bounding box center [1064, 90] width 13 height 13
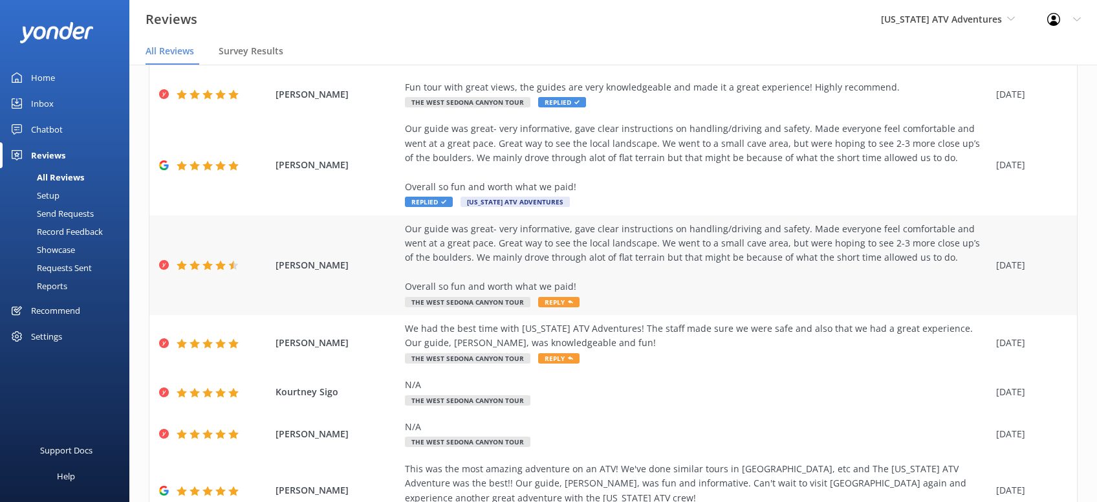
scroll to position [164, 0]
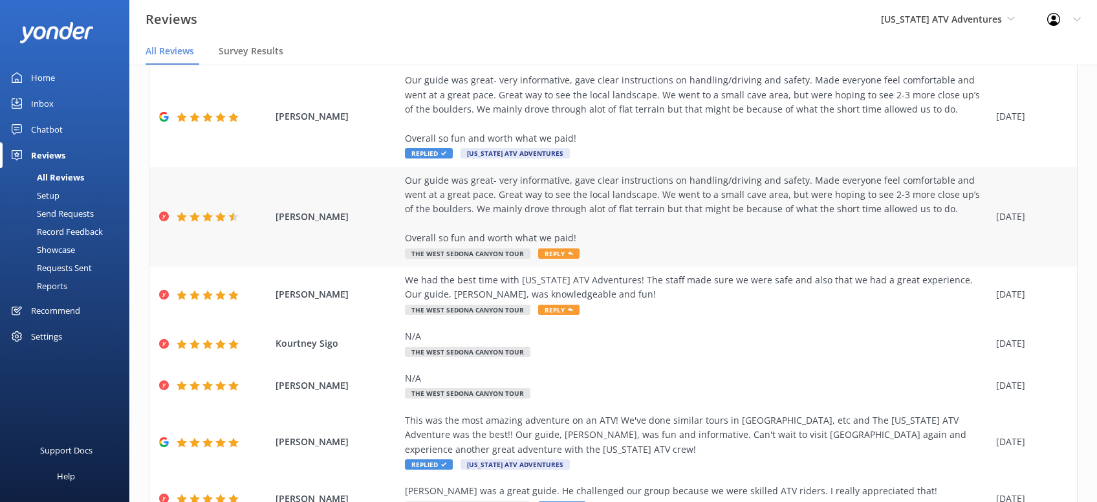
click at [637, 237] on div "Our guide was great- very informative, gave clear instructions on handling/driv…" at bounding box center [697, 209] width 585 height 72
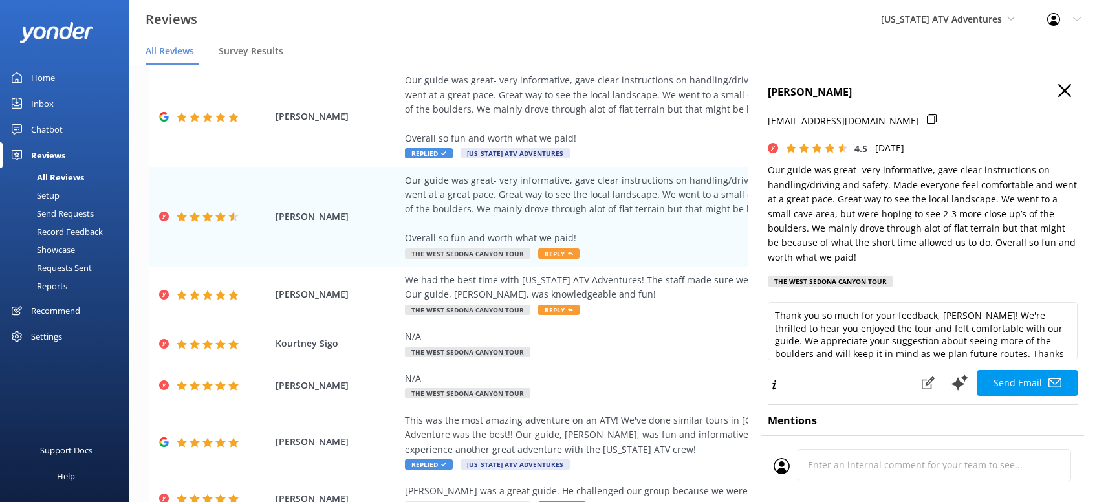
scroll to position [19, 0]
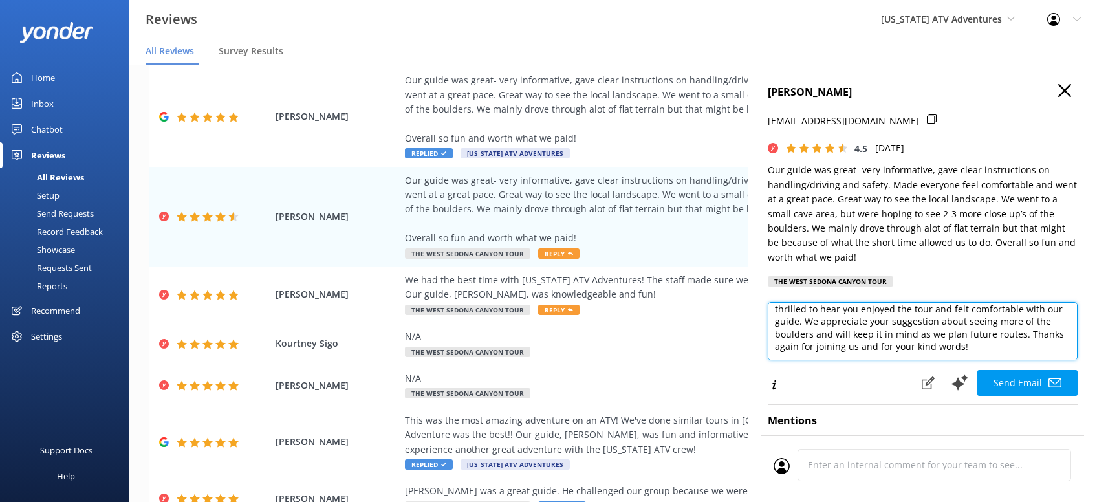
click at [898, 358] on textarea "Thank you so much for your feedback, Amy! We're thrilled to hear you enjoyed th…" at bounding box center [923, 331] width 310 height 58
paste textarea "CRS - Kristen"
type textarea "Thank you so much for your feedback, Amy! We're thrilled to hear you enjoyed th…"
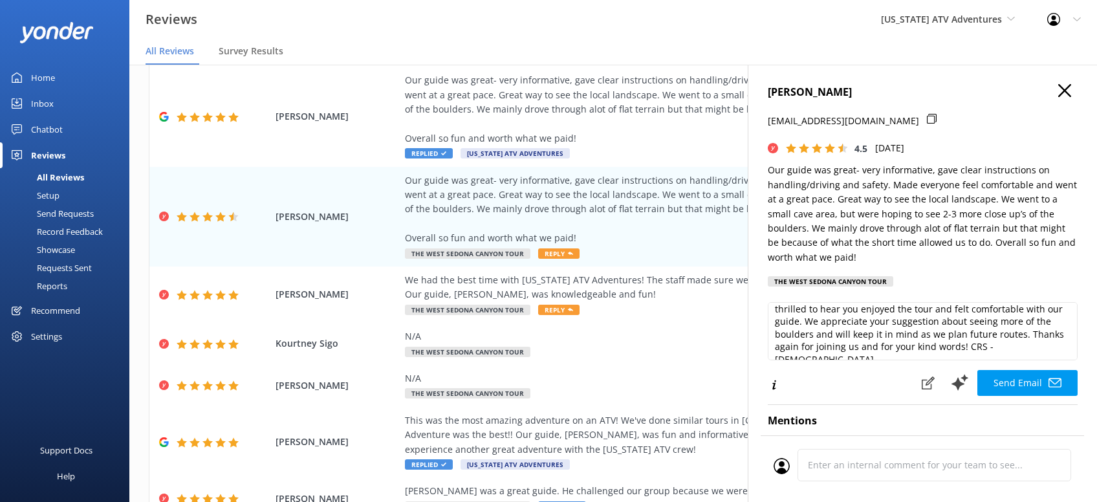
click at [1001, 374] on button "Send Email" at bounding box center [1027, 383] width 100 height 26
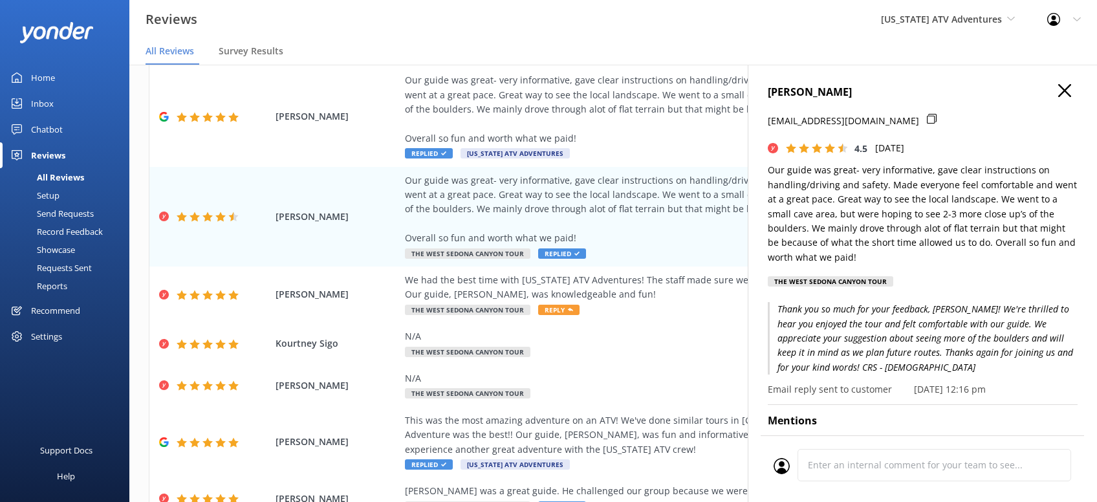
click at [1065, 94] on icon "button" at bounding box center [1064, 90] width 13 height 13
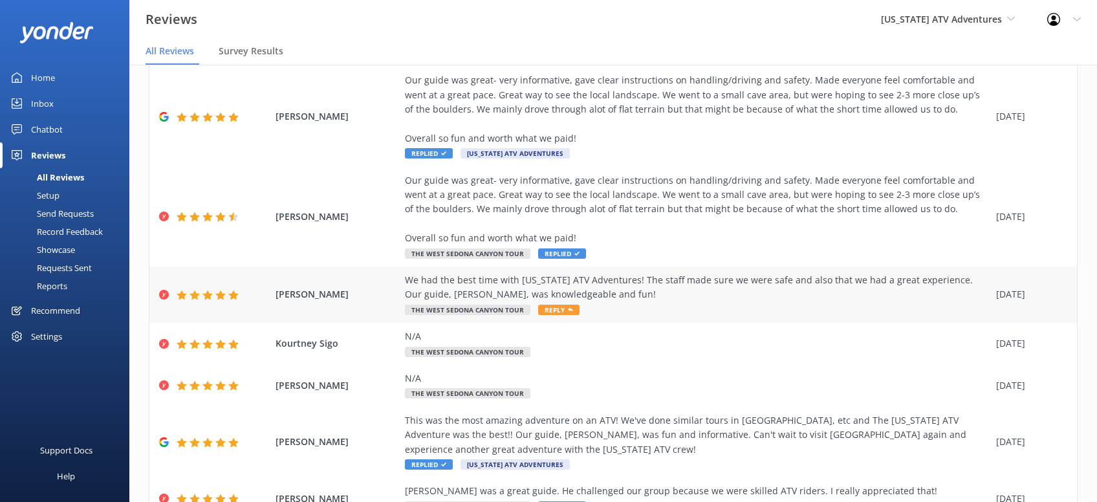
drag, startPoint x: 630, startPoint y: 294, endPoint x: 639, endPoint y: 277, distance: 19.7
click at [631, 295] on div "We had the best time with Arizona ATV Adventures! The staff made sure we were s…" at bounding box center [697, 287] width 585 height 29
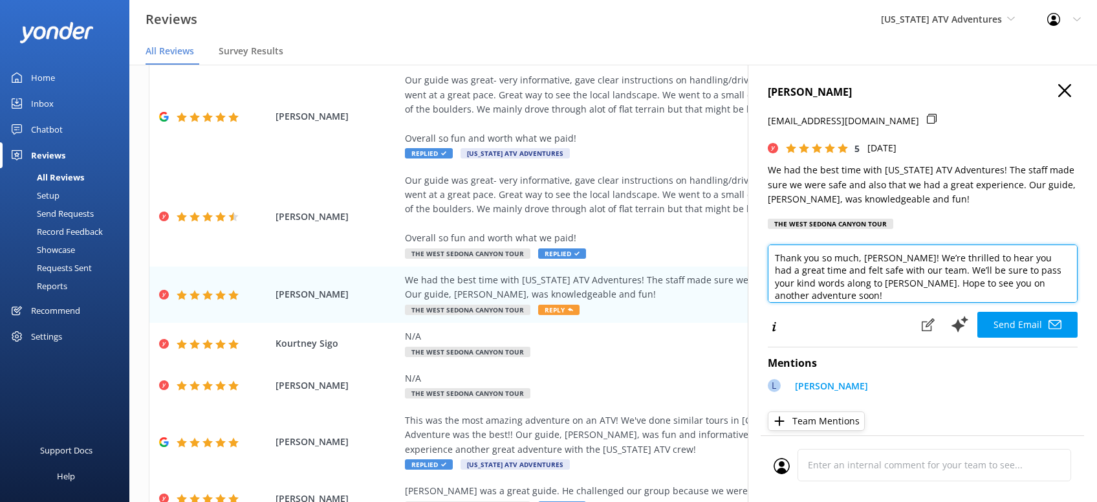
click at [1061, 283] on textarea "Thank you so much, Kelly! We’re thrilled to hear you had a great time and felt …" at bounding box center [923, 274] width 310 height 58
paste textarea "CRS - Kristen"
type textarea "Thank you so much, Kelly! We’re thrilled to hear you had a great time and felt …"
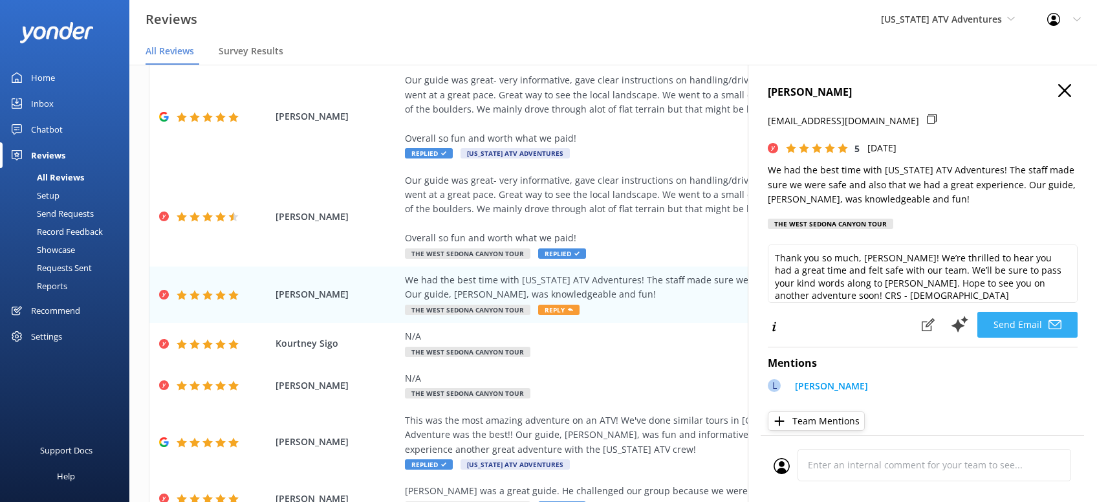
click at [1026, 316] on button "Send Email" at bounding box center [1027, 325] width 100 height 26
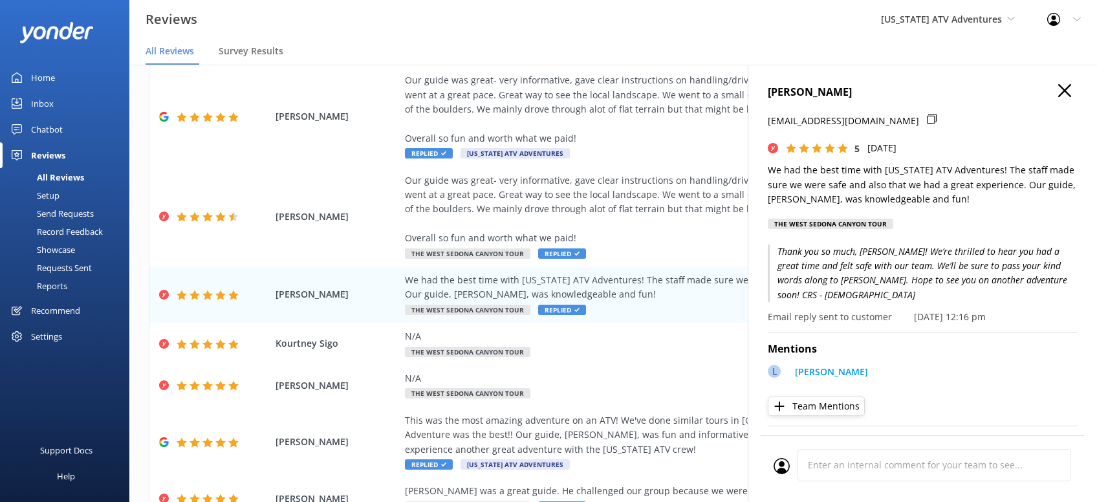
click at [1069, 89] on icon "button" at bounding box center [1064, 90] width 13 height 13
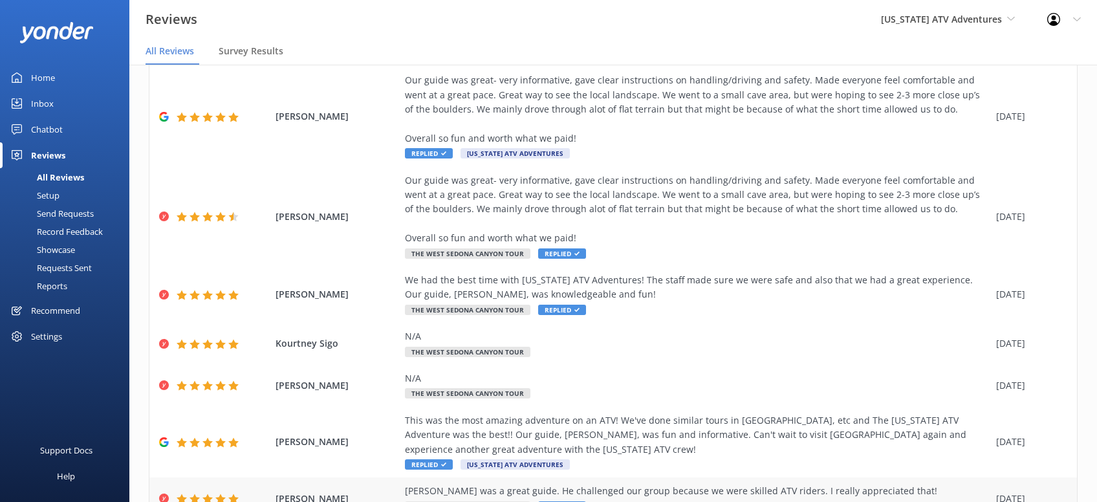
scroll to position [291, 0]
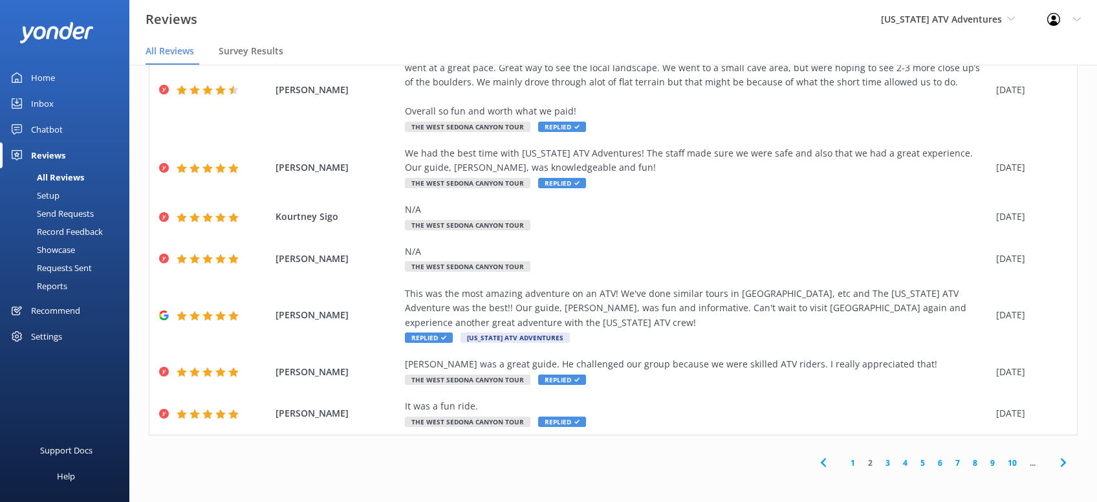
click at [1060, 463] on icon at bounding box center [1064, 463] width 16 height 16
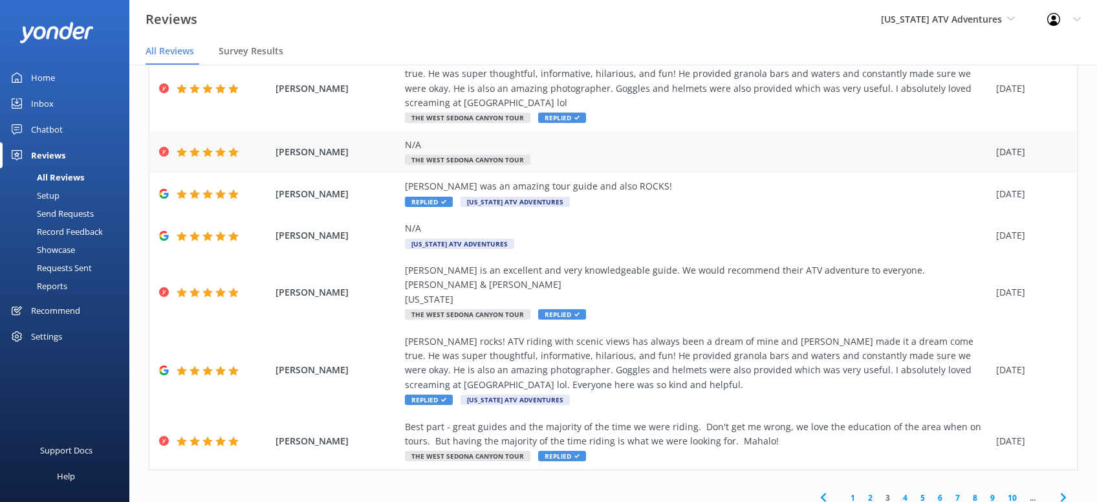
scroll to position [234, 0]
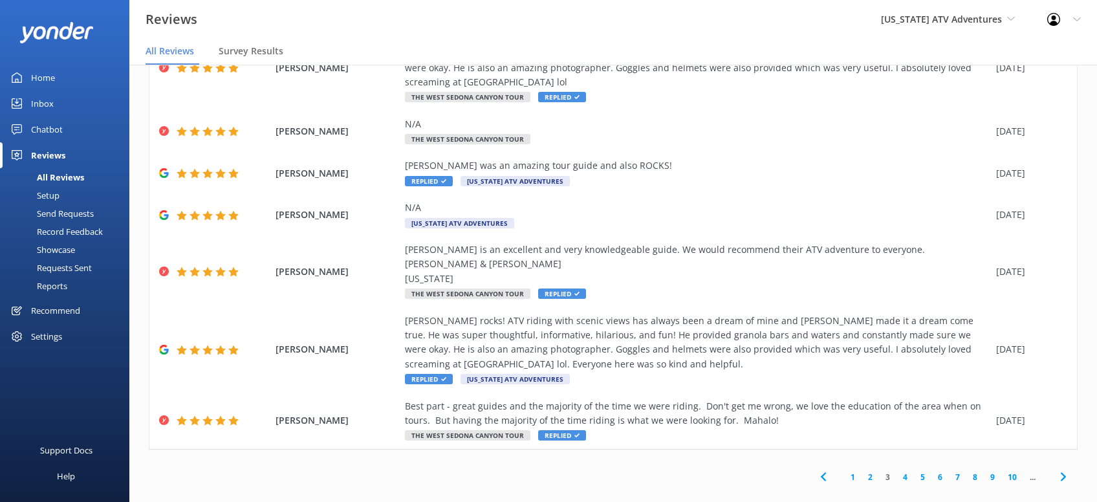
click at [1064, 473] on use at bounding box center [1062, 477] width 5 height 8
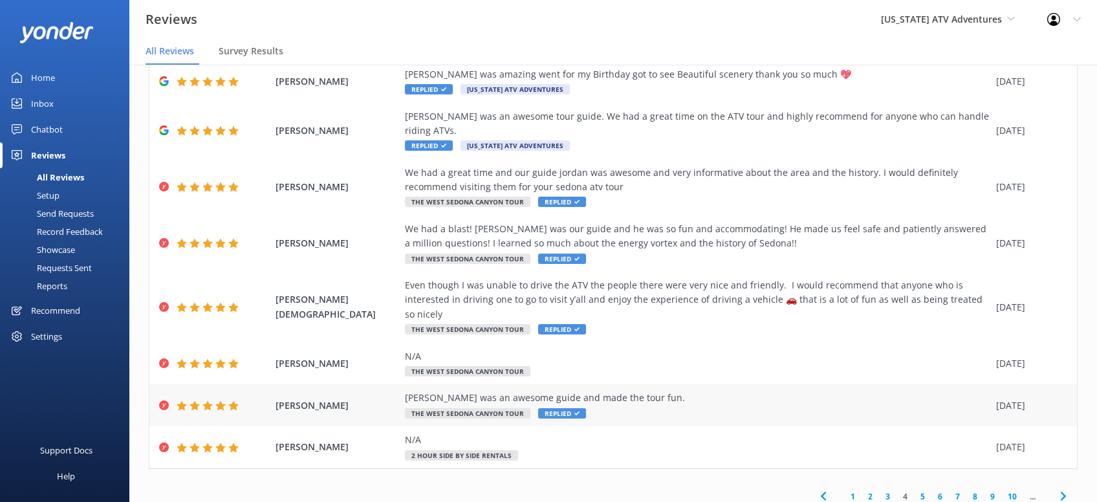
scroll to position [190, 0]
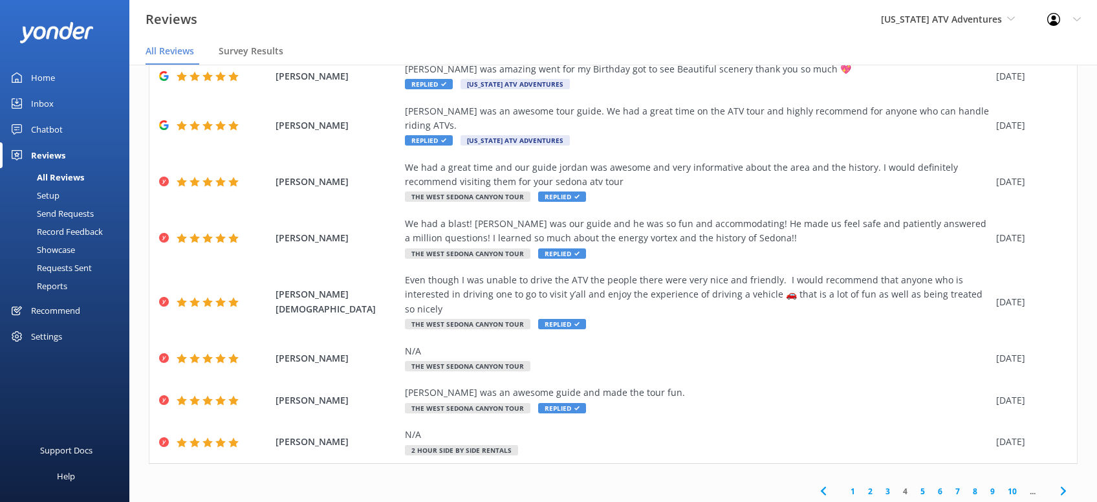
click at [1065, 487] on use at bounding box center [1062, 491] width 5 height 8
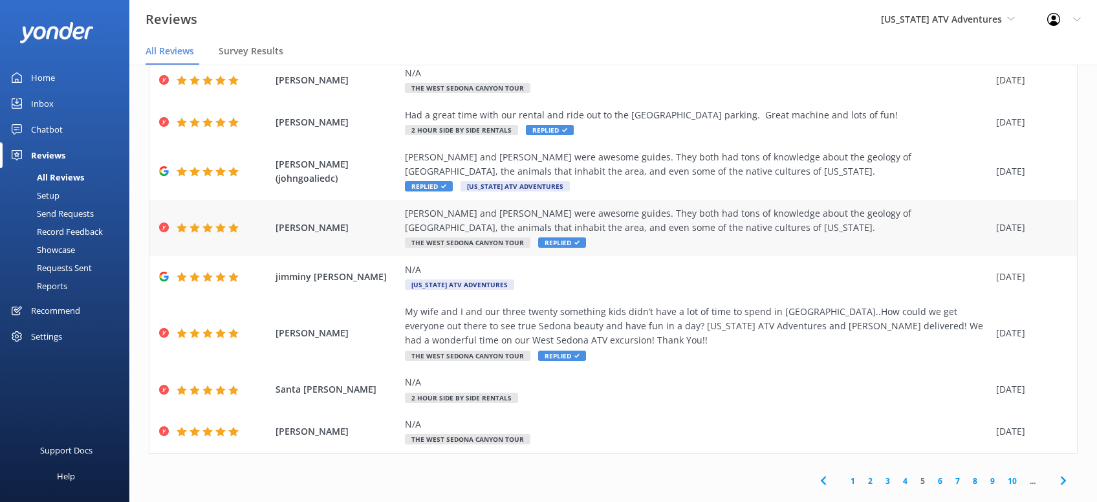
scroll to position [176, 0]
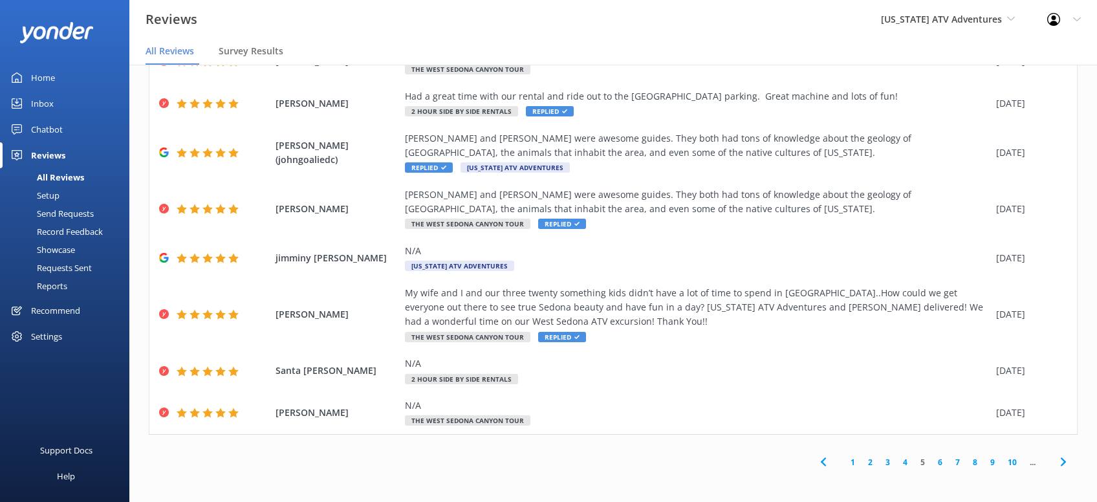
click at [1065, 463] on icon at bounding box center [1064, 462] width 16 height 16
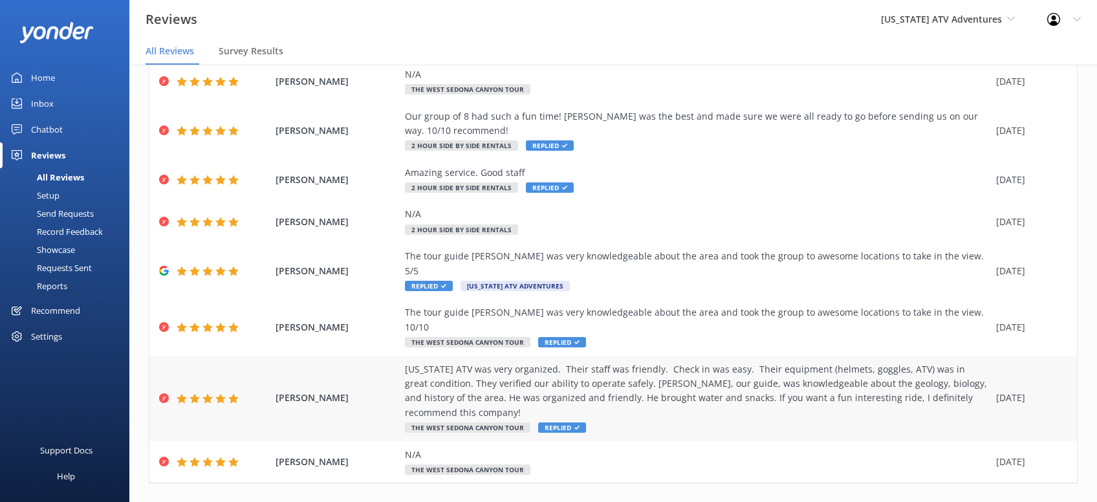
scroll to position [190, 0]
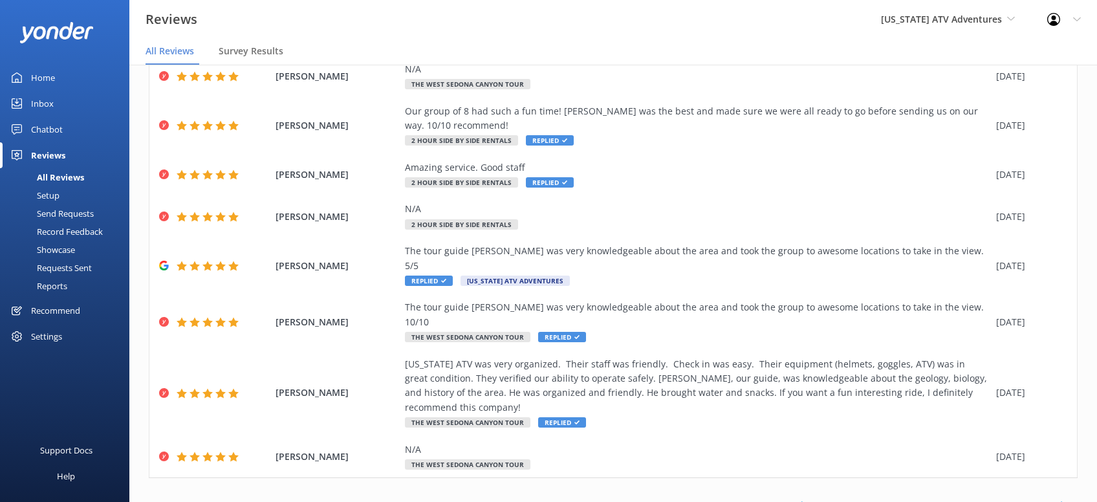
click at [1064, 498] on icon at bounding box center [1064, 506] width 16 height 16
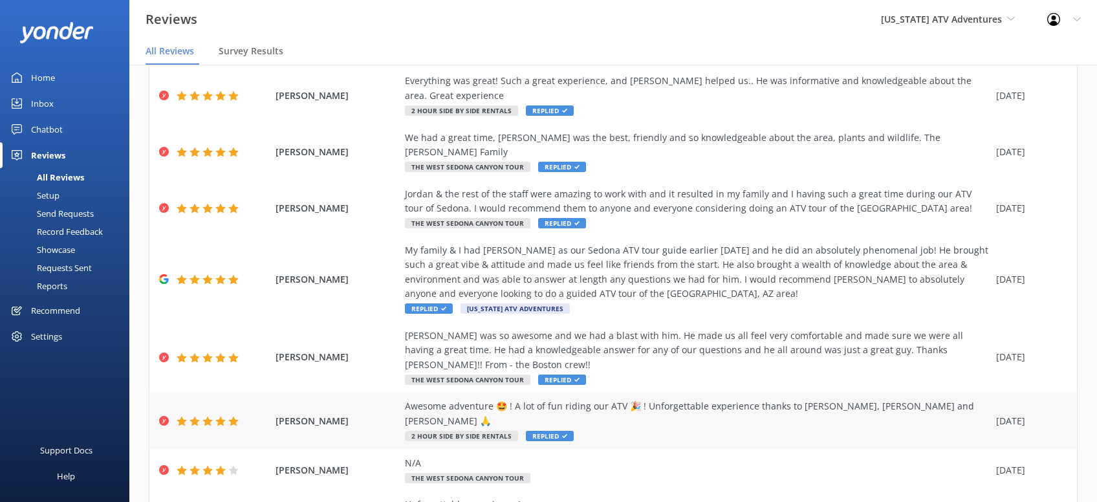
scroll to position [219, 0]
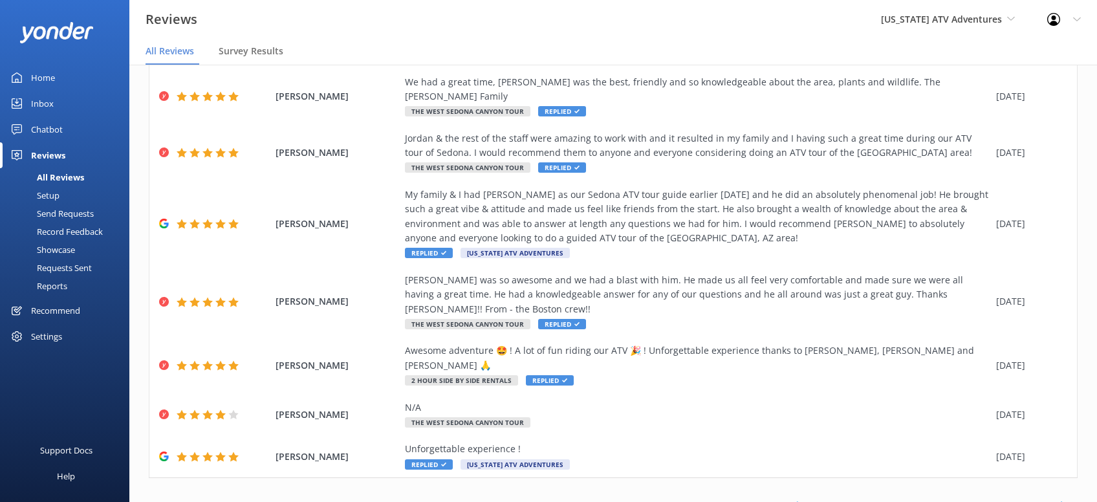
click at [1063, 498] on icon at bounding box center [1064, 506] width 16 height 16
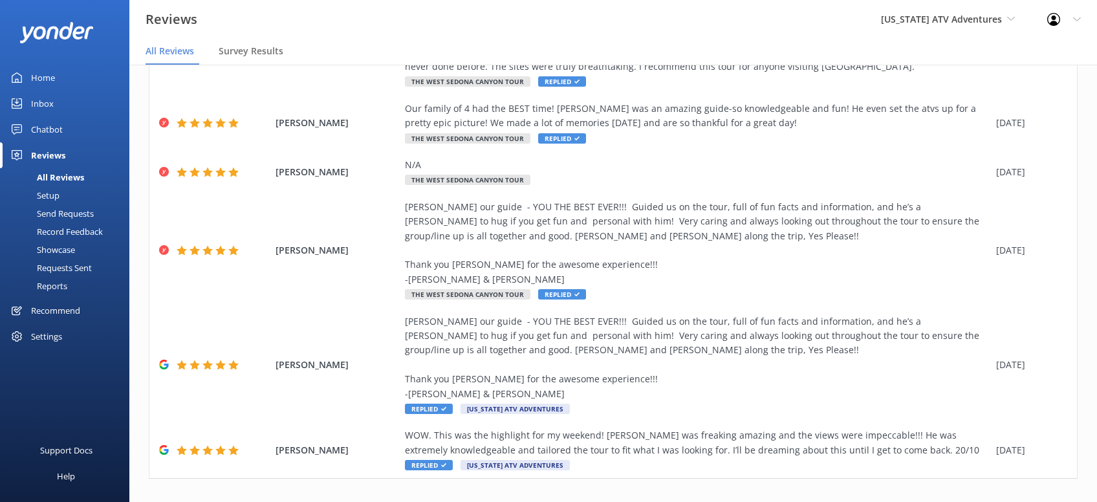
scroll to position [335, 0]
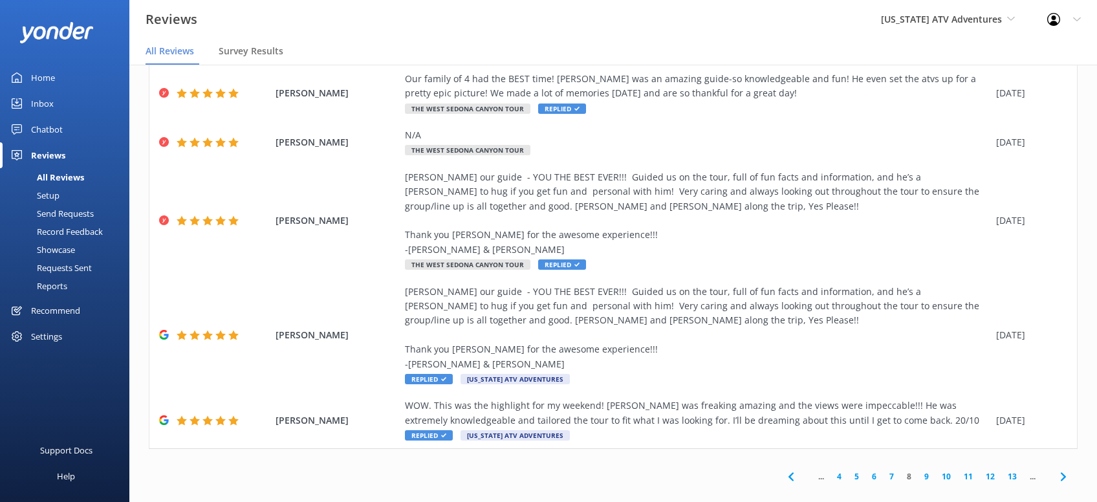
click at [1064, 469] on icon at bounding box center [1064, 477] width 16 height 16
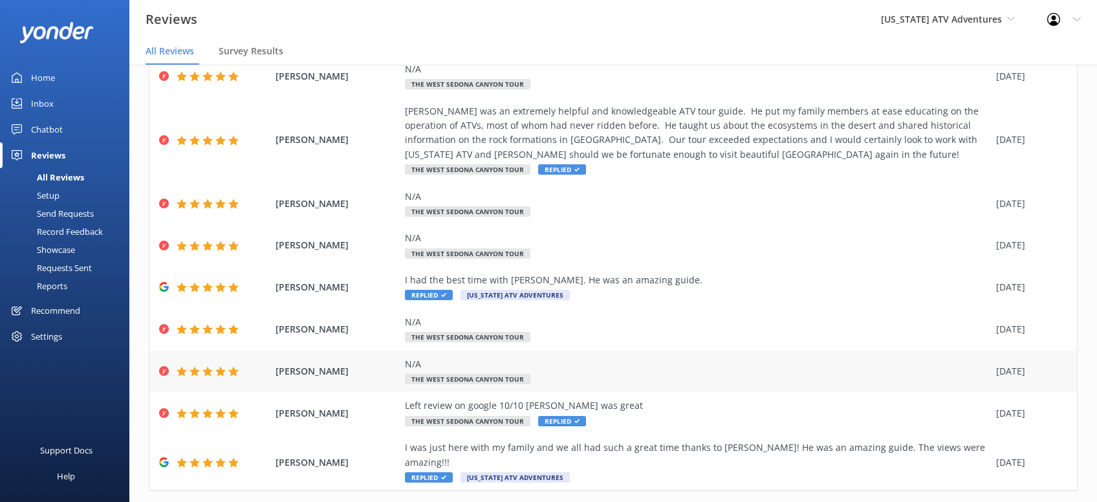
scroll to position [147, 0]
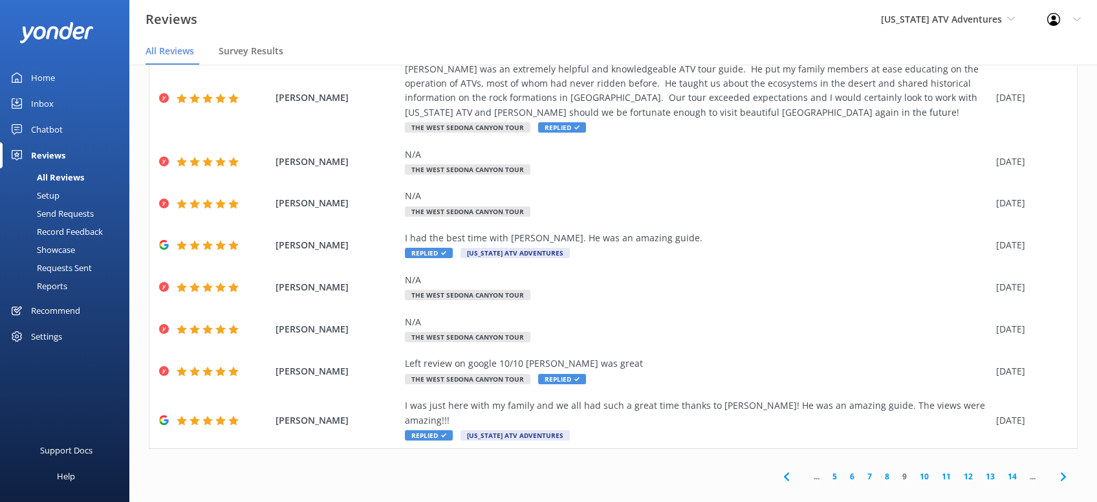
click at [1060, 469] on icon at bounding box center [1064, 477] width 16 height 16
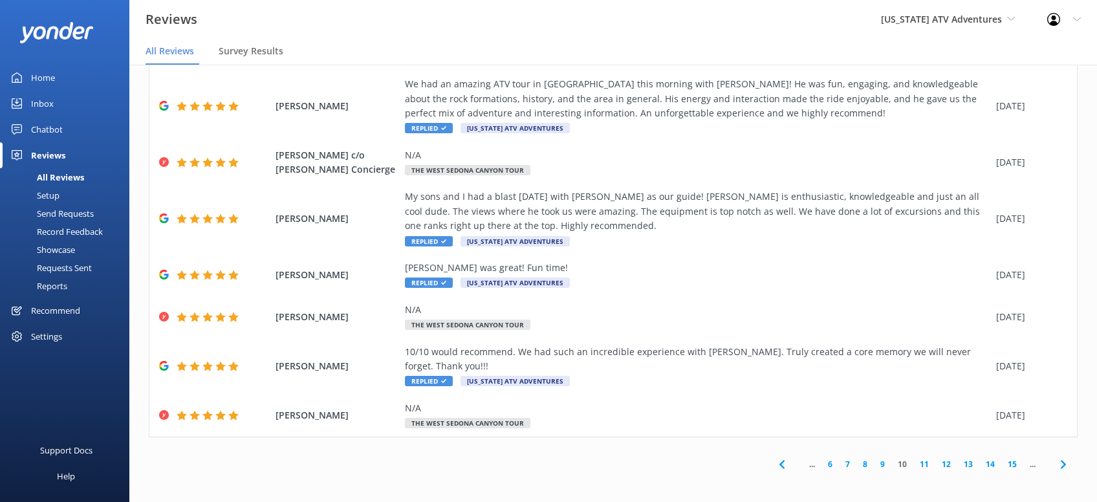
scroll to position [204, 0]
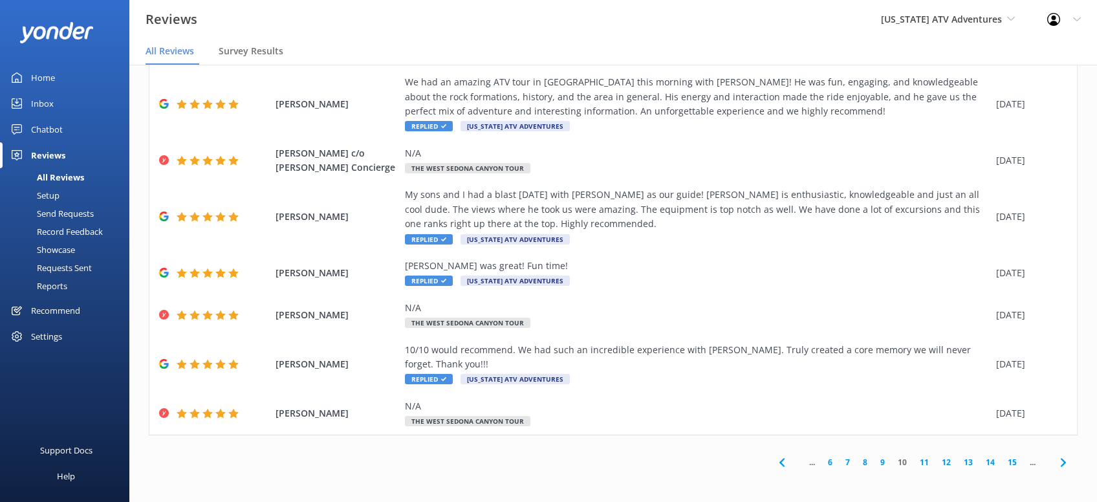
click at [1063, 464] on use at bounding box center [1062, 462] width 5 height 8
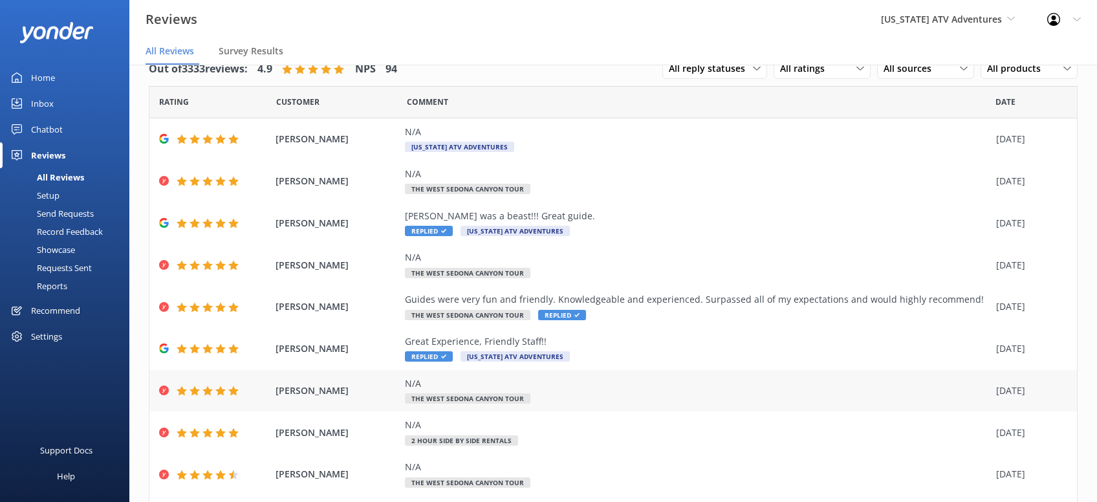
scroll to position [103, 0]
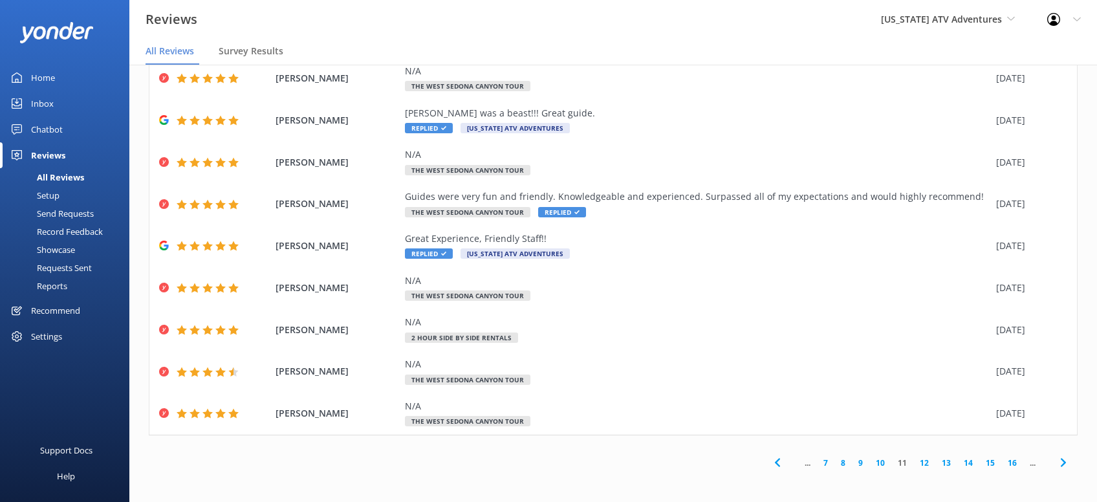
click at [1059, 462] on icon at bounding box center [1064, 463] width 16 height 16
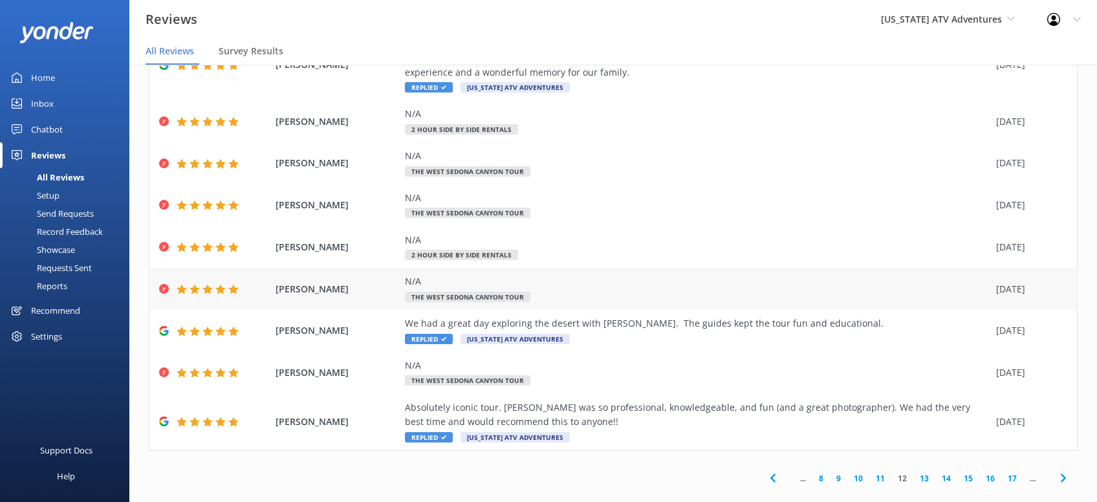
scroll to position [147, 0]
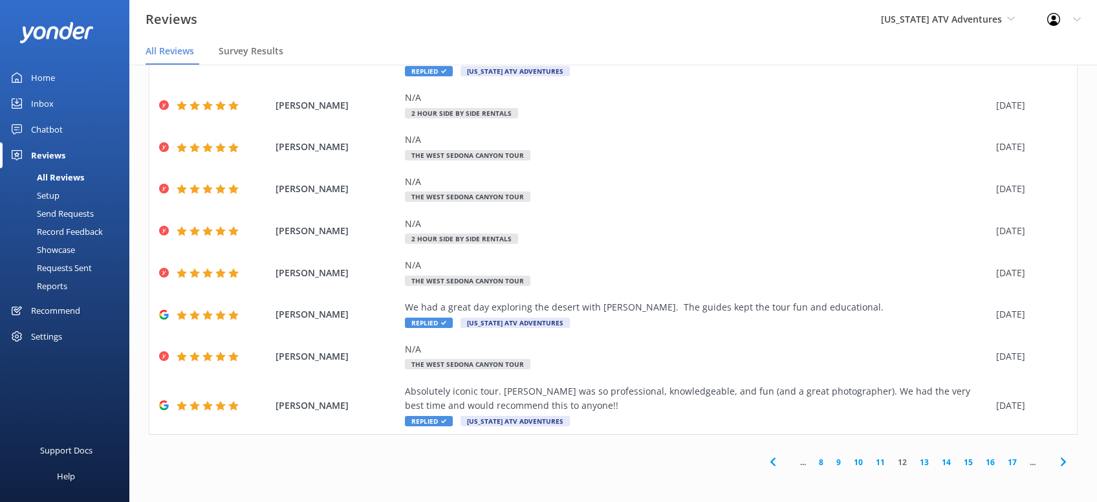
click at [1016, 20] on div "Arizona ATV Adventures Sedona Off-Road Center Arizona Safari Jeep Tours Arizona…" at bounding box center [948, 19] width 166 height 39
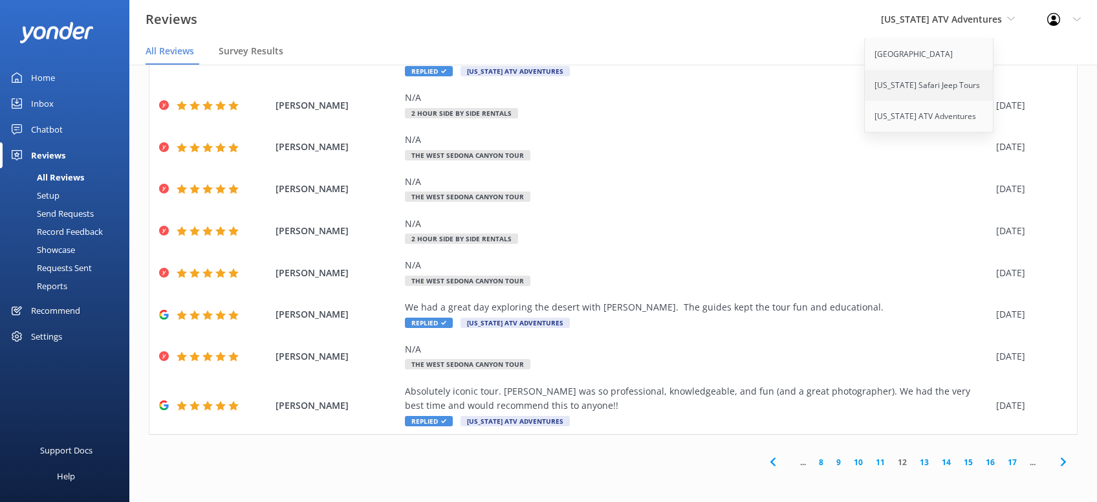
click at [965, 90] on link "[US_STATE] Safari Jeep Tours" at bounding box center [929, 85] width 129 height 31
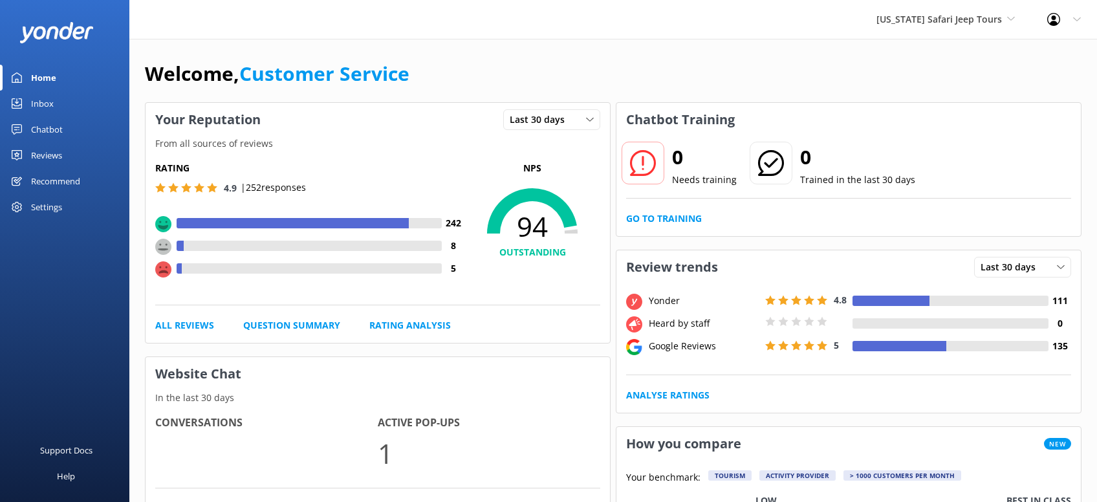
click at [56, 162] on div "Reviews" at bounding box center [46, 155] width 31 height 26
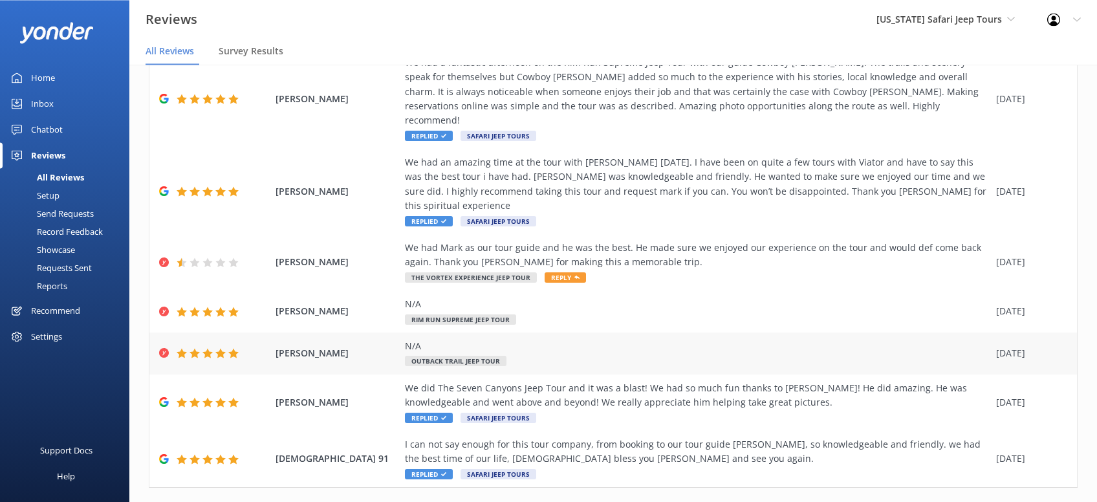
scroll to position [25, 0]
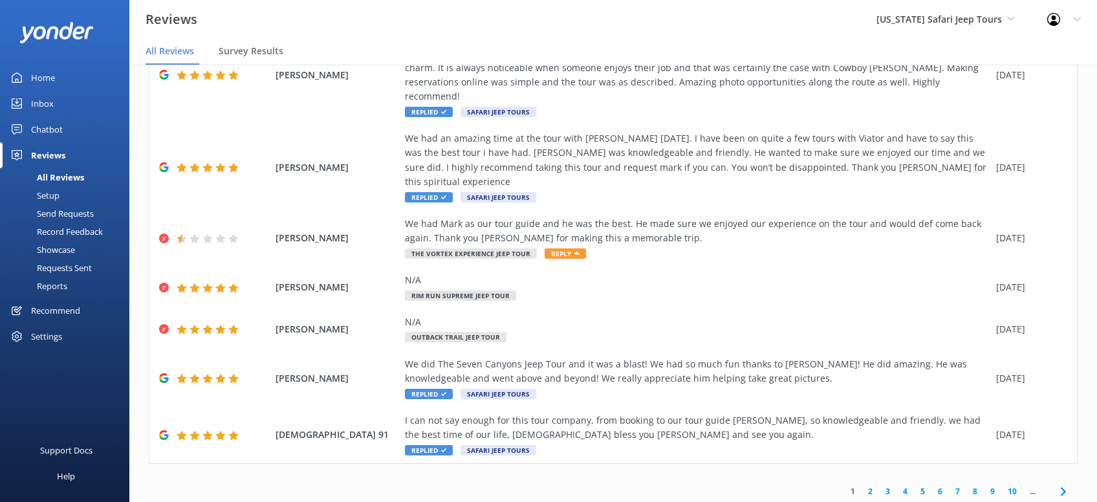
click at [1061, 484] on icon at bounding box center [1064, 492] width 16 height 16
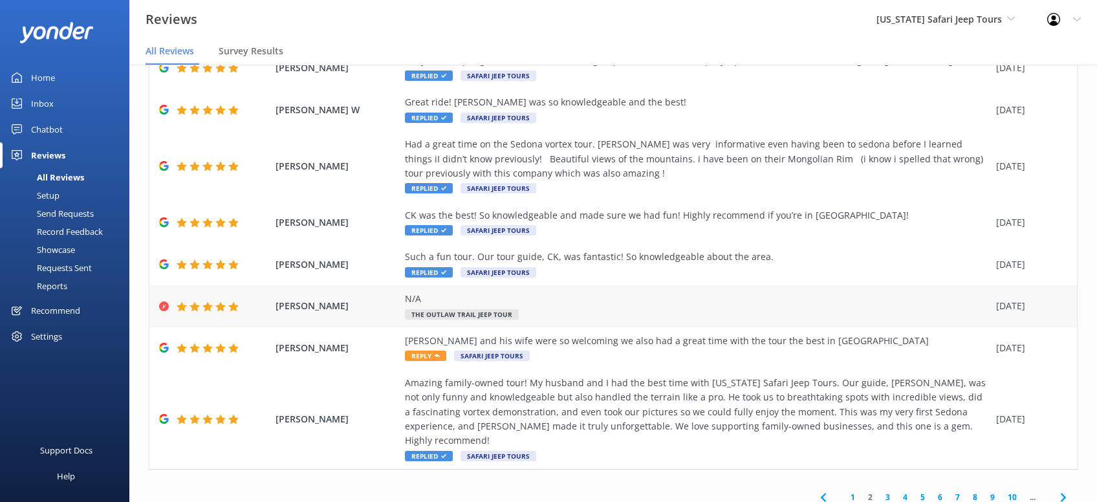
scroll to position [176, 0]
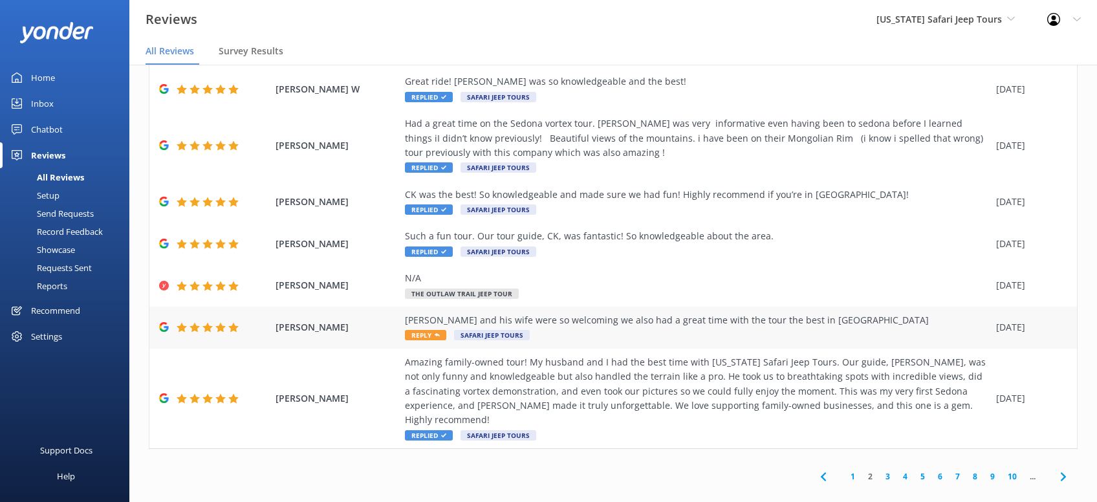
click at [415, 334] on span "Reply" at bounding box center [425, 335] width 41 height 10
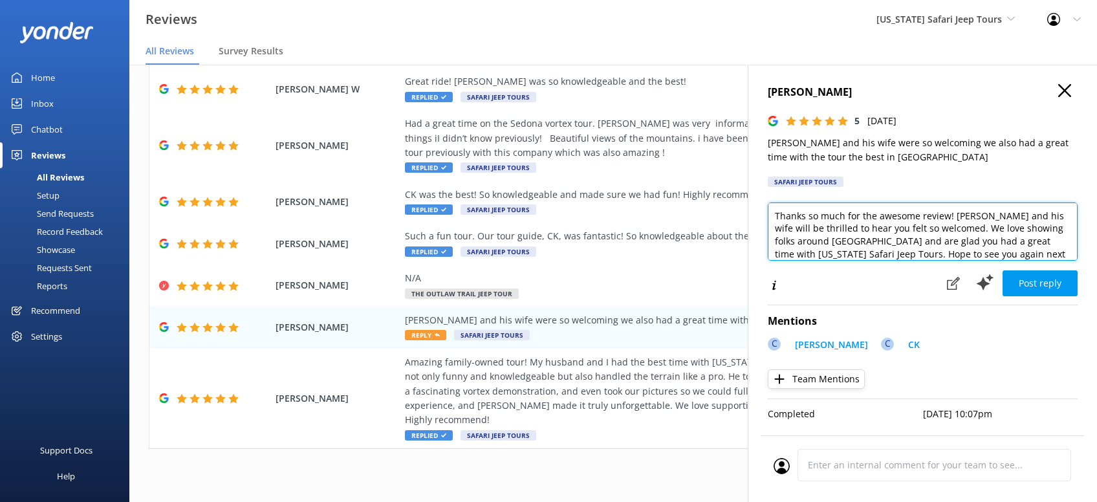
click at [1048, 253] on textarea "Thanks so much for the awesome review! Chris and his wife will be thrilled to h…" at bounding box center [923, 231] width 310 height 58
paste textarea "CRS - Kristen"
type textarea "Thanks so much for the awesome review! Chris and his wife will be thrilled to h…"
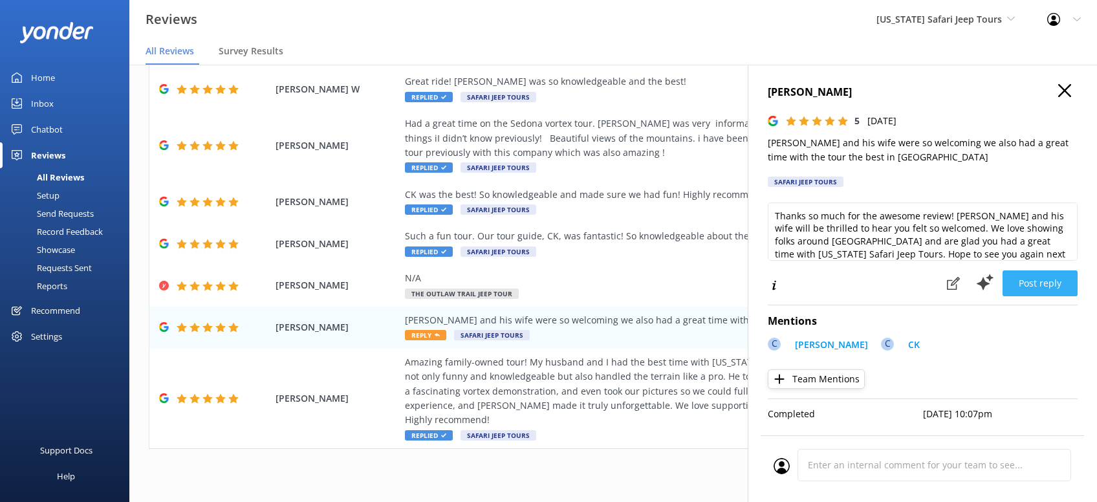
click at [1062, 282] on button "Post reply" at bounding box center [1040, 283] width 75 height 26
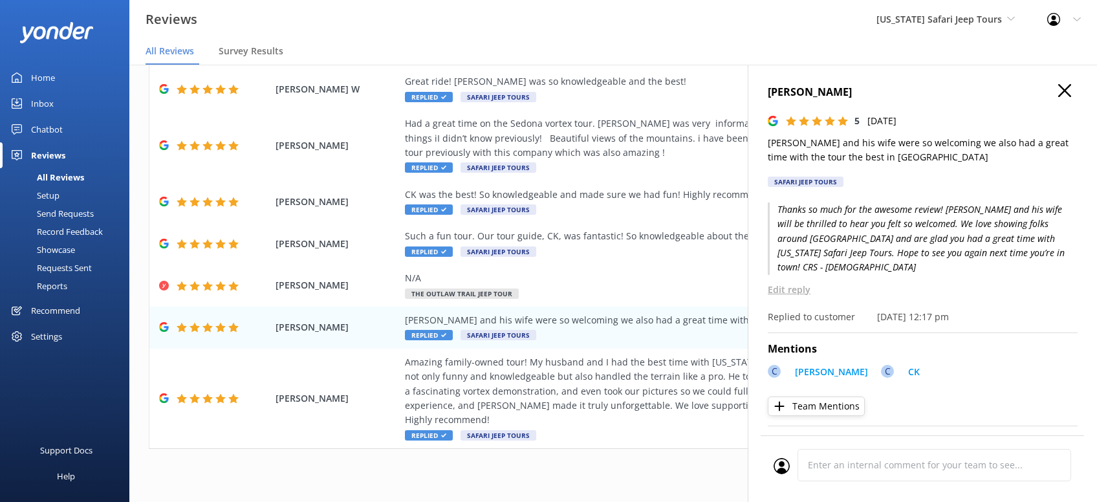
click at [1069, 92] on icon "button" at bounding box center [1064, 90] width 13 height 13
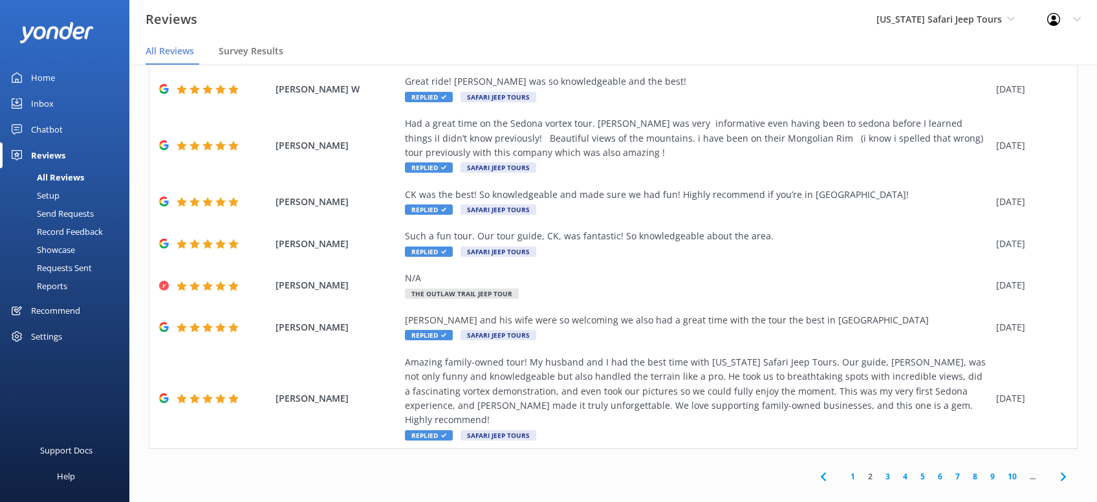
click at [1060, 469] on icon at bounding box center [1064, 477] width 16 height 16
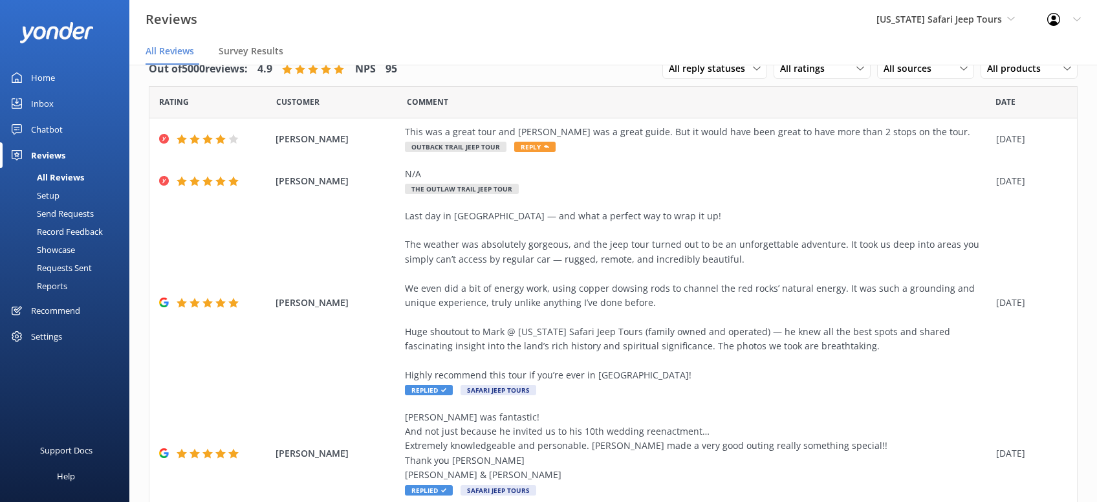
drag, startPoint x: 589, startPoint y: 144, endPoint x: 592, endPoint y: 113, distance: 30.6
click at [591, 134] on div "This was a great tour and Chris was a great guide. But it would have been great…" at bounding box center [697, 139] width 585 height 29
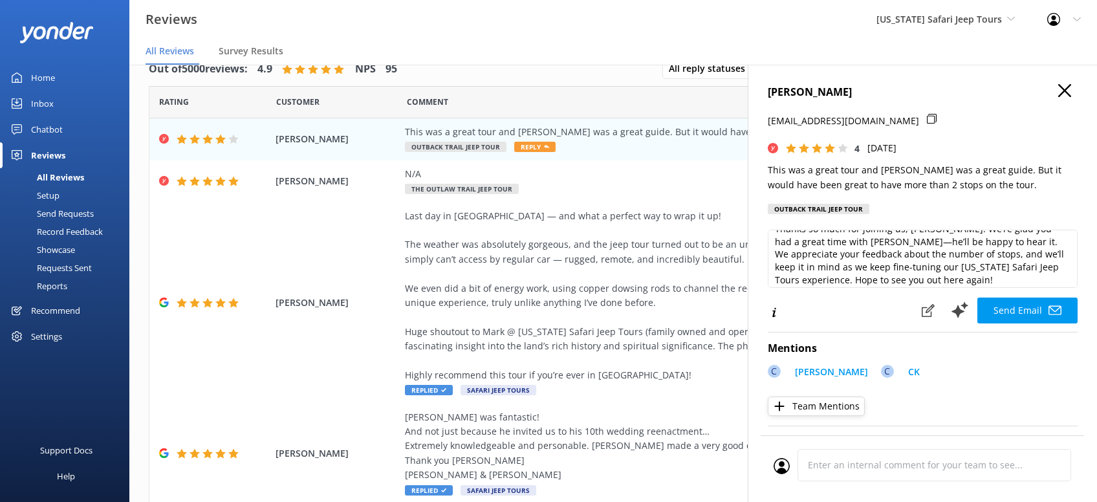
scroll to position [19, 0]
click at [858, 288] on textarea "Thanks so much for joining us, Romel! We’re glad you had a great time with Chri…" at bounding box center [923, 259] width 310 height 58
paste textarea "CRS - Kristen"
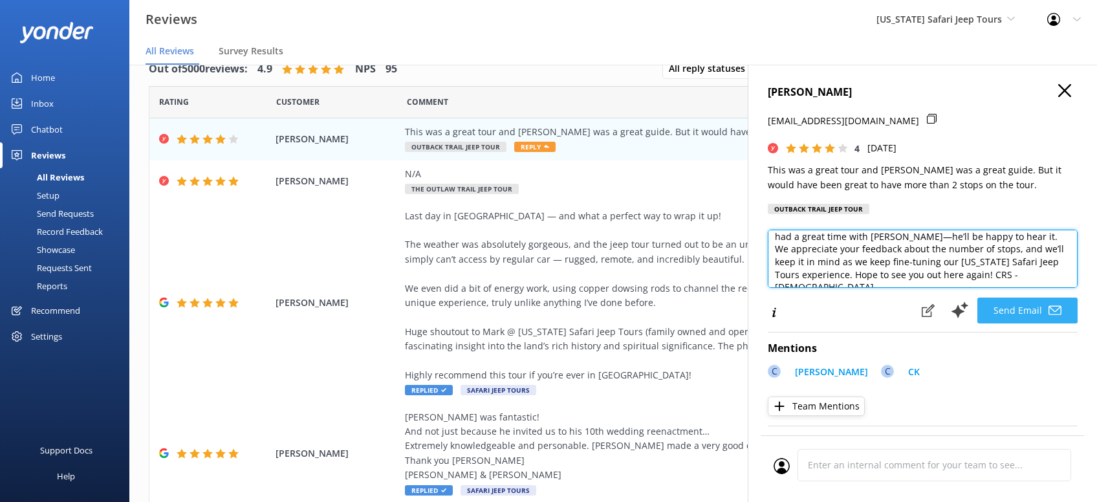
type textarea "Thanks so much for joining us, Romel! We’re glad you had a great time with Chri…"
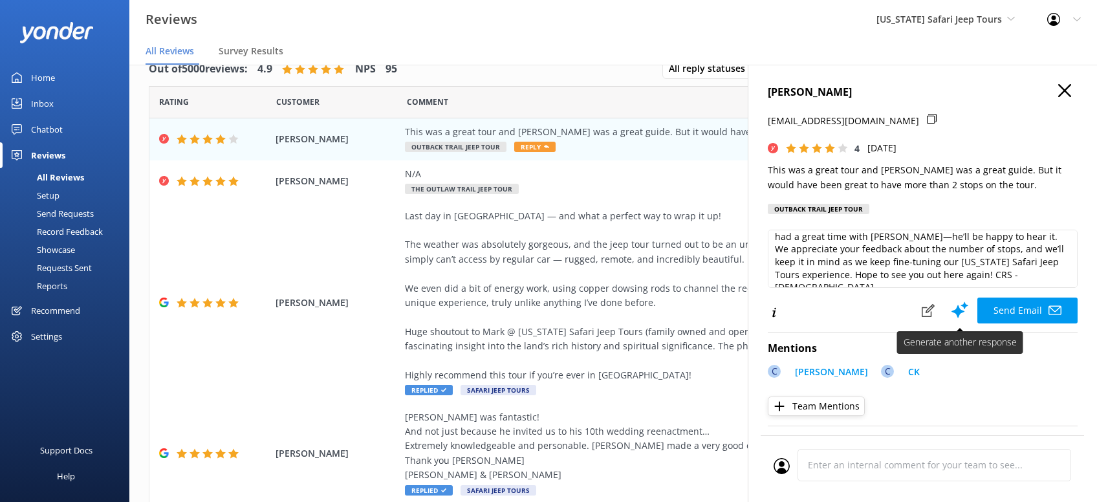
drag, startPoint x: 1003, startPoint y: 335, endPoint x: 1014, endPoint y: 325, distance: 14.7
click at [1005, 323] on button "Send Email" at bounding box center [1027, 311] width 100 height 26
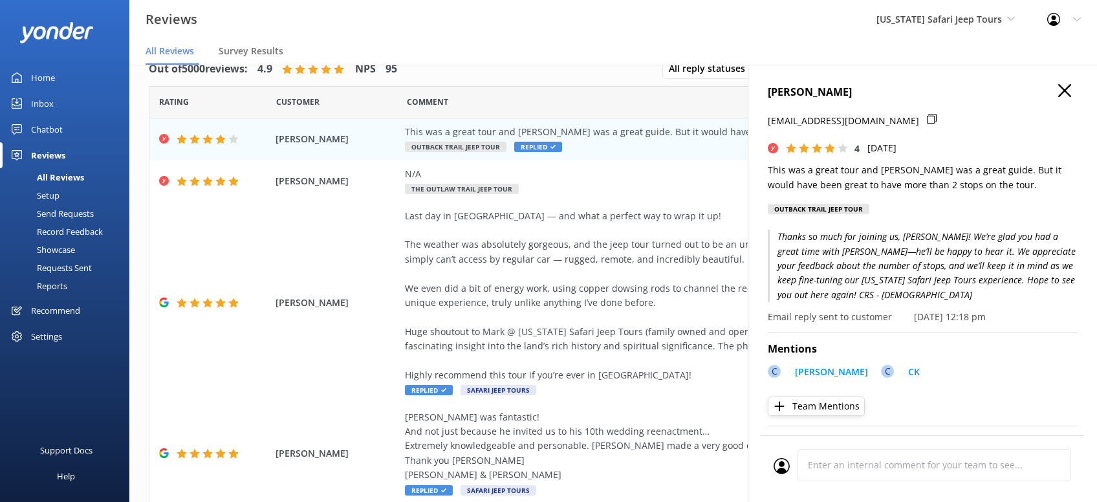
click at [1067, 88] on use "button" at bounding box center [1064, 90] width 13 height 13
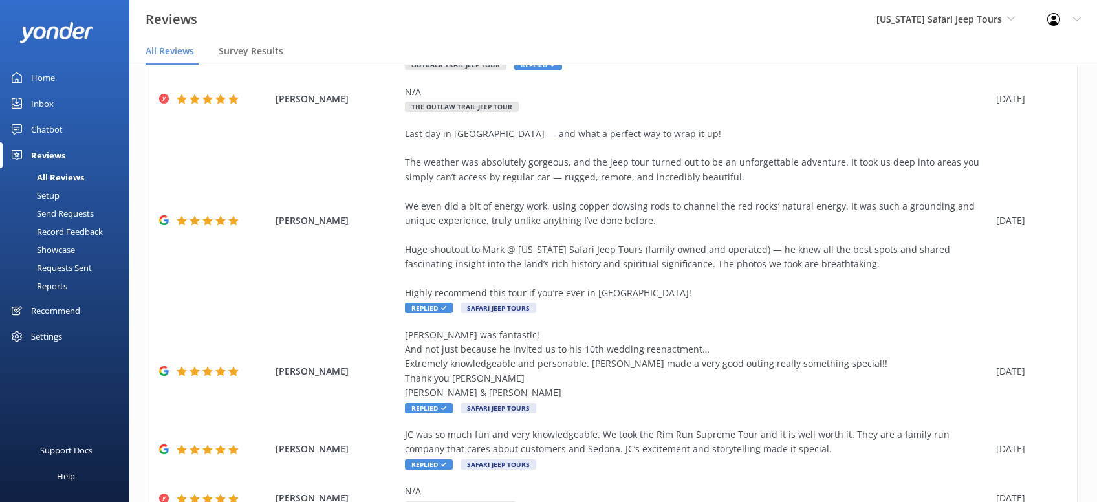
scroll to position [378, 0]
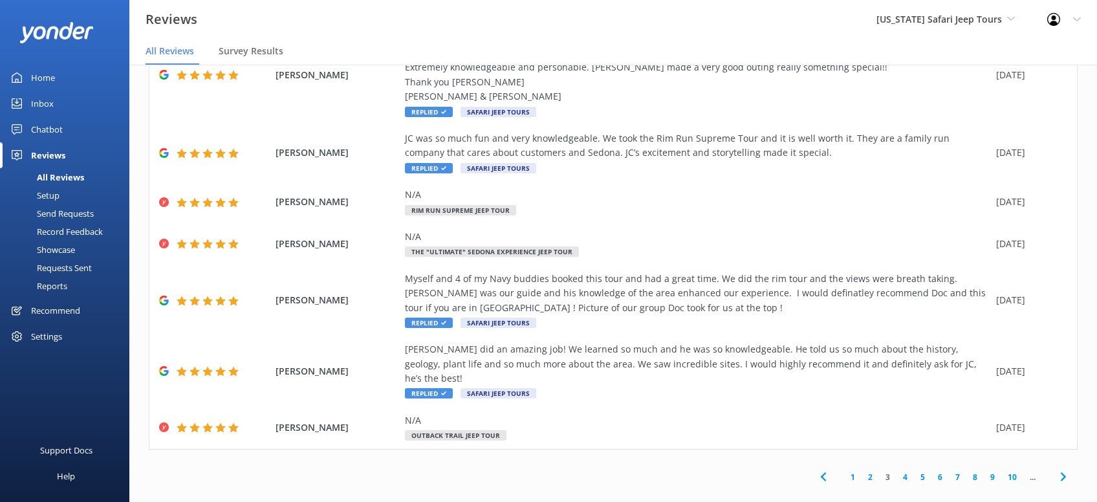
click at [1066, 469] on icon at bounding box center [1064, 477] width 16 height 16
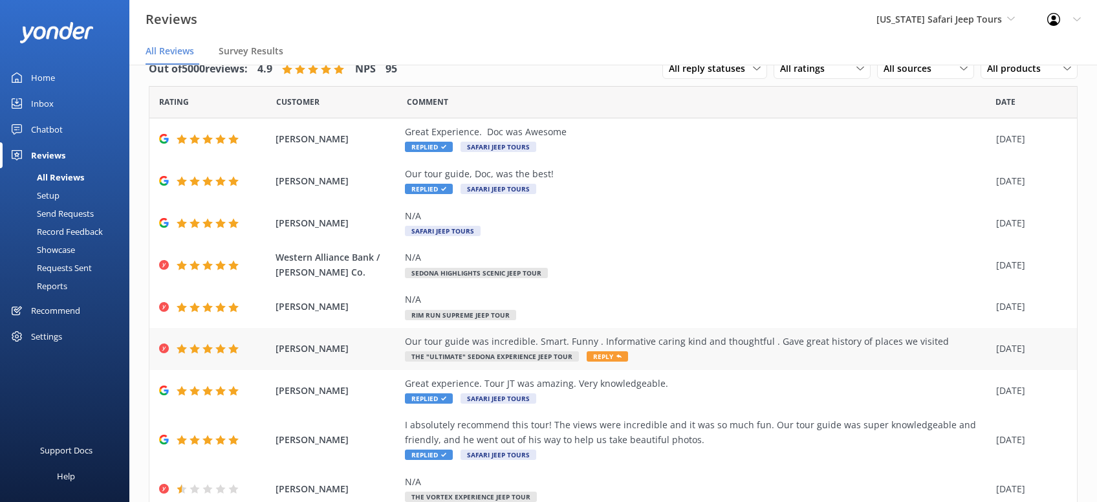
click at [600, 356] on span "Reply" at bounding box center [607, 356] width 41 height 10
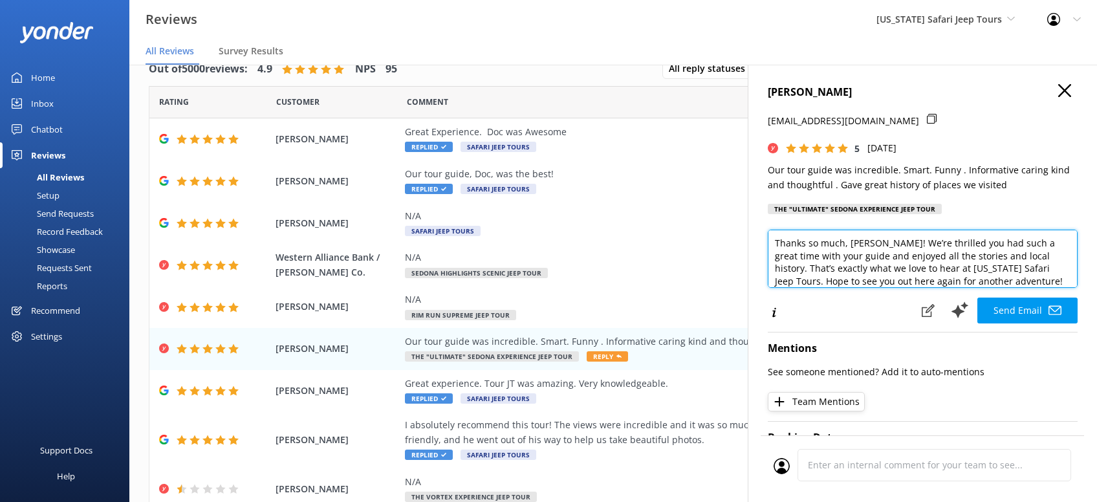
click at [970, 288] on textarea "Thanks so much, Alberto! We’re thrilled you had such a great time with your gui…" at bounding box center [923, 259] width 310 height 58
paste textarea "CRS - Kristen"
type textarea "Thanks so much, Alberto! We’re thrilled you had such a great time with your gui…"
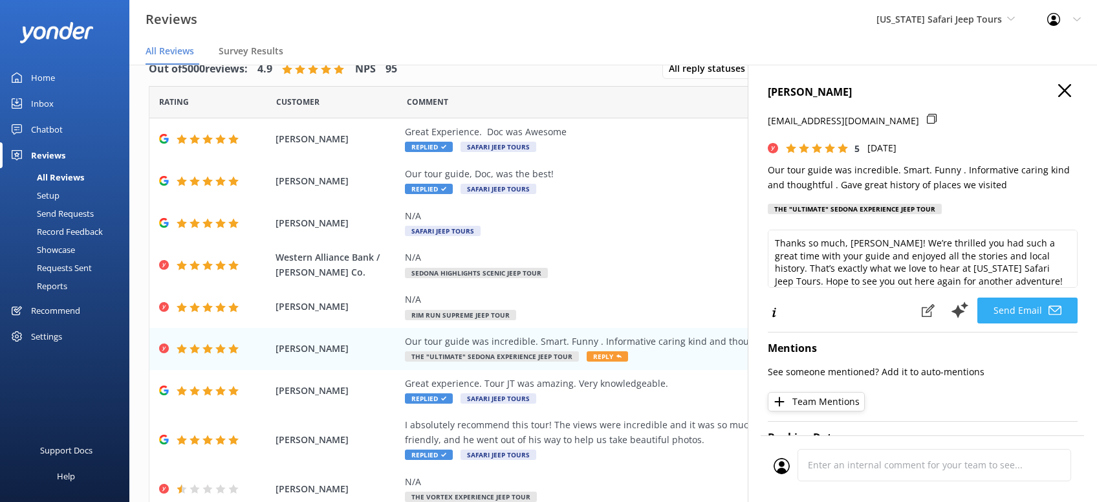
click at [999, 323] on button "Send Email" at bounding box center [1027, 311] width 100 height 26
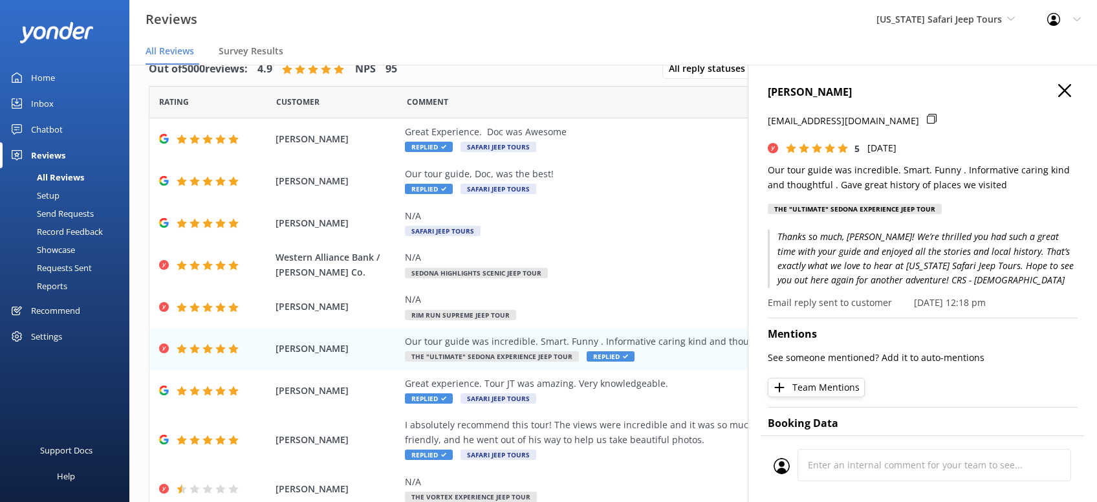
click at [1065, 92] on icon "button" at bounding box center [1064, 90] width 13 height 13
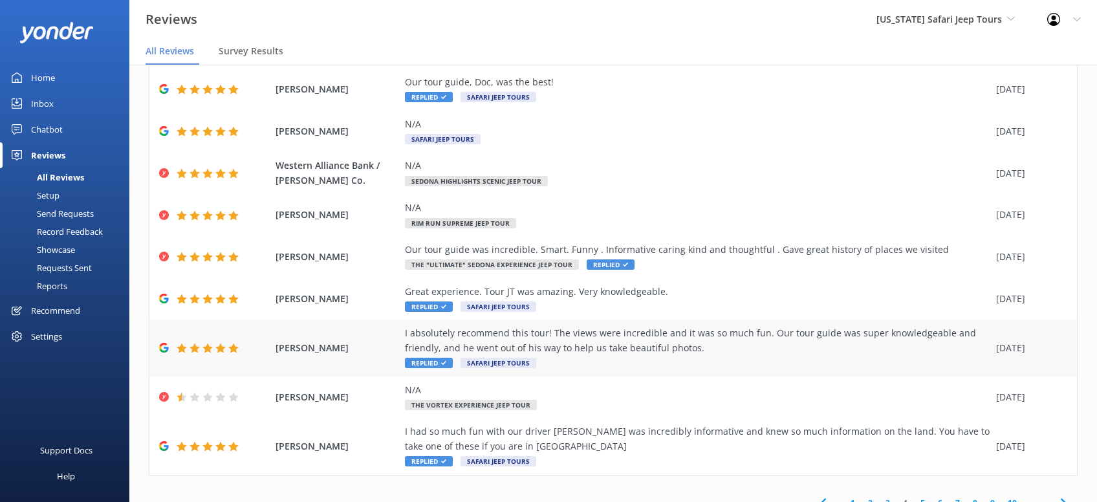
scroll to position [132, 0]
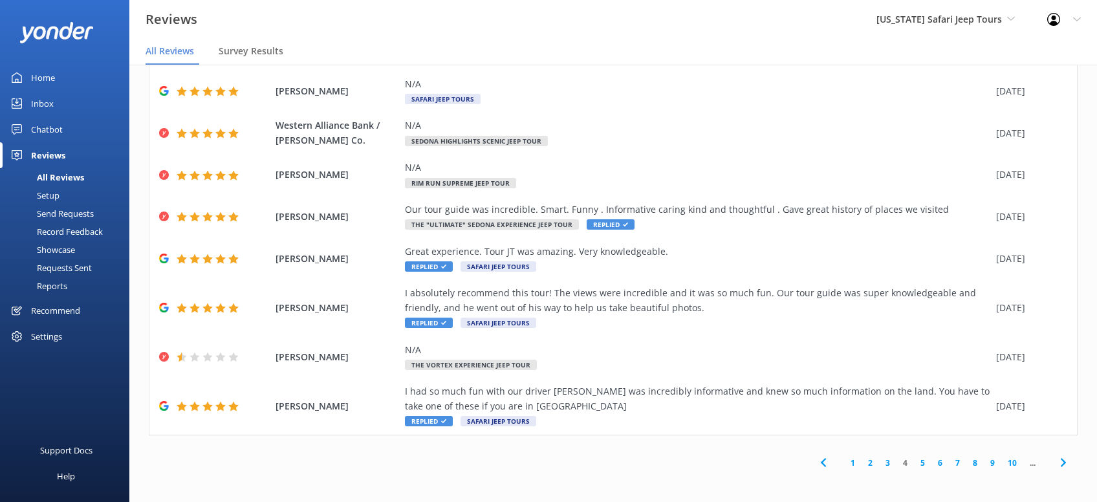
click at [1060, 462] on icon at bounding box center [1064, 463] width 16 height 16
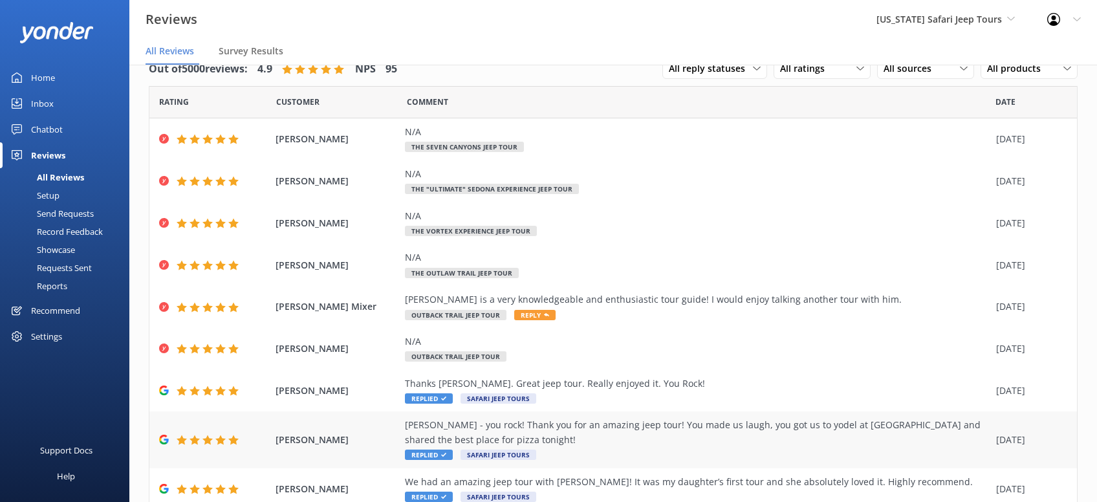
scroll to position [117, 0]
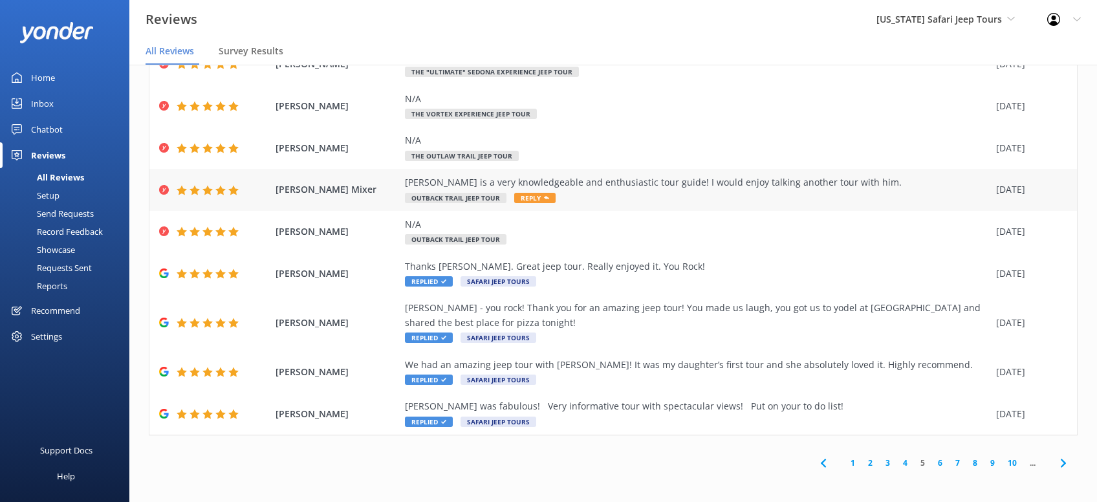
click at [539, 195] on span "Reply" at bounding box center [534, 198] width 41 height 10
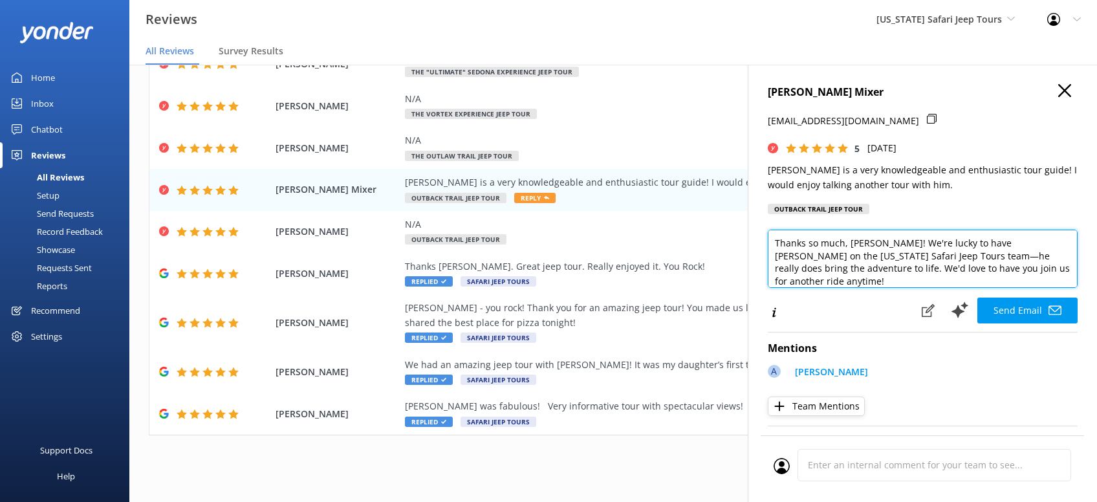
click at [1050, 278] on textarea "Thanks so much, Vicie! We're lucky to have Adam on the Arizona Safari Jeep Tour…" at bounding box center [923, 259] width 310 height 58
paste textarea "CRS - Kristen"
type textarea "Thanks so much, Vicie! We're lucky to have Adam on the Arizona Safari Jeep Tour…"
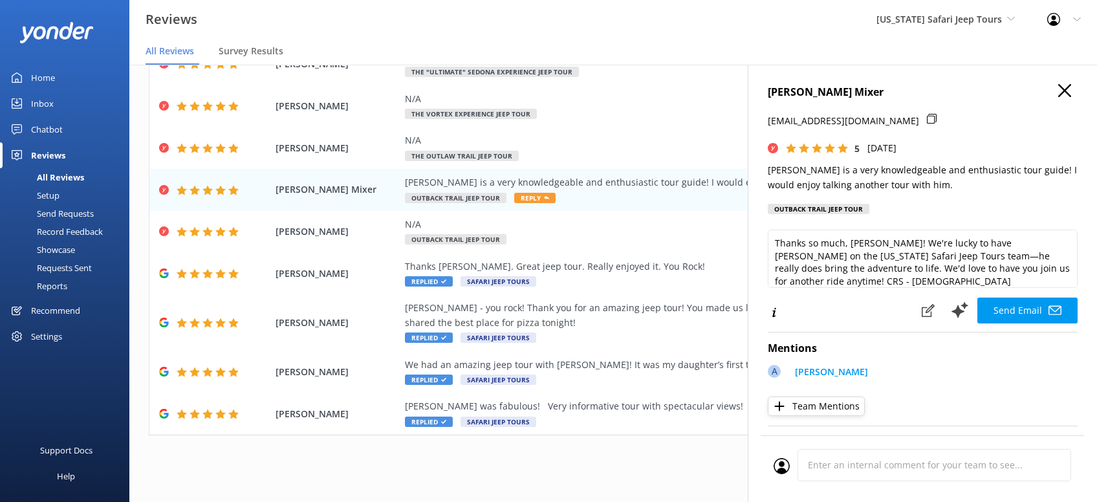
drag, startPoint x: 1030, startPoint y: 299, endPoint x: 1036, endPoint y: 287, distance: 14.5
click at [1030, 299] on button "Send Email" at bounding box center [1027, 311] width 100 height 26
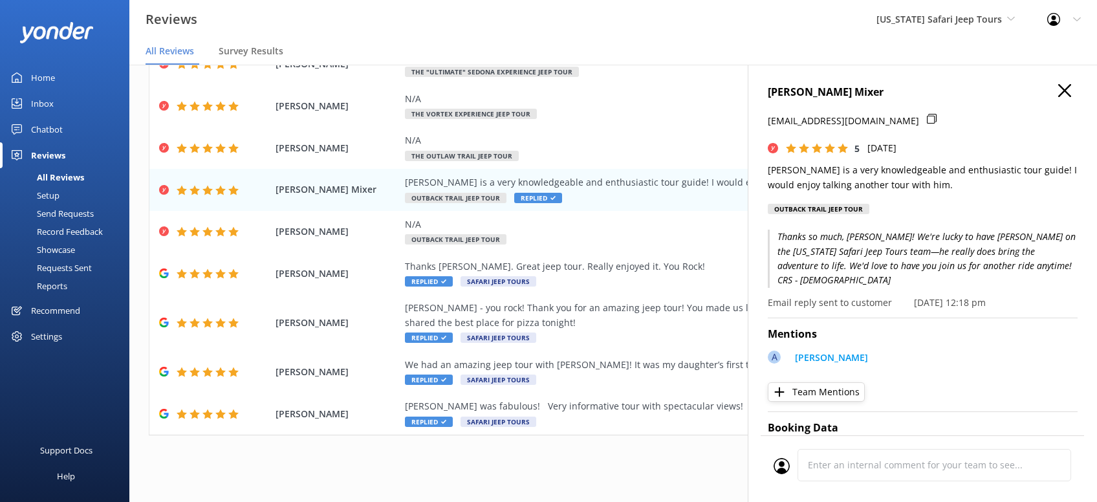
click at [1066, 91] on icon "button" at bounding box center [1064, 90] width 13 height 13
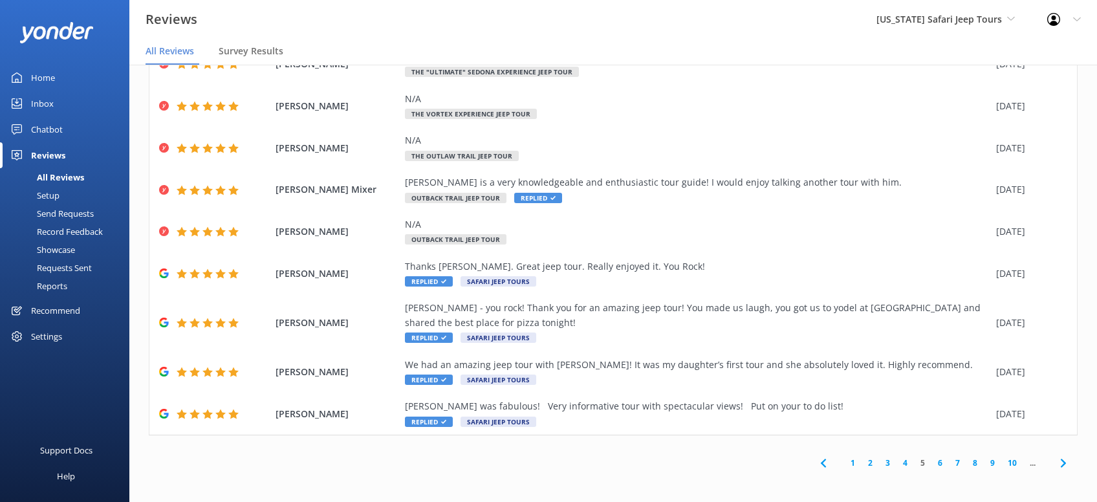
click at [1060, 467] on icon at bounding box center [1064, 463] width 16 height 16
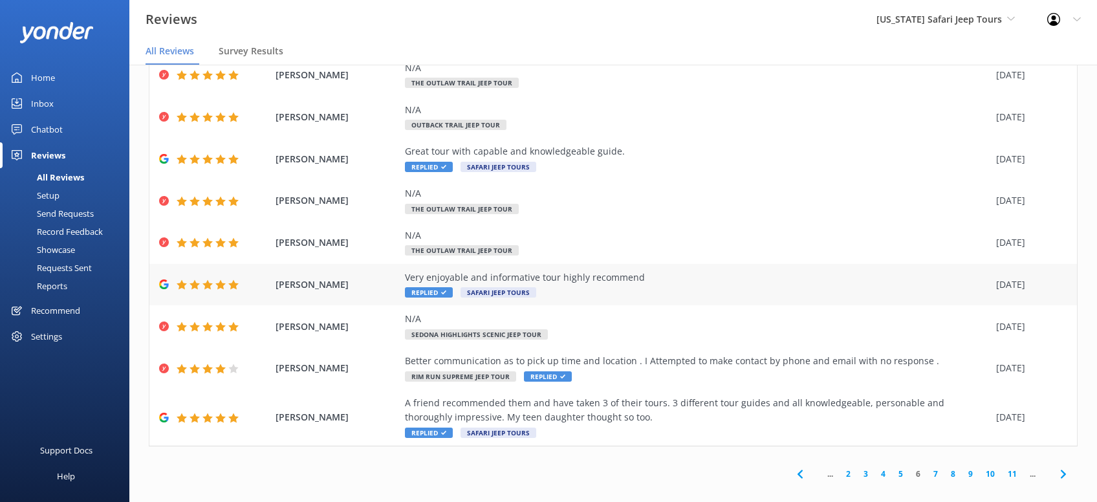
scroll to position [117, 0]
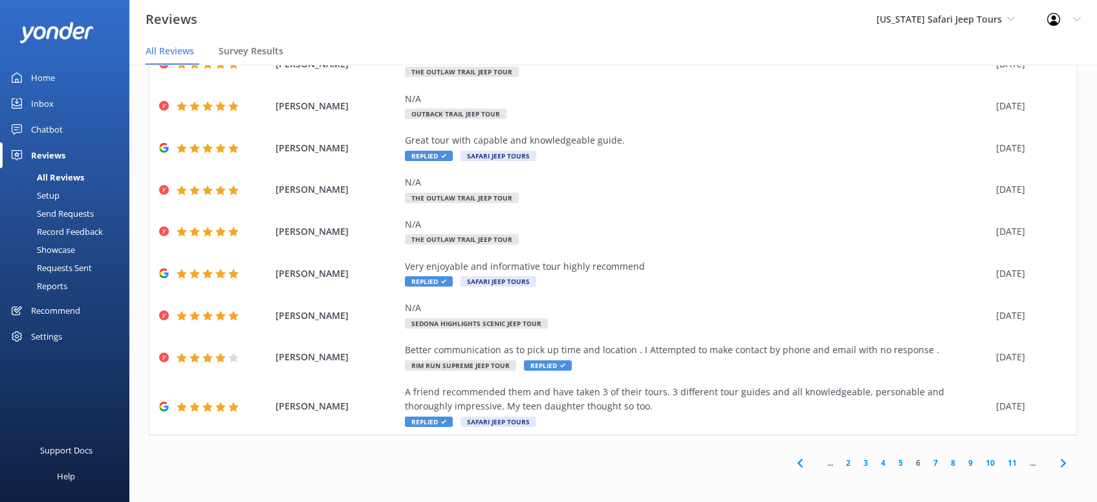
click at [1064, 459] on icon at bounding box center [1064, 463] width 16 height 16
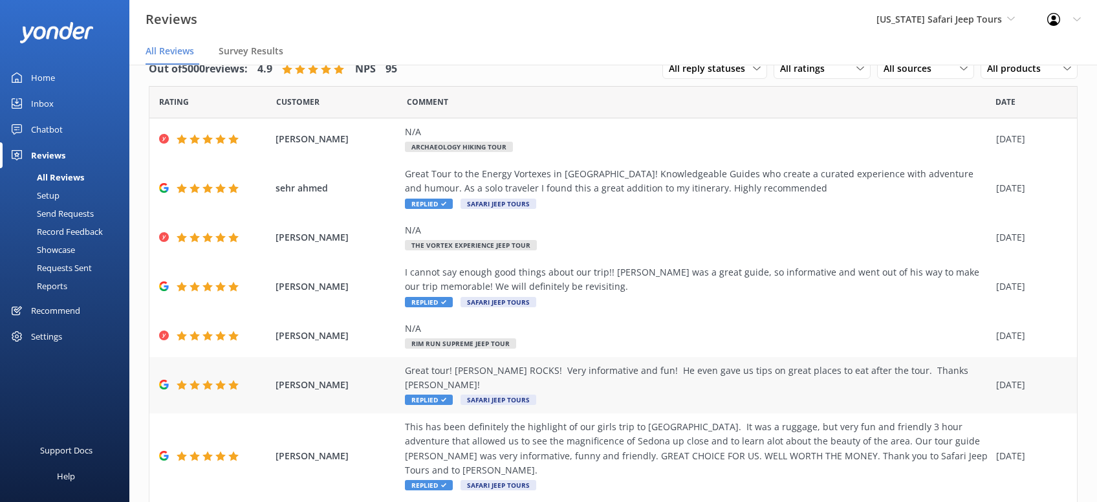
scroll to position [161, 0]
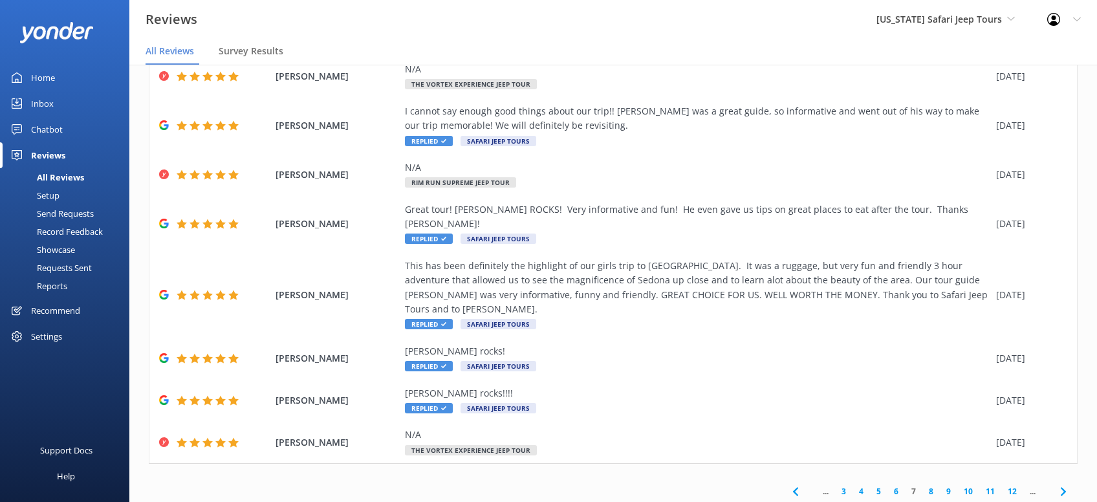
click at [1063, 484] on icon at bounding box center [1064, 492] width 16 height 16
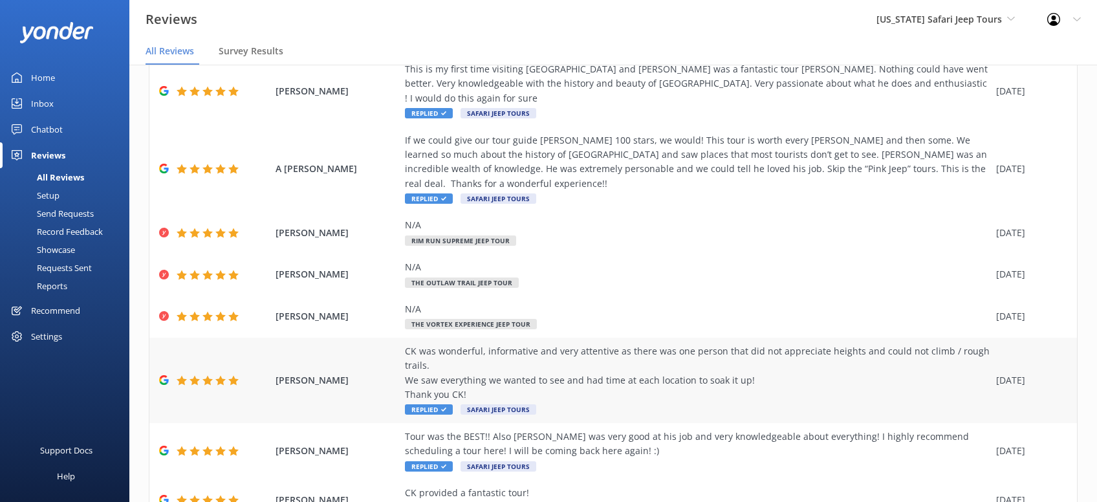
scroll to position [204, 0]
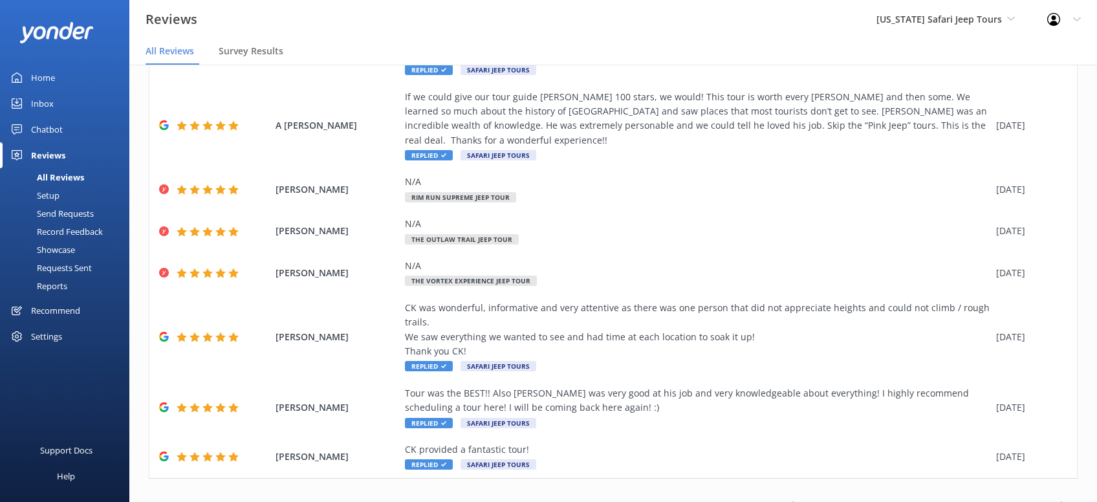
click at [1065, 501] on use at bounding box center [1062, 506] width 5 height 8
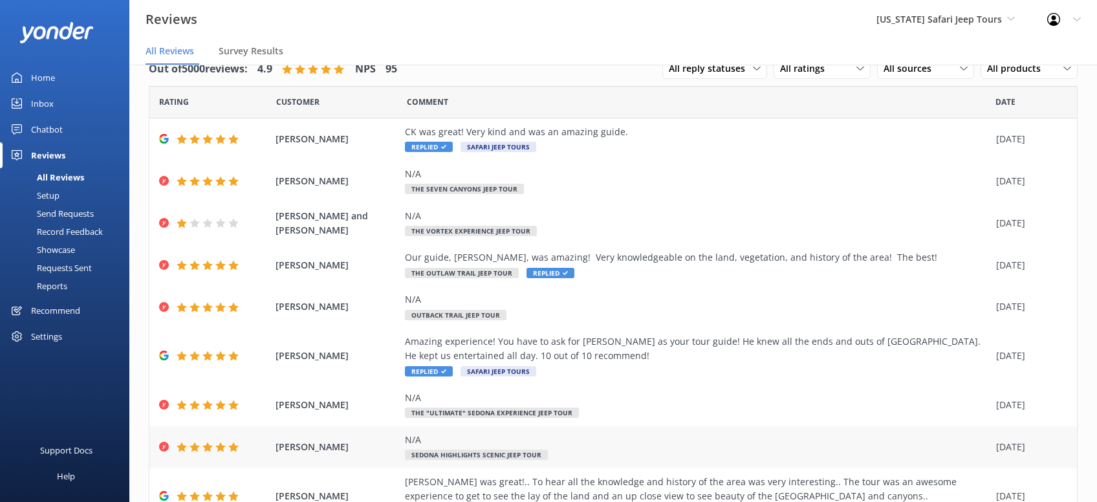
scroll to position [132, 0]
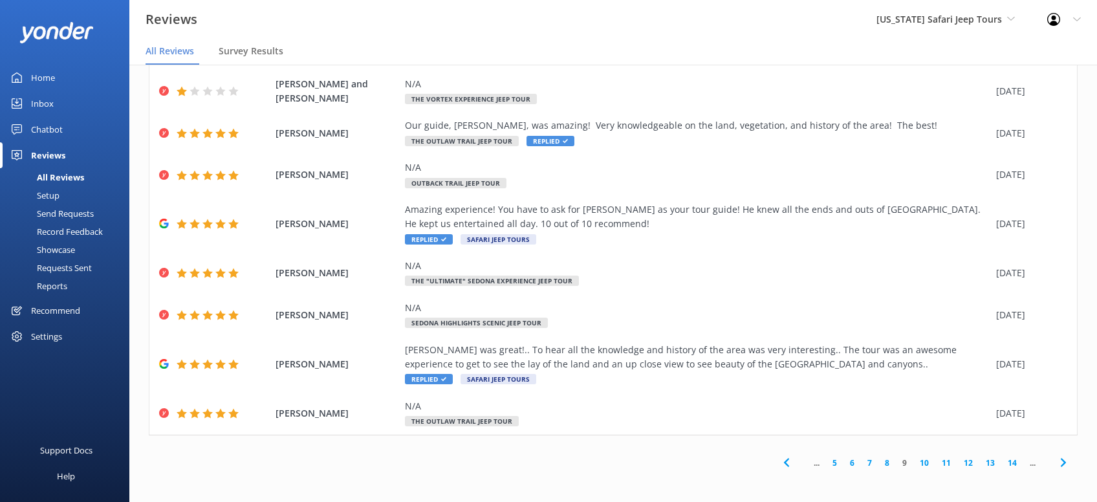
click at [1065, 461] on use at bounding box center [1062, 462] width 5 height 8
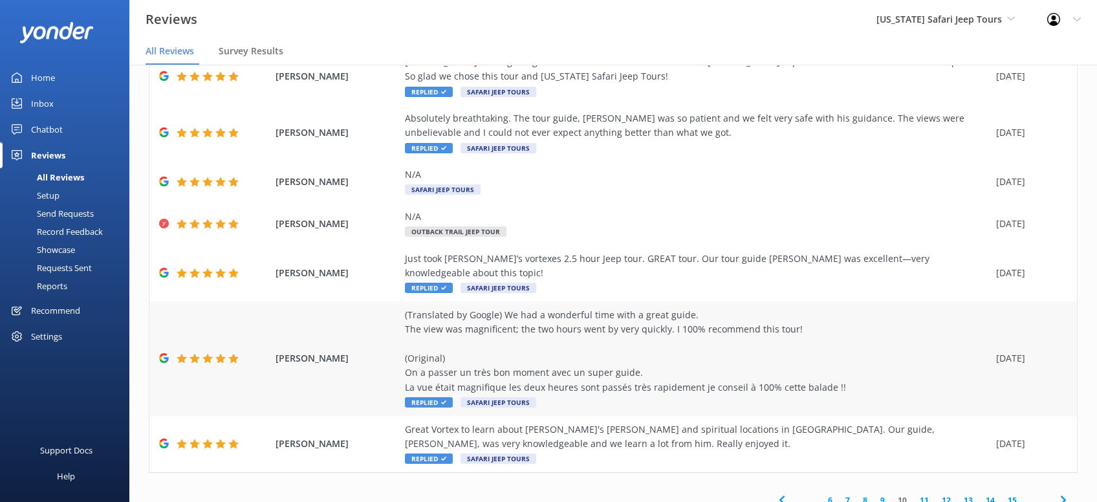
scroll to position [219, 0]
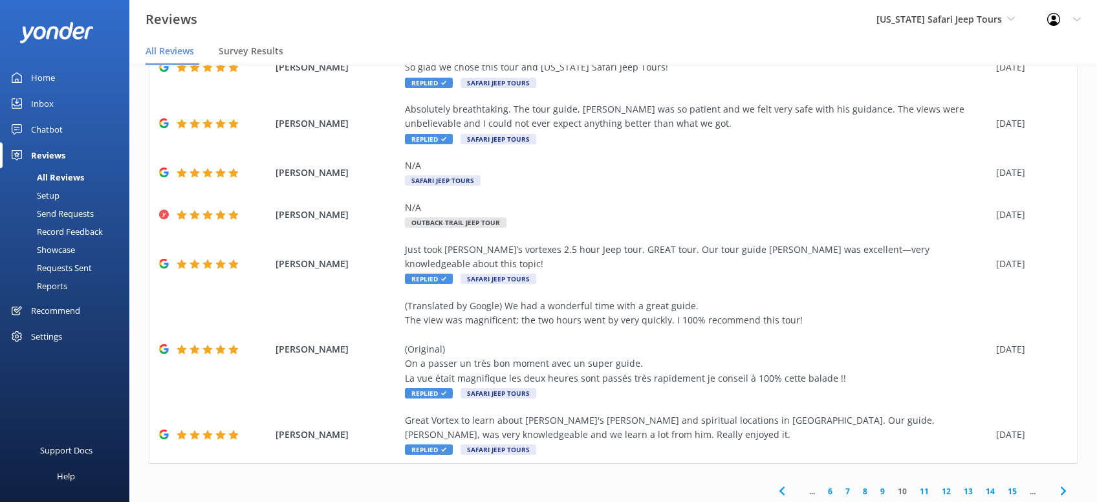
click at [1065, 487] on use at bounding box center [1062, 491] width 5 height 8
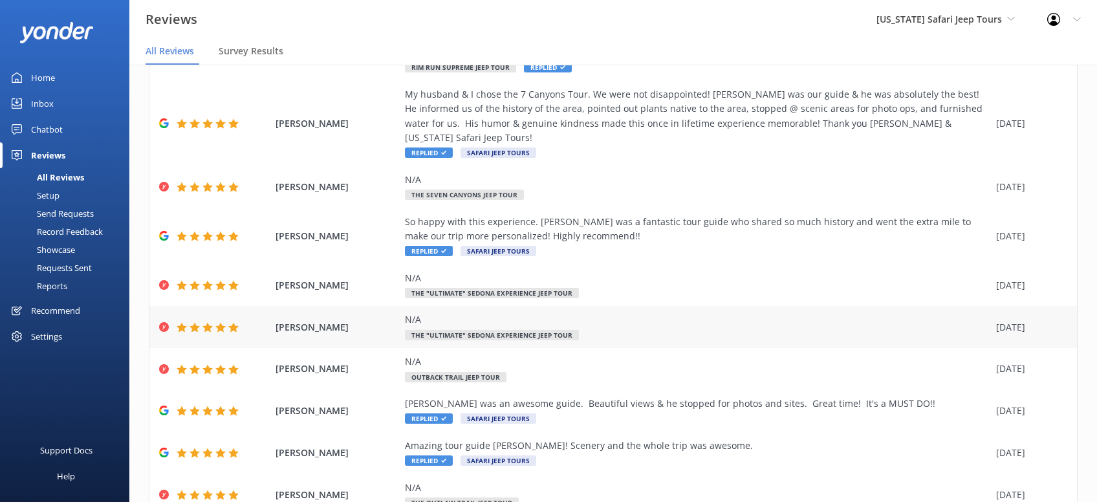
scroll to position [147, 0]
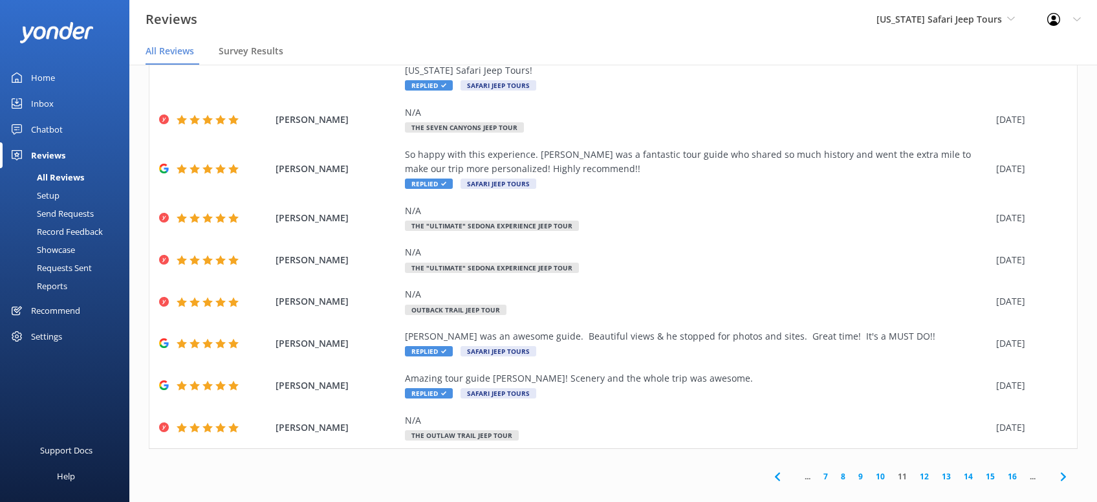
click at [1063, 469] on icon at bounding box center [1064, 477] width 16 height 16
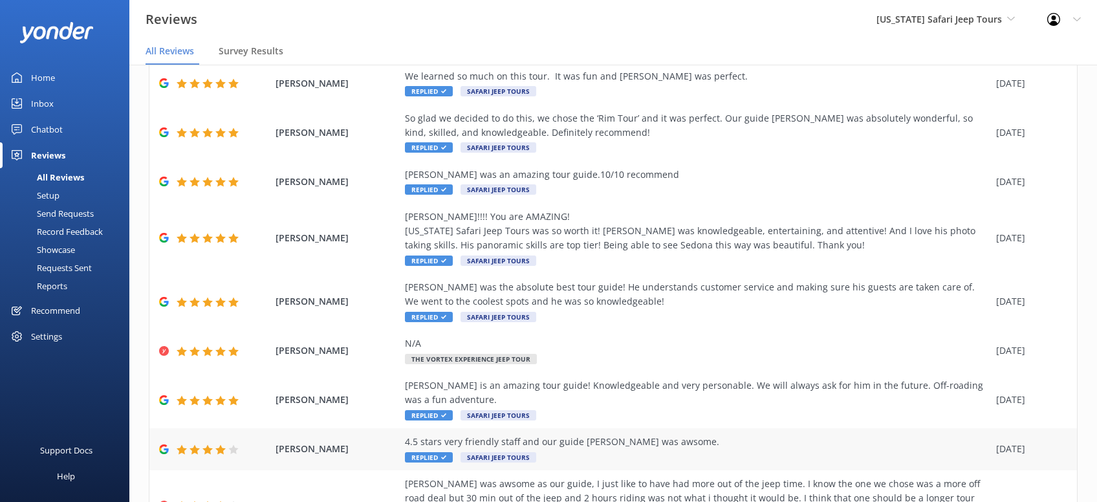
scroll to position [204, 0]
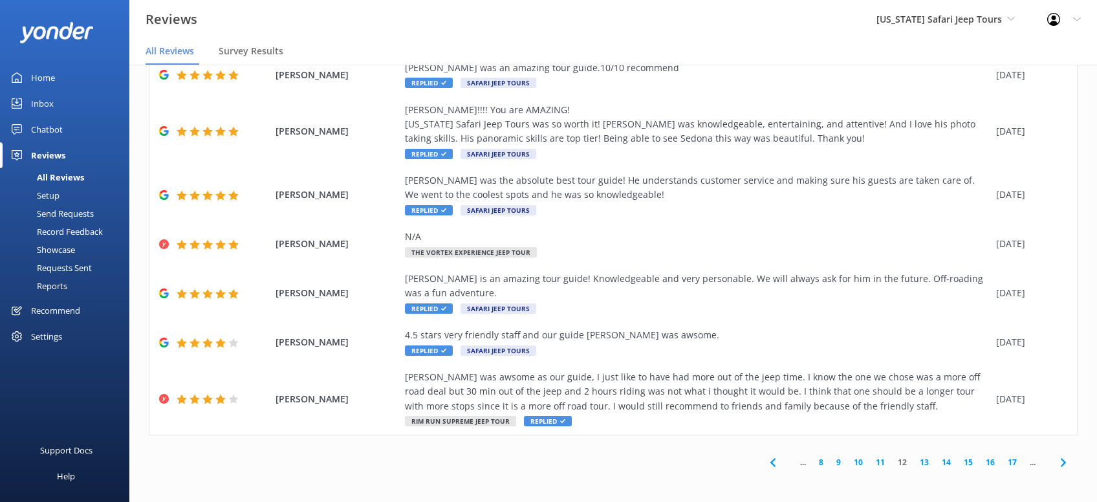
click at [1065, 463] on use at bounding box center [1062, 462] width 5 height 8
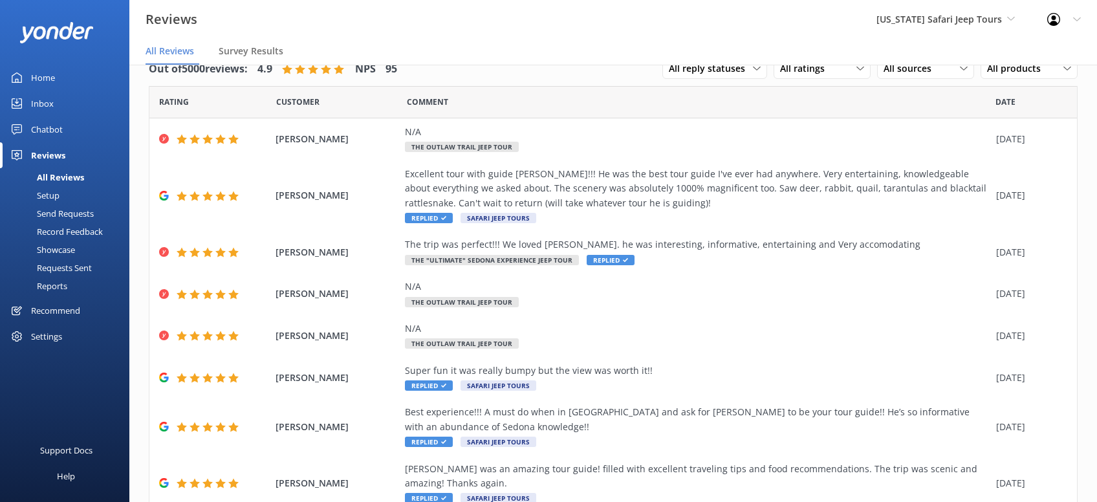
scroll to position [190, 0]
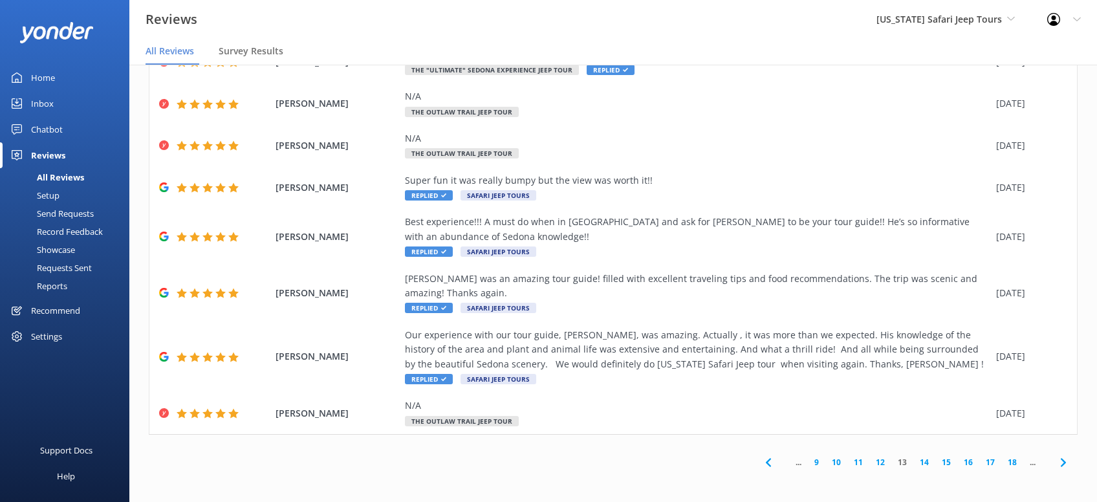
click at [1070, 461] on icon at bounding box center [1064, 463] width 16 height 16
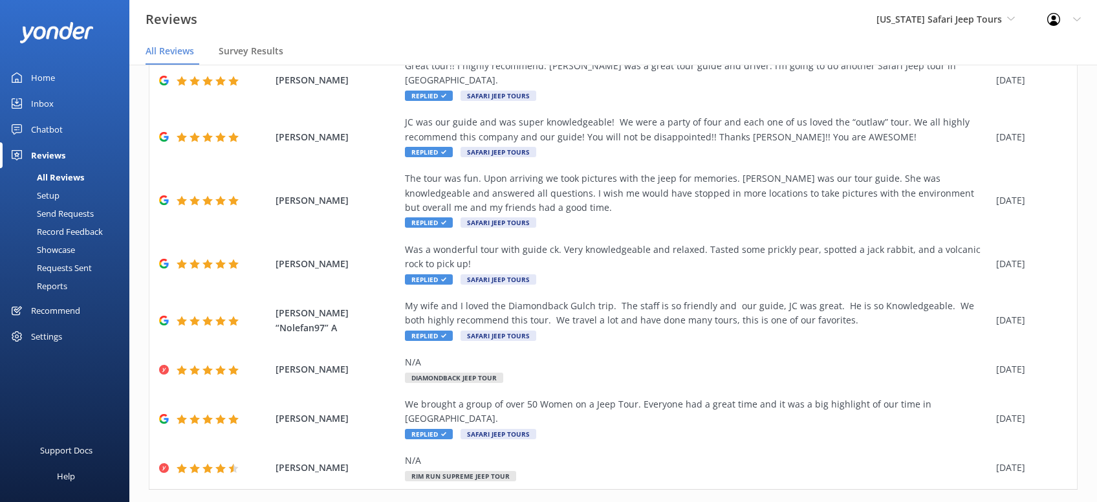
scroll to position [190, 0]
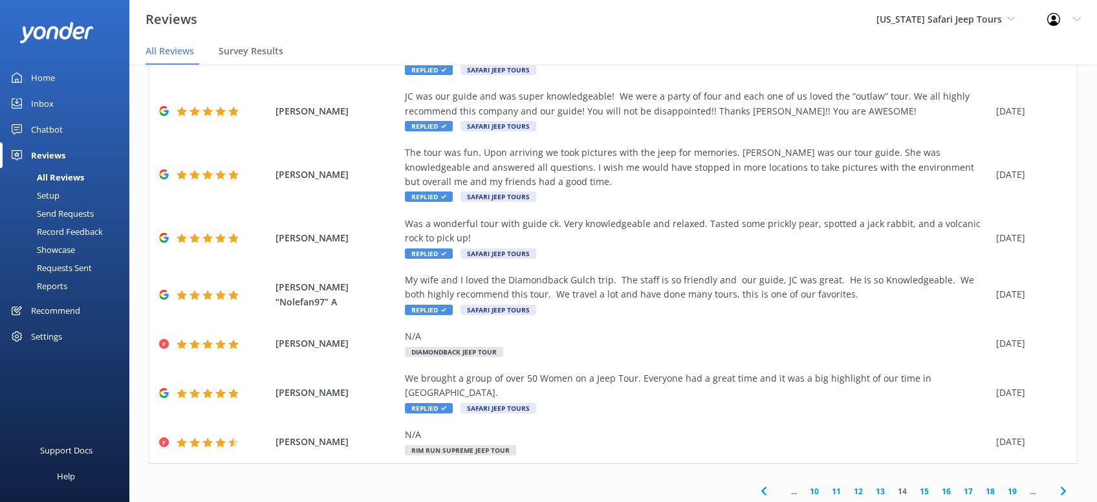
drag, startPoint x: 1061, startPoint y: 453, endPoint x: 1072, endPoint y: 439, distance: 17.9
click at [1063, 477] on span at bounding box center [1063, 491] width 29 height 29
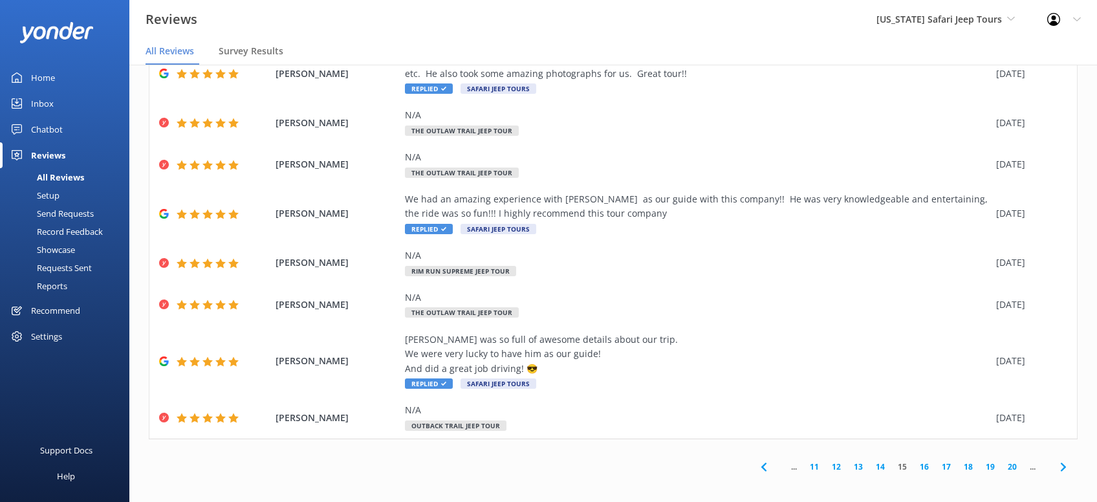
scroll to position [263, 0]
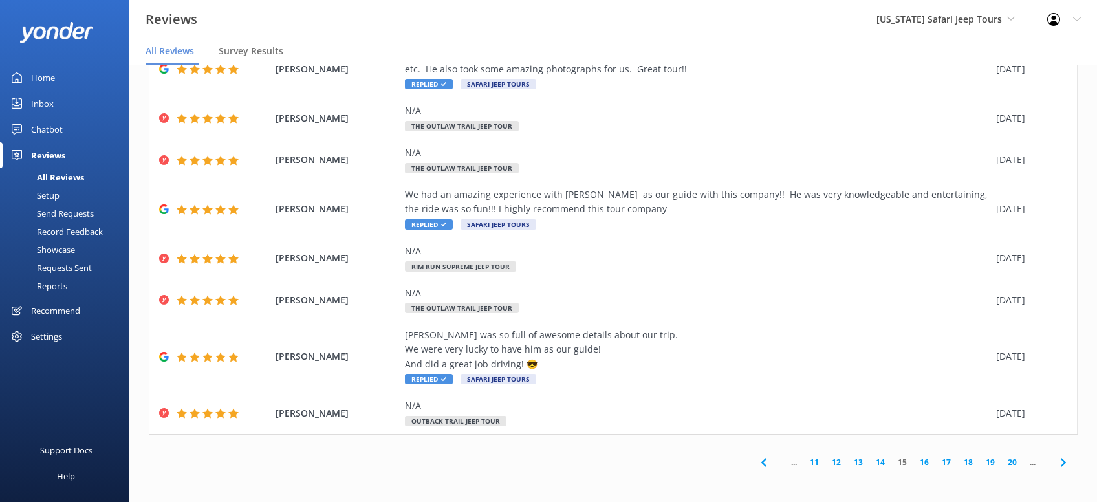
click at [1054, 460] on span at bounding box center [1063, 462] width 29 height 29
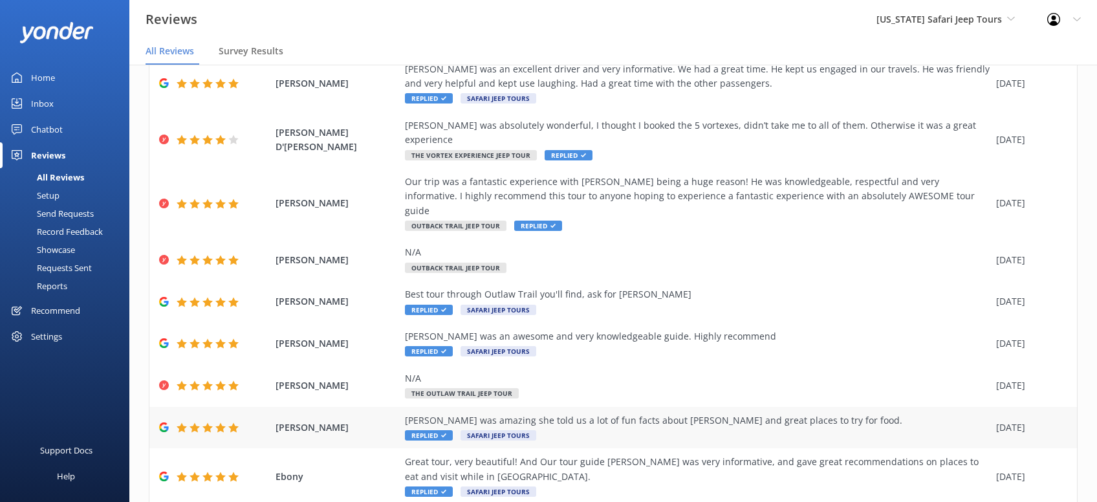
scroll to position [161, 0]
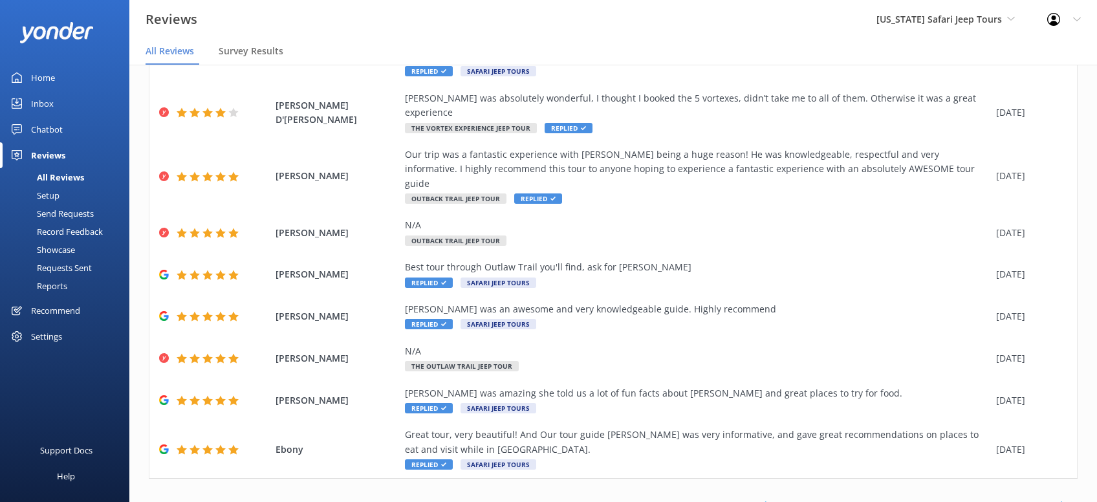
drag, startPoint x: 1025, startPoint y: 12, endPoint x: 1021, endPoint y: 21, distance: 10.2
click at [1025, 12] on div "Arizona Safari Jeep Tours Sedona Off-Road Center Arizona Safari Jeep Tours Ariz…" at bounding box center [945, 19] width 171 height 39
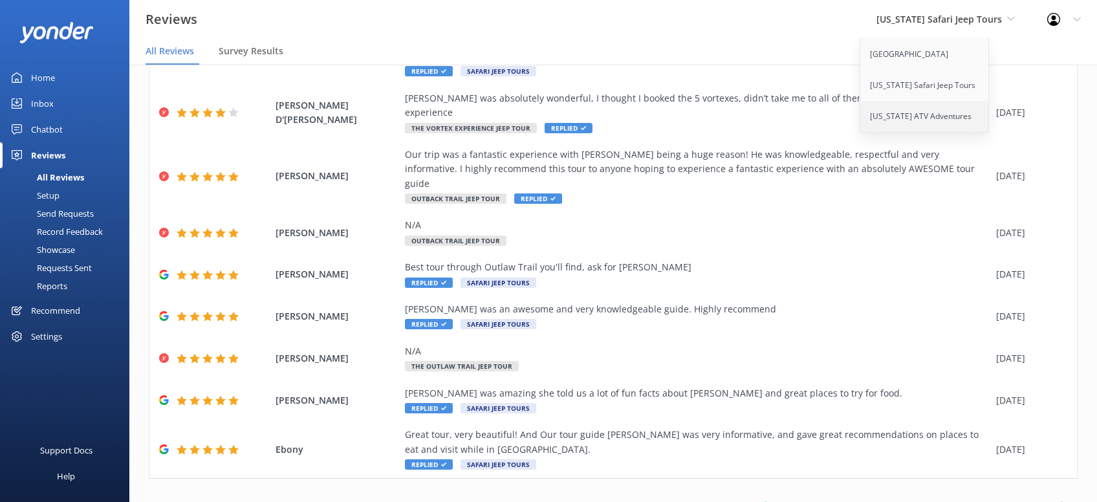
click at [959, 114] on link "[US_STATE] ATV Adventures" at bounding box center [924, 116] width 129 height 31
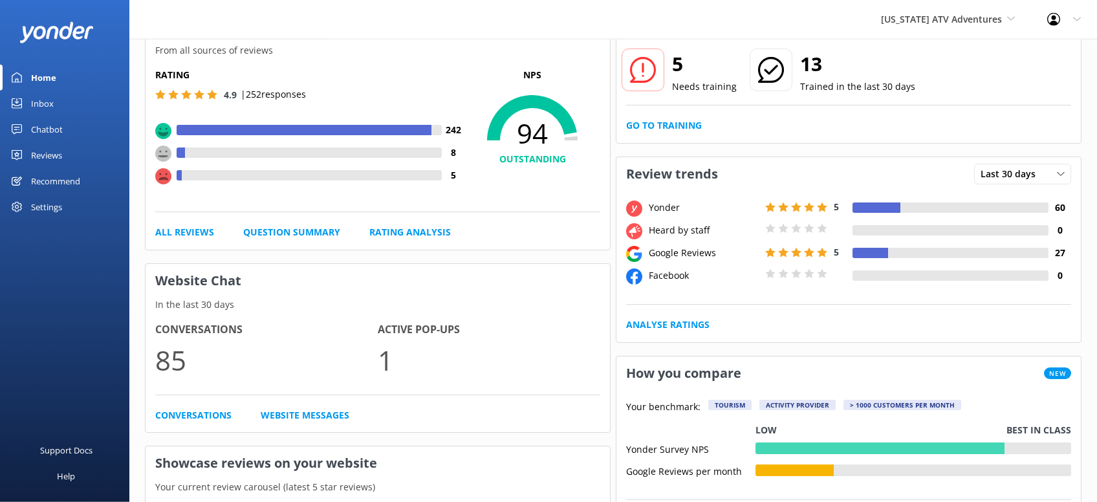
scroll to position [69, 0]
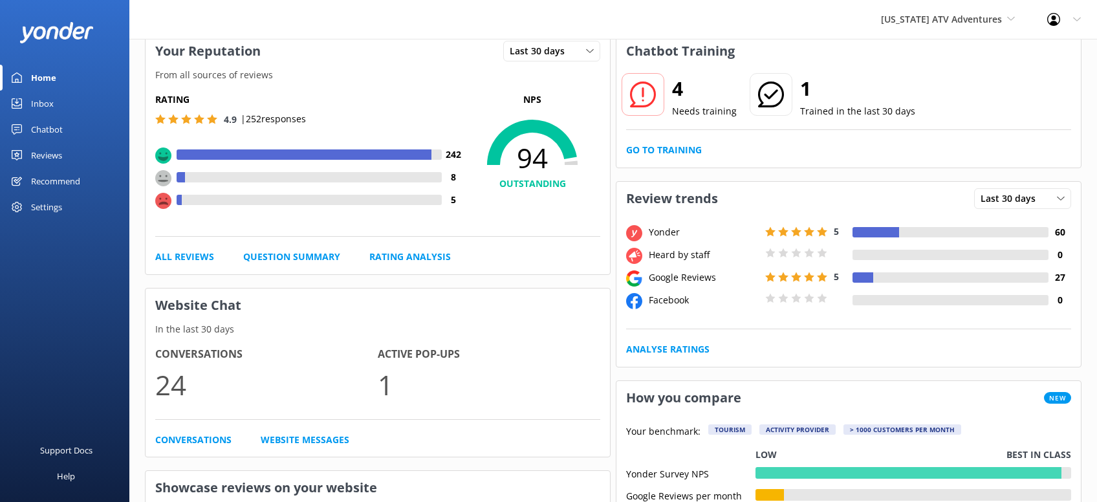
click at [61, 153] on div "Reviews" at bounding box center [46, 155] width 31 height 26
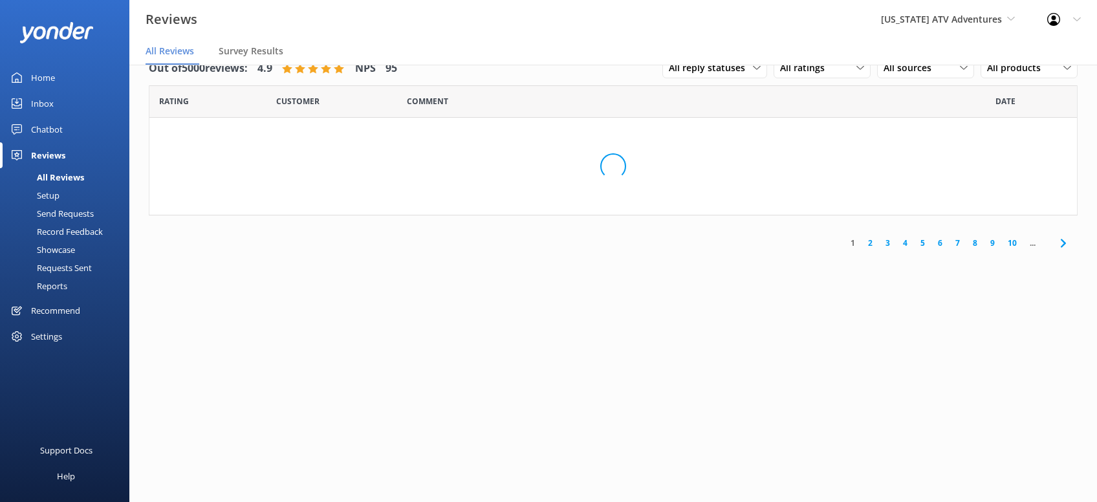
scroll to position [25, 0]
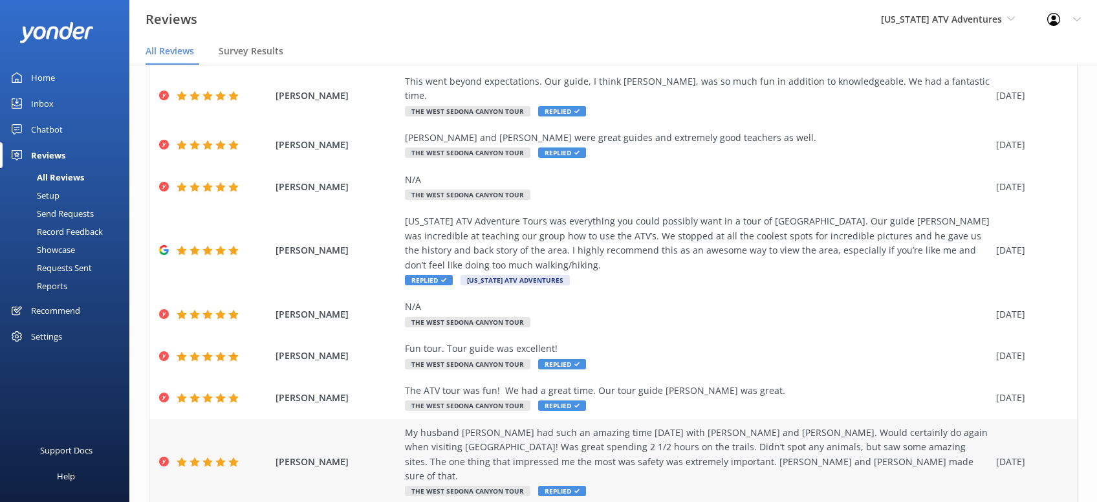
scroll to position [219, 0]
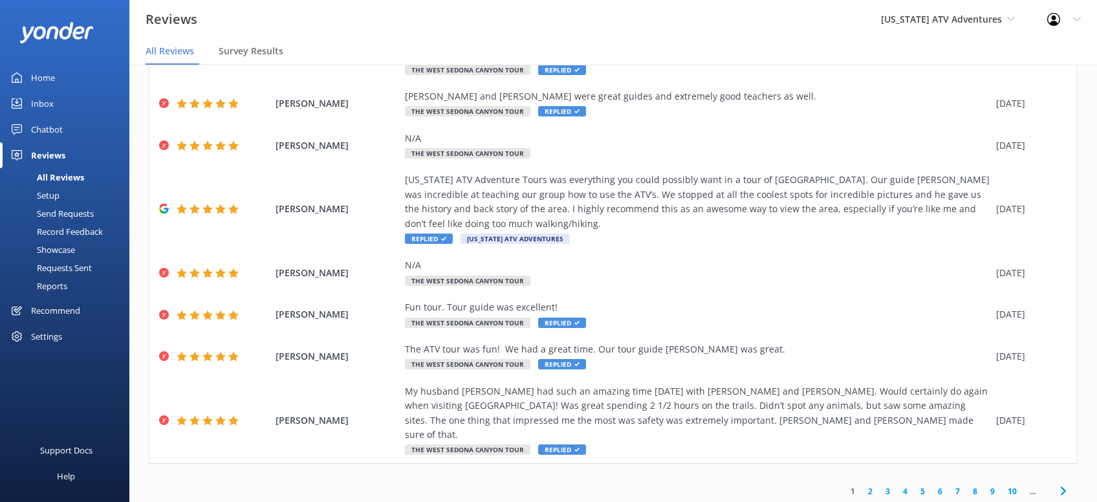
click at [1067, 483] on icon at bounding box center [1064, 491] width 16 height 16
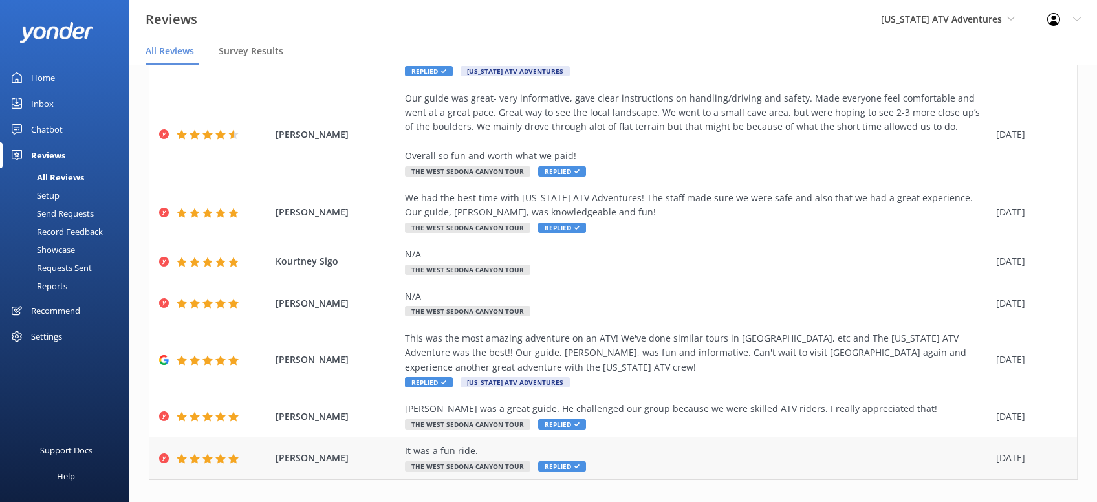
scroll to position [291, 0]
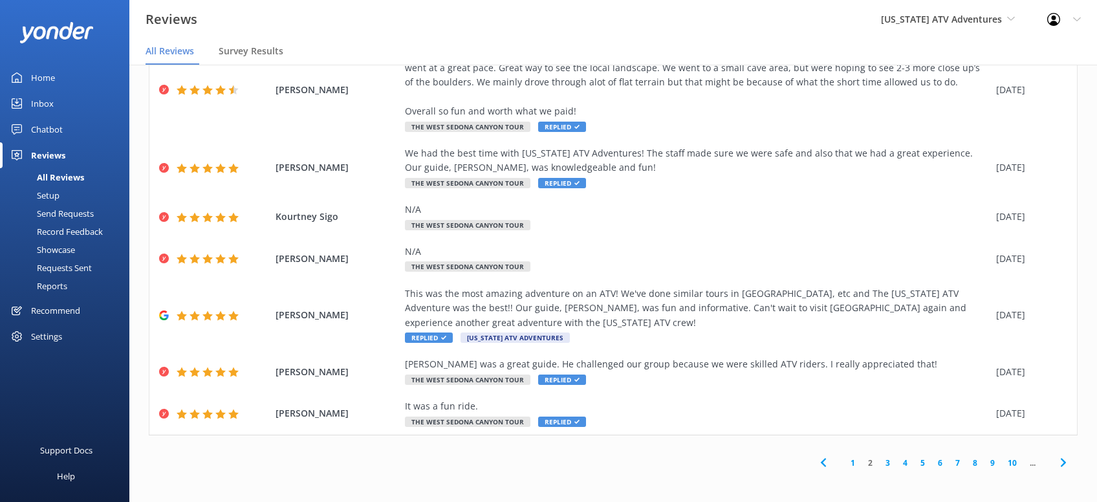
drag, startPoint x: 1061, startPoint y: 458, endPoint x: 1056, endPoint y: 452, distance: 7.4
click at [1061, 458] on icon at bounding box center [1064, 463] width 16 height 16
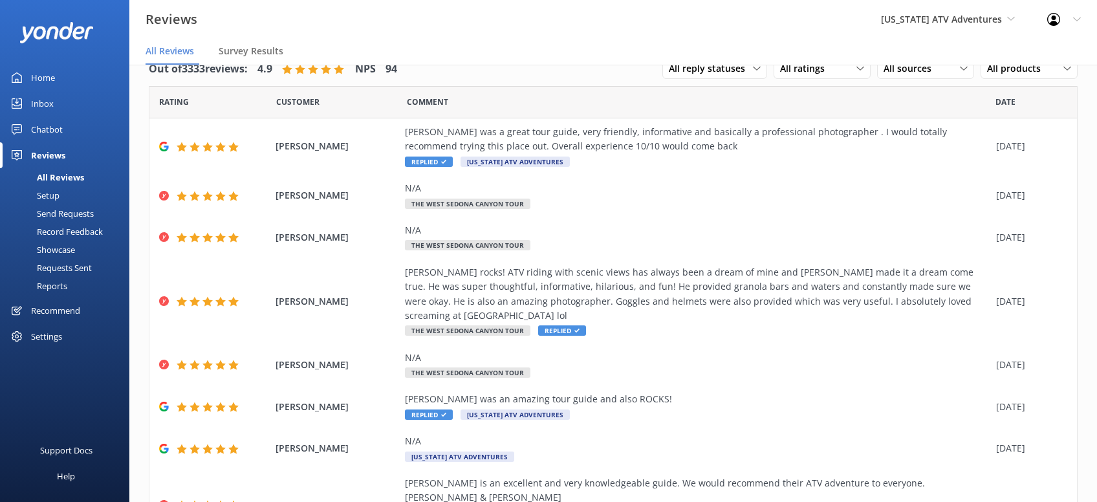
scroll to position [234, 0]
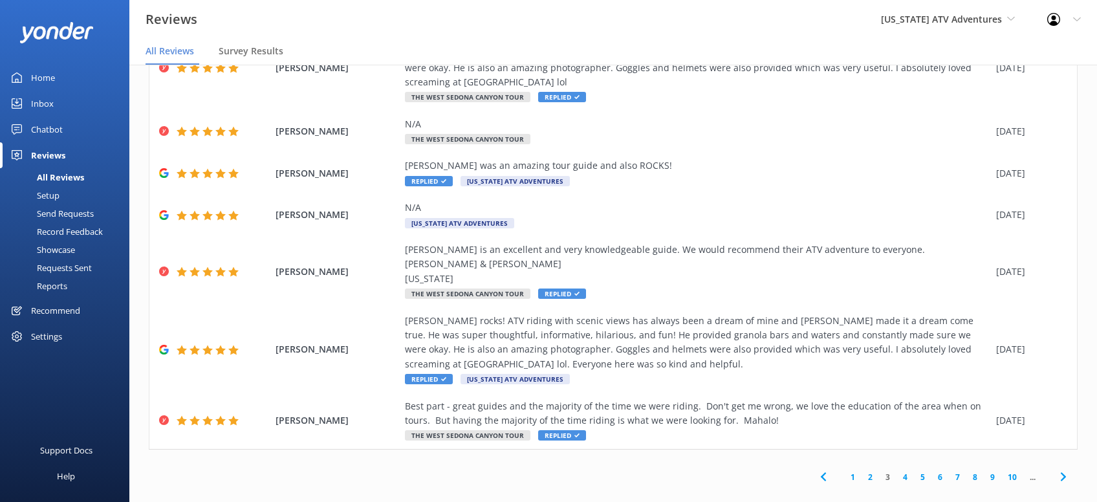
click at [1058, 469] on icon at bounding box center [1064, 477] width 16 height 16
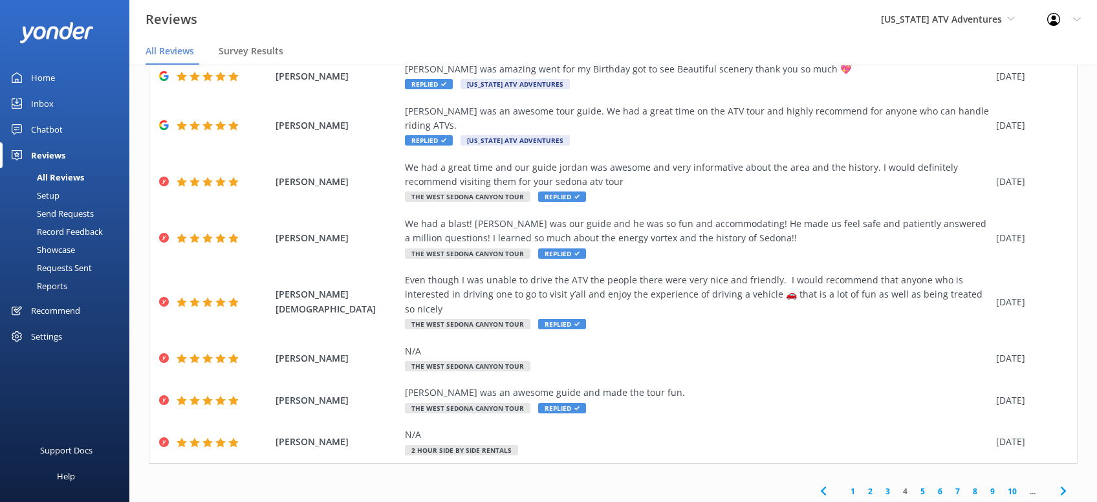
click at [1068, 483] on icon at bounding box center [1064, 491] width 16 height 16
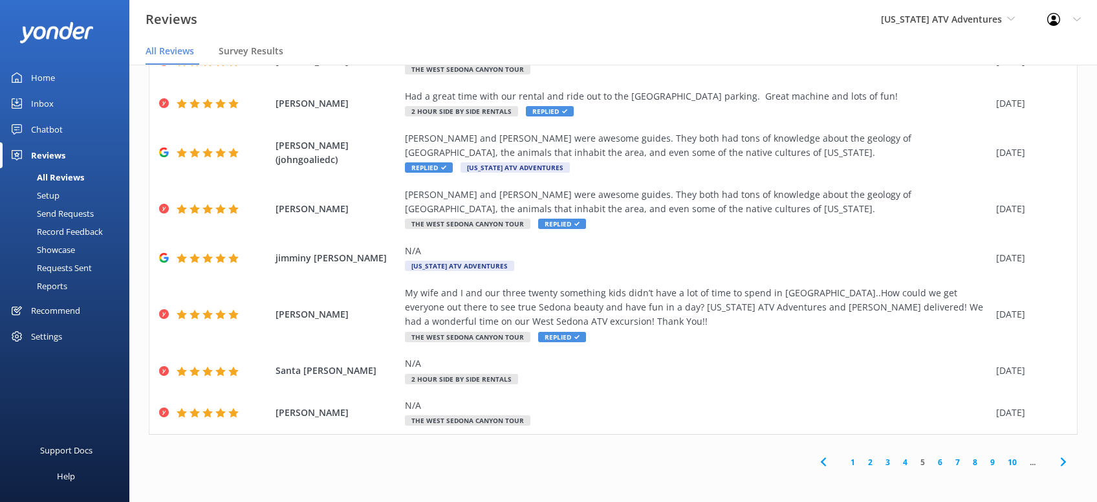
drag, startPoint x: 1064, startPoint y: 457, endPoint x: 945, endPoint y: 376, distance: 143.9
click at [1064, 453] on span at bounding box center [1063, 462] width 29 height 29
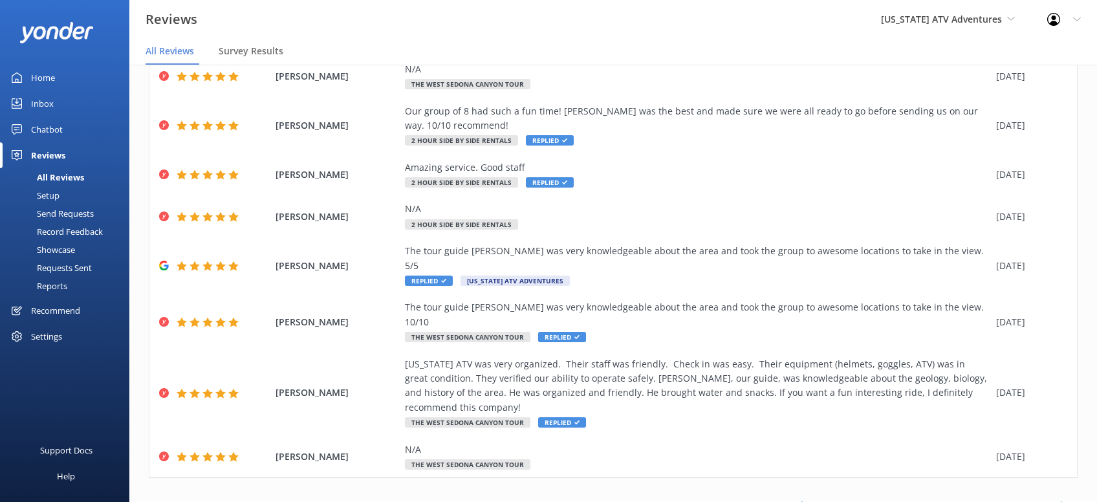
drag, startPoint x: 1061, startPoint y: 458, endPoint x: 1040, endPoint y: 403, distance: 59.0
click at [1060, 491] on span at bounding box center [1063, 505] width 29 height 29
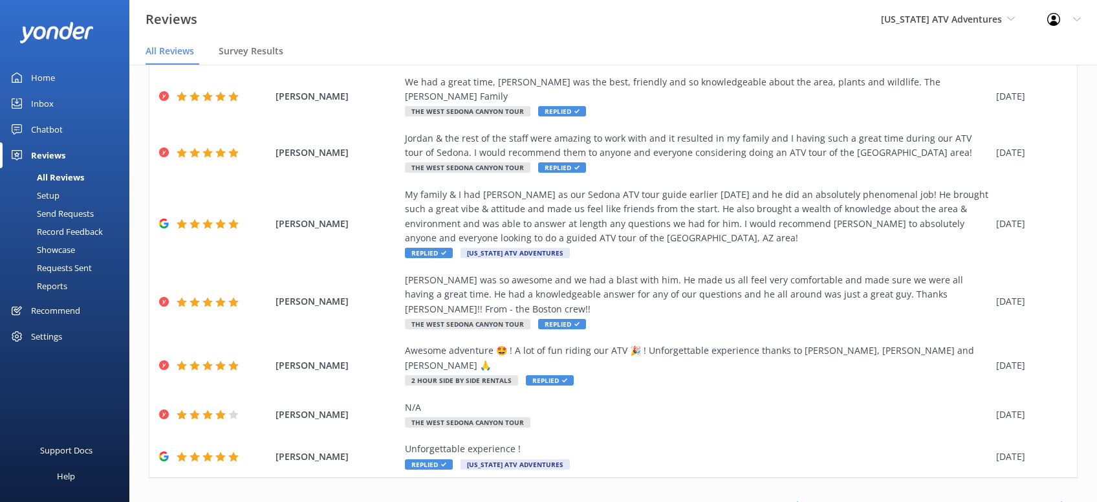
click at [1065, 498] on icon at bounding box center [1064, 506] width 16 height 16
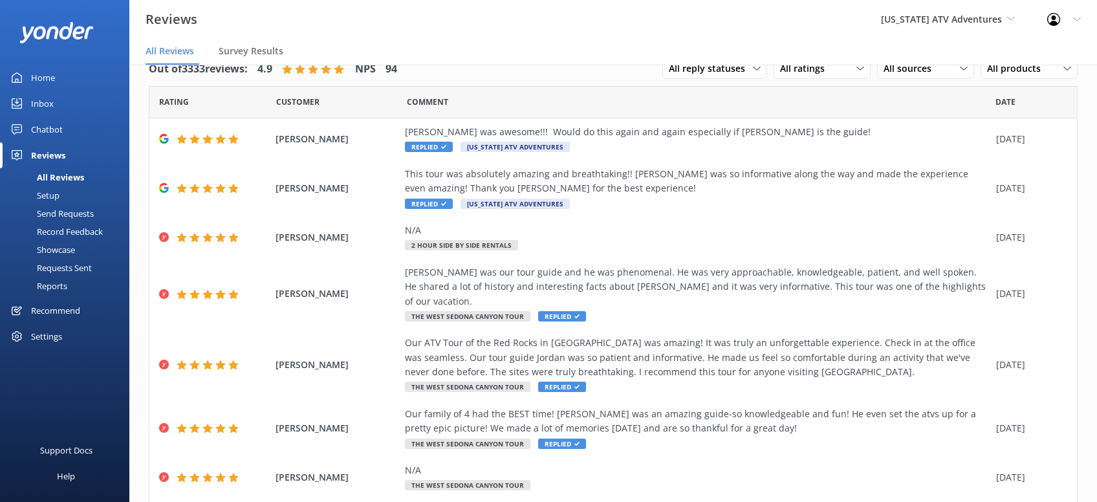
scroll to position [329, 0]
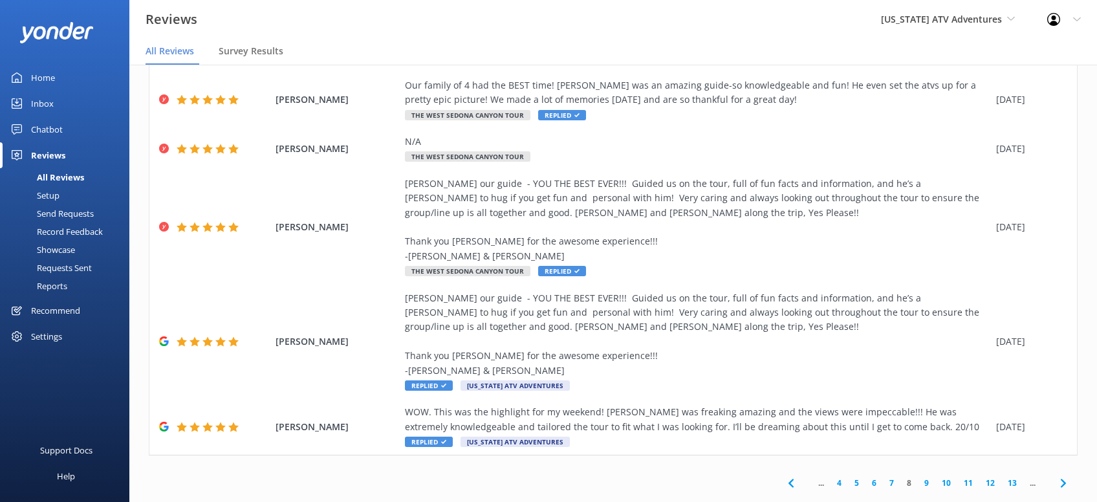
click at [1065, 479] on use at bounding box center [1062, 483] width 5 height 8
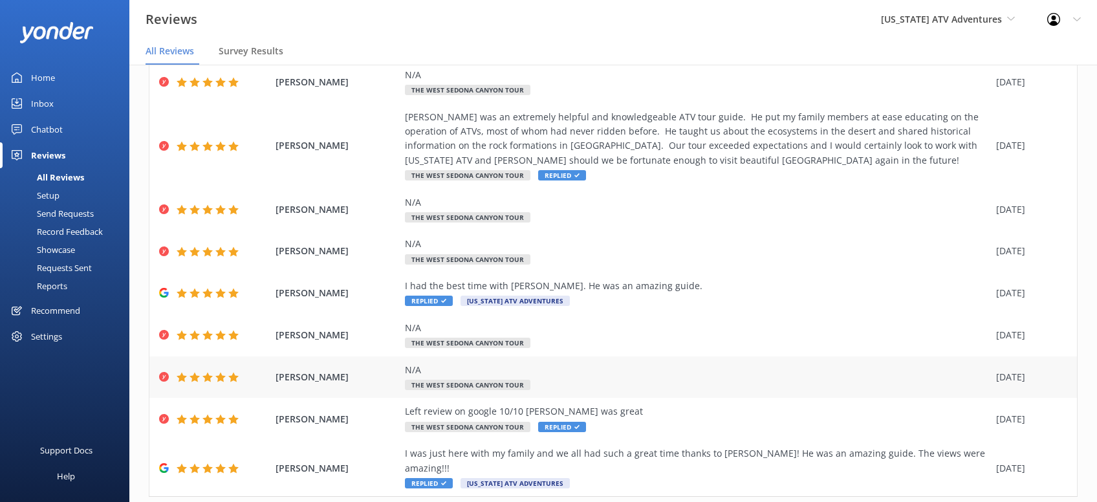
scroll to position [147, 0]
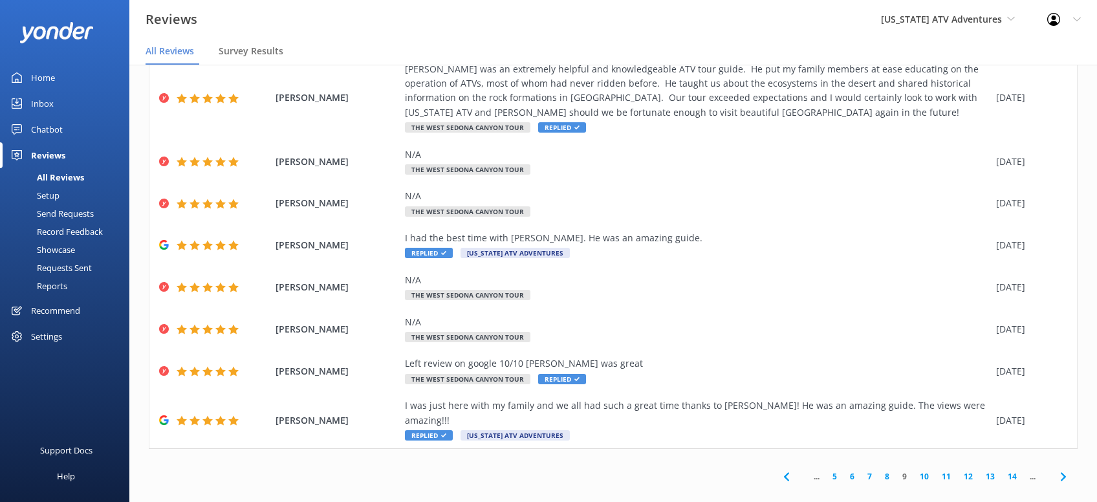
click at [1062, 469] on icon at bounding box center [1064, 477] width 16 height 16
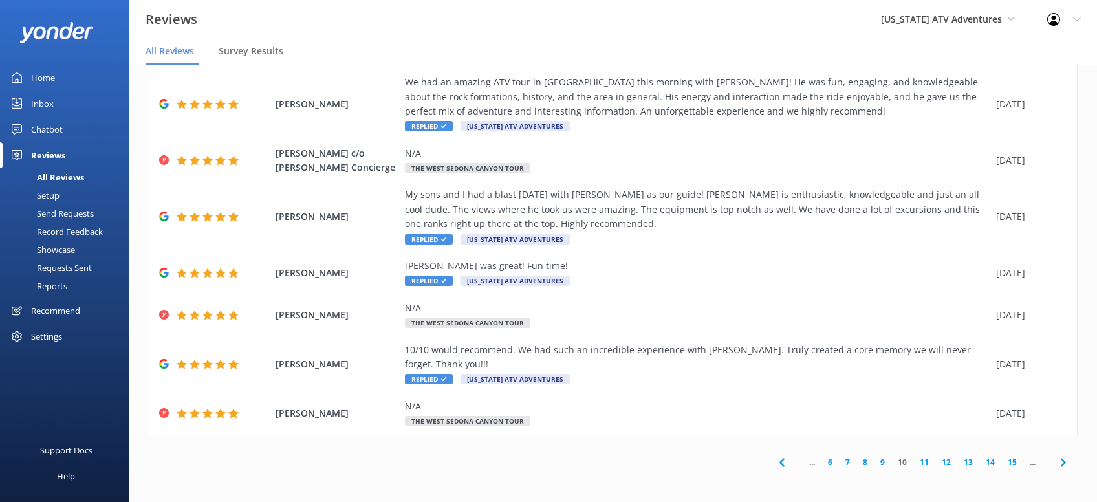
click at [1063, 464] on use at bounding box center [1062, 462] width 5 height 8
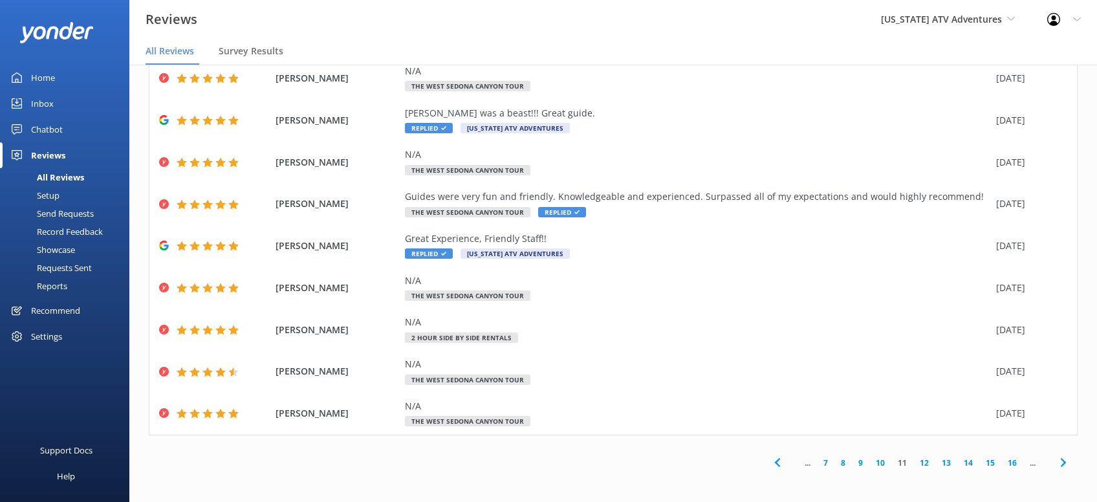
drag, startPoint x: 1061, startPoint y: 466, endPoint x: 1044, endPoint y: 453, distance: 20.8
click at [1061, 465] on use at bounding box center [1062, 463] width 5 height 8
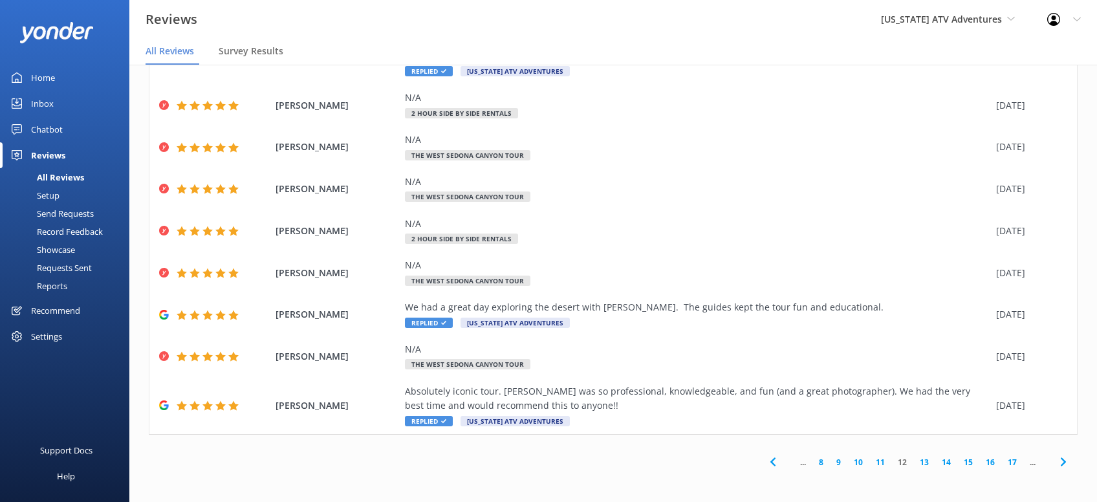
drag, startPoint x: 1063, startPoint y: 468, endPoint x: 1054, endPoint y: 439, distance: 30.7
click at [1063, 467] on icon at bounding box center [1064, 462] width 16 height 16
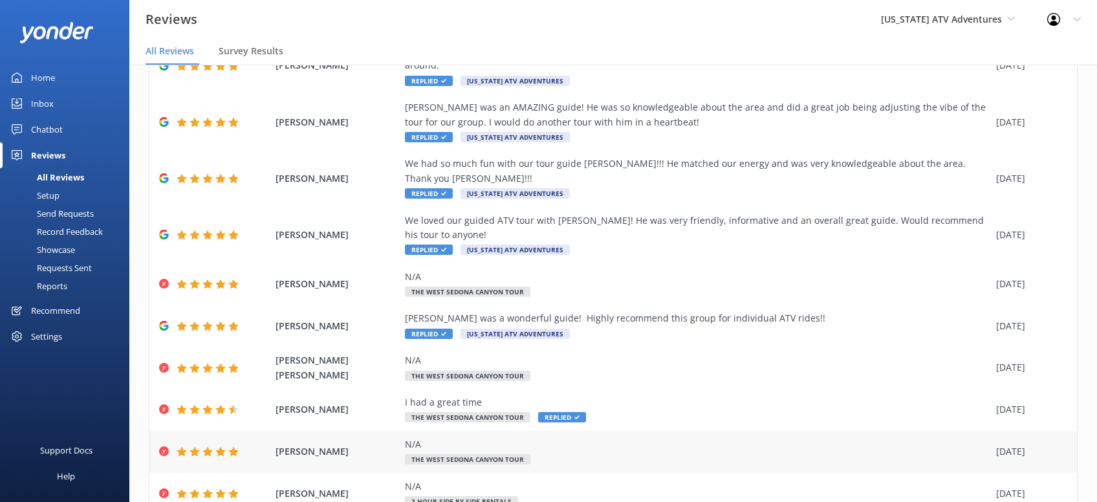
scroll to position [132, 0]
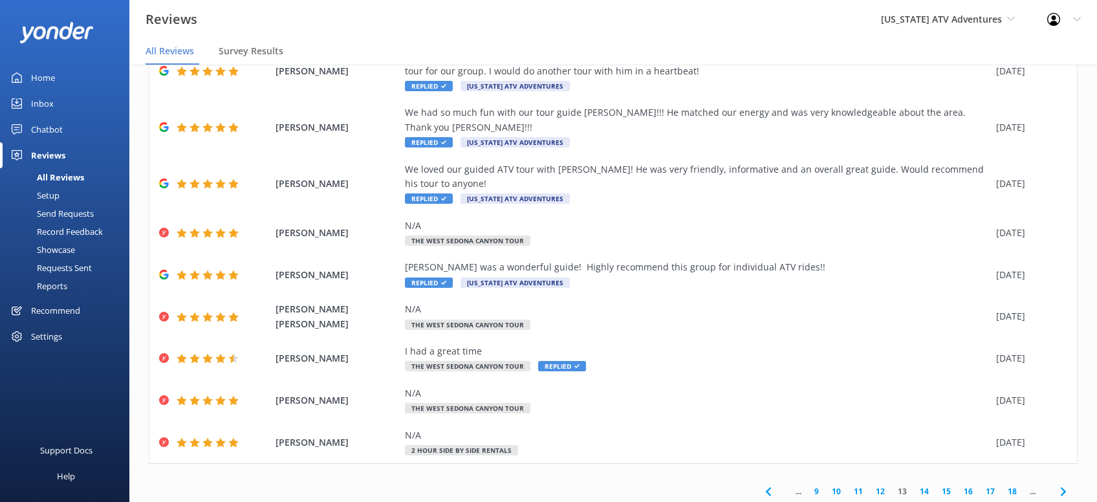
drag, startPoint x: 1060, startPoint y: 455, endPoint x: 1096, endPoint y: 435, distance: 41.7
click at [1066, 484] on icon at bounding box center [1064, 492] width 16 height 16
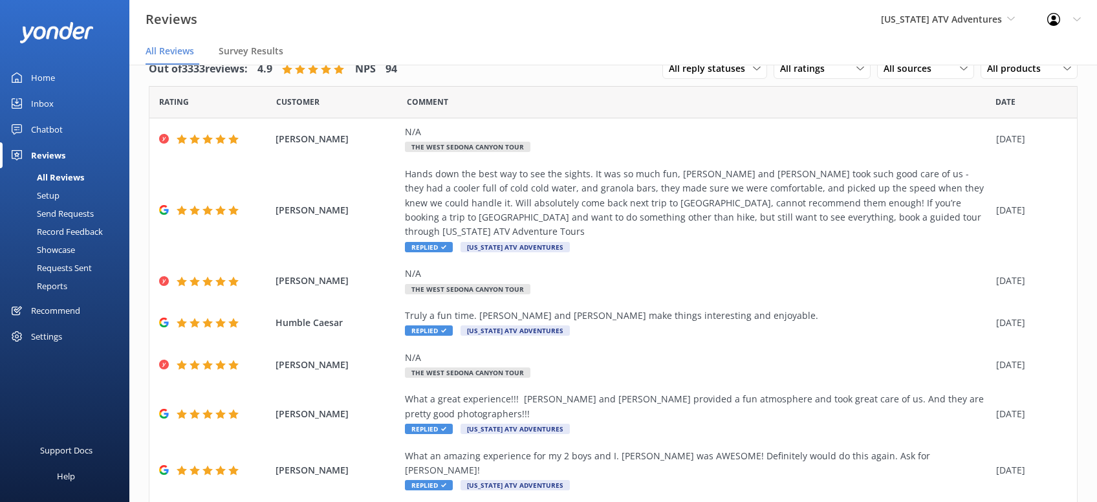
drag, startPoint x: 1009, startPoint y: 19, endPoint x: 1022, endPoint y: 17, distance: 13.1
click at [1013, 19] on icon at bounding box center [1011, 19] width 8 height 8
click at [975, 65] on link "[GEOGRAPHIC_DATA]" at bounding box center [929, 54] width 129 height 31
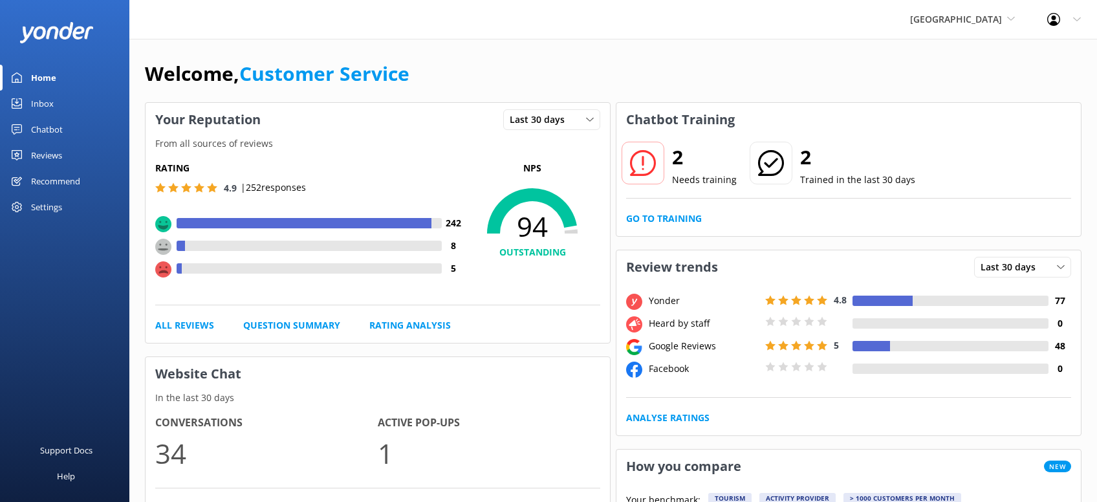
click at [58, 154] on div "Reviews" at bounding box center [46, 155] width 31 height 26
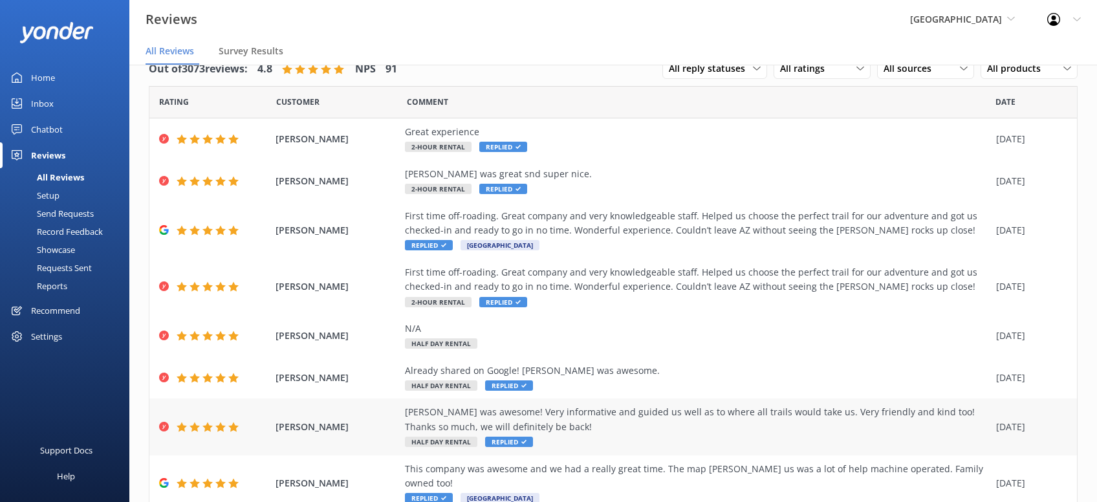
scroll to position [147, 0]
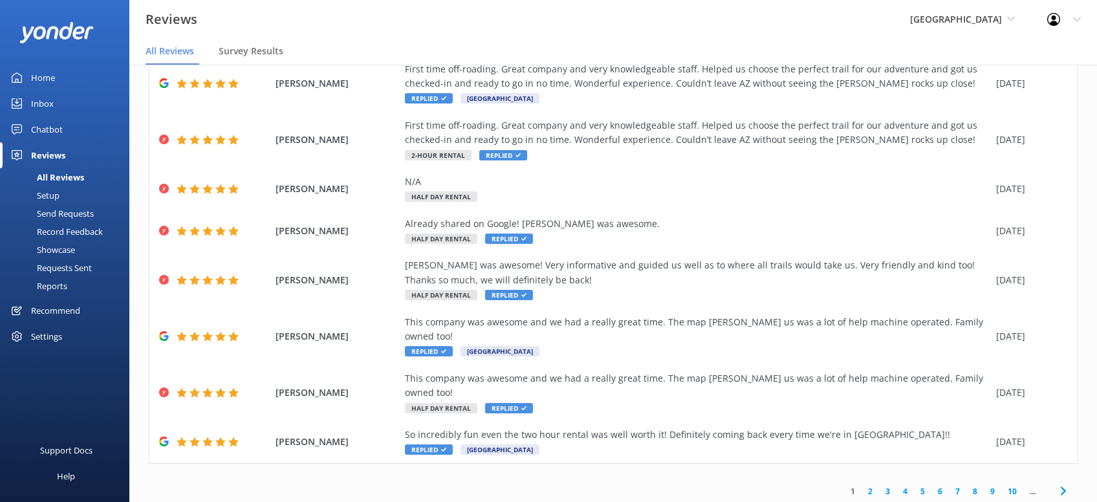
click at [1060, 483] on icon at bounding box center [1064, 491] width 16 height 16
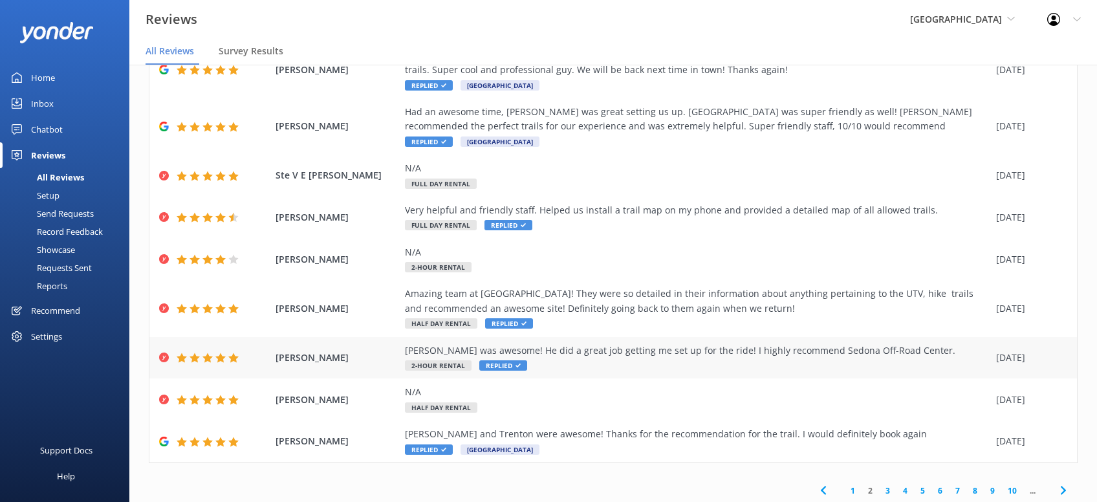
scroll to position [147, 0]
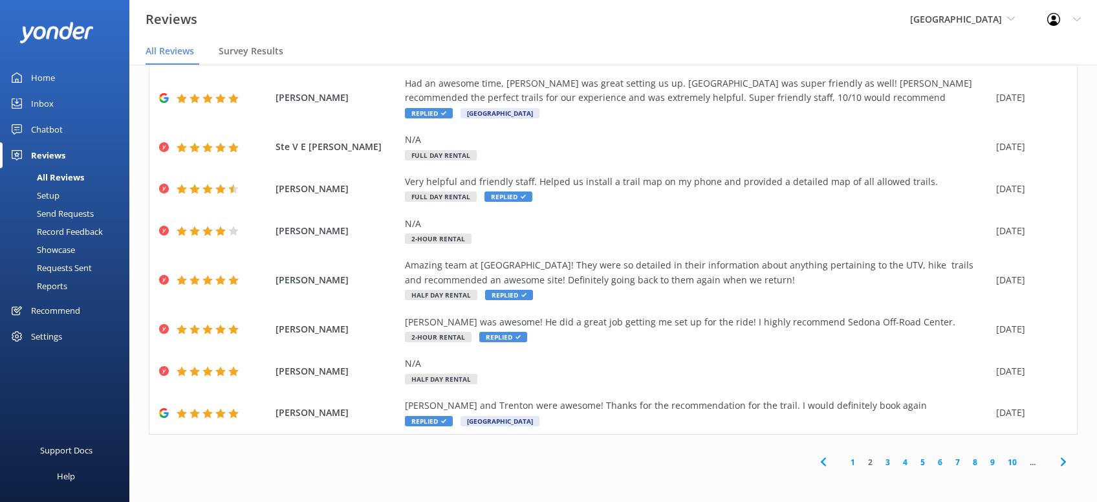
drag, startPoint x: 1061, startPoint y: 461, endPoint x: 1040, endPoint y: 429, distance: 37.7
click at [1061, 459] on icon at bounding box center [1064, 462] width 16 height 16
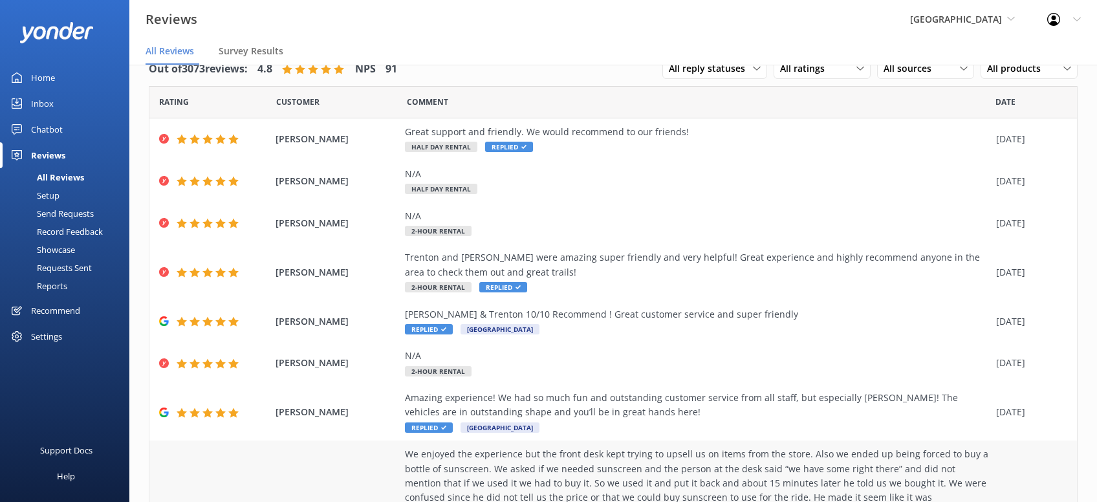
scroll to position [219, 0]
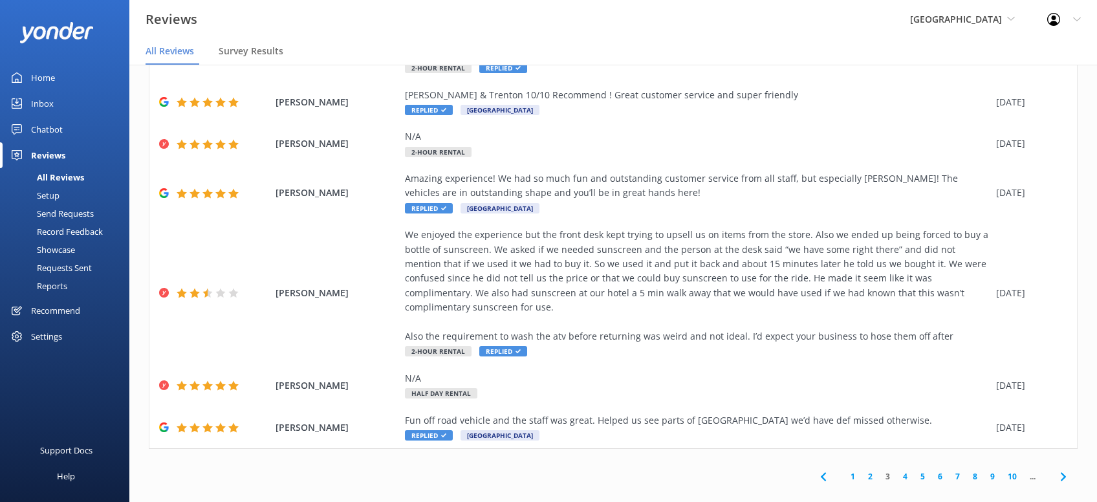
click at [1065, 469] on icon at bounding box center [1064, 477] width 16 height 16
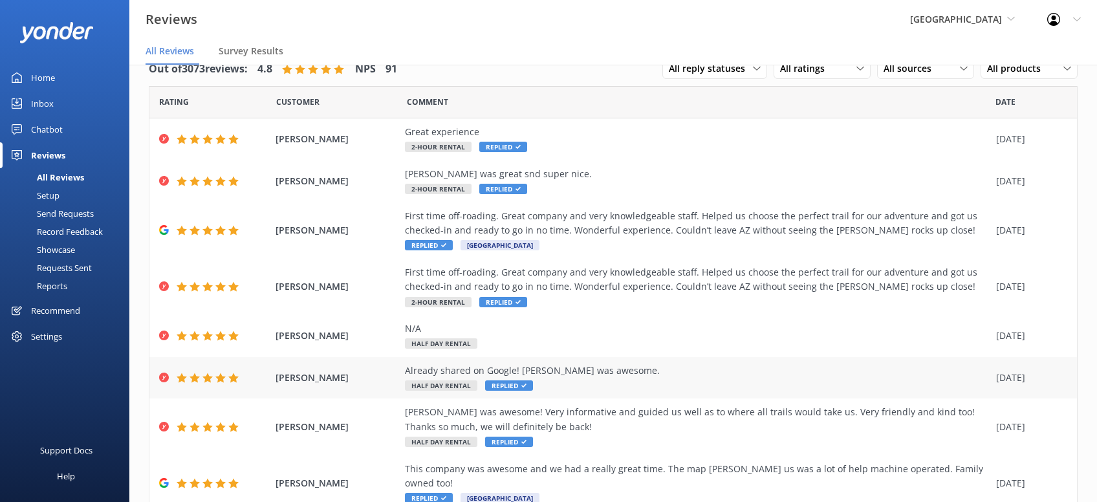
scroll to position [147, 0]
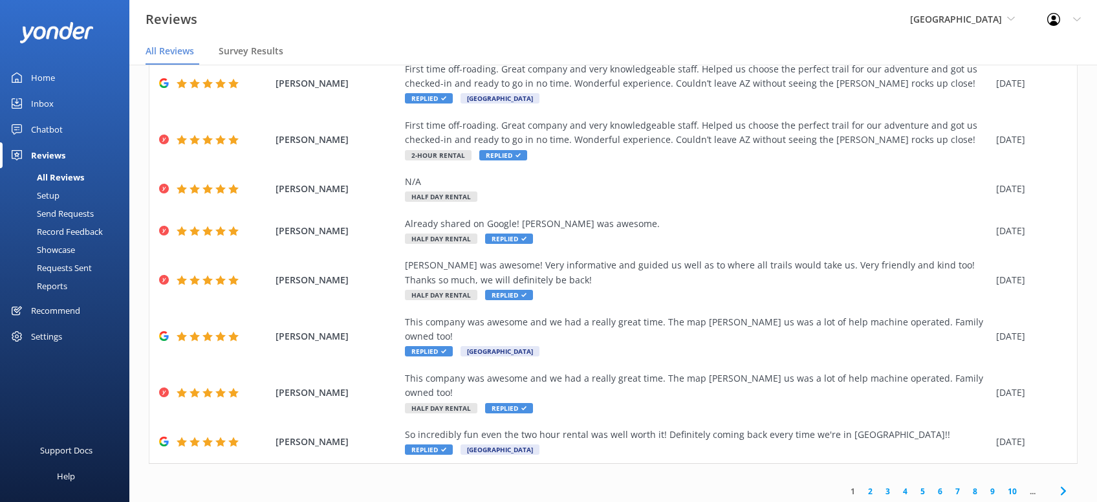
click at [1063, 483] on icon at bounding box center [1064, 491] width 16 height 16
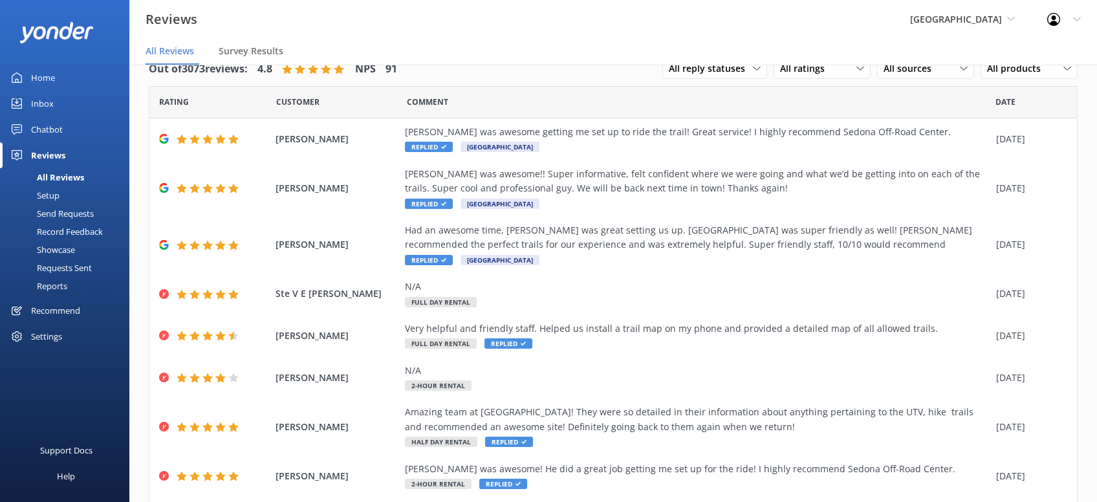
scroll to position [147, 0]
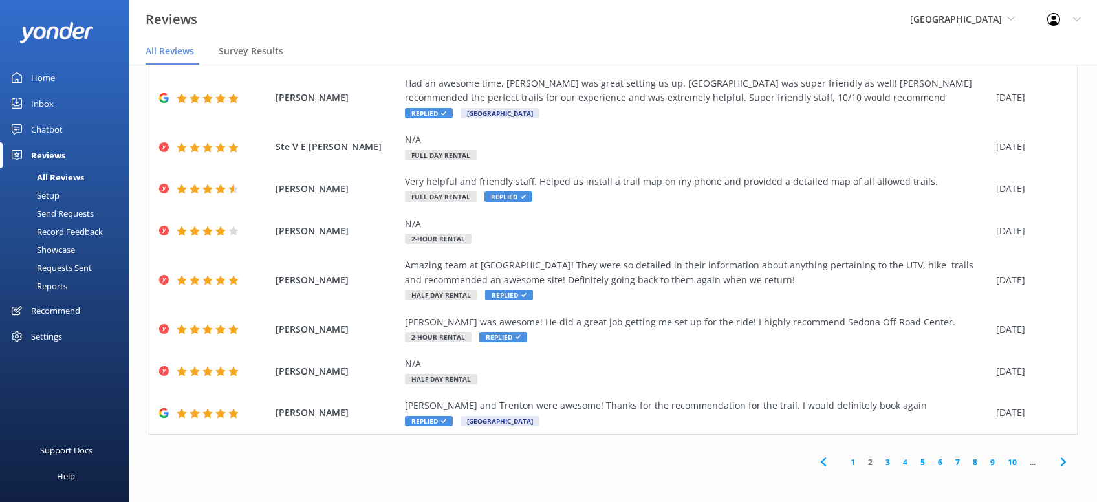
click at [1061, 461] on icon at bounding box center [1064, 462] width 16 height 16
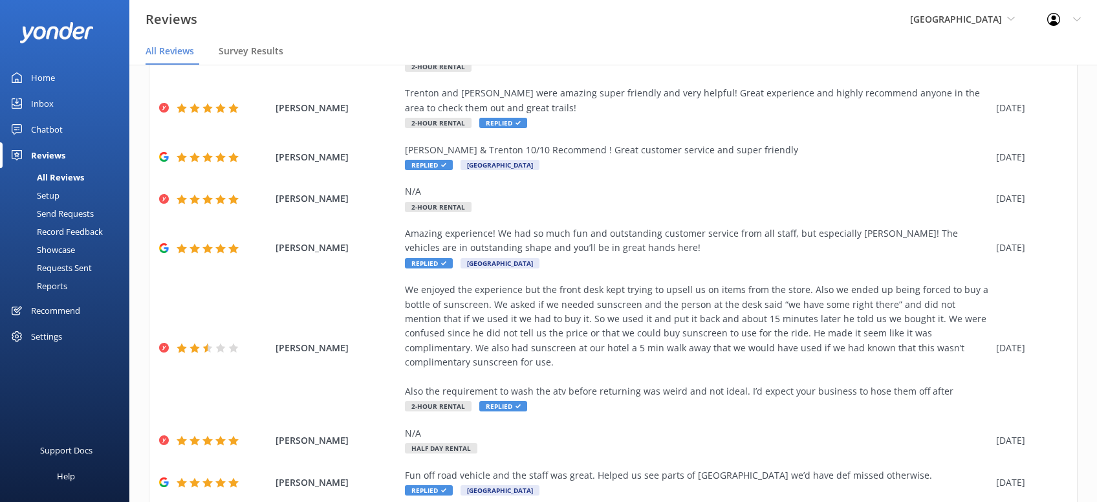
scroll to position [219, 0]
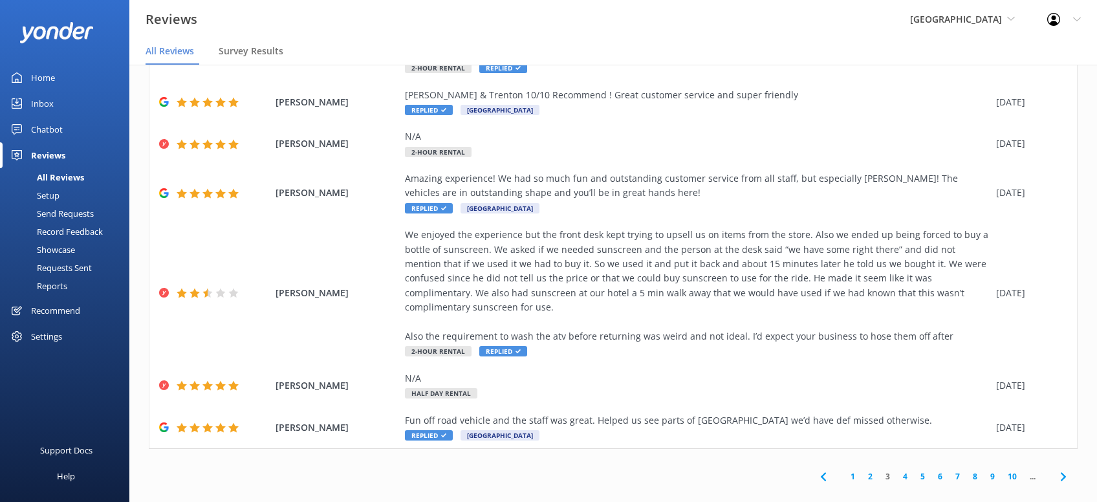
click at [1069, 469] on icon at bounding box center [1064, 477] width 16 height 16
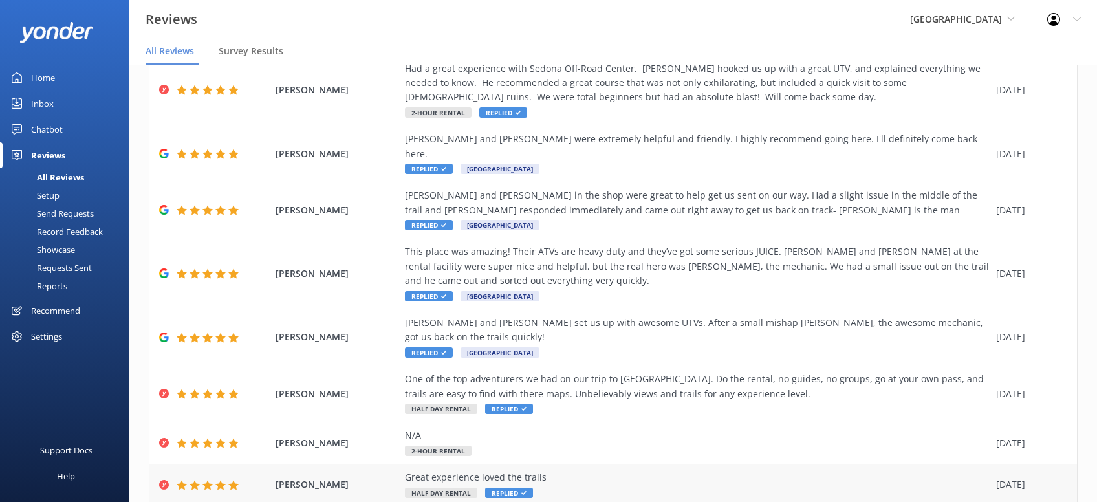
scroll to position [190, 0]
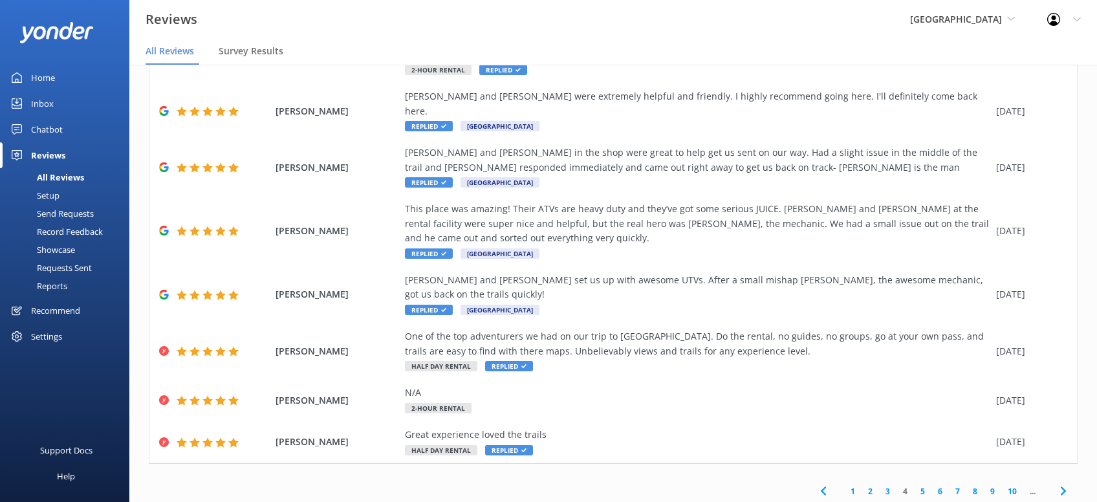
click at [1063, 483] on icon at bounding box center [1064, 491] width 16 height 16
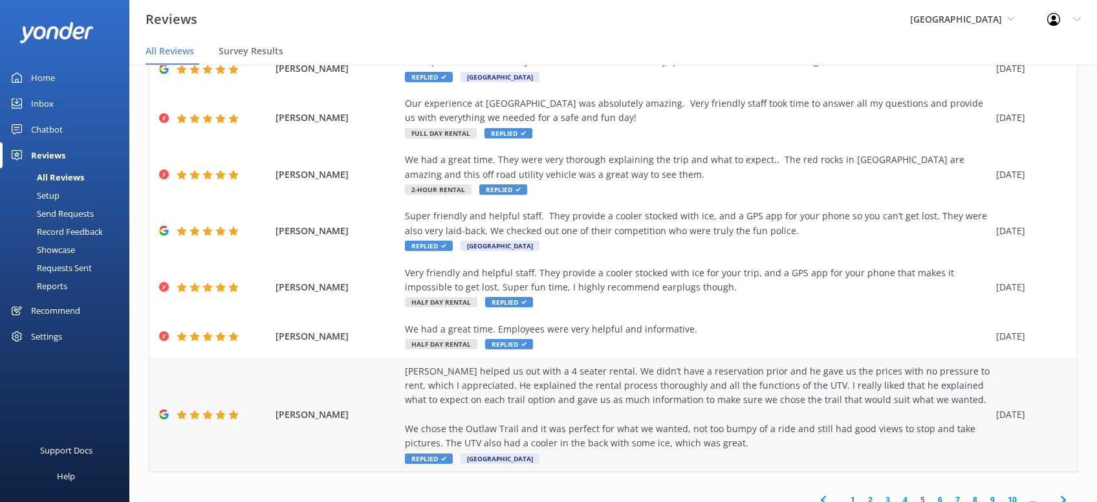
scroll to position [349, 0]
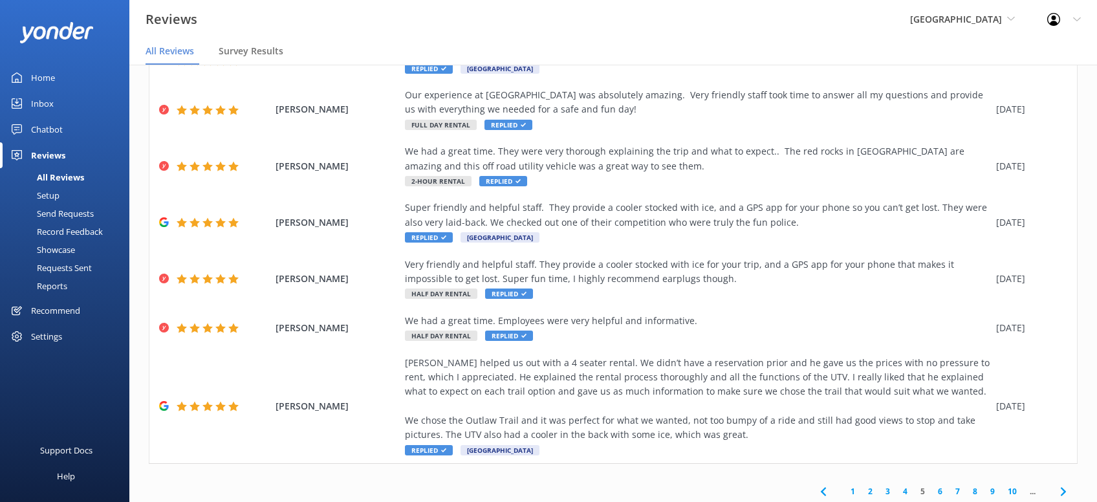
click at [1064, 484] on icon at bounding box center [1064, 492] width 16 height 16
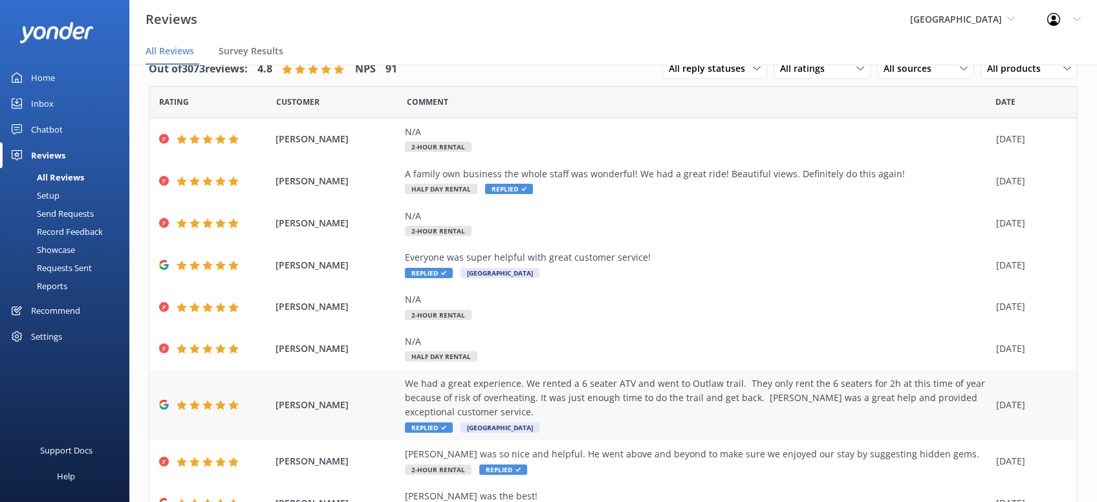
scroll to position [176, 0]
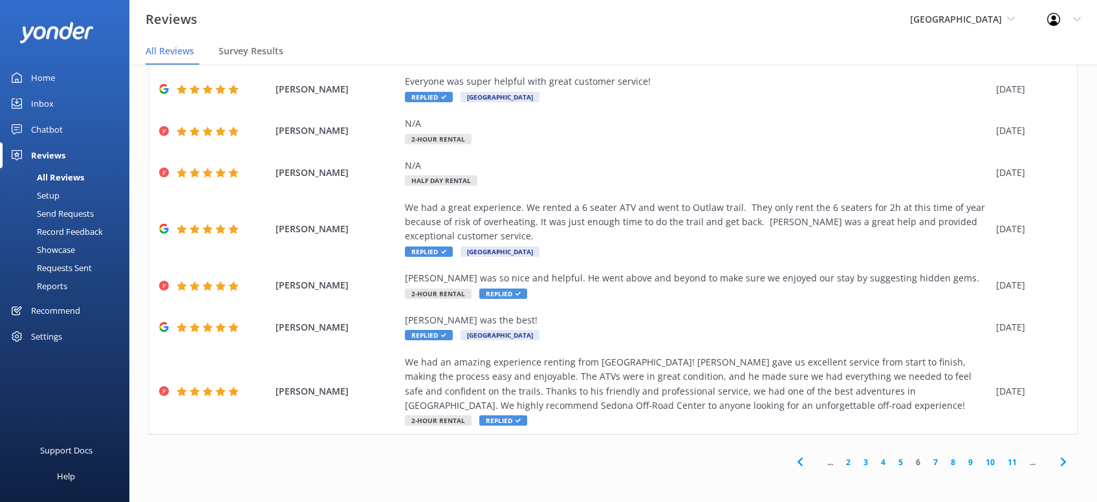
click at [1069, 463] on icon at bounding box center [1064, 462] width 16 height 16
